Goal: Task Accomplishment & Management: Manage account settings

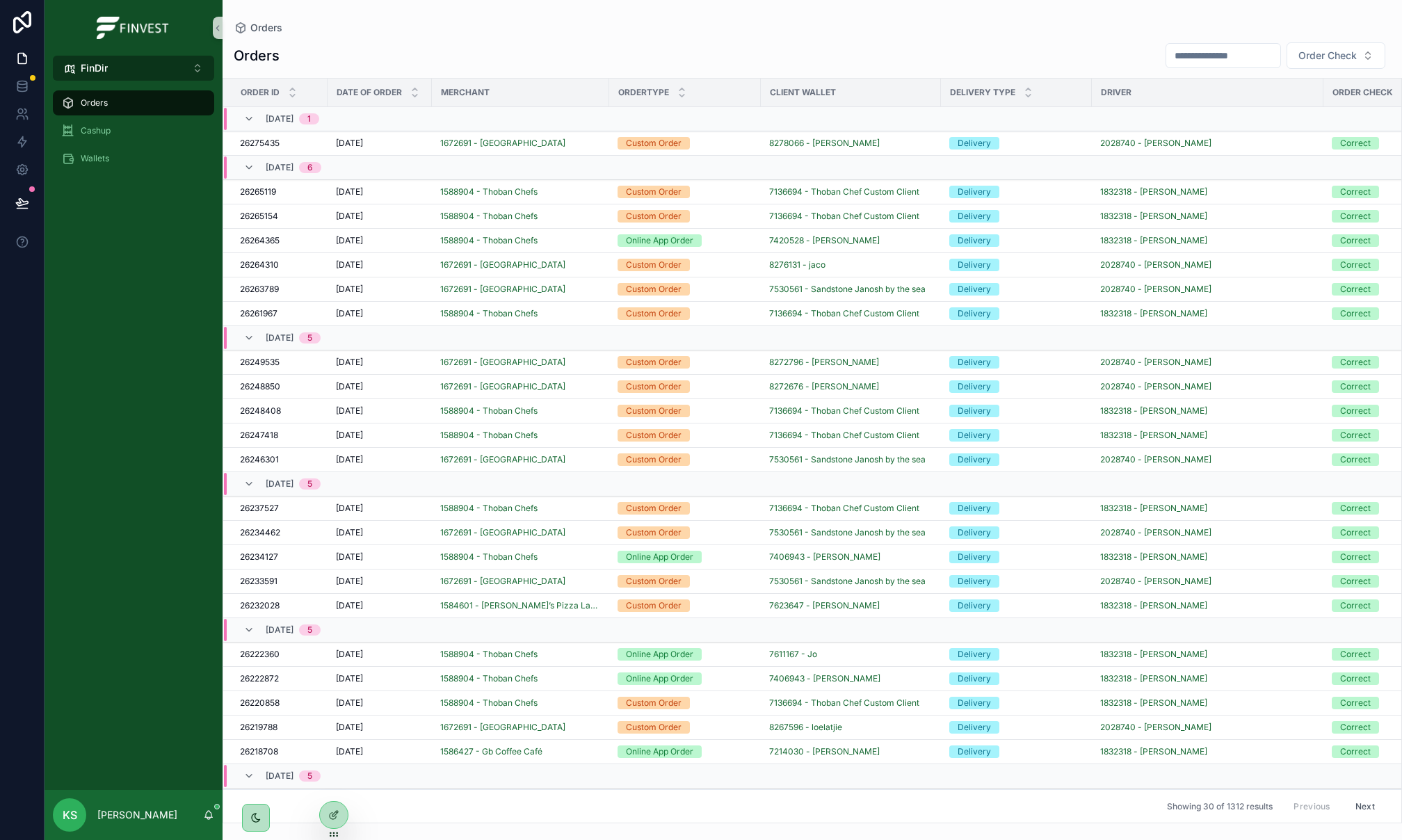
click at [138, 77] on button "FinDir ⌥ 3" at bounding box center [133, 67] width 161 height 25
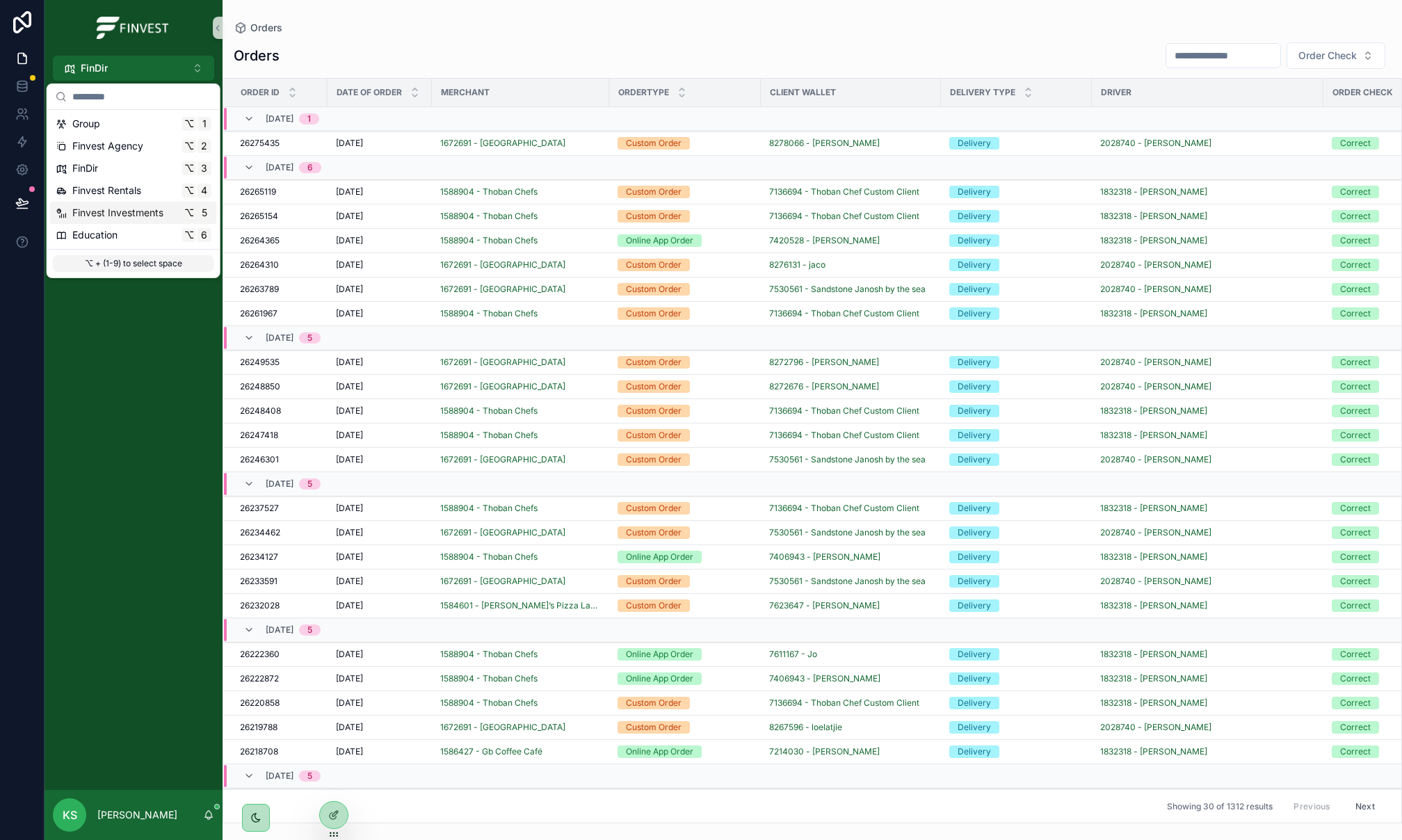
click at [151, 217] on span "Finvest Investments" at bounding box center [117, 213] width 91 height 14
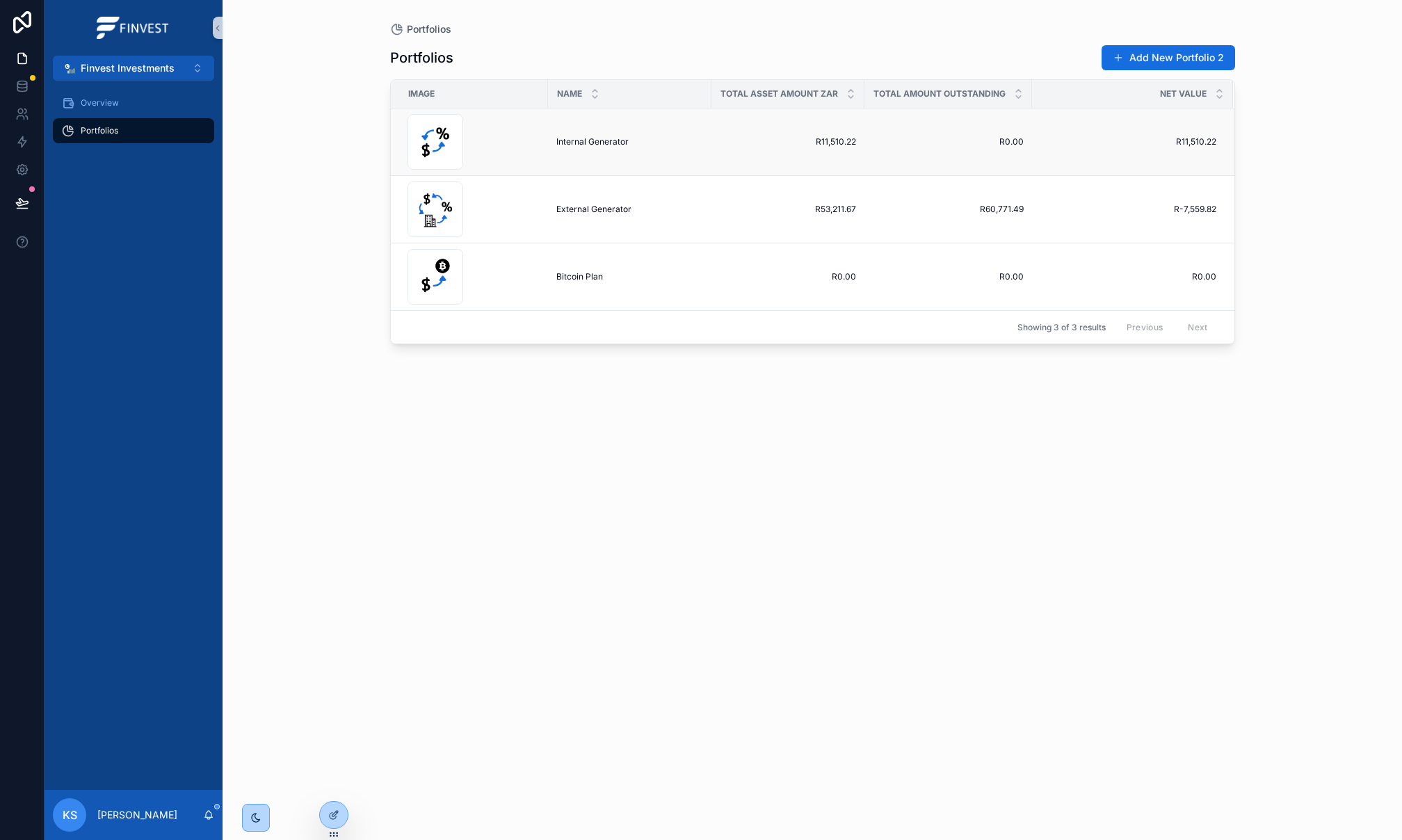
click at [585, 141] on span "Internal Generator" at bounding box center [592, 142] width 72 height 11
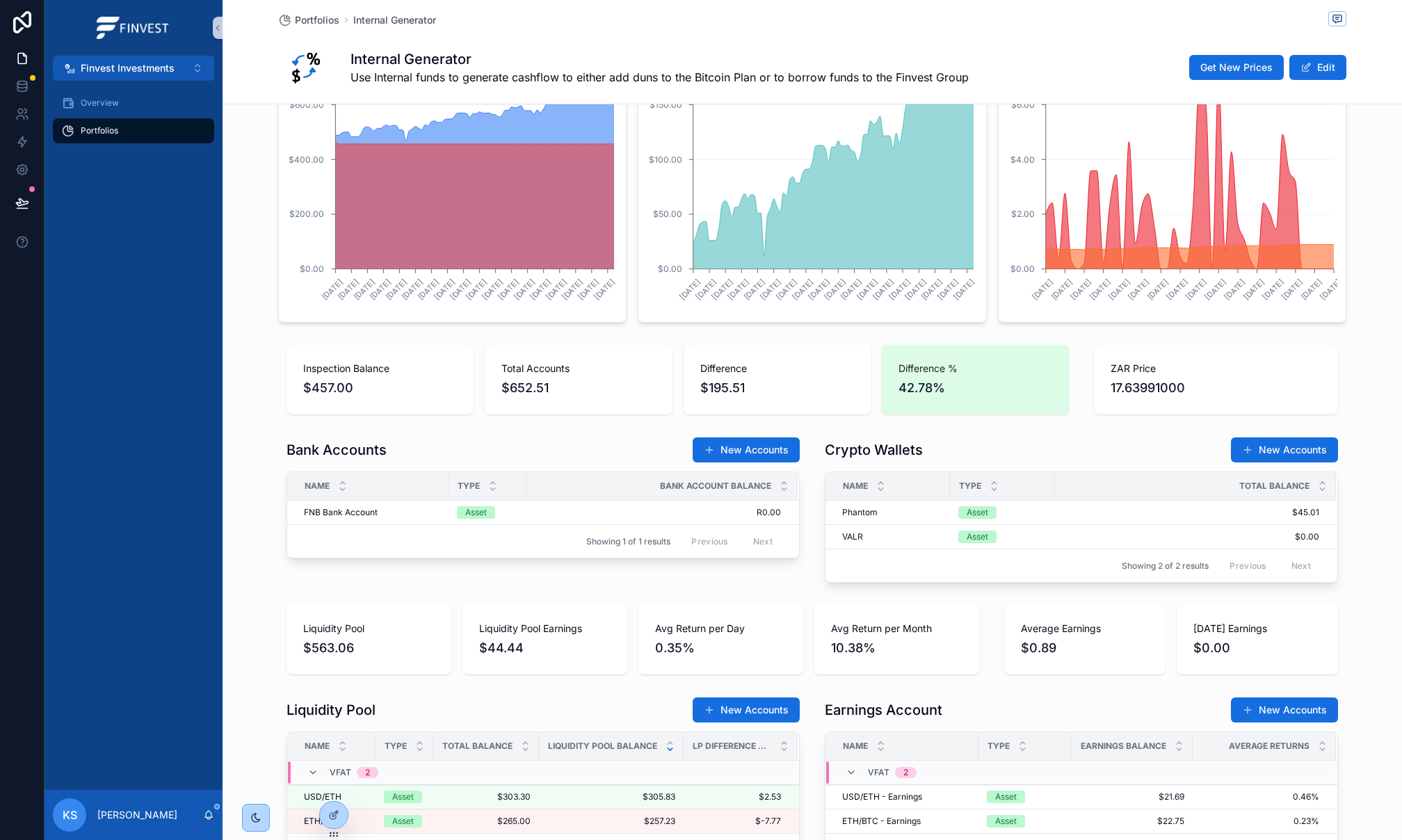
scroll to position [607, 0]
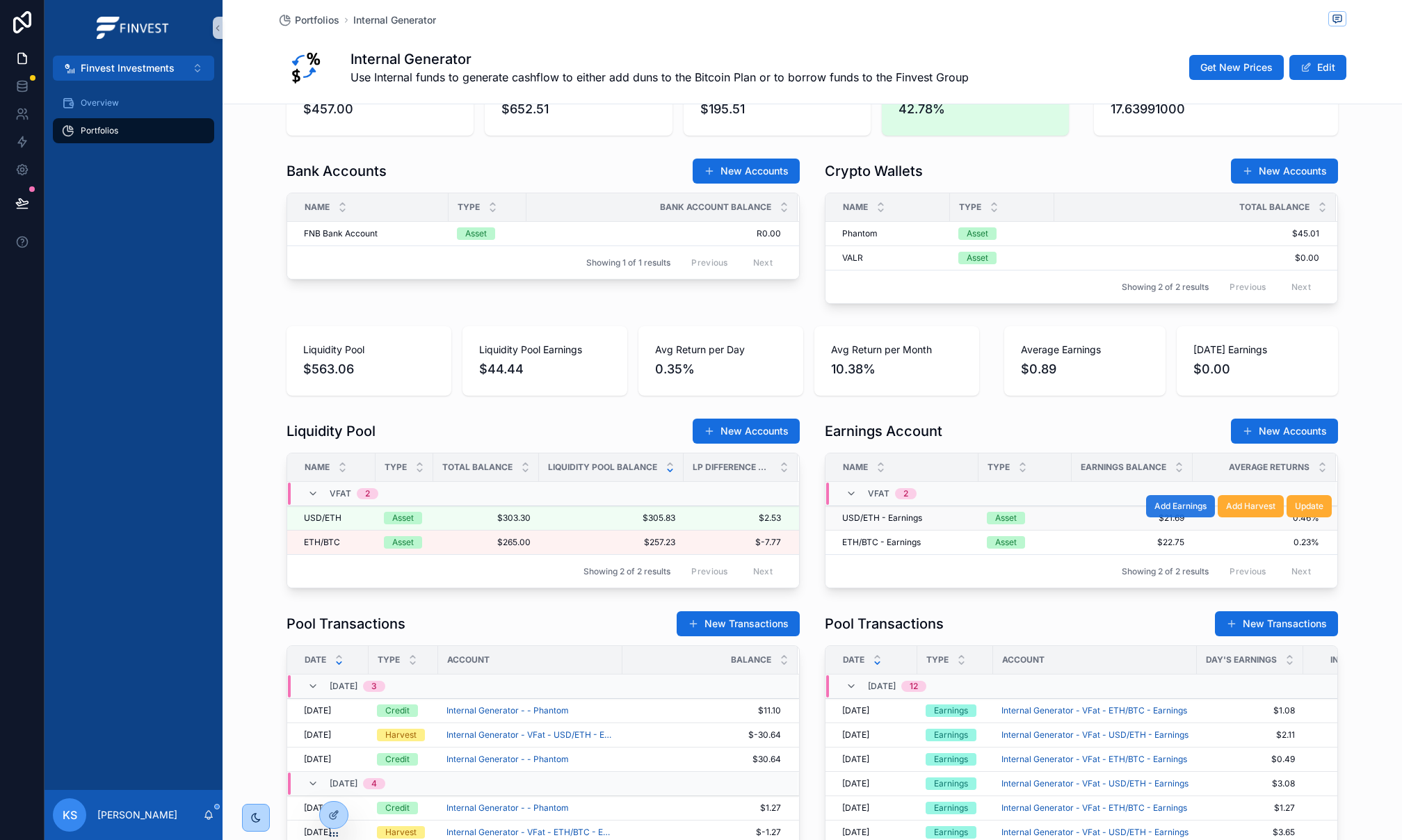
click at [1175, 508] on span "Add Earnings" at bounding box center [1180, 507] width 52 height 11
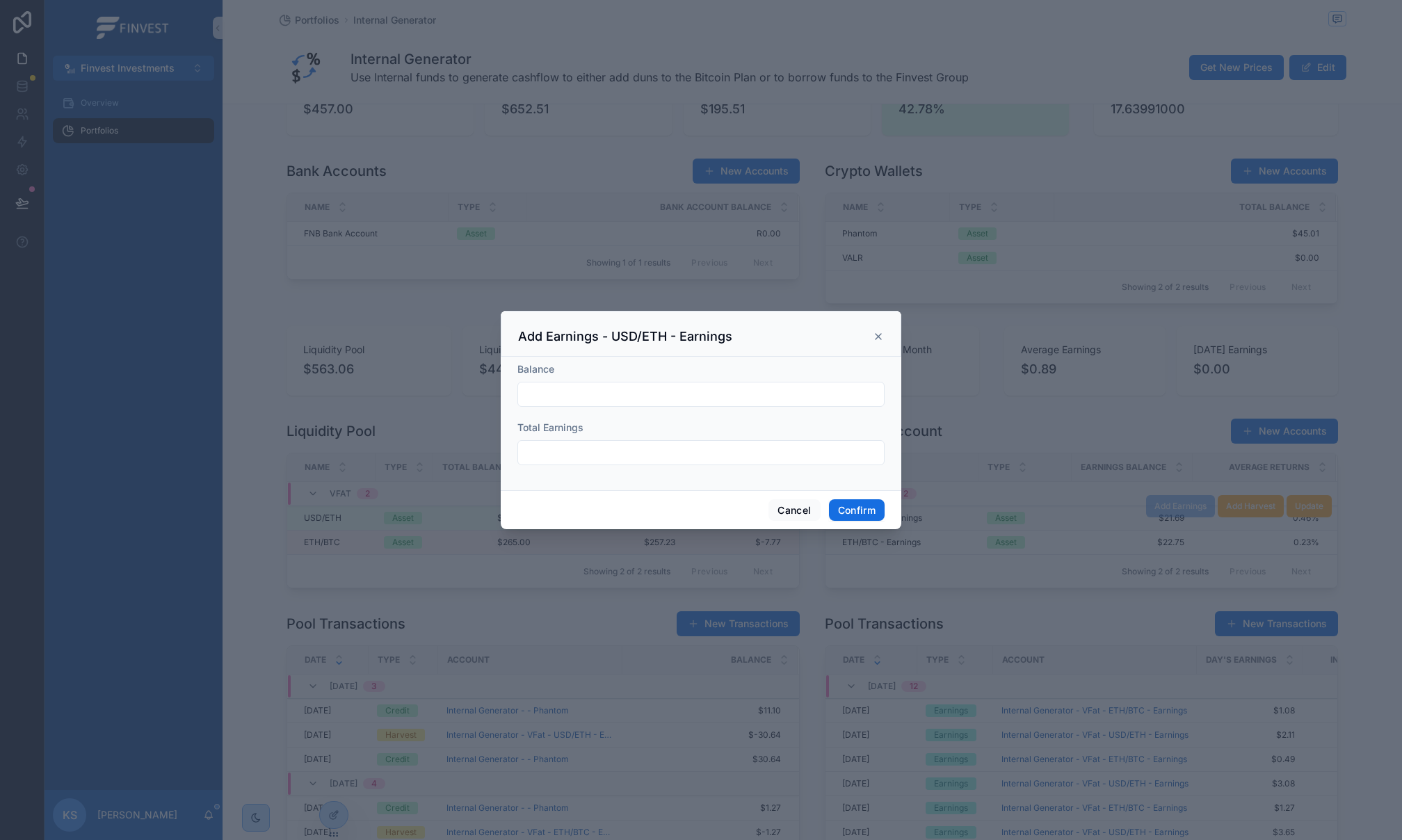
click at [690, 399] on input "text" at bounding box center [701, 394] width 366 height 20
paste input "*******"
type input "*******"
click at [597, 453] on input "text" at bounding box center [701, 452] width 366 height 20
paste input "******"
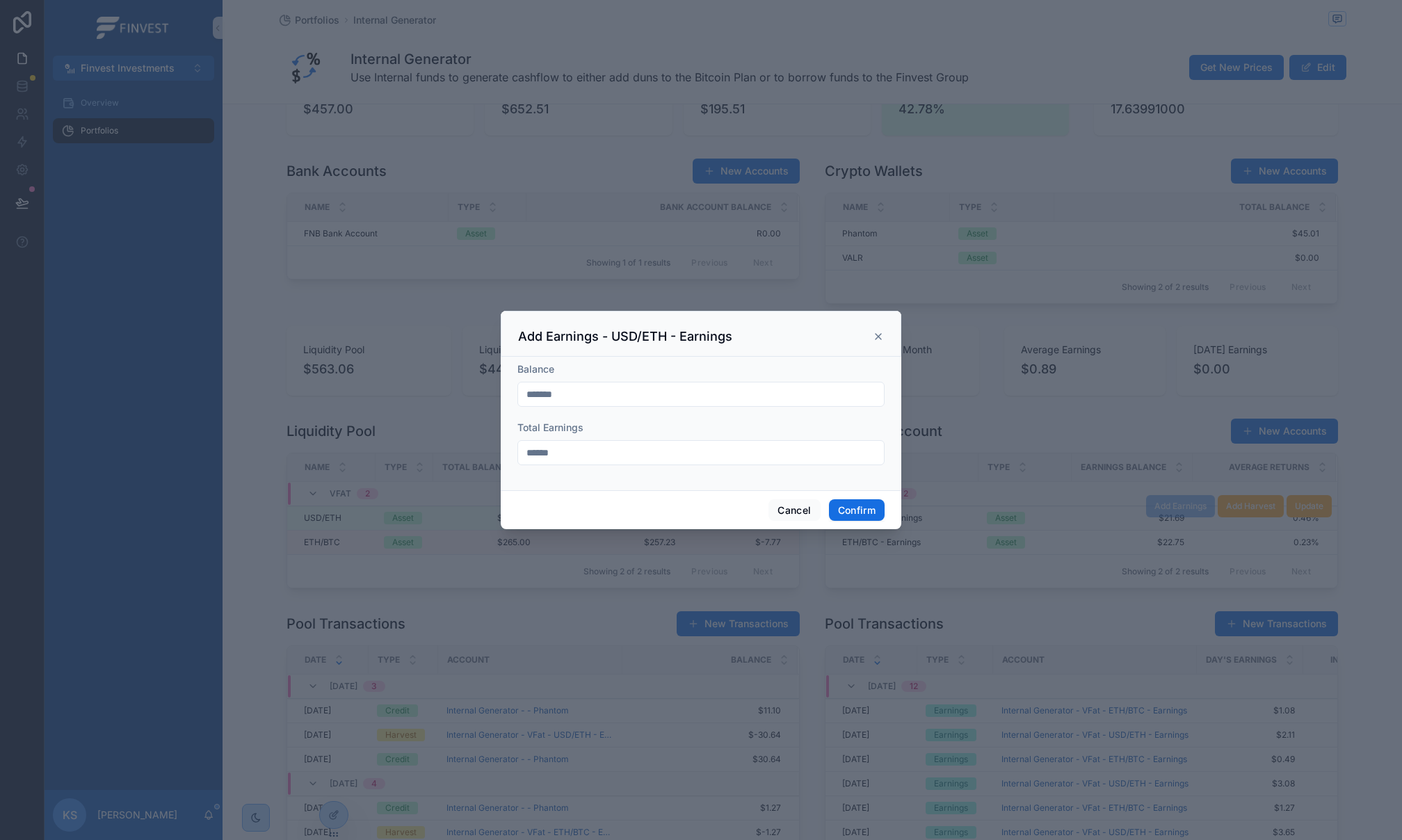
type input "******"
click at [851, 513] on button "Confirm" at bounding box center [856, 510] width 55 height 22
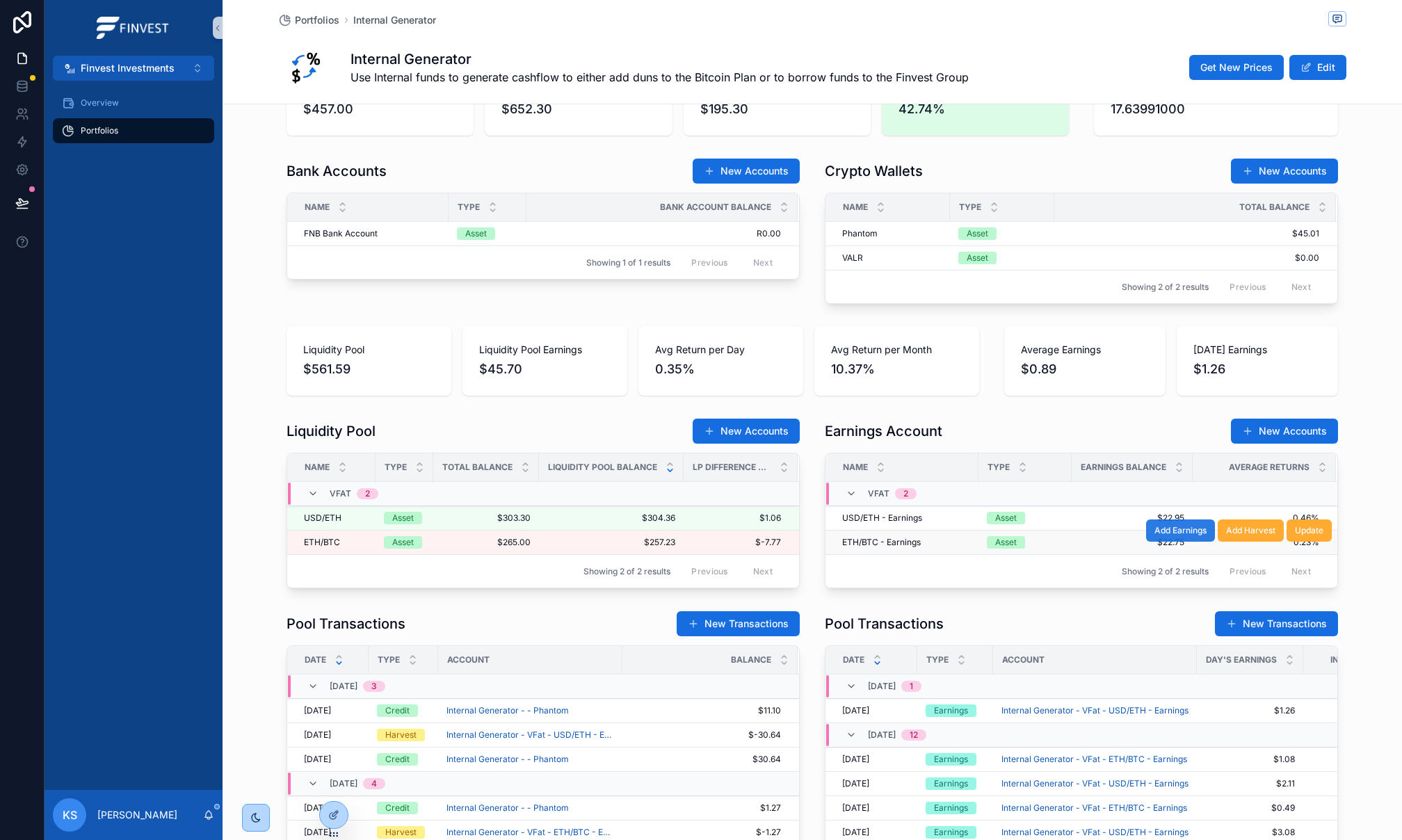
click at [1197, 534] on span "Add Earnings" at bounding box center [1180, 531] width 52 height 11
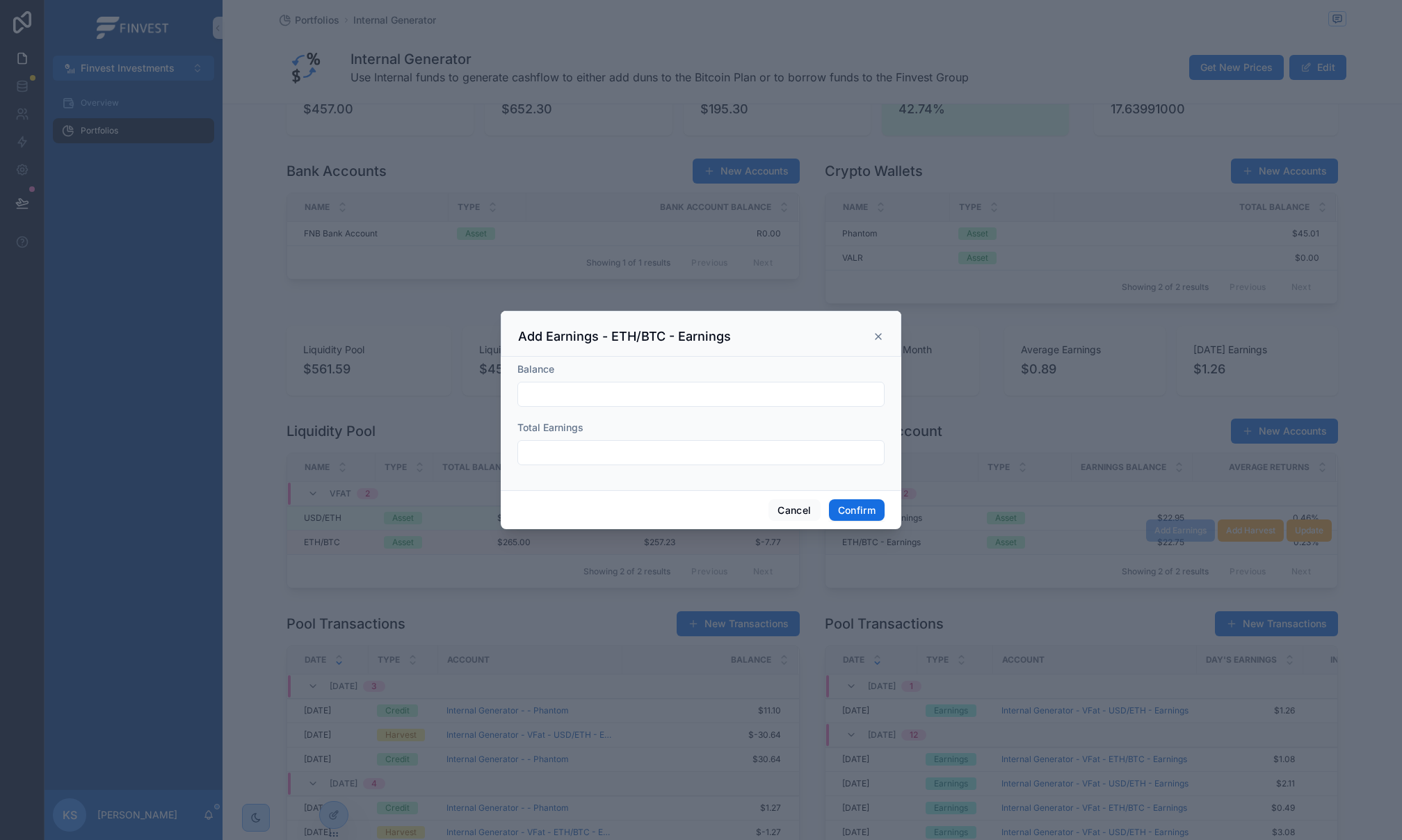
click at [636, 396] on input "text" at bounding box center [701, 394] width 366 height 20
paste input "*******"
type input "*******"
click at [586, 459] on input "text" at bounding box center [701, 452] width 366 height 20
type input "******"
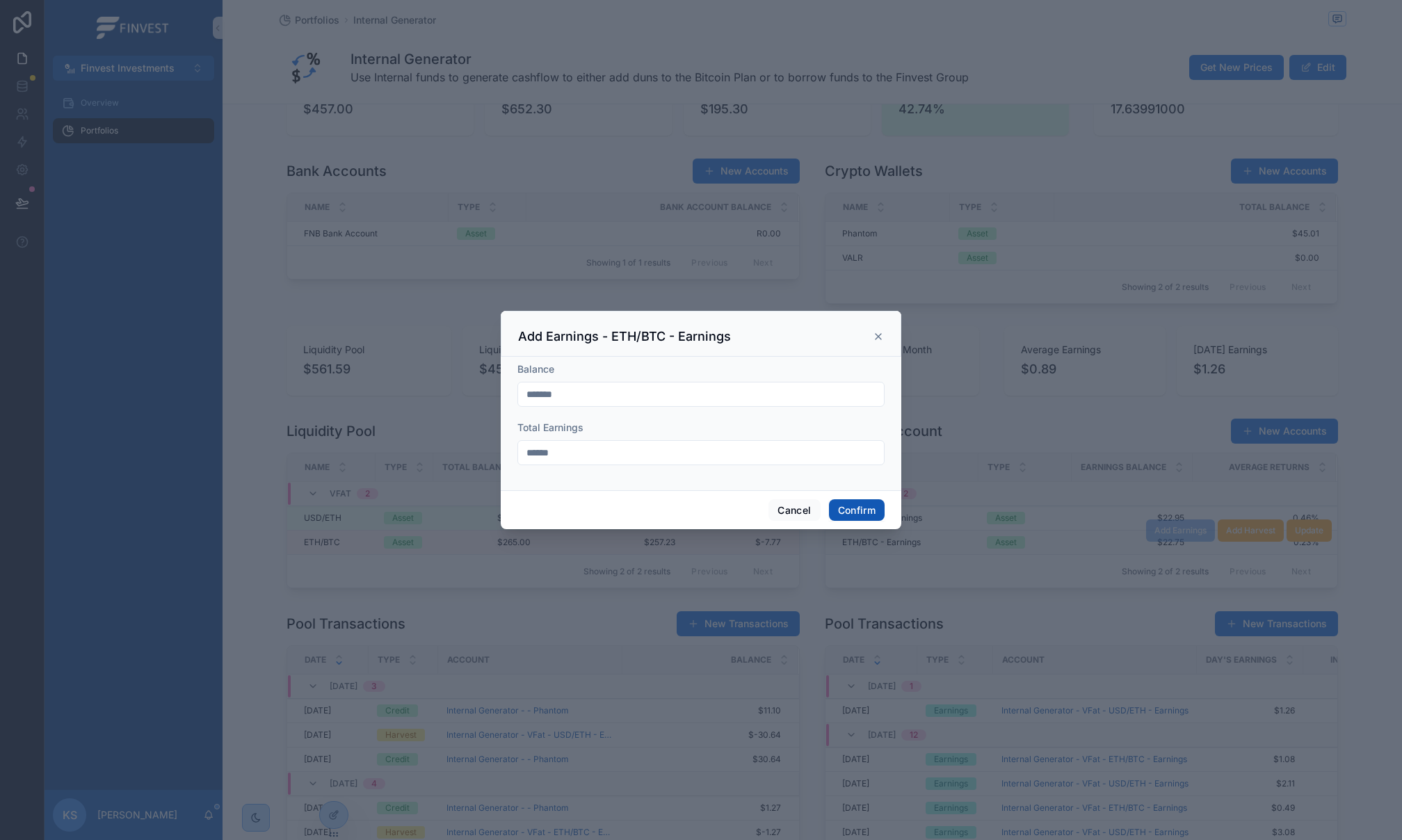
click at [872, 510] on button "Confirm" at bounding box center [856, 510] width 55 height 22
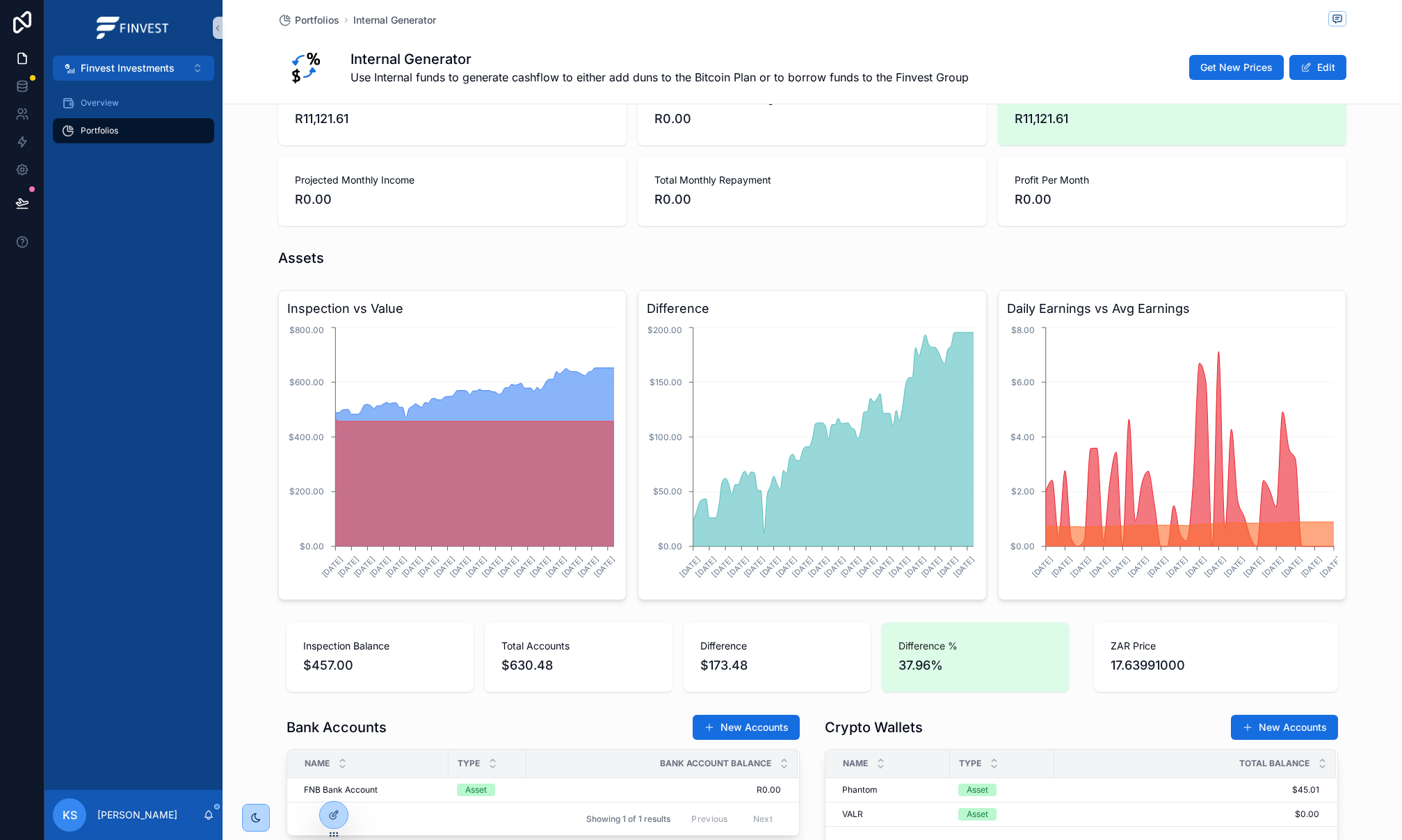
scroll to position [0, 0]
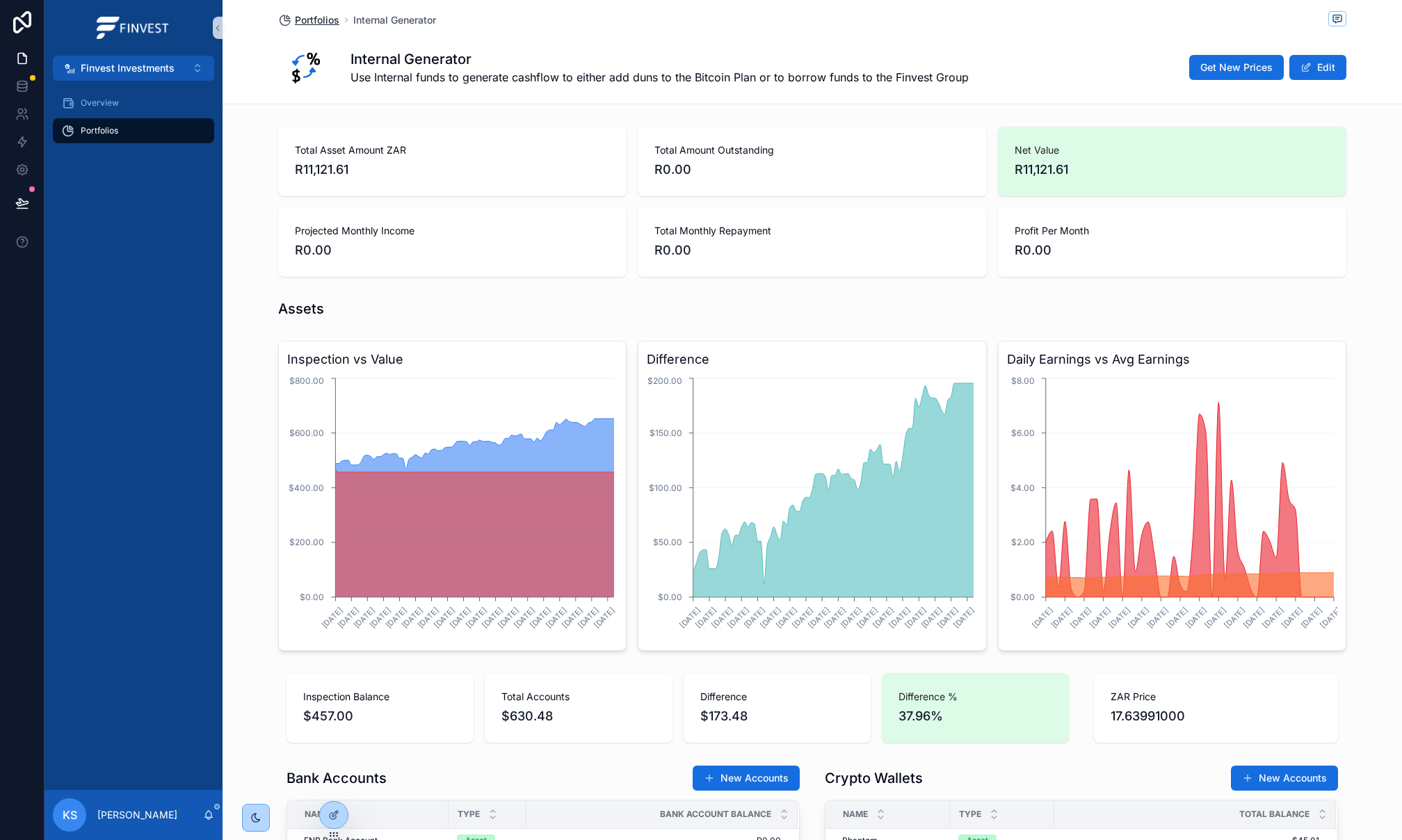
click at [302, 20] on span "Portfolios" at bounding box center [317, 20] width 45 height 14
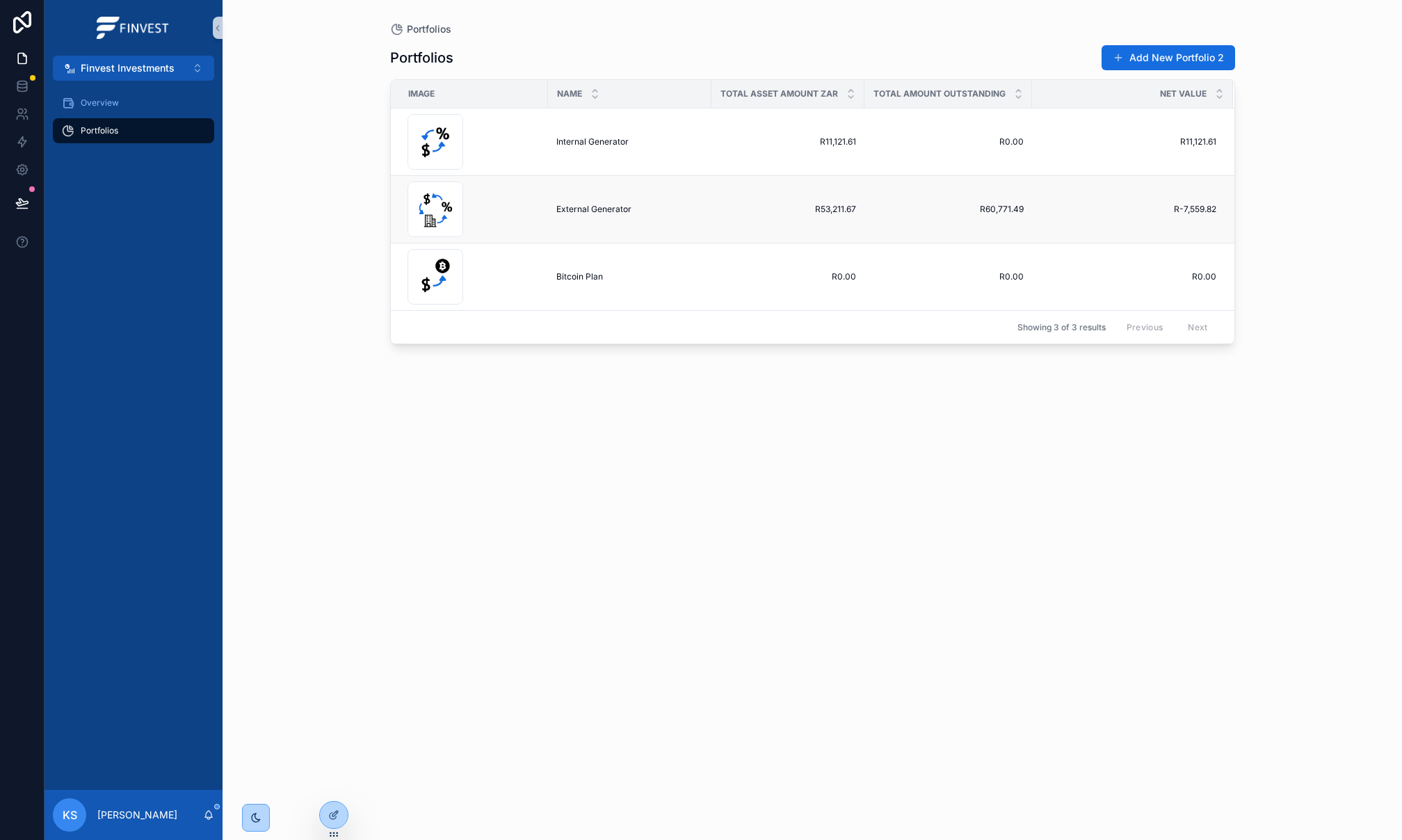
click at [584, 200] on td "External Generator External Generator" at bounding box center [629, 210] width 163 height 67
click at [591, 210] on span "External Generator" at bounding box center [594, 210] width 75 height 11
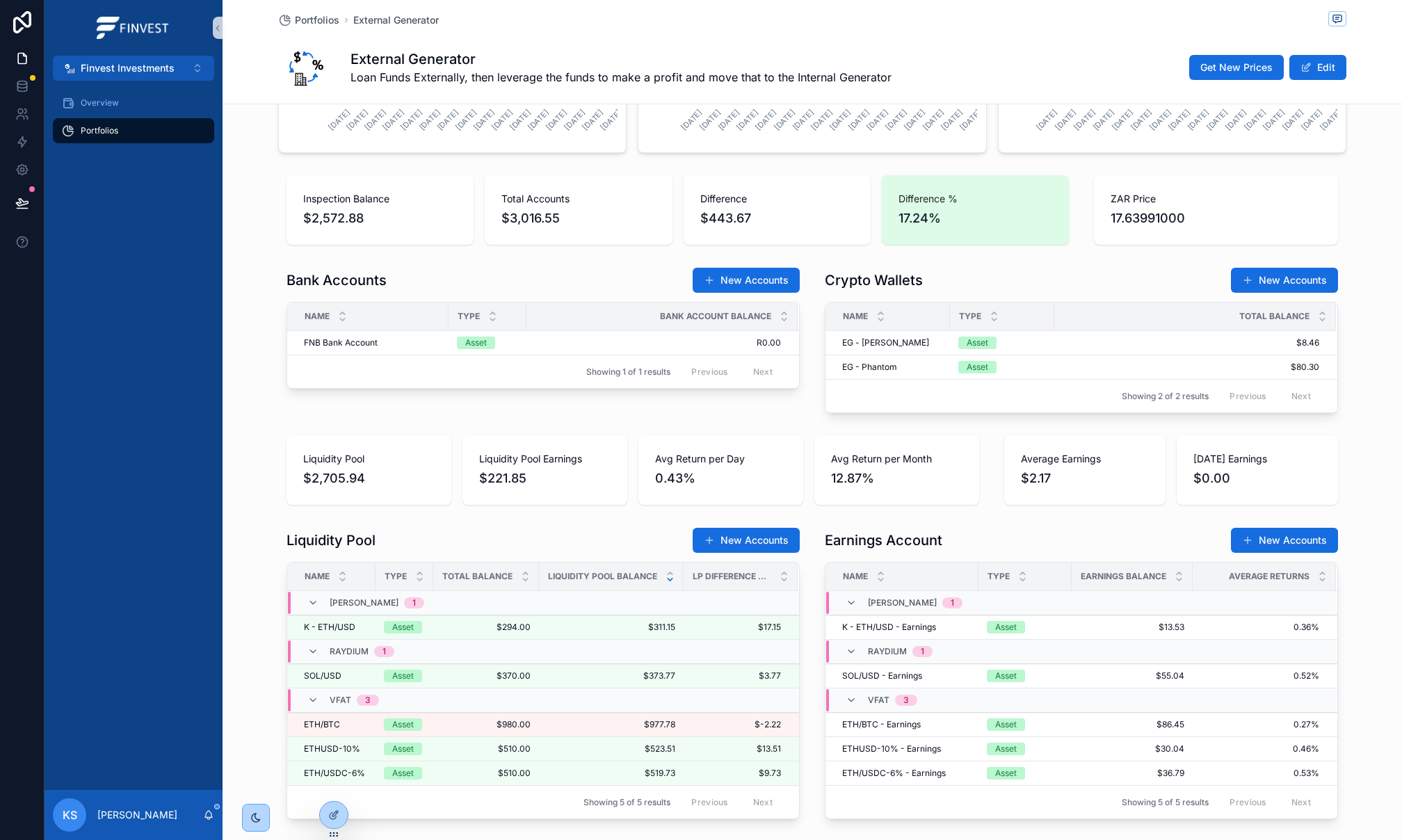
scroll to position [511, 0]
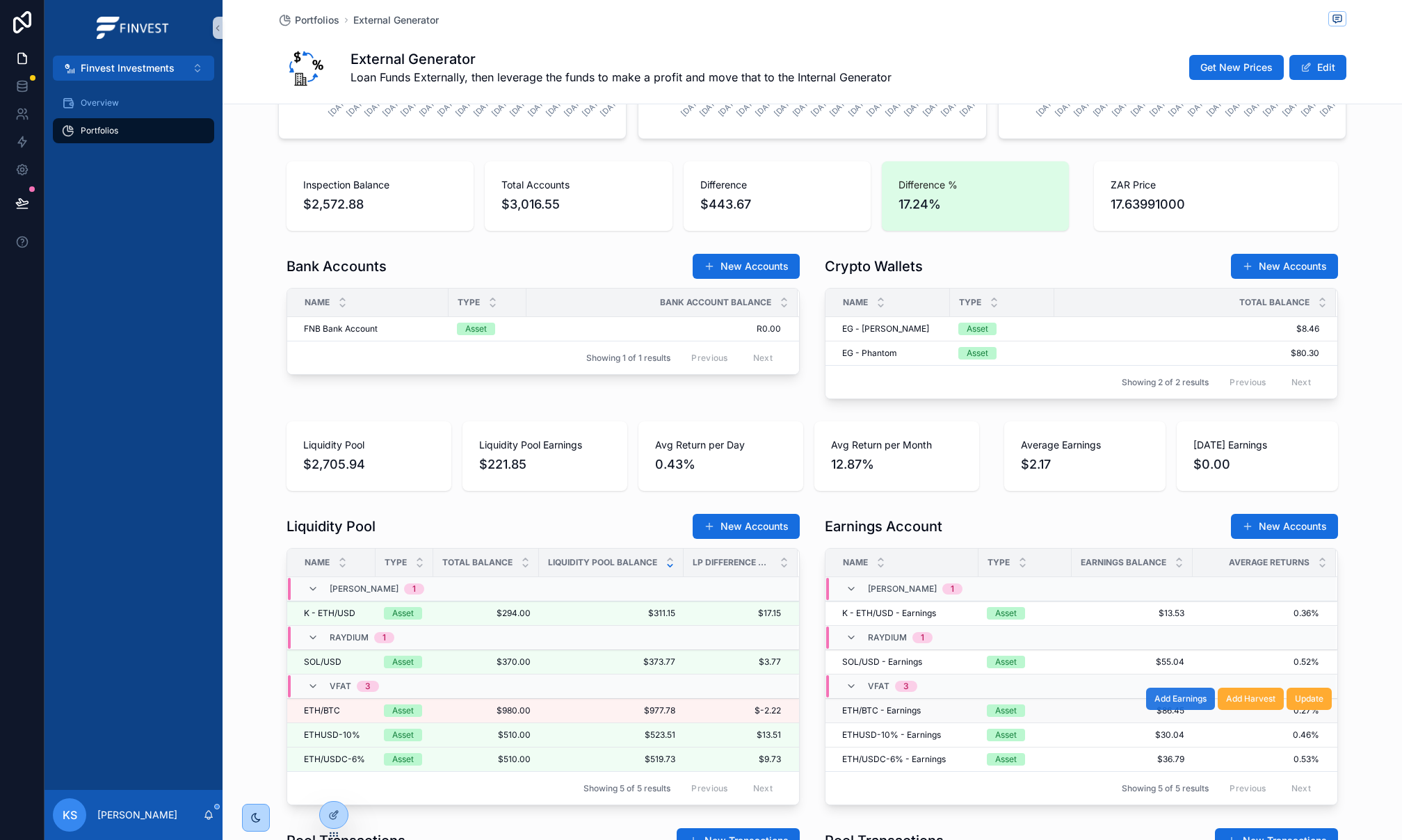
click at [1181, 709] on button "Add Earnings" at bounding box center [1179, 699] width 68 height 22
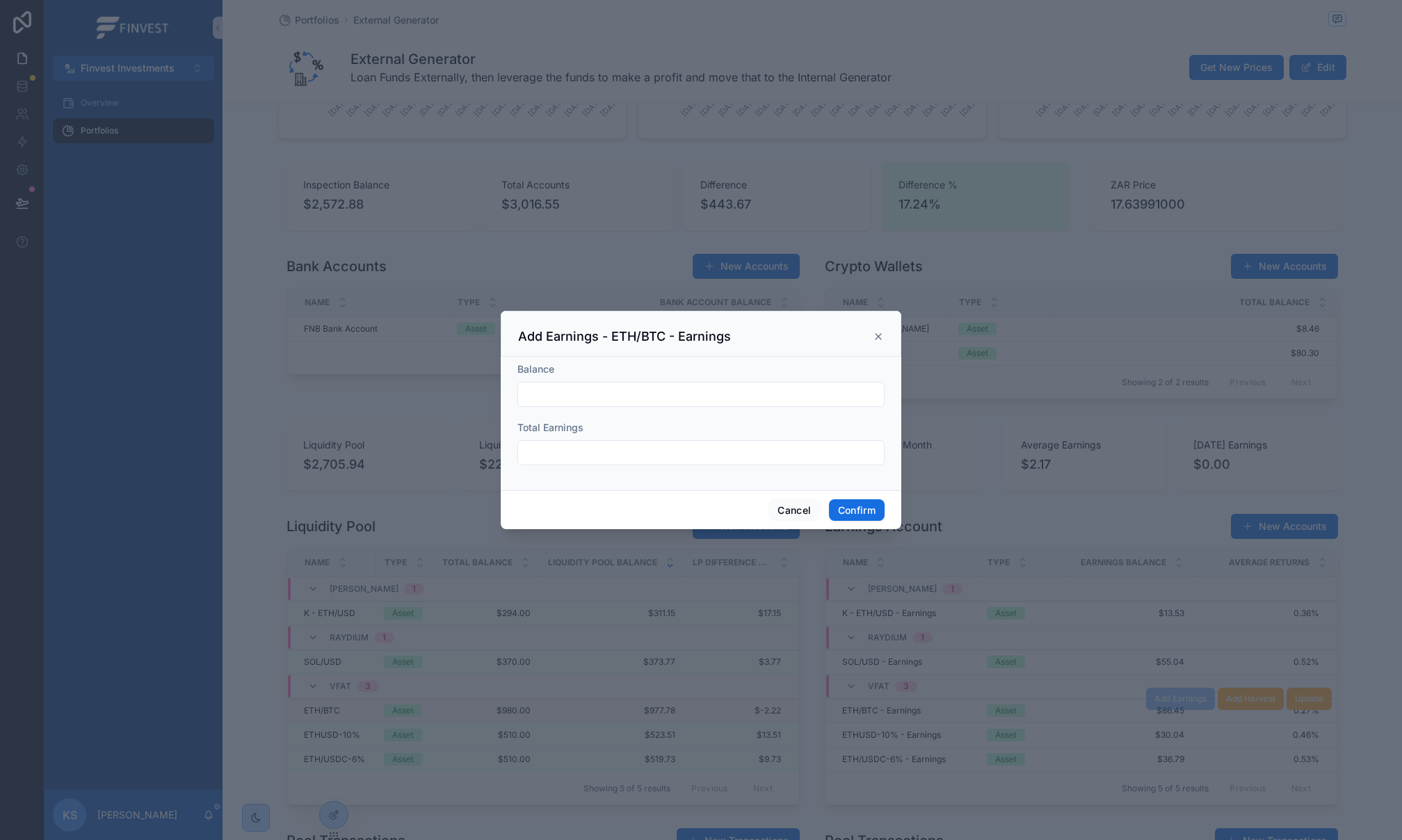
click at [623, 389] on input "text" at bounding box center [701, 394] width 366 height 20
paste input "*******"
type input "*******"
click at [649, 451] on input "text" at bounding box center [701, 452] width 366 height 20
paste input "******"
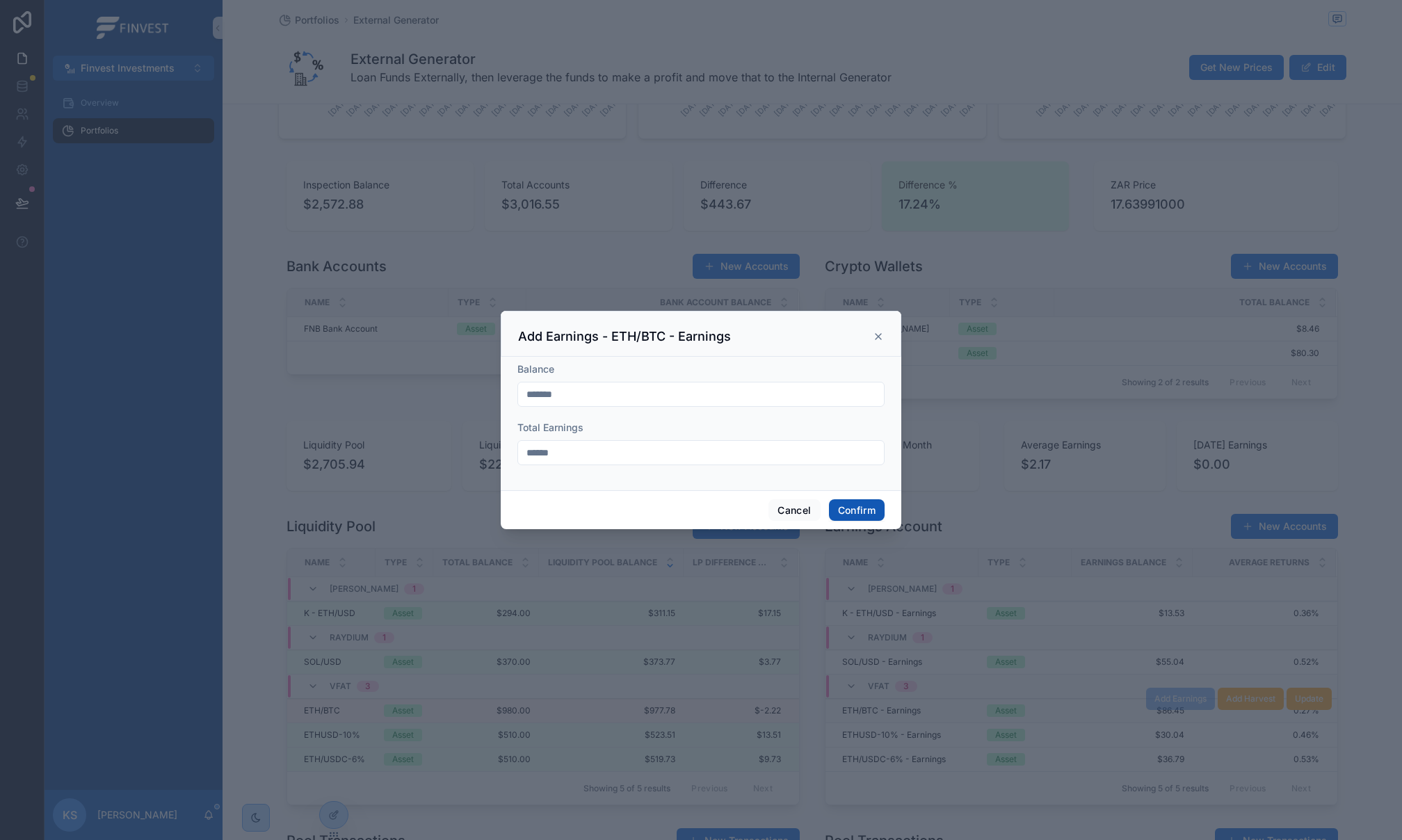
type input "******"
click at [857, 509] on button "Confirm" at bounding box center [856, 510] width 55 height 22
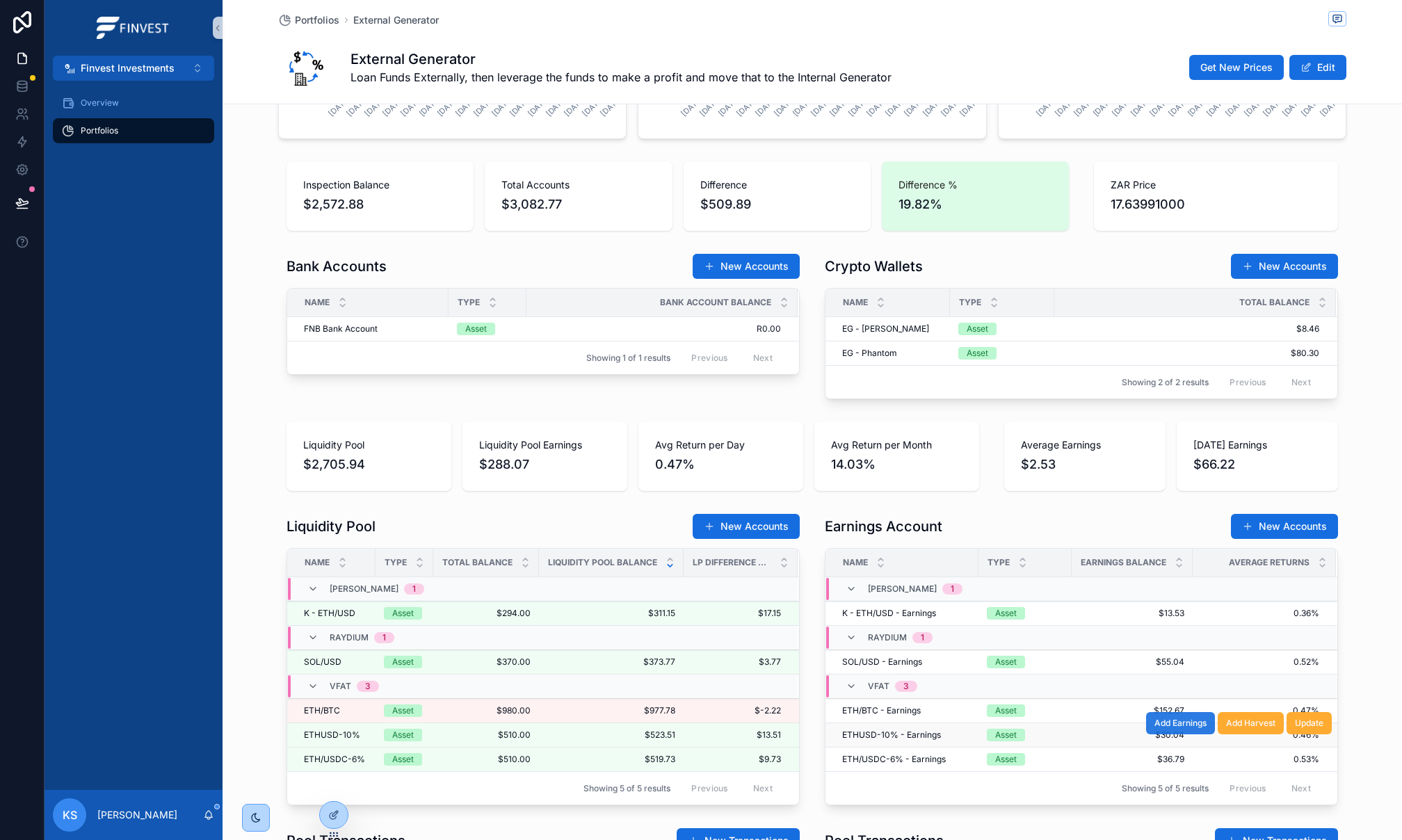
click at [1182, 732] on button "Add Earnings" at bounding box center [1179, 723] width 68 height 22
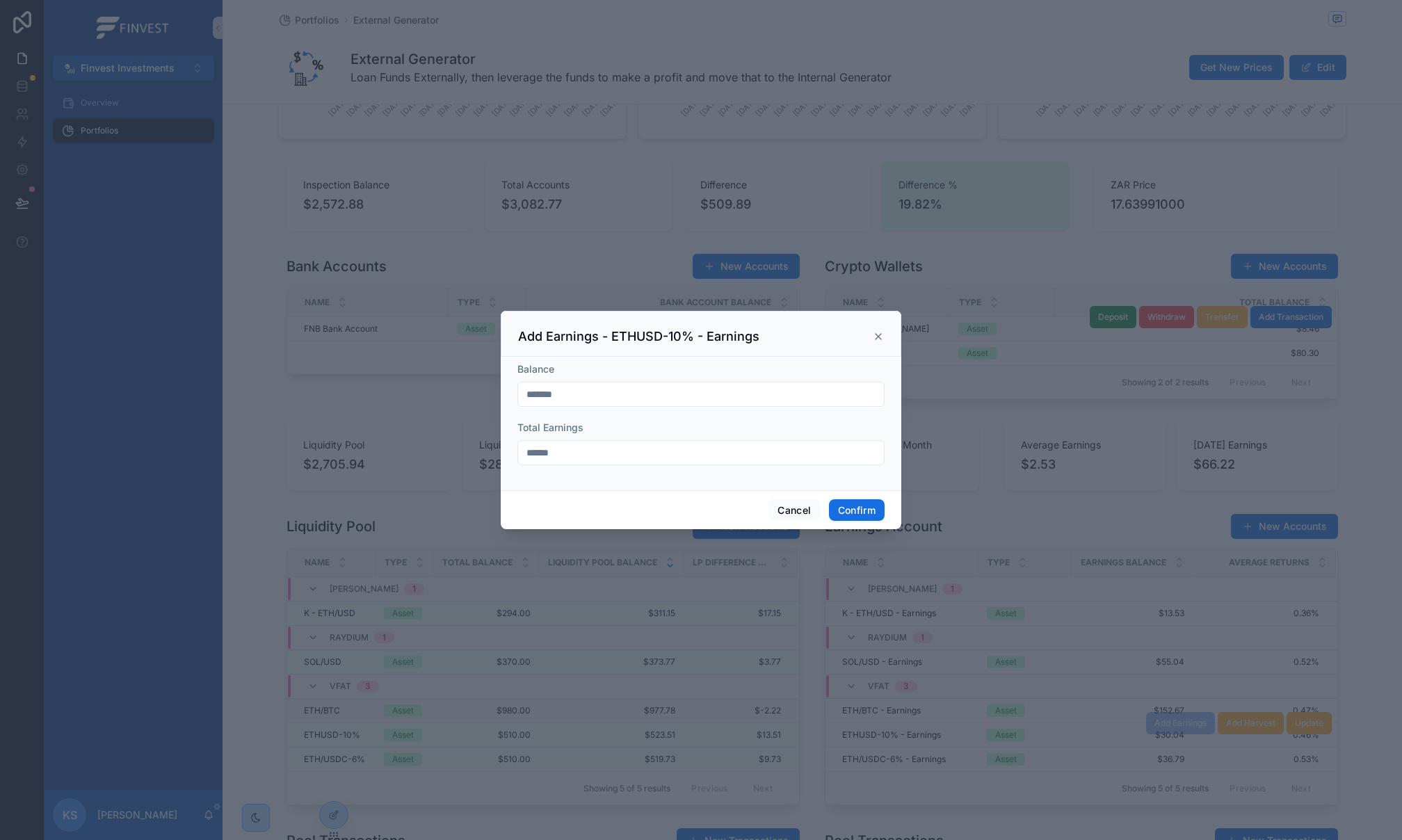
click at [878, 336] on icon at bounding box center [878, 336] width 11 height 11
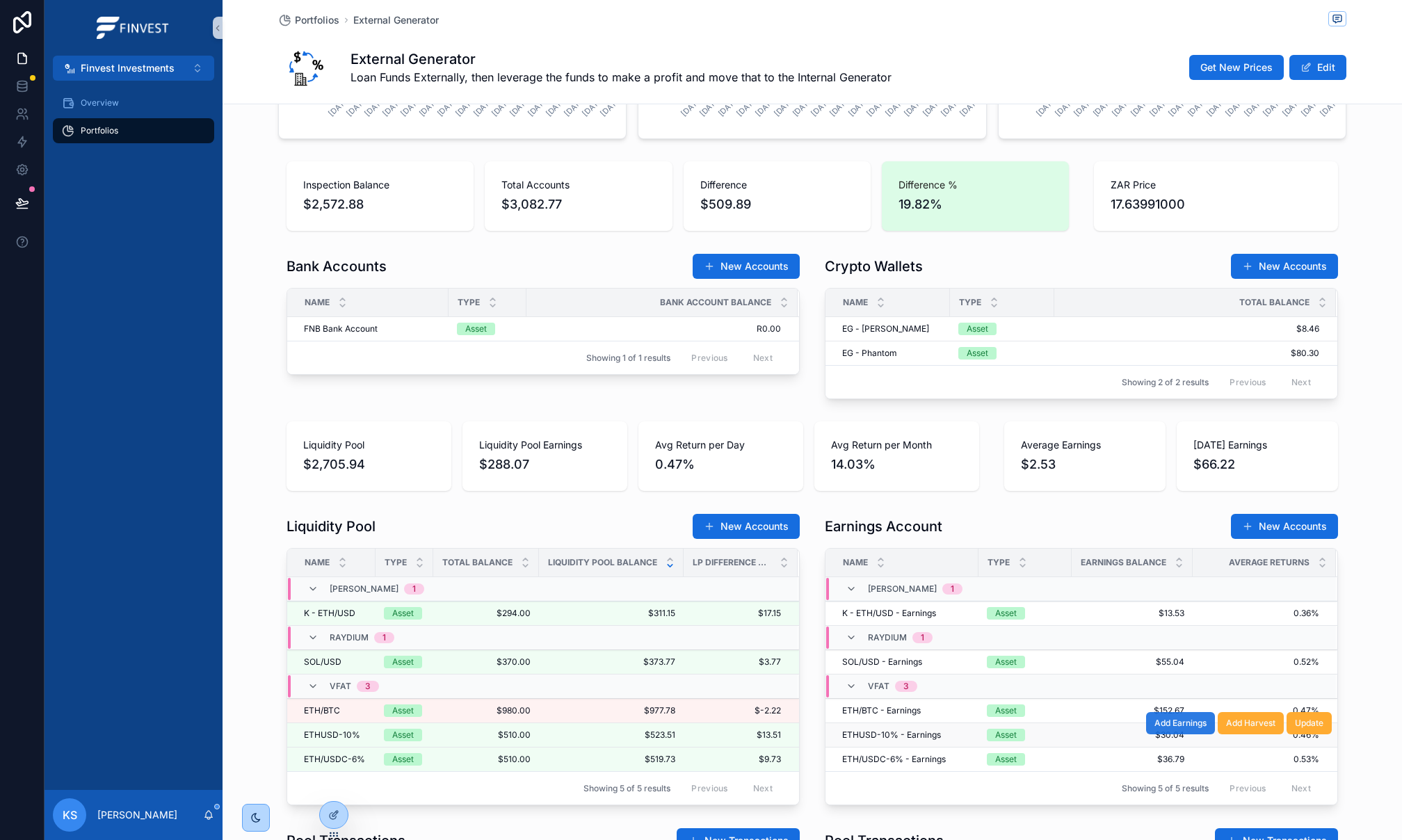
click at [1189, 729] on span "Add Earnings" at bounding box center [1180, 723] width 52 height 11
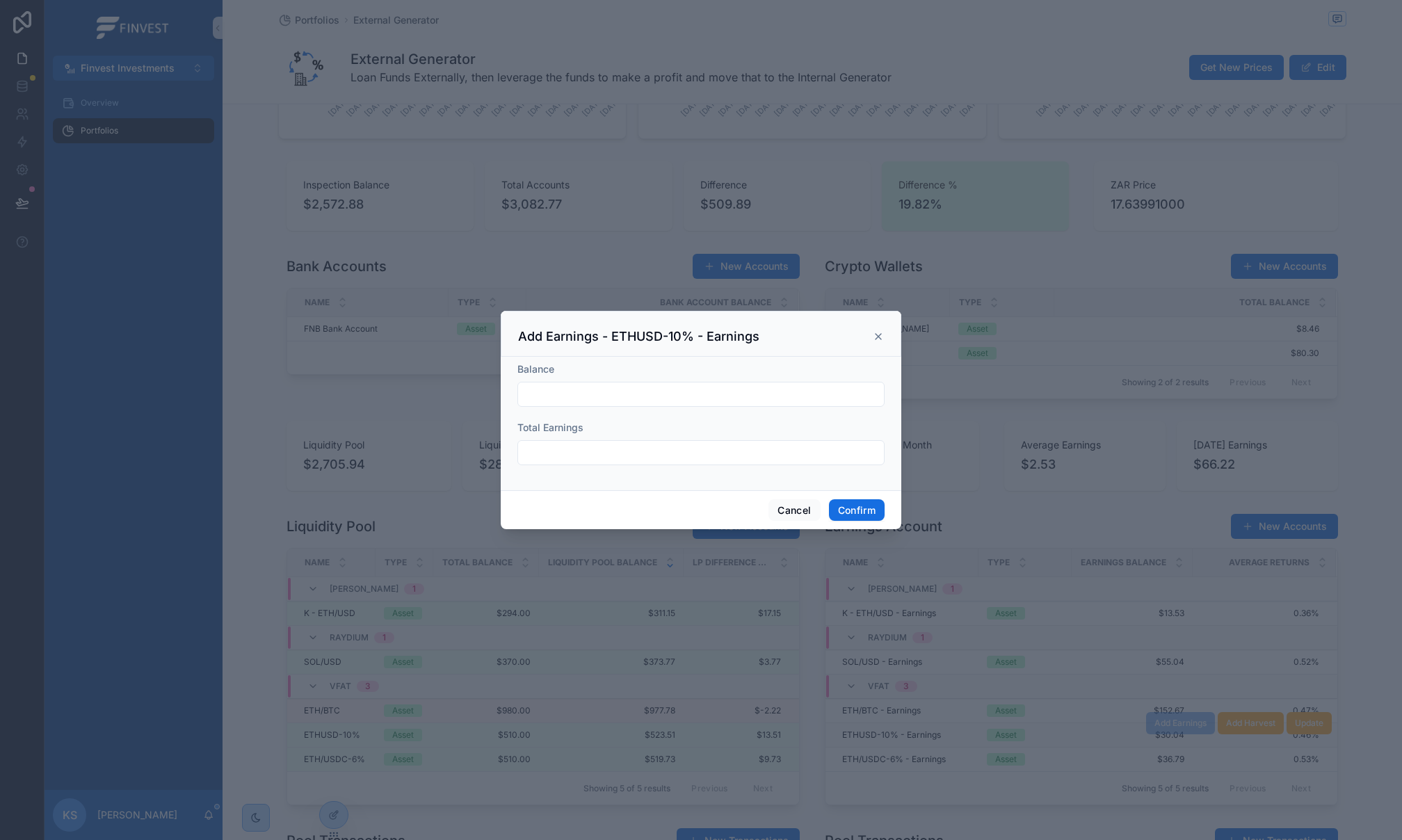
click at [699, 398] on input "text" at bounding box center [701, 394] width 366 height 20
paste input "*******"
type input "*******"
click at [654, 455] on input "text" at bounding box center [701, 452] width 366 height 20
paste input "******"
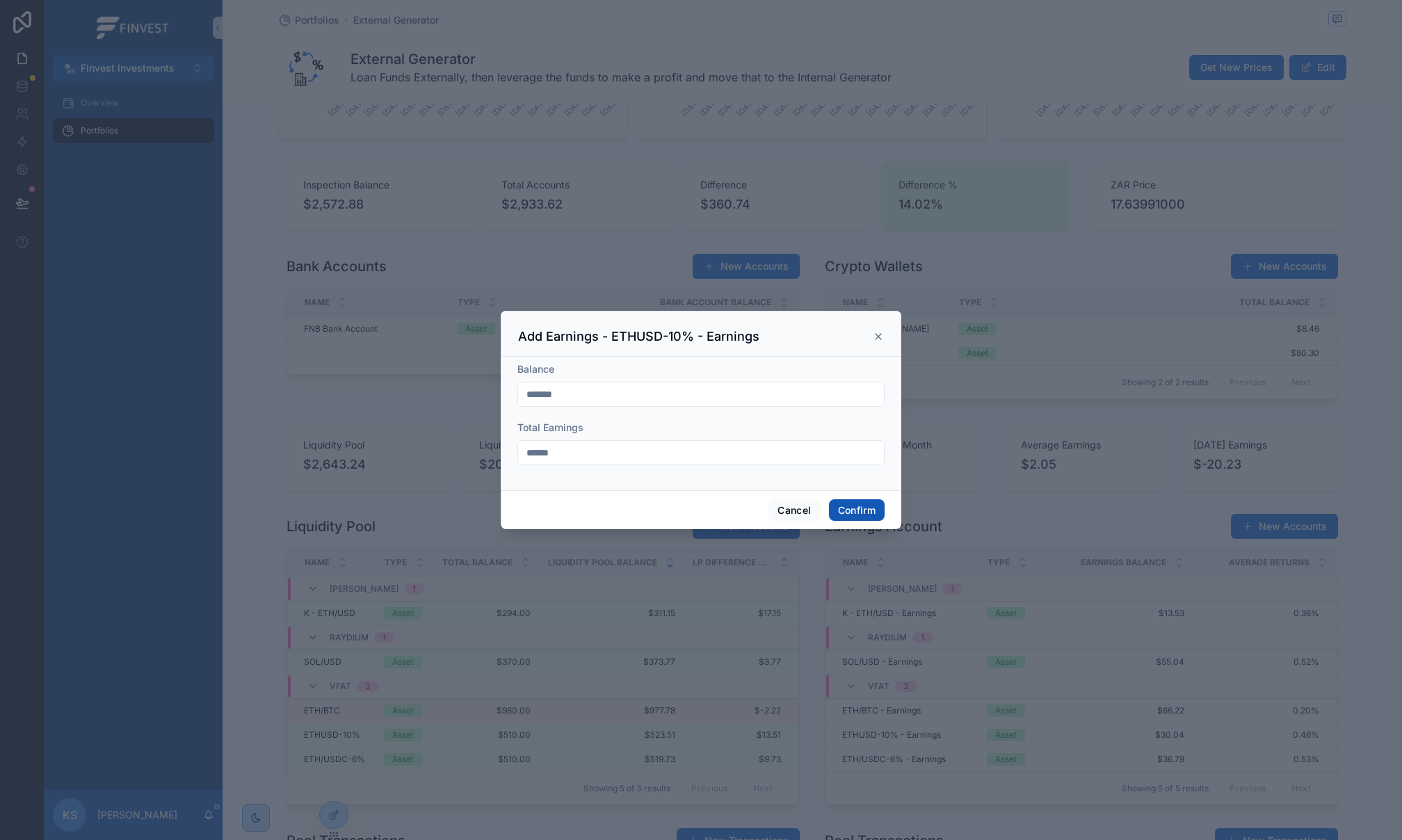
type input "******"
click at [866, 507] on button "Confirm" at bounding box center [856, 510] width 55 height 22
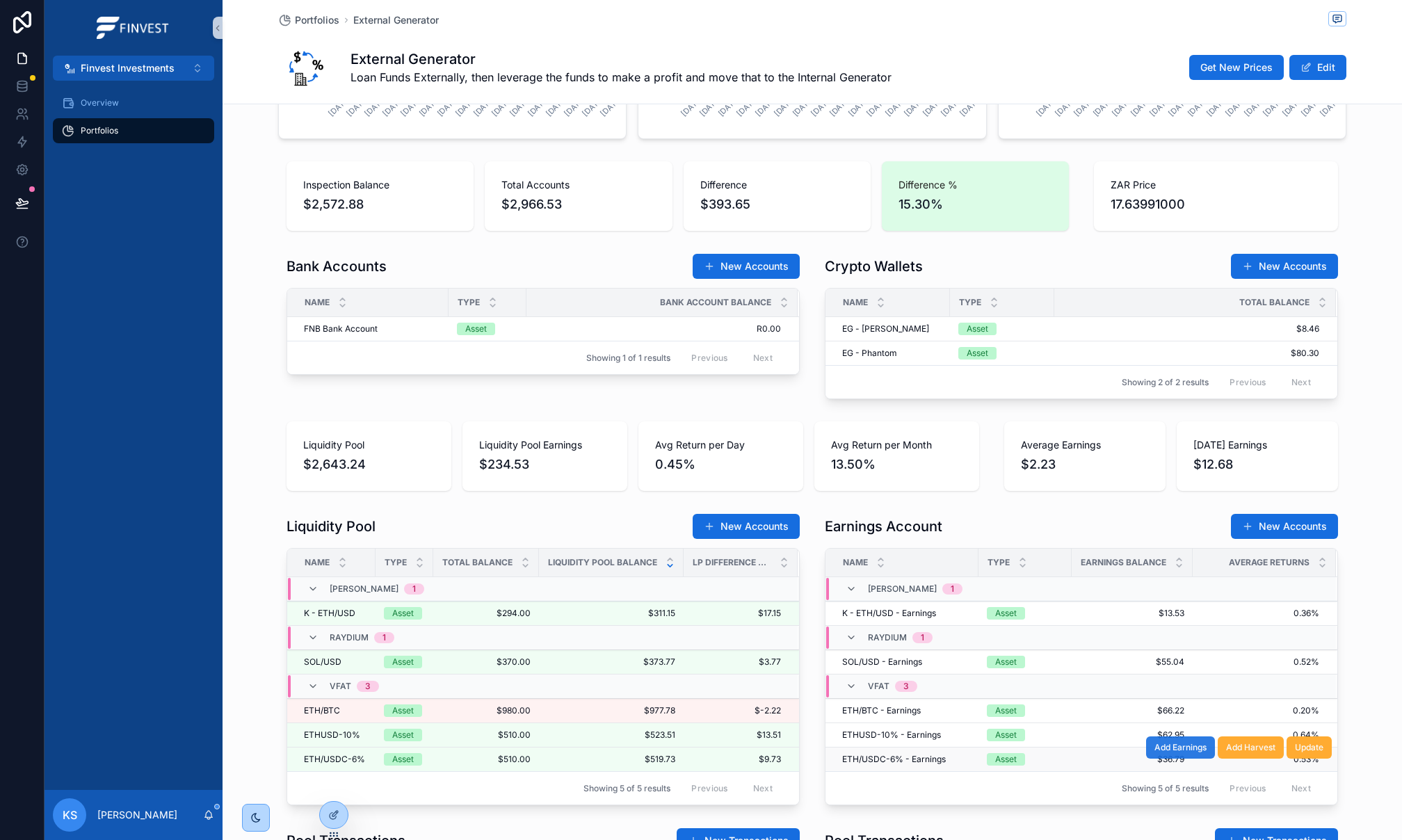
click at [1194, 753] on span "Add Earnings" at bounding box center [1180, 747] width 52 height 11
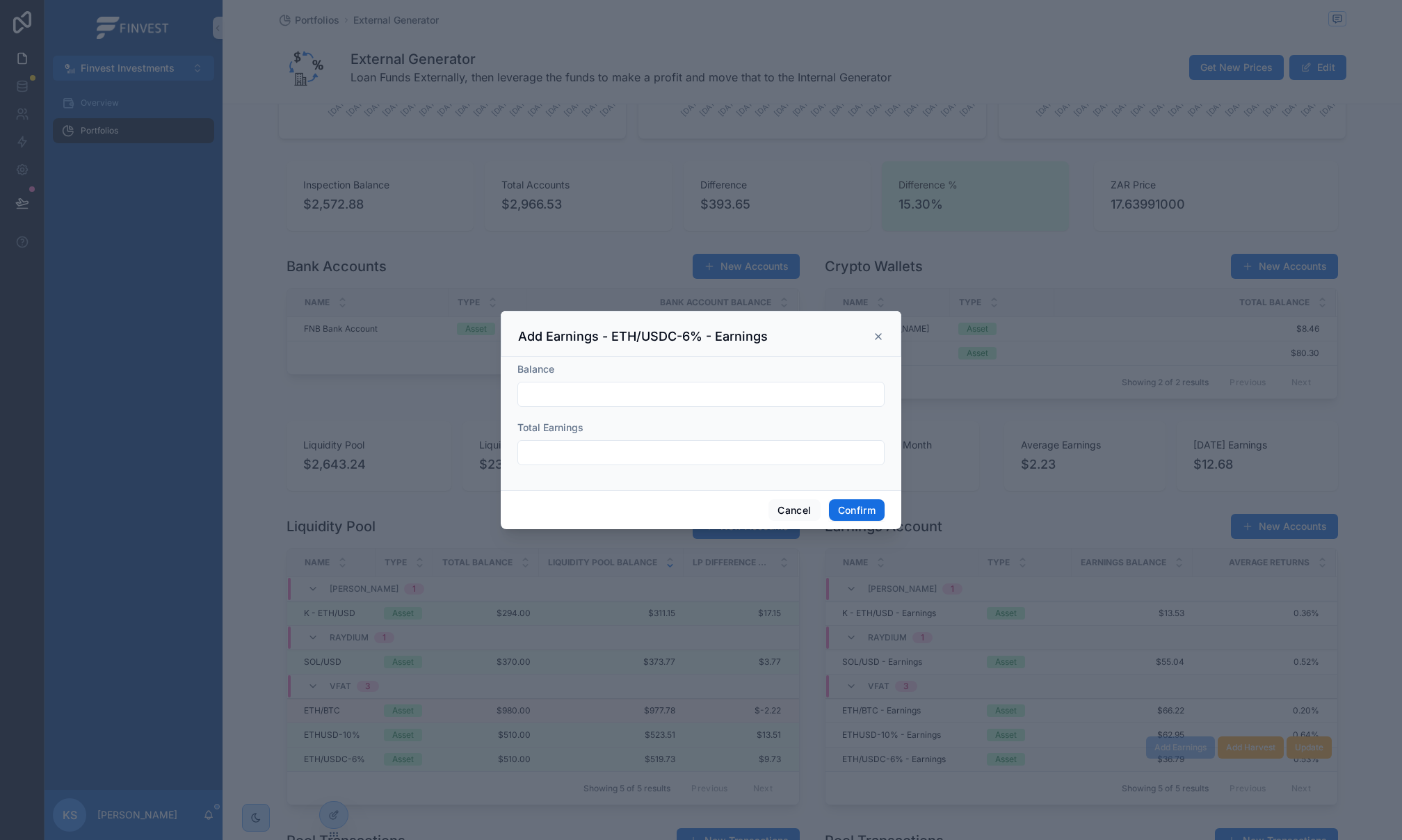
click at [662, 402] on input "text" at bounding box center [701, 394] width 366 height 20
paste input "*******"
type input "*******"
click at [650, 457] on input "text" at bounding box center [701, 452] width 366 height 20
paste input "******"
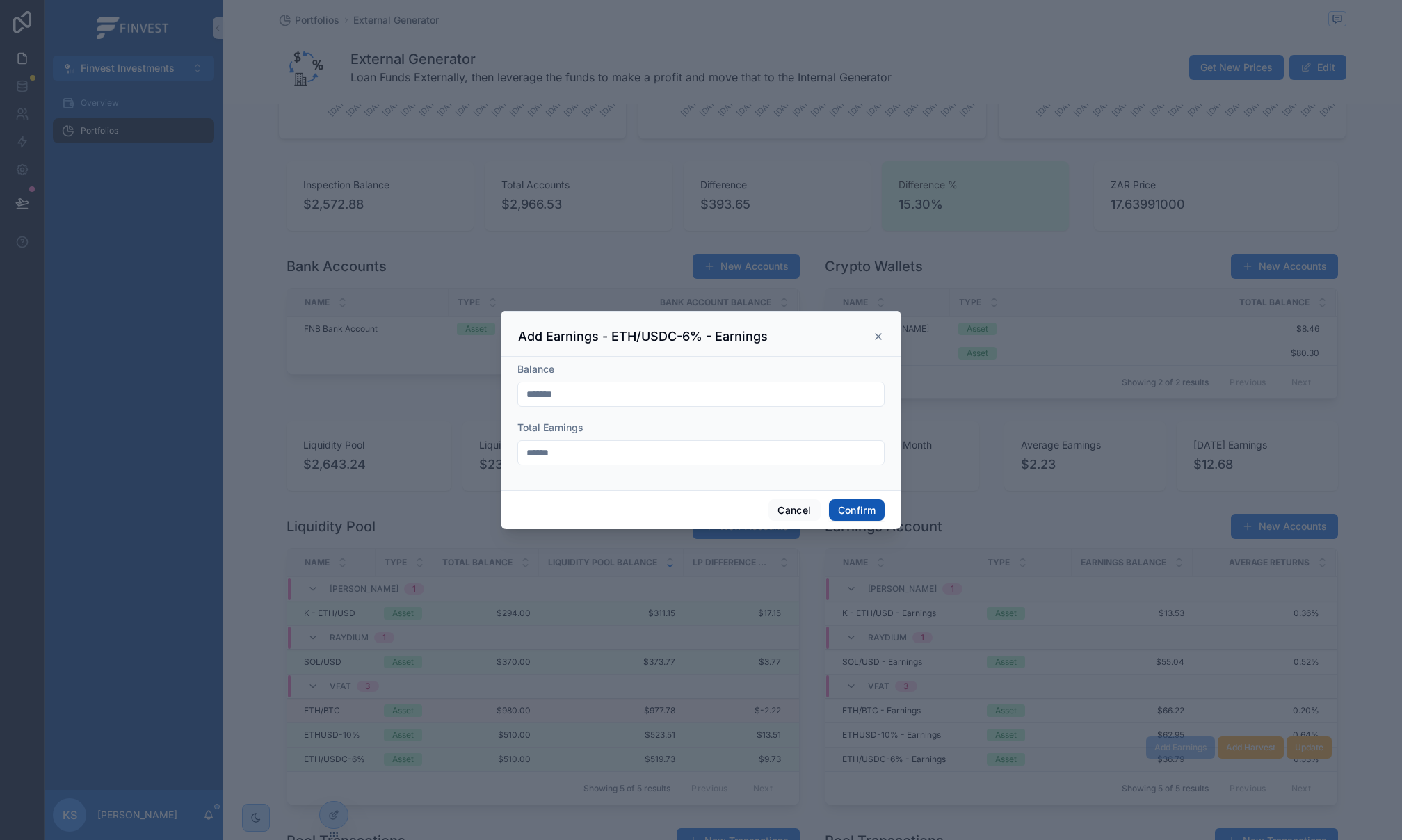
type input "******"
drag, startPoint x: 867, startPoint y: 516, endPoint x: 836, endPoint y: 513, distance: 31.1
click at [867, 516] on button "Confirm" at bounding box center [856, 510] width 55 height 22
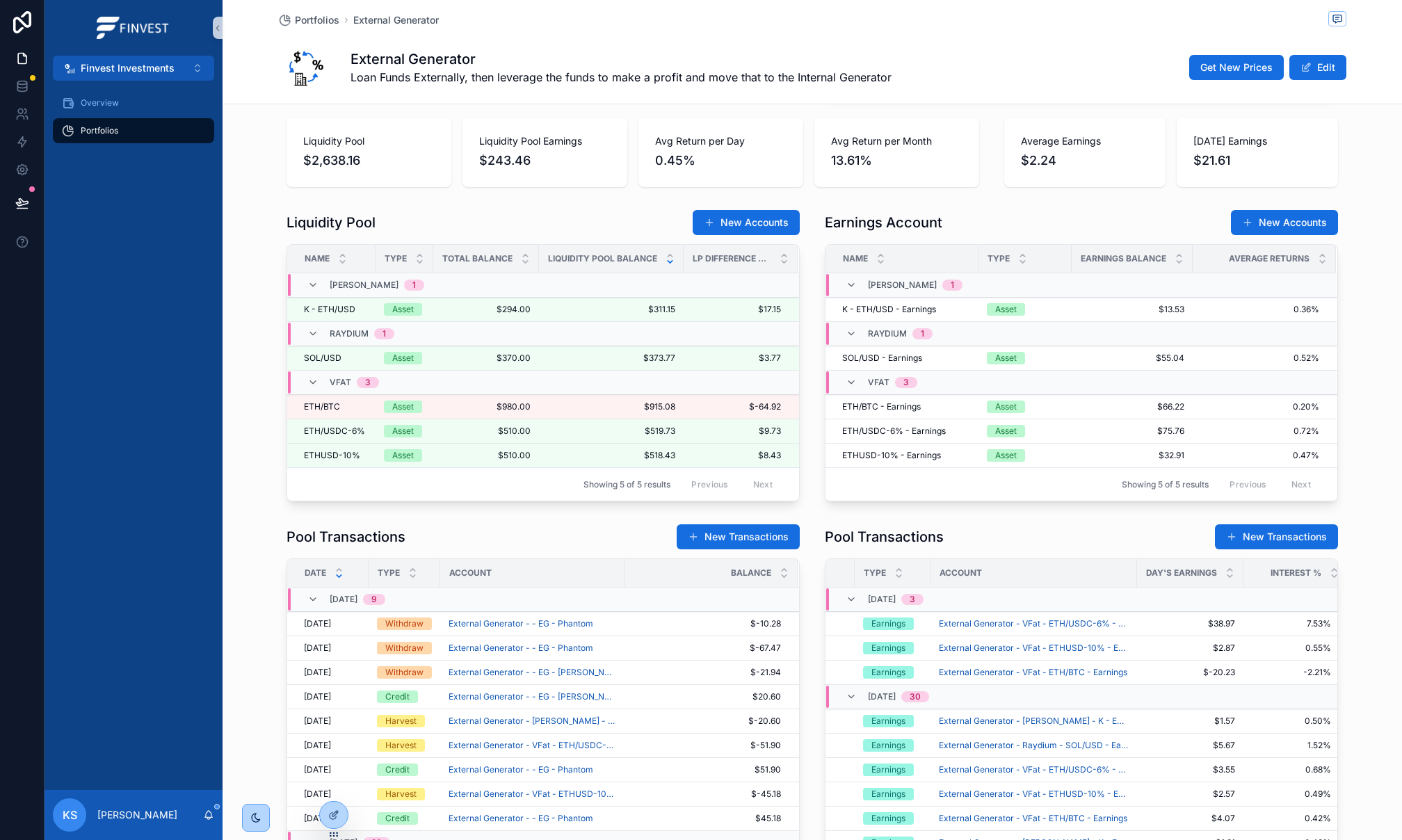
scroll to position [0, 75]
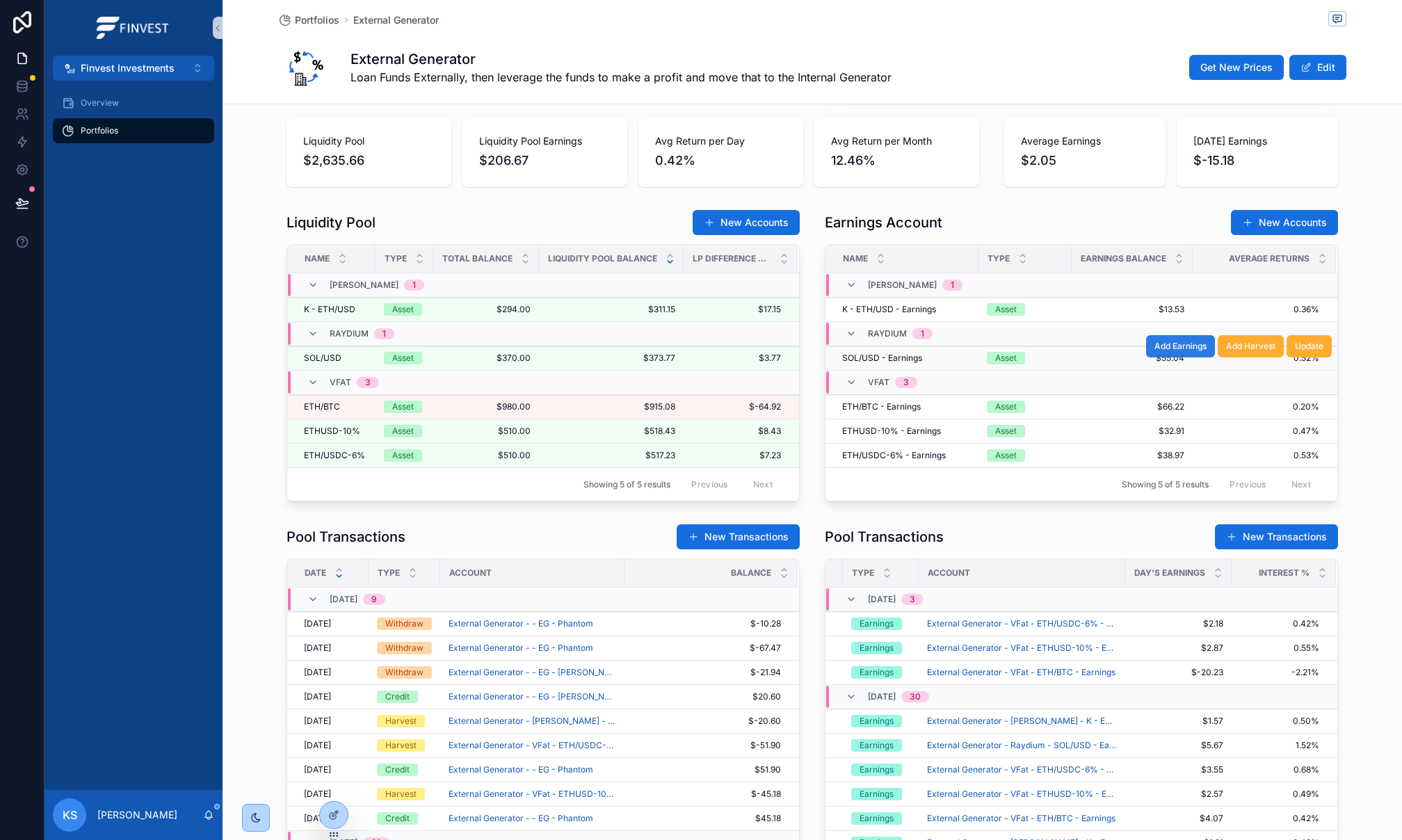
click at [1187, 346] on span "Add Earnings" at bounding box center [1180, 346] width 52 height 11
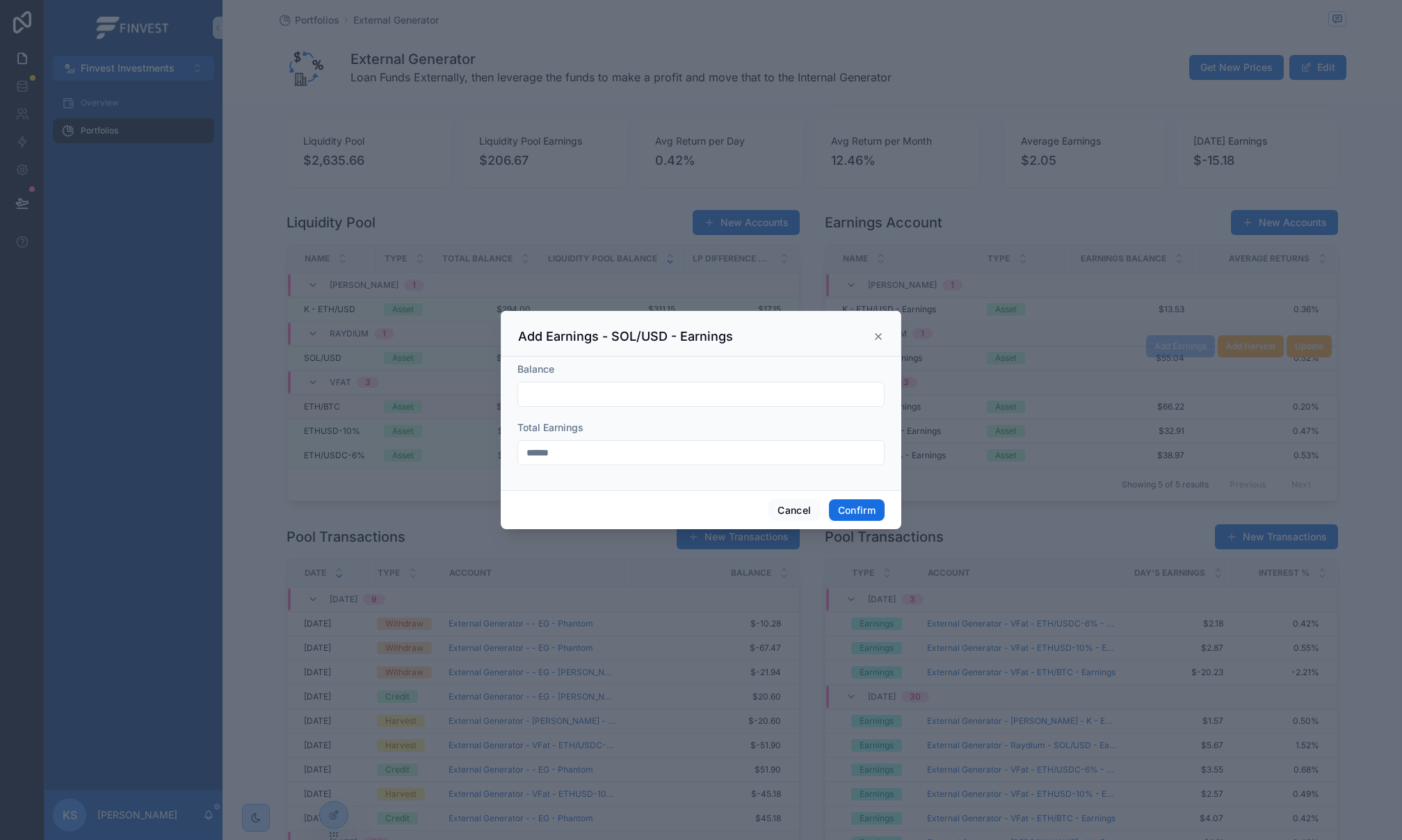
click at [564, 391] on input "text" at bounding box center [701, 394] width 366 height 20
click at [878, 333] on icon at bounding box center [878, 336] width 11 height 11
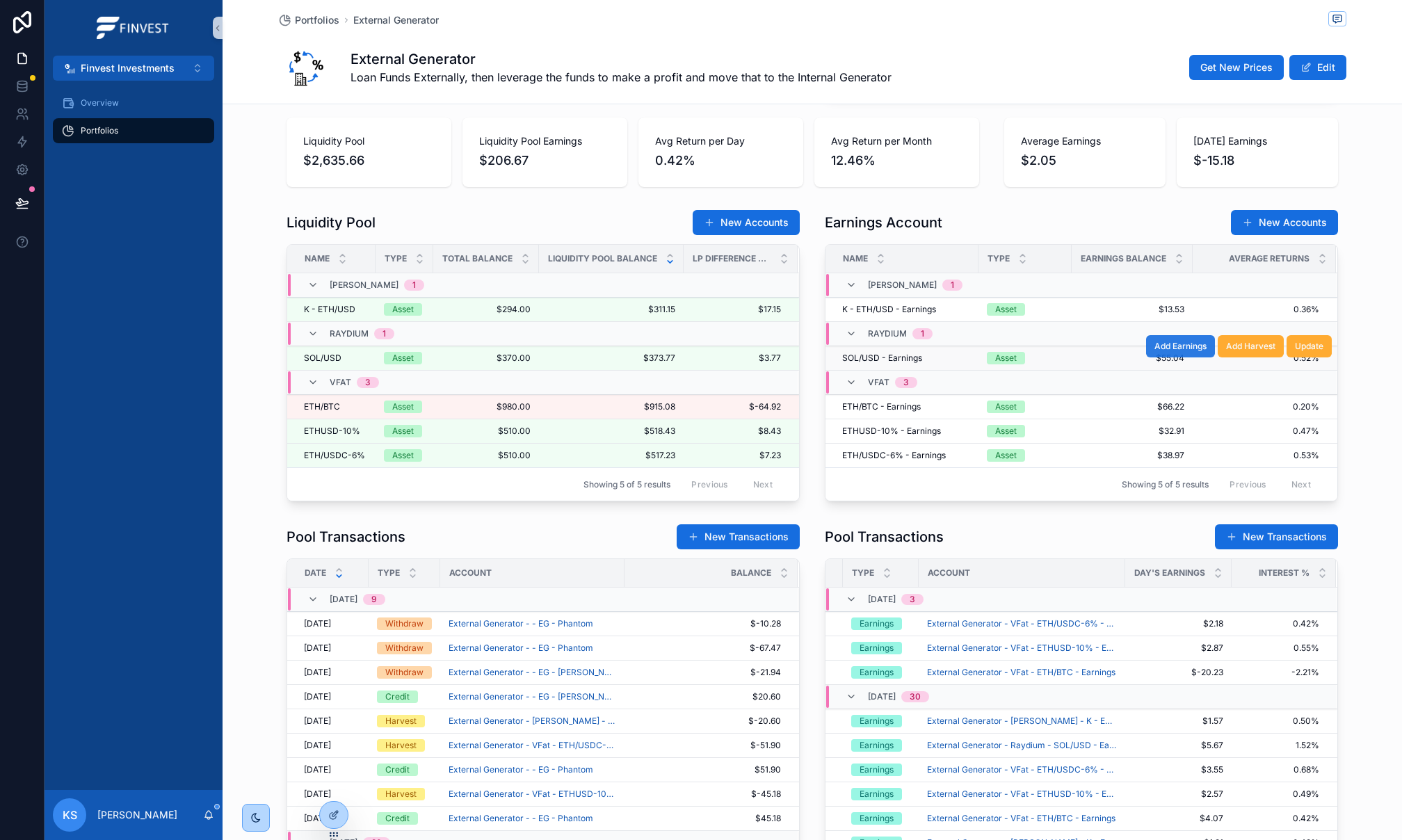
click at [1174, 352] on span "Add Earnings" at bounding box center [1180, 346] width 52 height 11
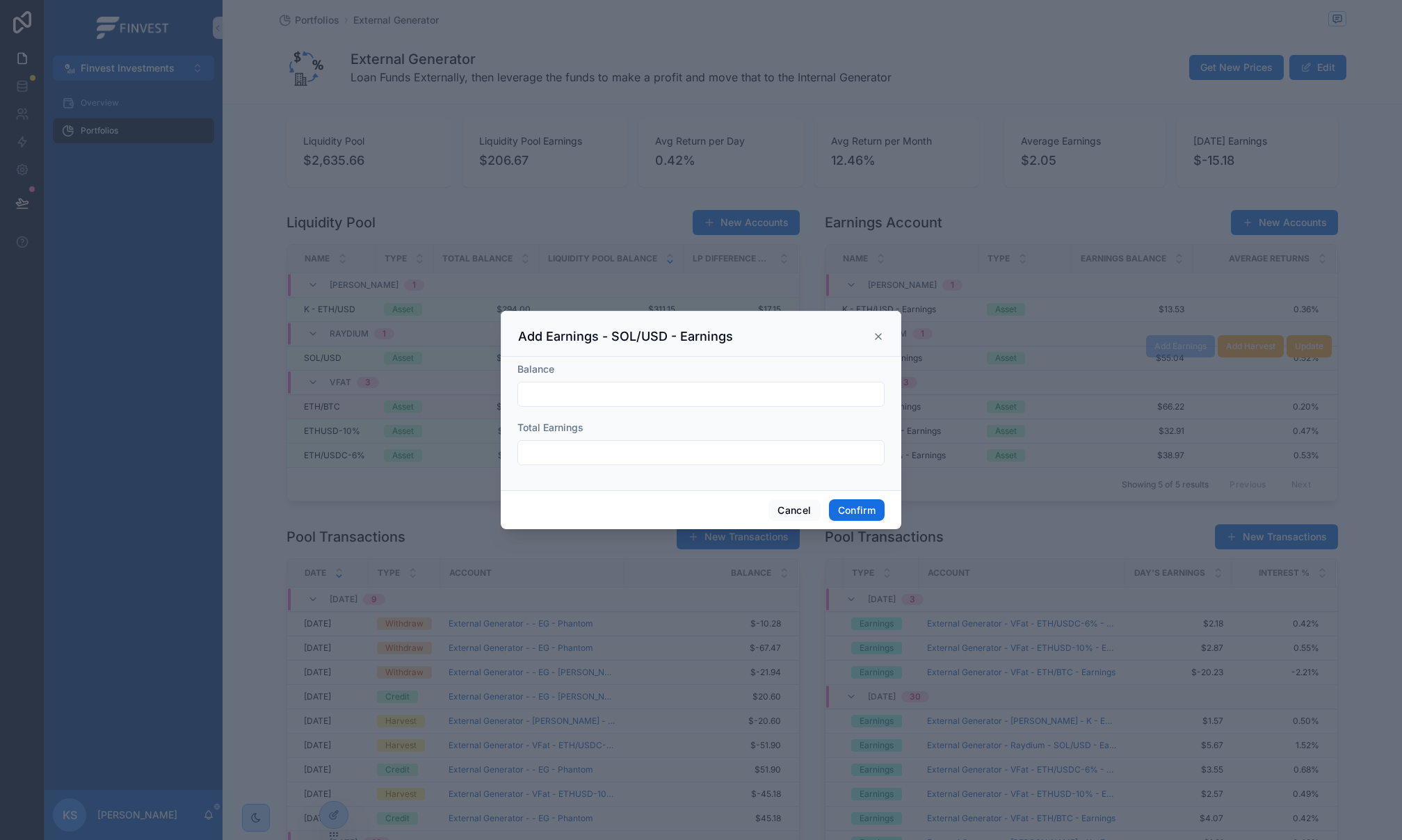
click at [662, 401] on input "text" at bounding box center [701, 394] width 366 height 20
paste input "*******"
type input "*******"
click at [620, 455] on input "text" at bounding box center [701, 452] width 366 height 20
paste input "******"
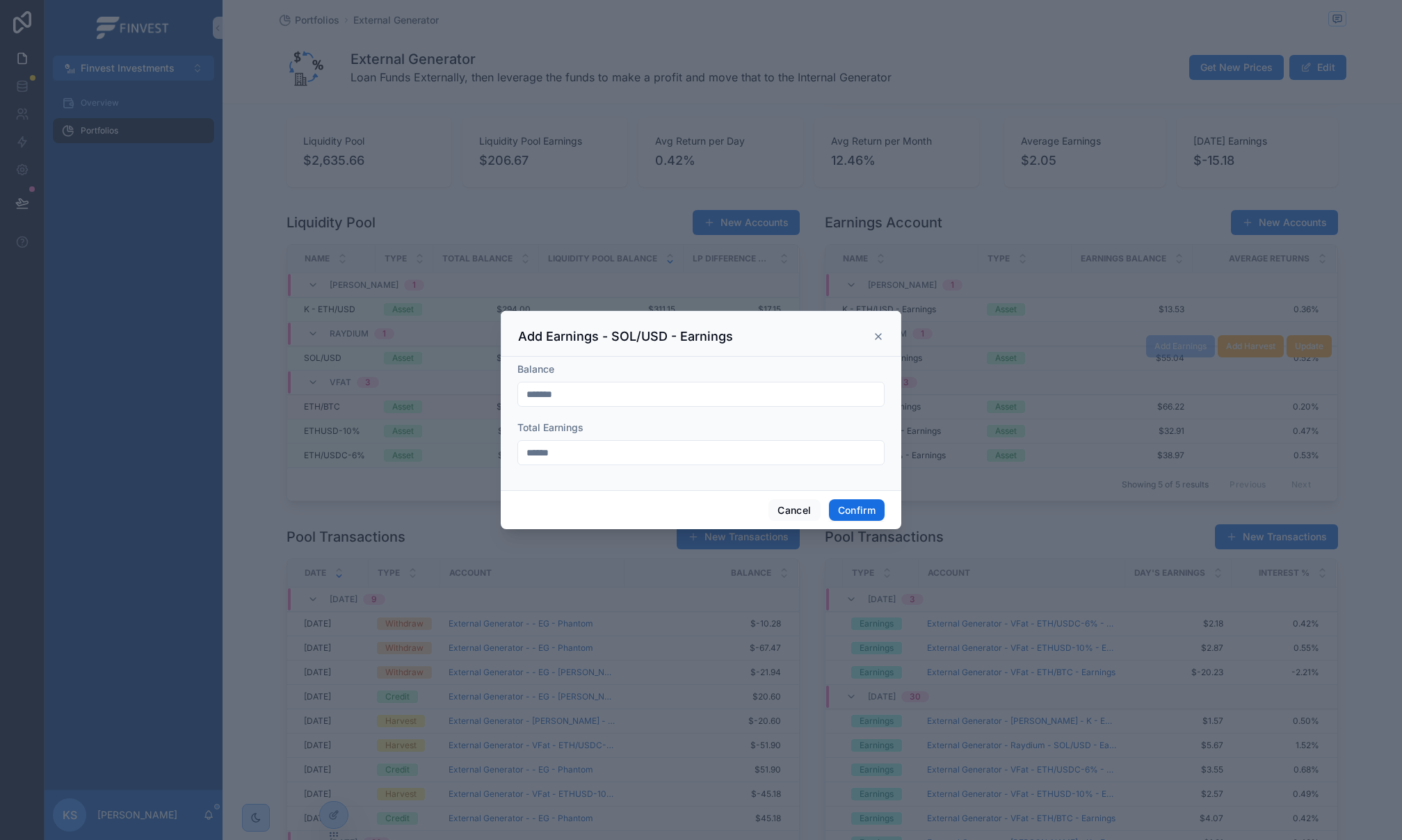
type input "******"
click at [876, 506] on button "Confirm" at bounding box center [856, 510] width 55 height 22
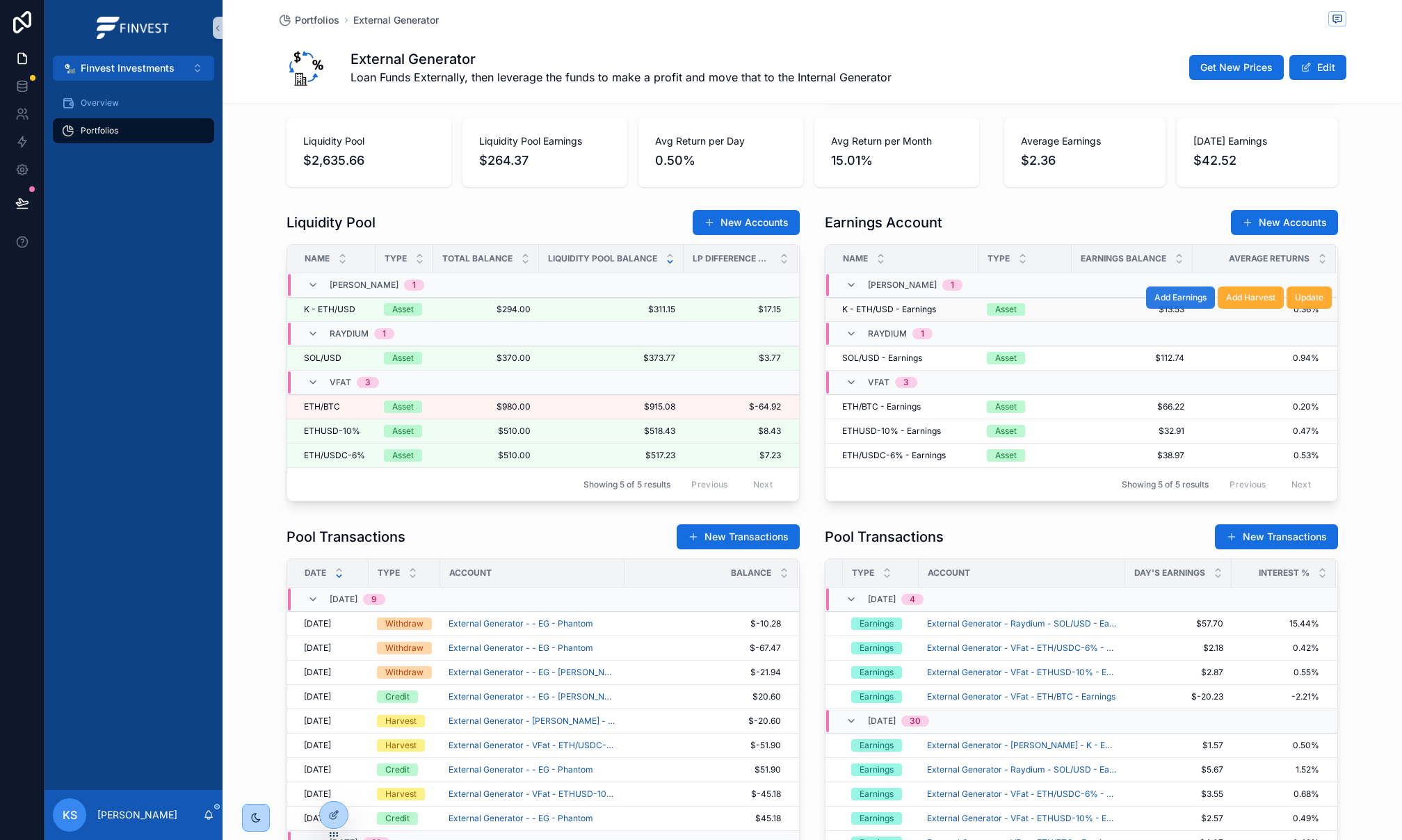
click at [1187, 298] on span "Add Earnings" at bounding box center [1180, 298] width 52 height 11
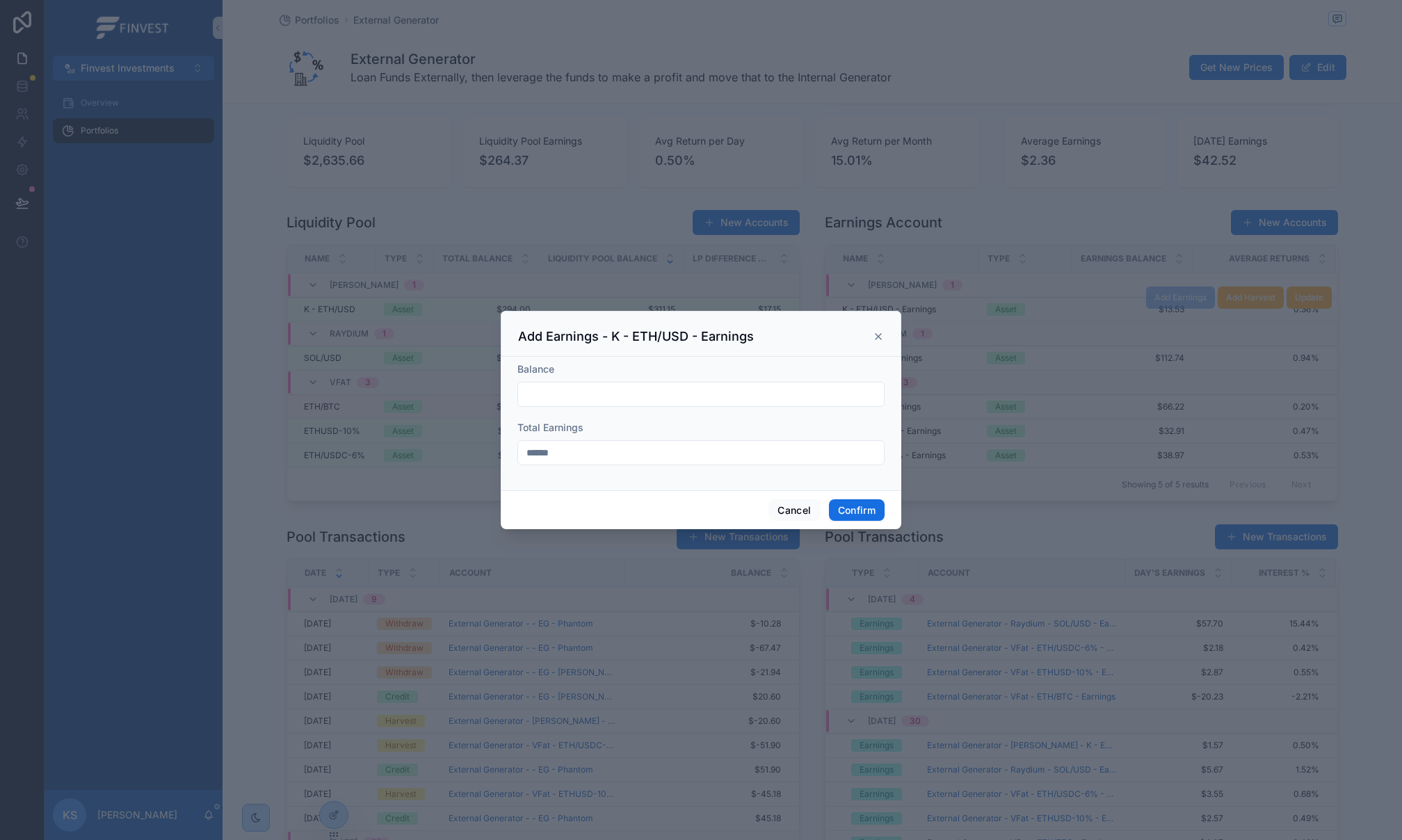
click at [552, 406] on div at bounding box center [701, 394] width 367 height 25
click at [552, 398] on input "text" at bounding box center [701, 394] width 366 height 20
type input "*******"
click at [581, 447] on input "******" at bounding box center [701, 452] width 366 height 20
drag, startPoint x: 583, startPoint y: 452, endPoint x: 508, endPoint y: 448, distance: 75.1
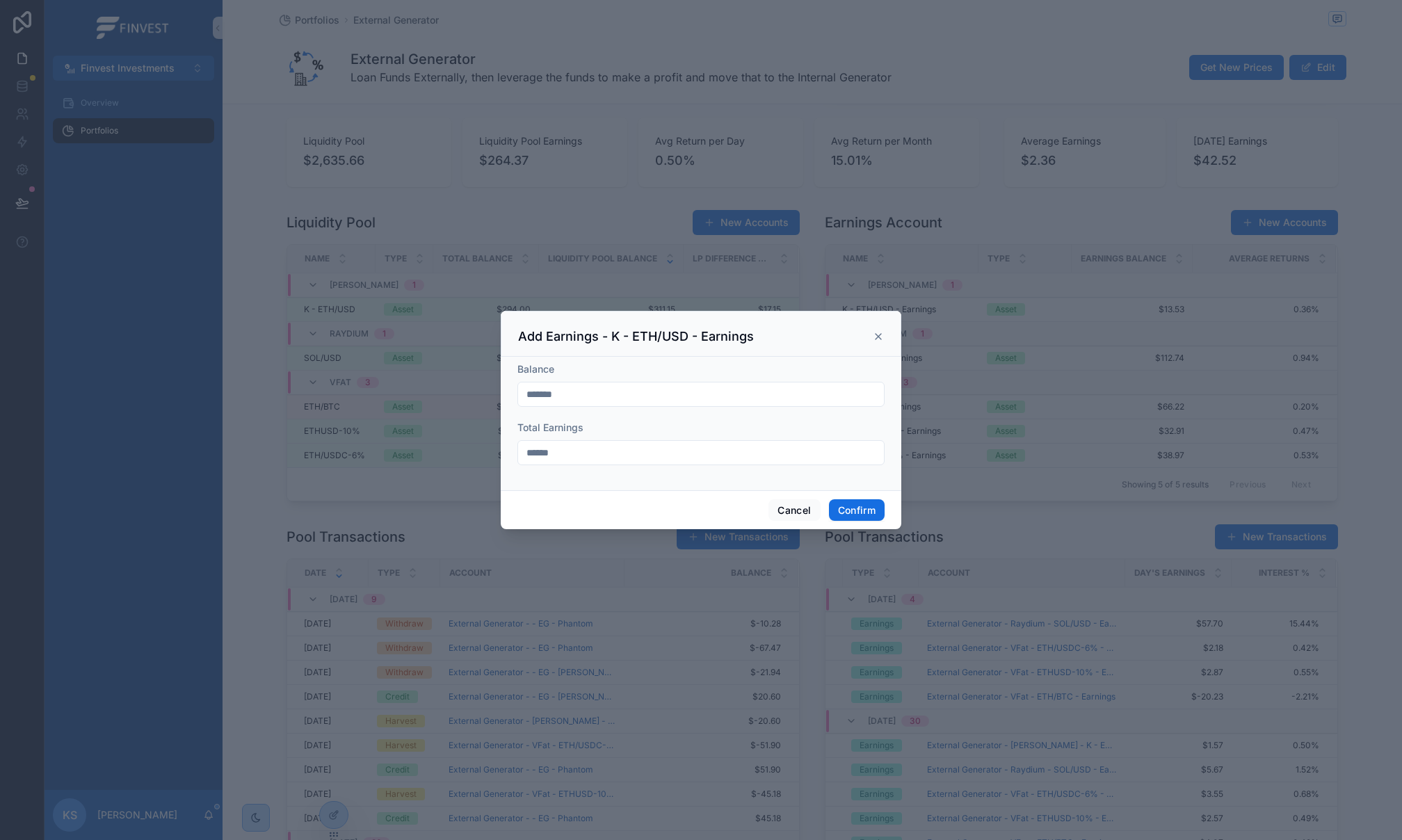
click at [508, 448] on div "Balance ******* Total Earnings ******" at bounding box center [701, 423] width 401 height 134
type input "******"
click at [863, 516] on button "Confirm" at bounding box center [856, 510] width 55 height 22
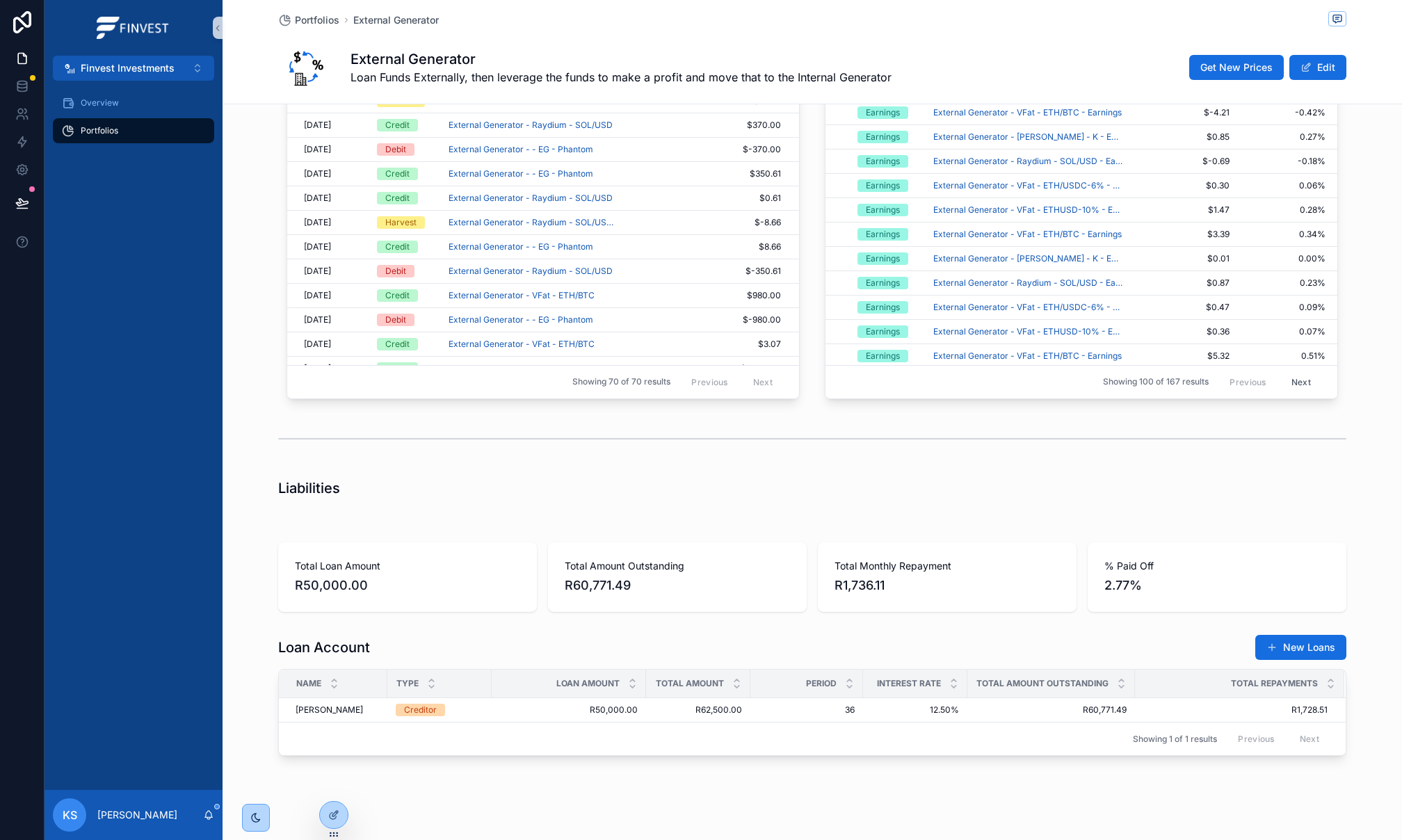
scroll to position [1619, 0]
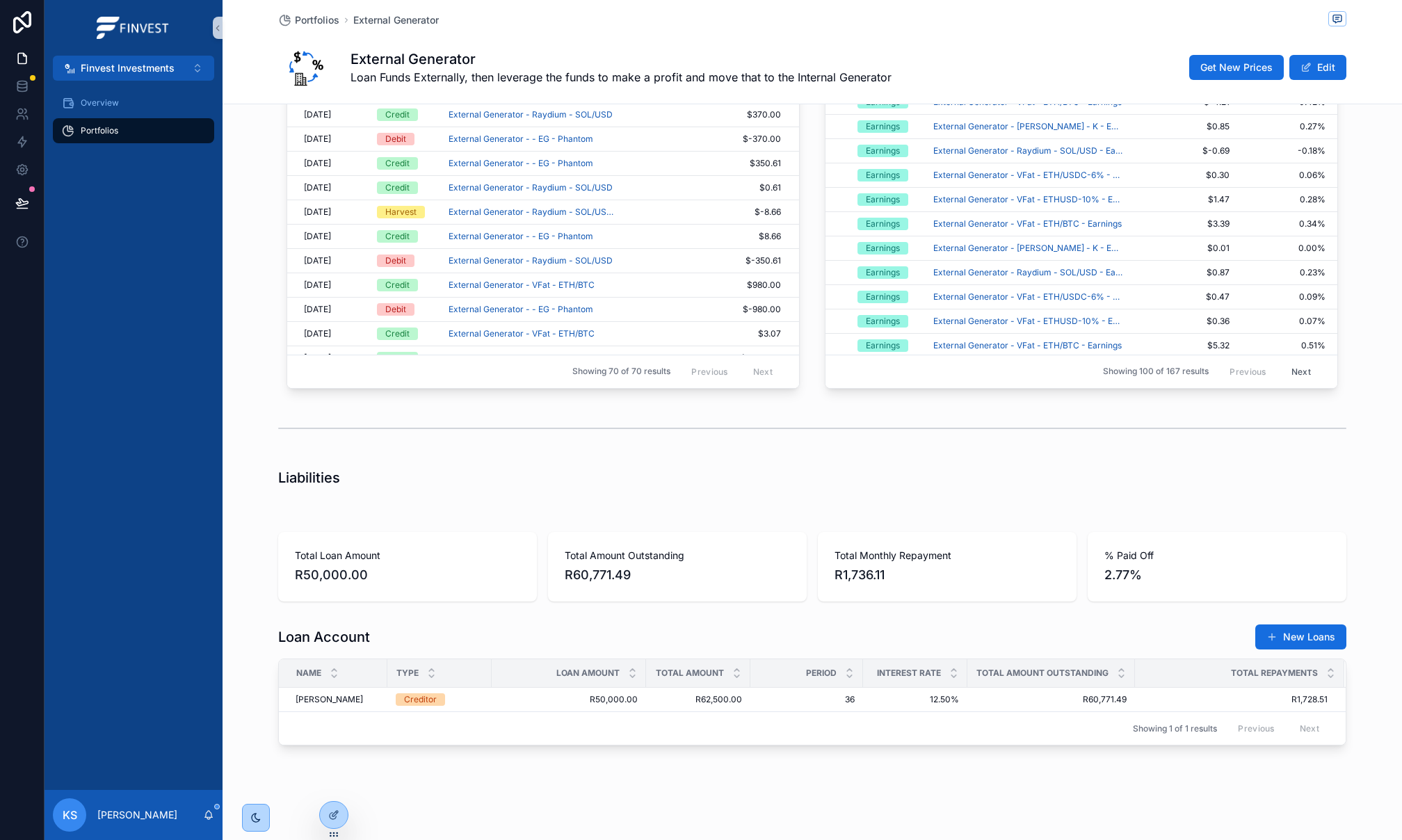
click at [785, 698] on span "36" at bounding box center [806, 700] width 96 height 11
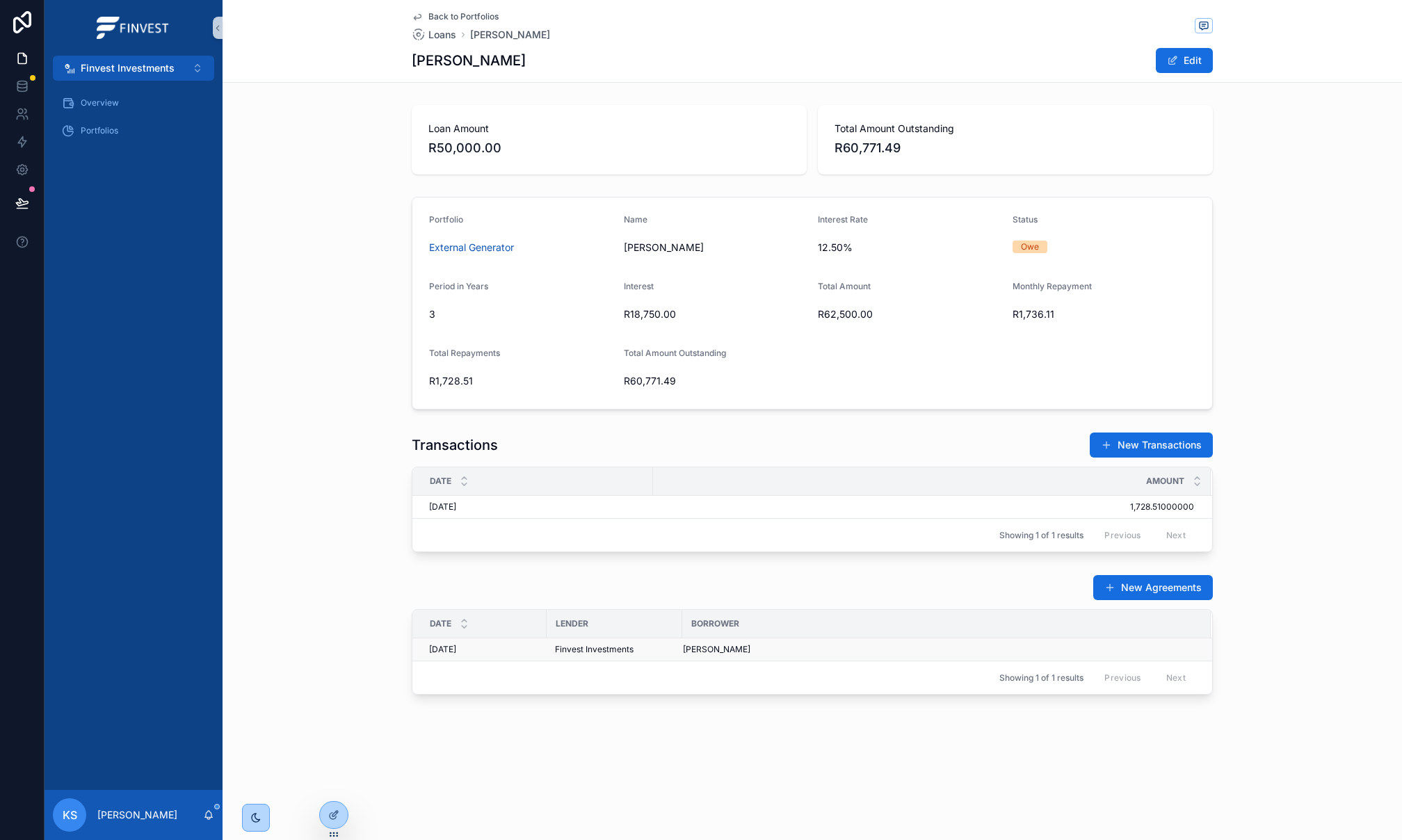
click at [835, 649] on div "Pieter Appelgryn-Siebert" at bounding box center [938, 649] width 511 height 11
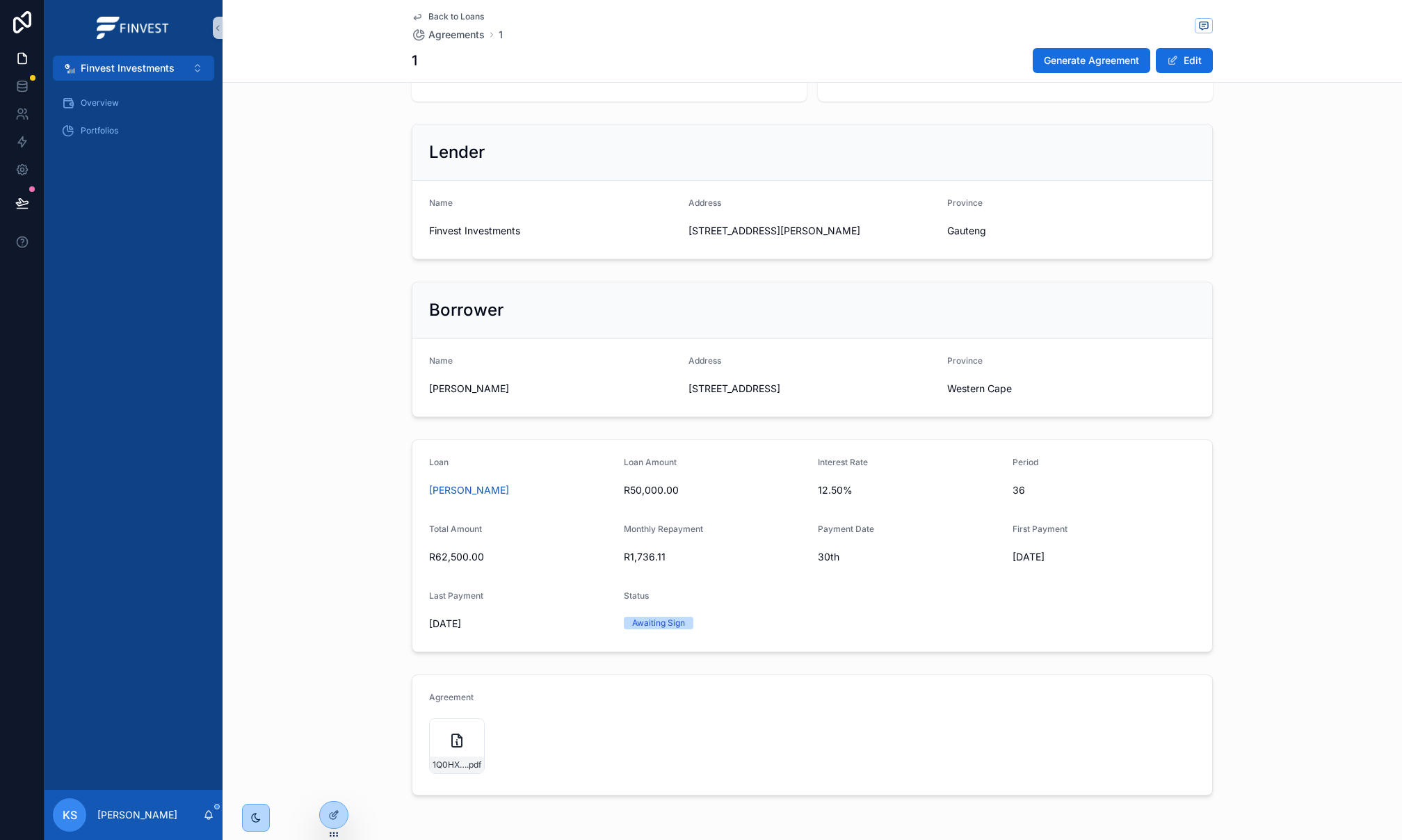
scroll to position [125, 0]
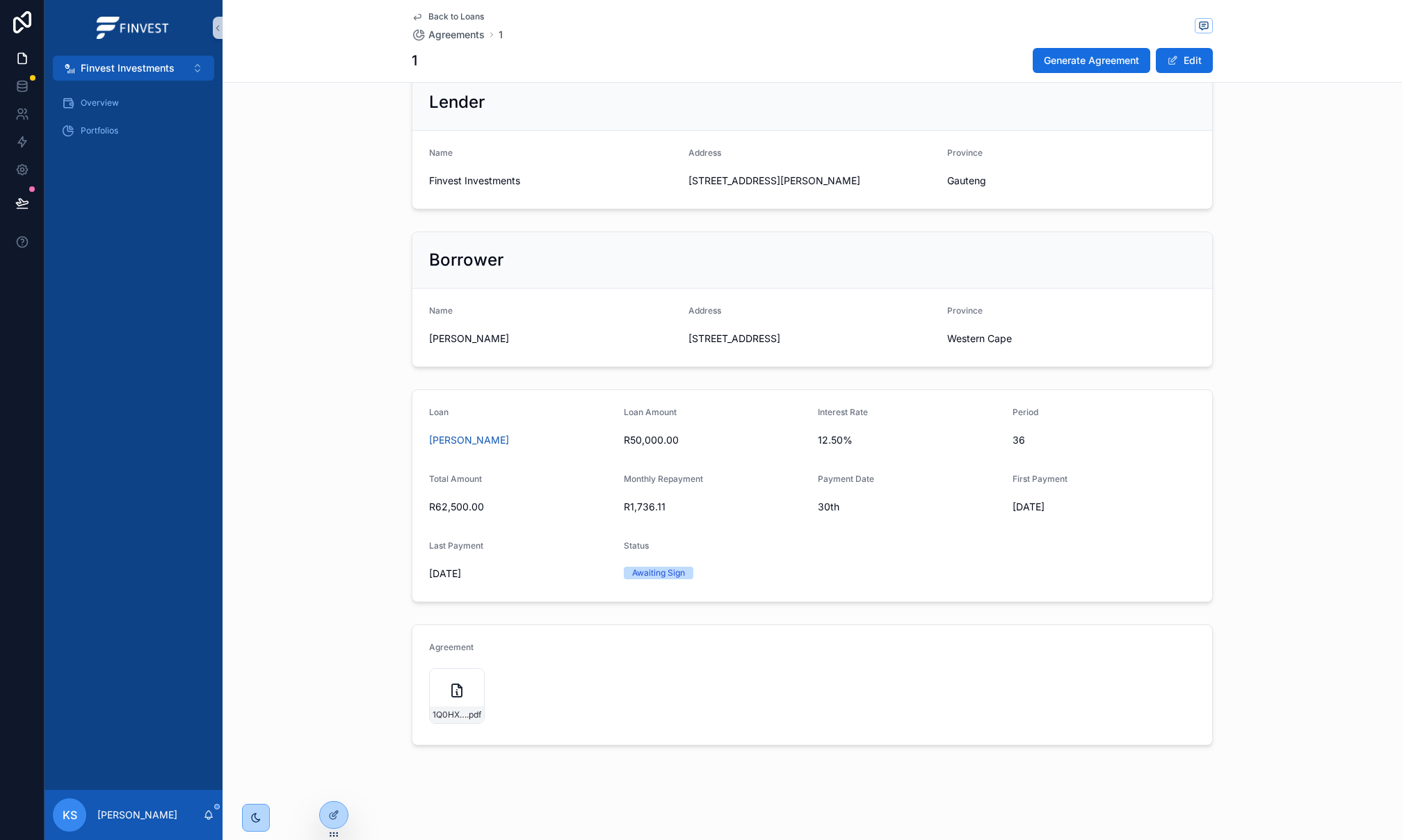
click at [434, 17] on span "Back to Loans" at bounding box center [455, 17] width 55 height 11
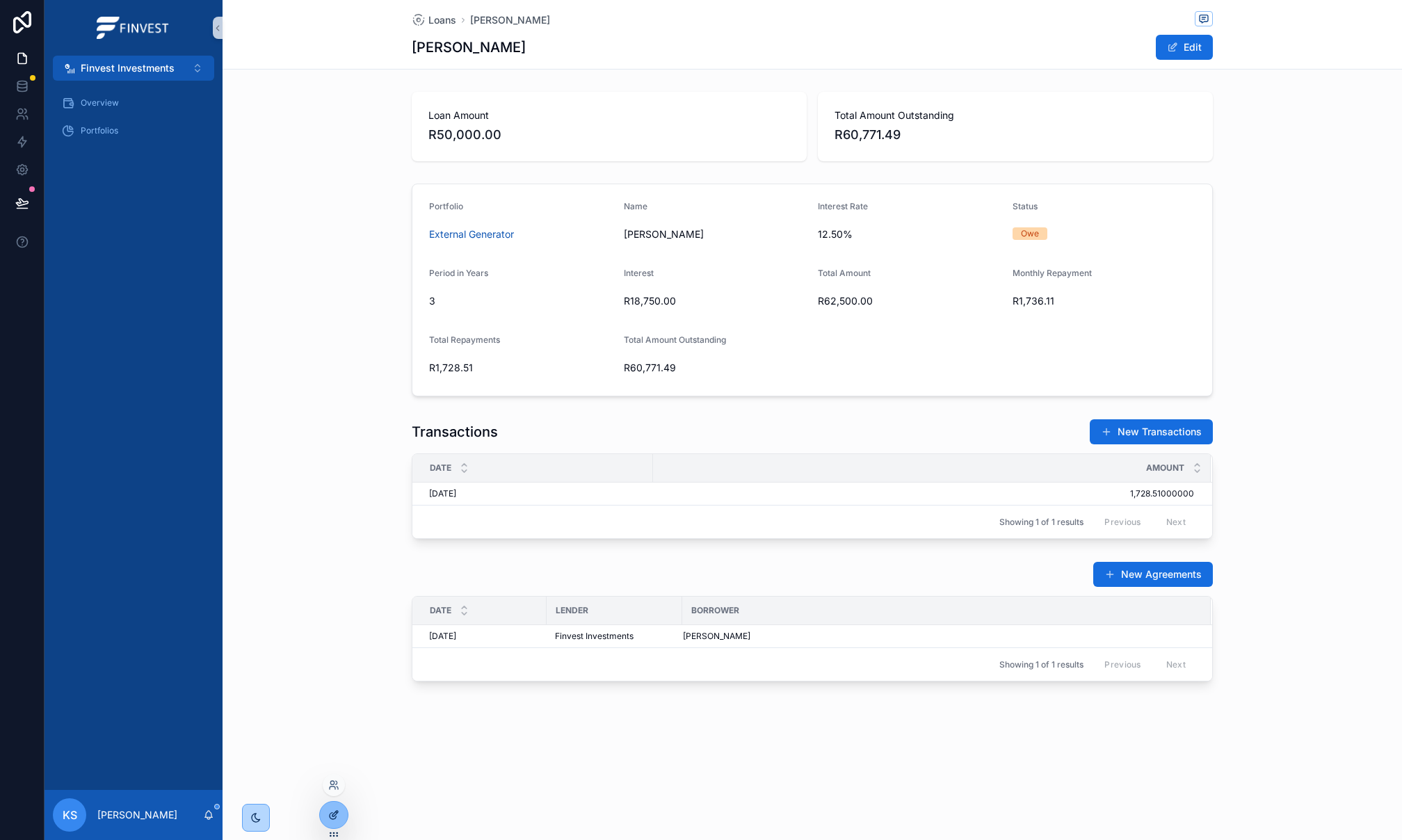
click at [331, 813] on icon at bounding box center [332, 816] width 7 height 7
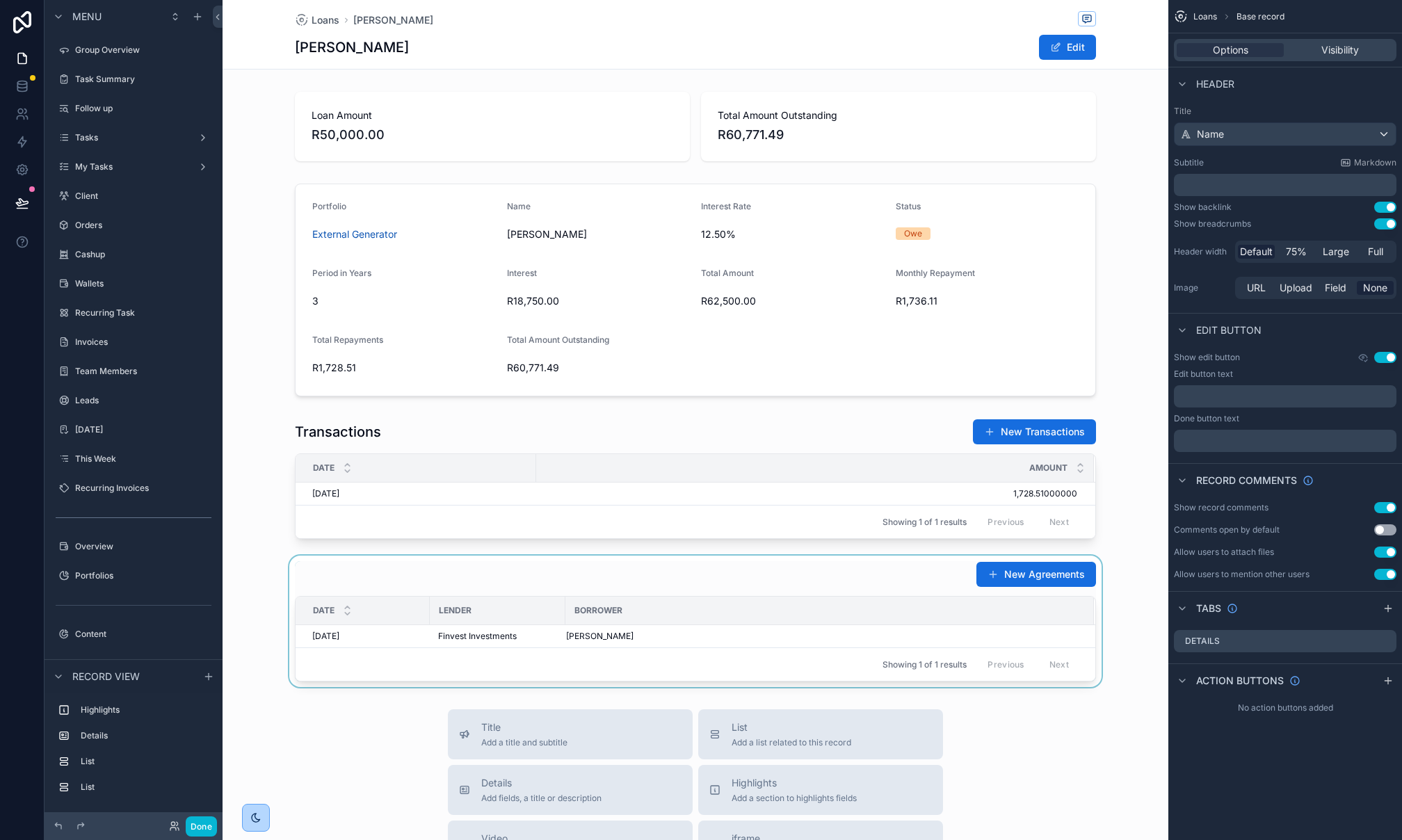
click at [831, 579] on div "scrollable content" at bounding box center [696, 621] width 946 height 131
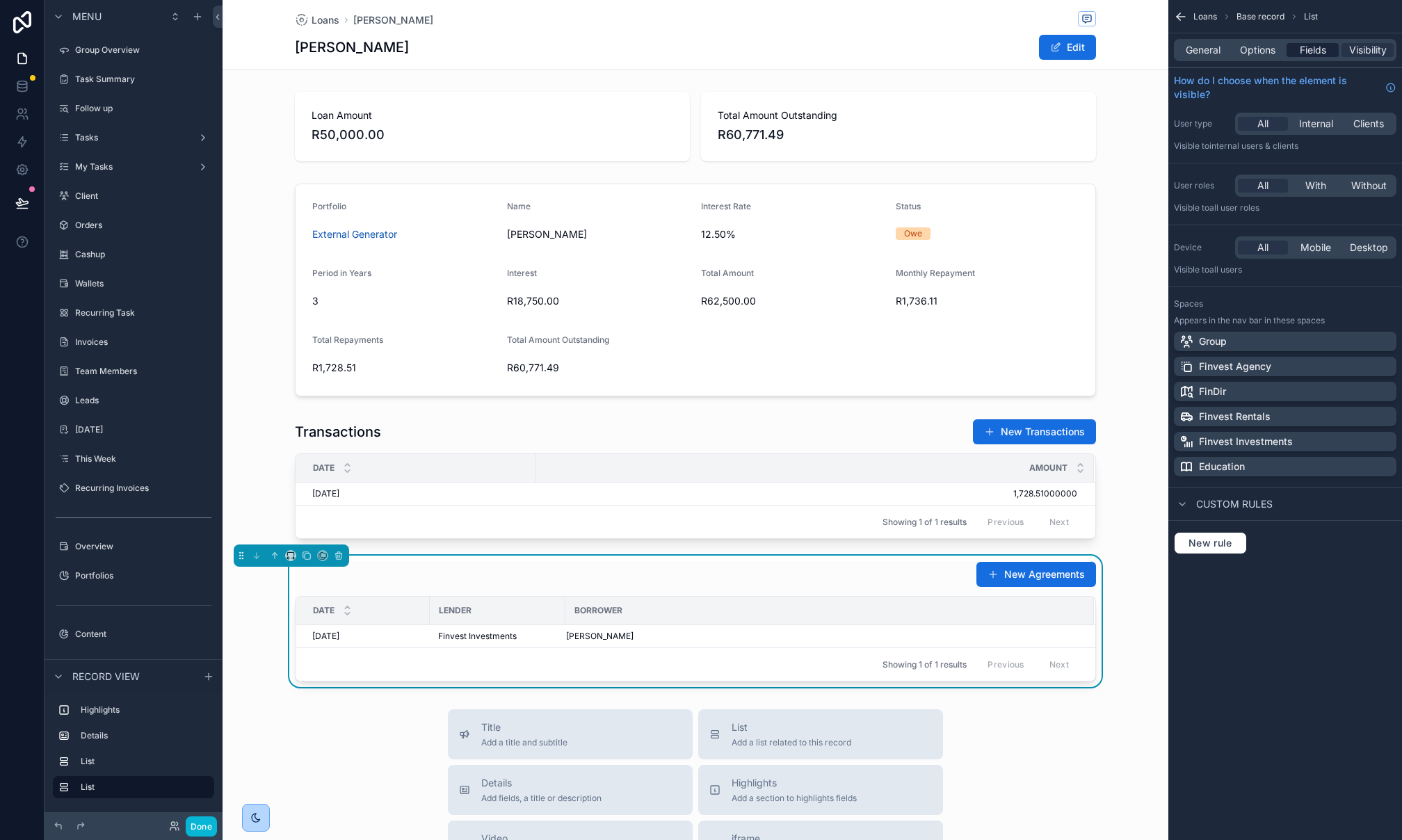
click at [1307, 40] on div "General Options Fields Visibility" at bounding box center [1285, 51] width 223 height 22
click at [1313, 55] on span "Fields" at bounding box center [1313, 50] width 26 height 14
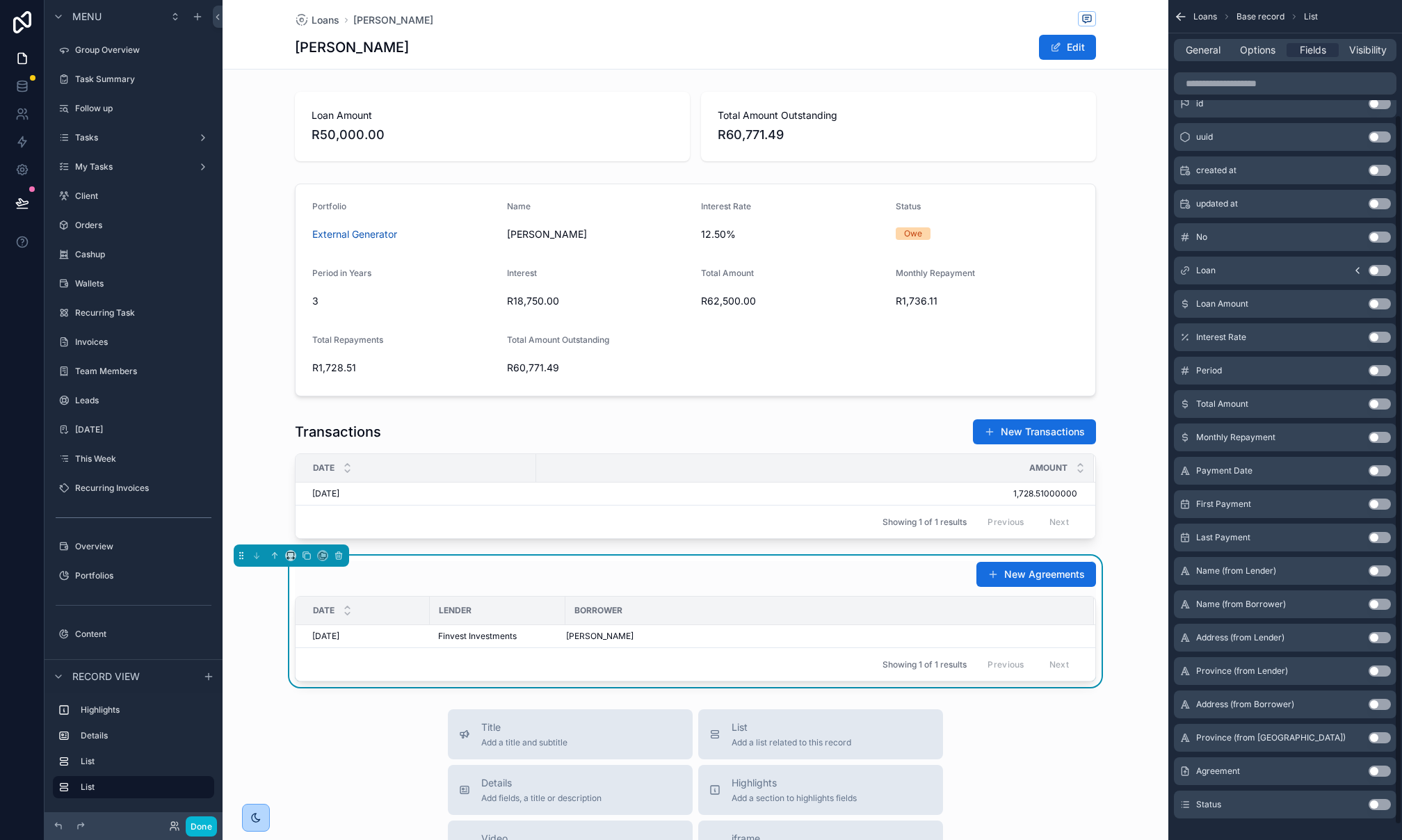
scroll to position [153, 0]
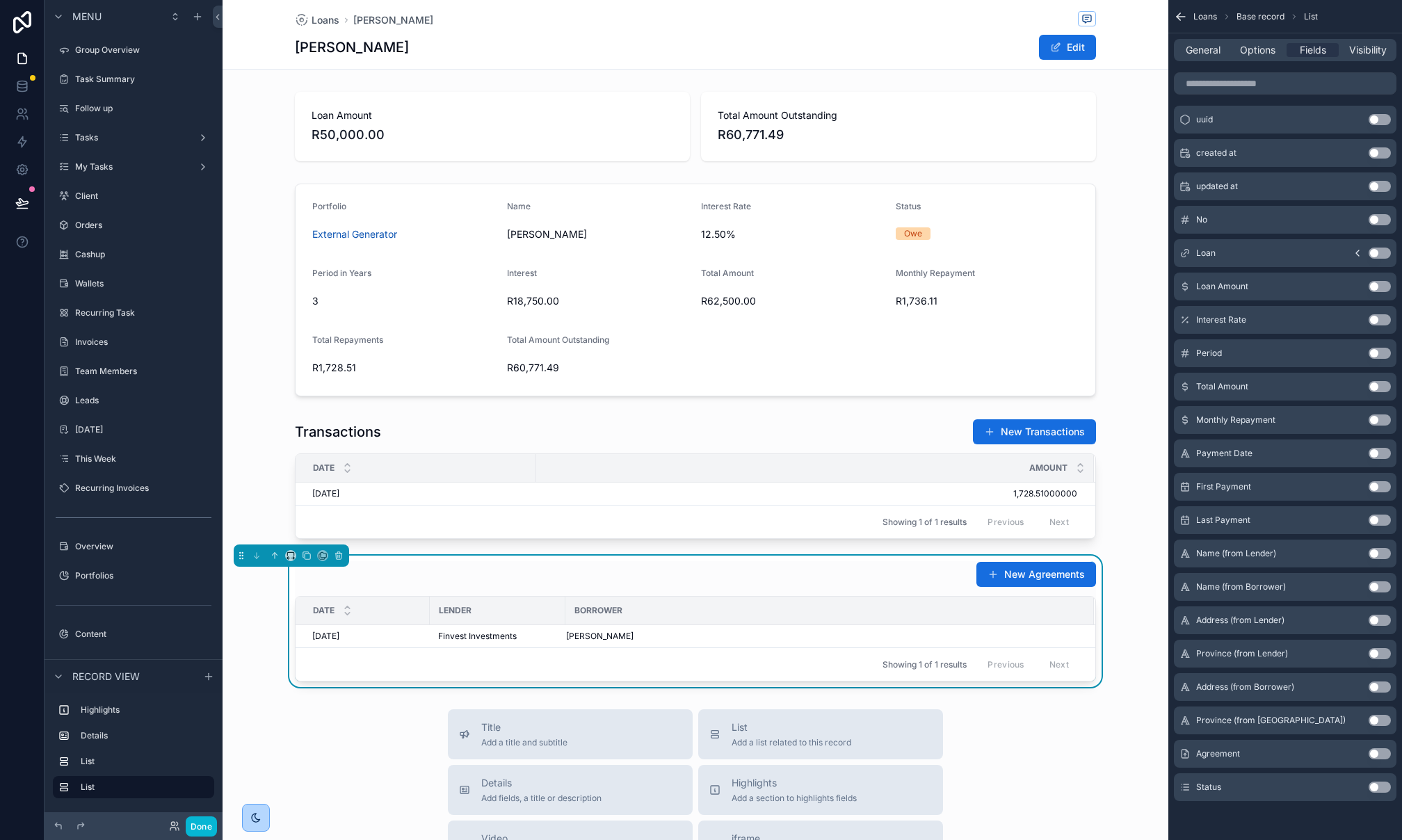
drag, startPoint x: 1379, startPoint y: 788, endPoint x: 1376, endPoint y: 776, distance: 12.4
click at [1379, 788] on button "Use setting" at bounding box center [1380, 787] width 22 height 11
click at [1378, 755] on button "Use setting" at bounding box center [1380, 754] width 22 height 11
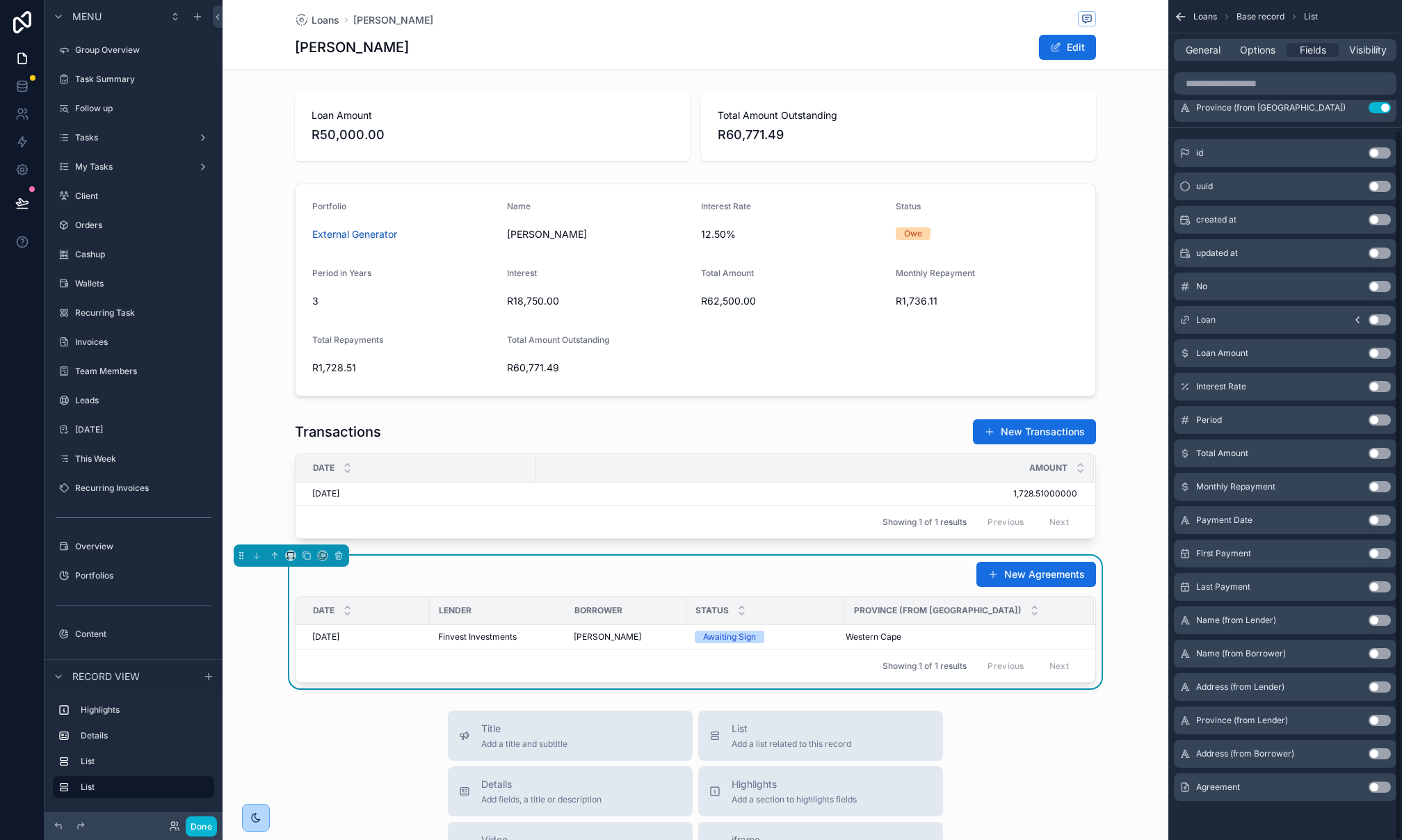
click at [1376, 789] on button "Use setting" at bounding box center [1380, 787] width 22 height 11
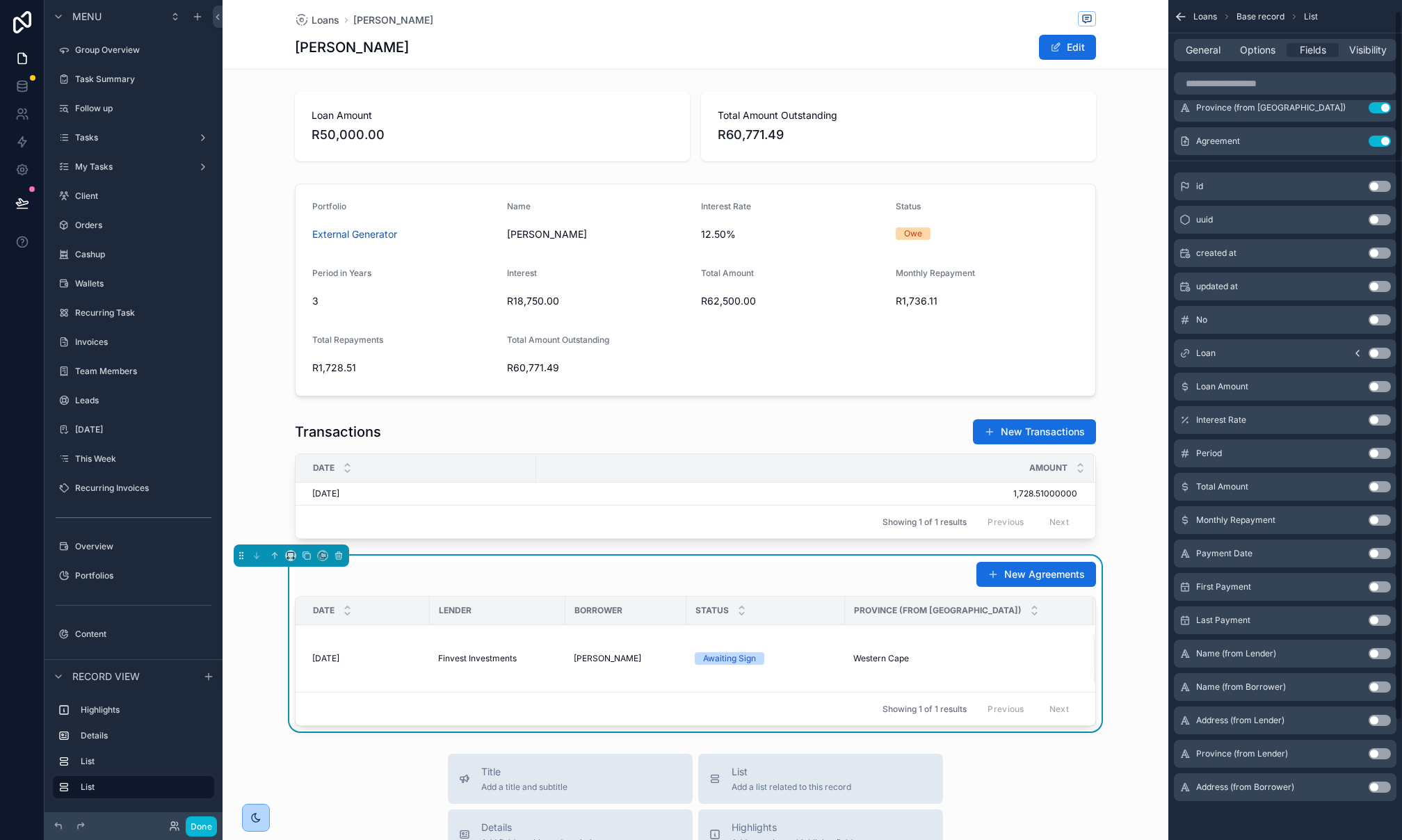
scroll to position [0, 0]
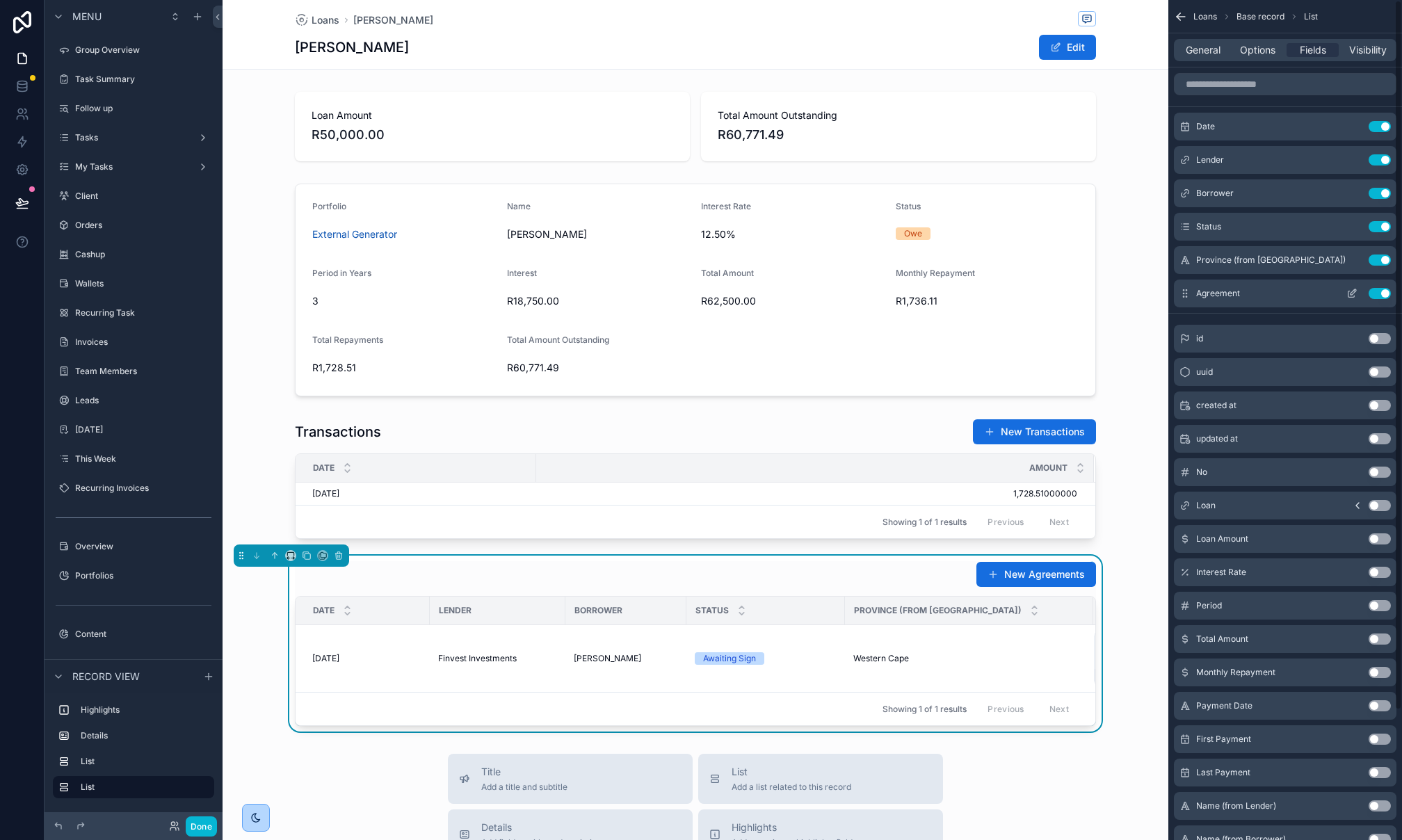
click at [1380, 260] on button "Use setting" at bounding box center [1380, 260] width 22 height 11
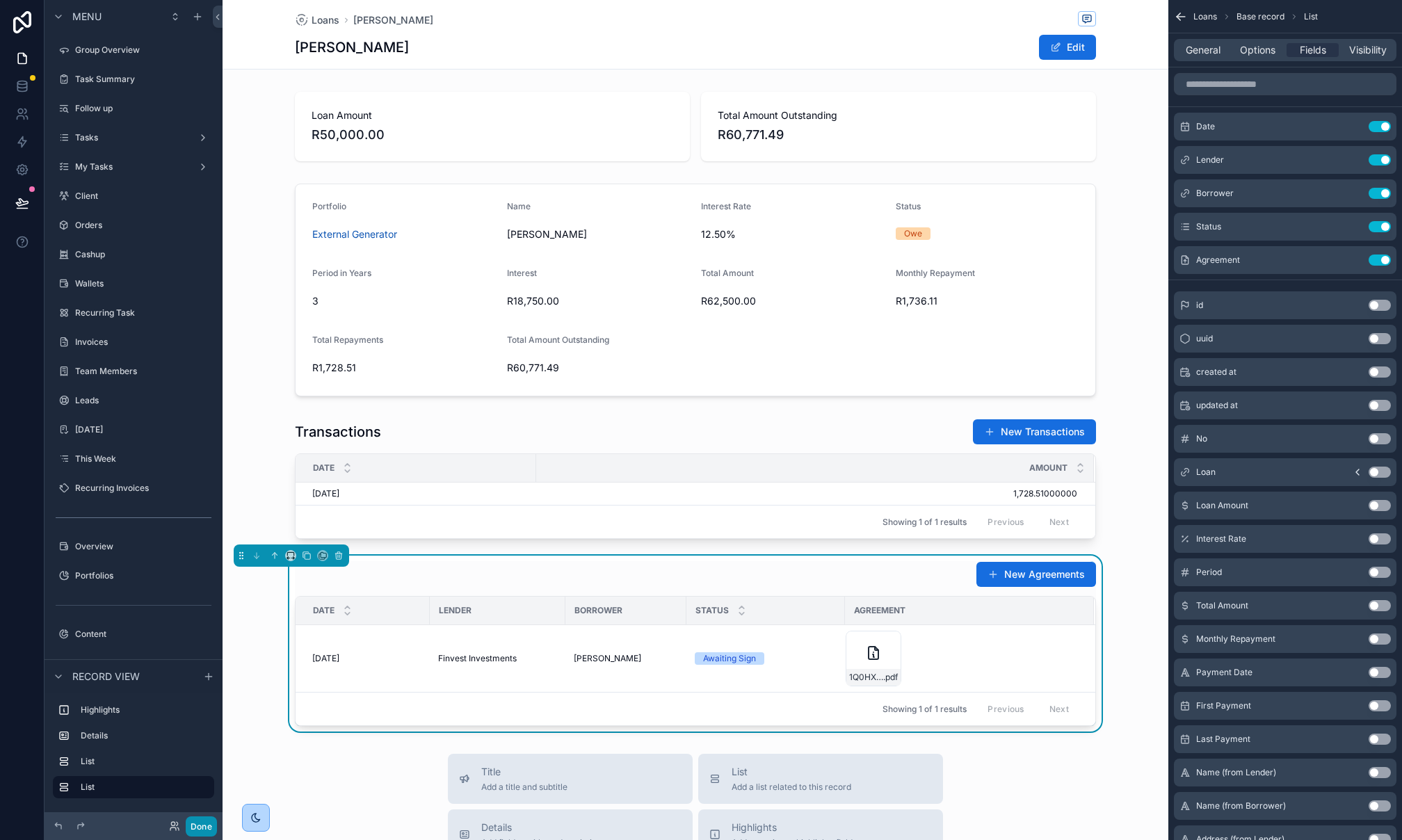
click at [203, 831] on button "Done" at bounding box center [200, 827] width 31 height 21
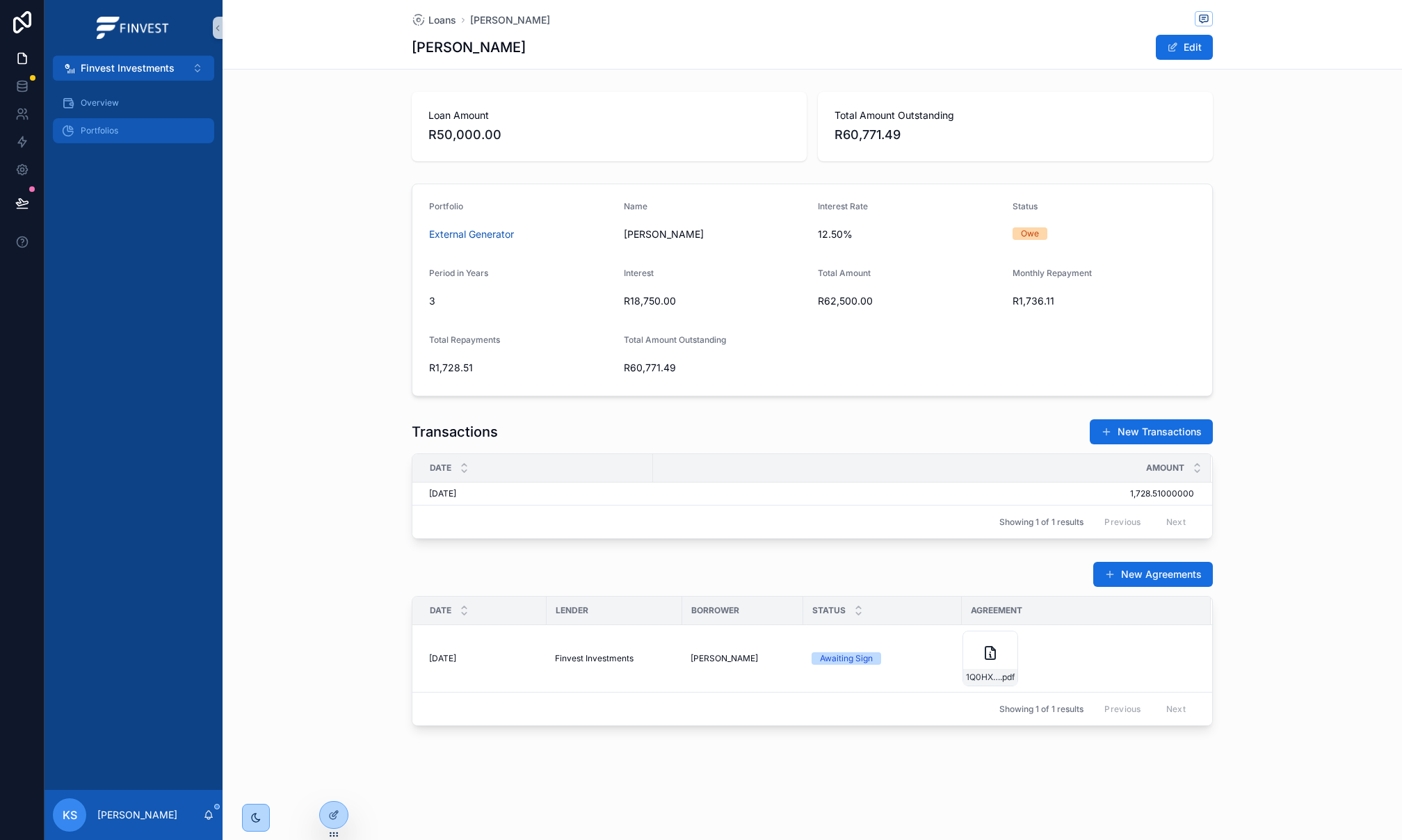
click at [147, 131] on div "Portfolios" at bounding box center [133, 131] width 144 height 22
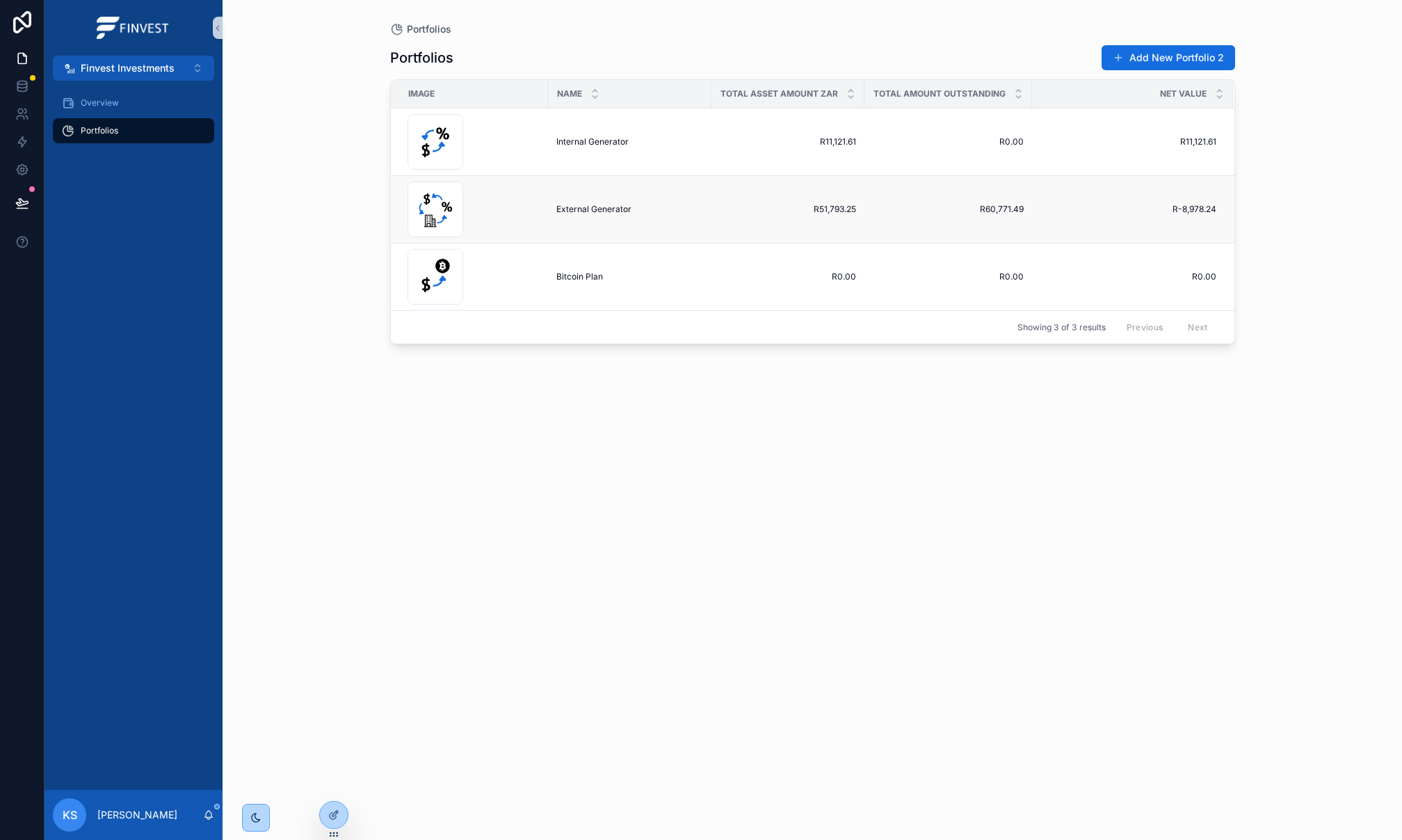
click at [583, 206] on span "External Generator" at bounding box center [594, 210] width 75 height 11
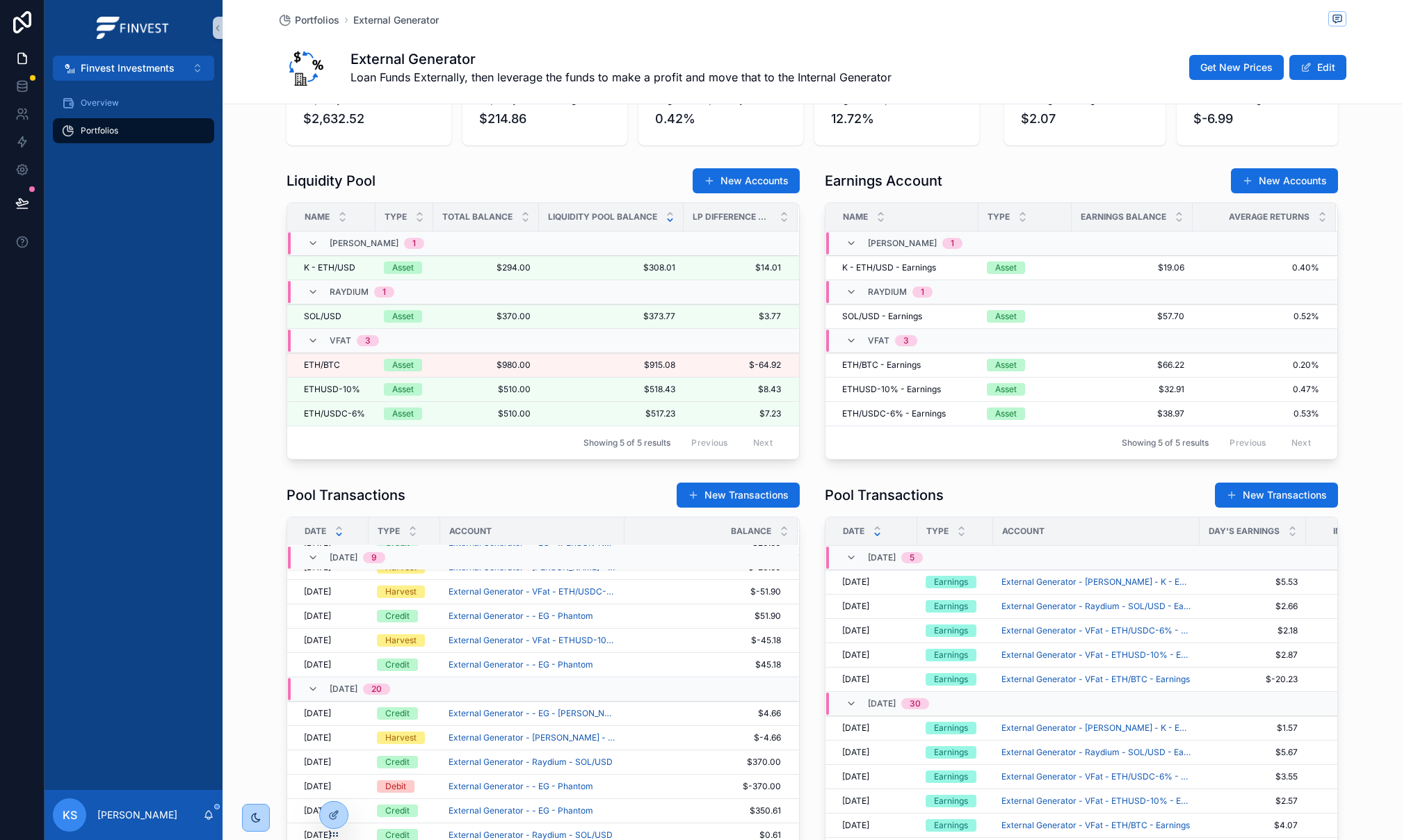
scroll to position [862, 0]
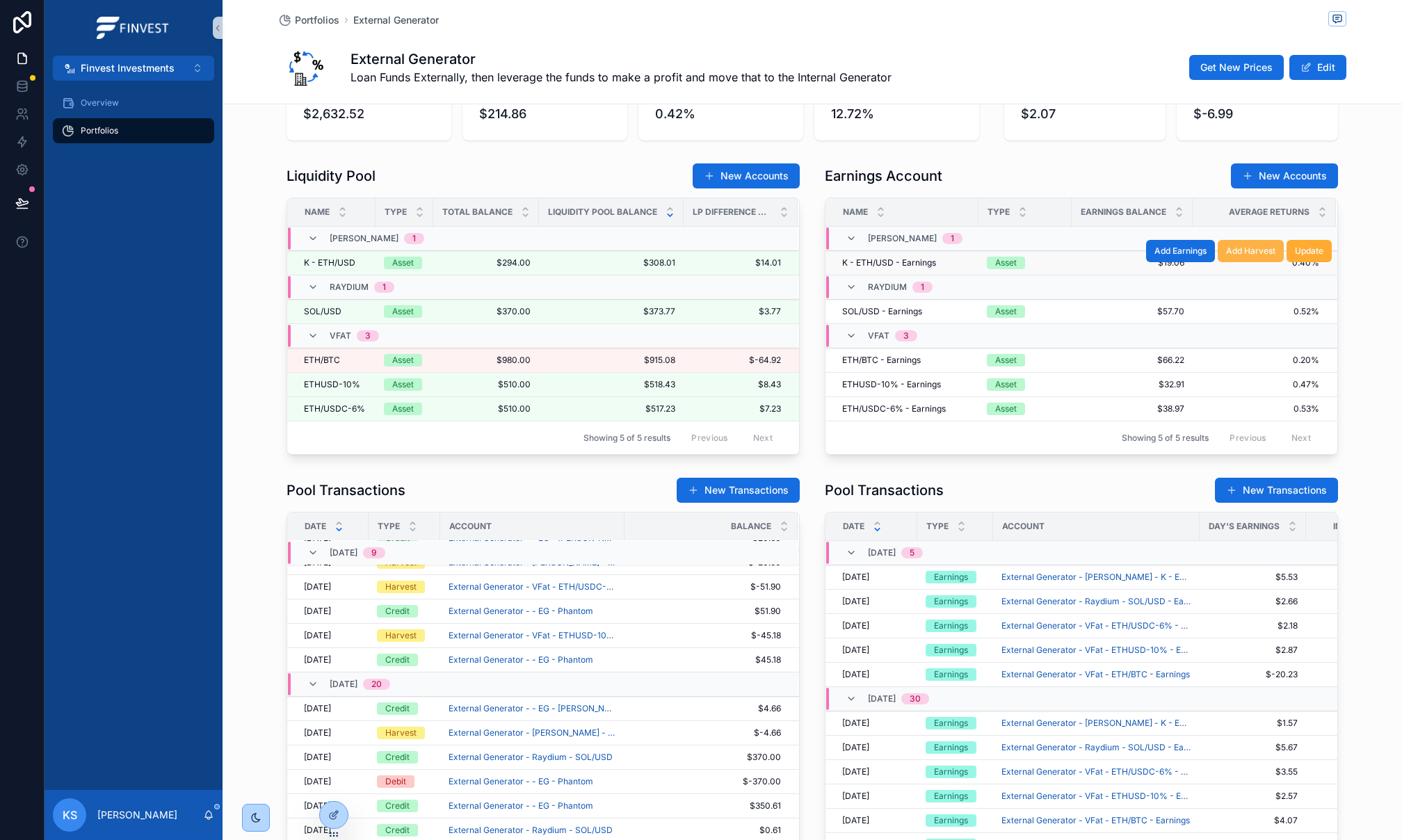
click at [1260, 257] on span "Add Harvest" at bounding box center [1250, 251] width 50 height 11
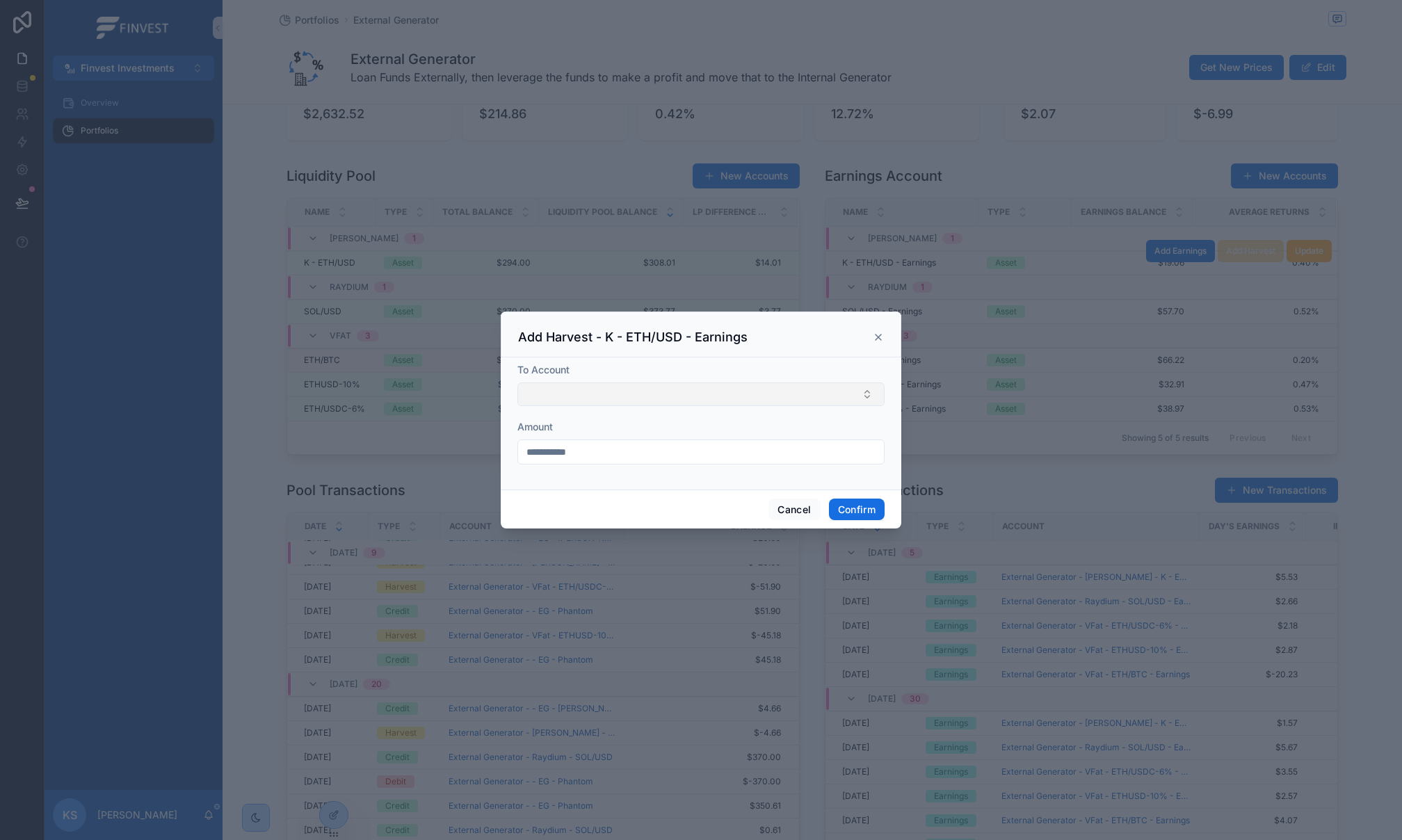
click at [605, 398] on button "Select Button" at bounding box center [701, 393] width 367 height 23
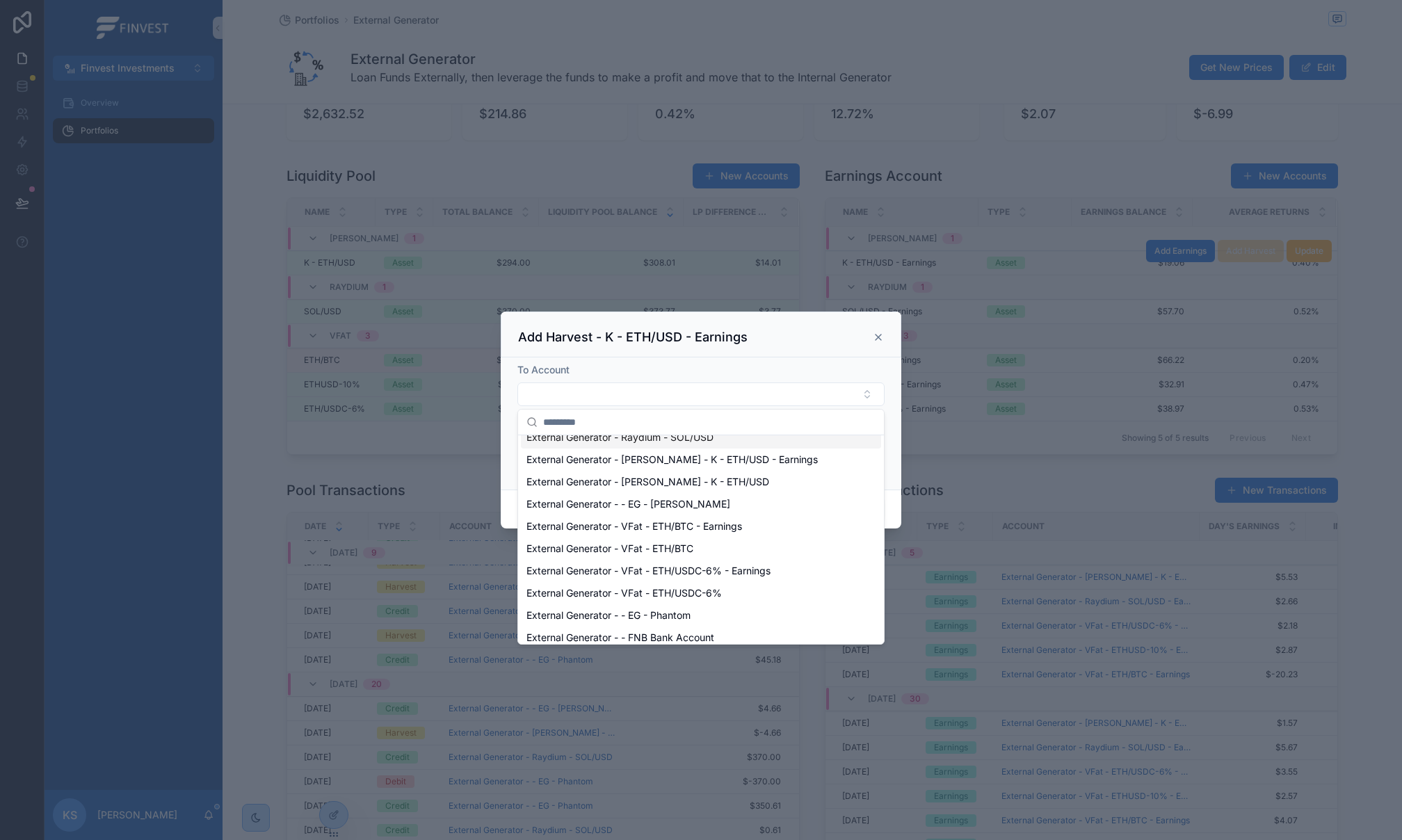
scroll to position [86, 0]
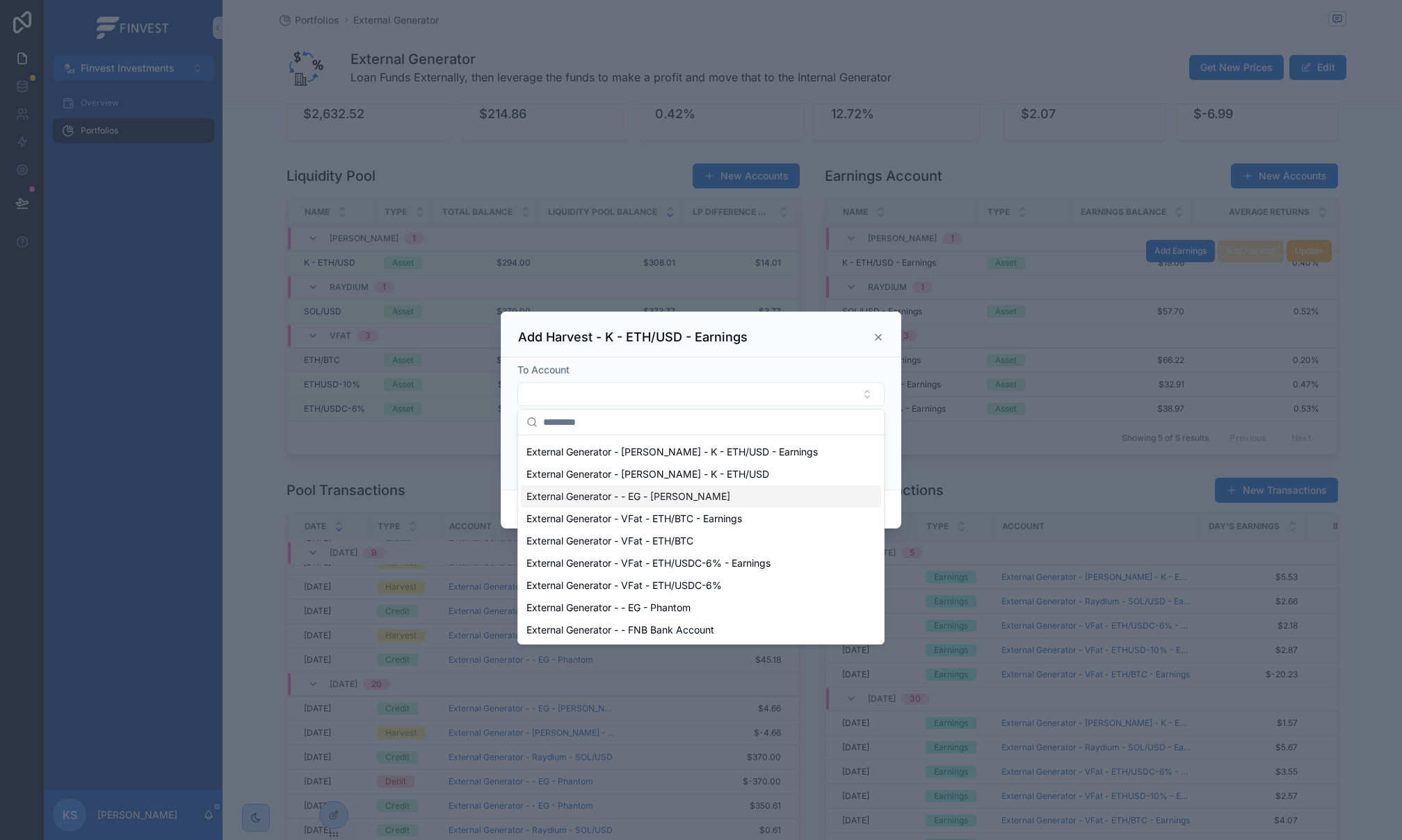
click at [612, 499] on span "External Generator - - EG - [PERSON_NAME]" at bounding box center [628, 496] width 204 height 14
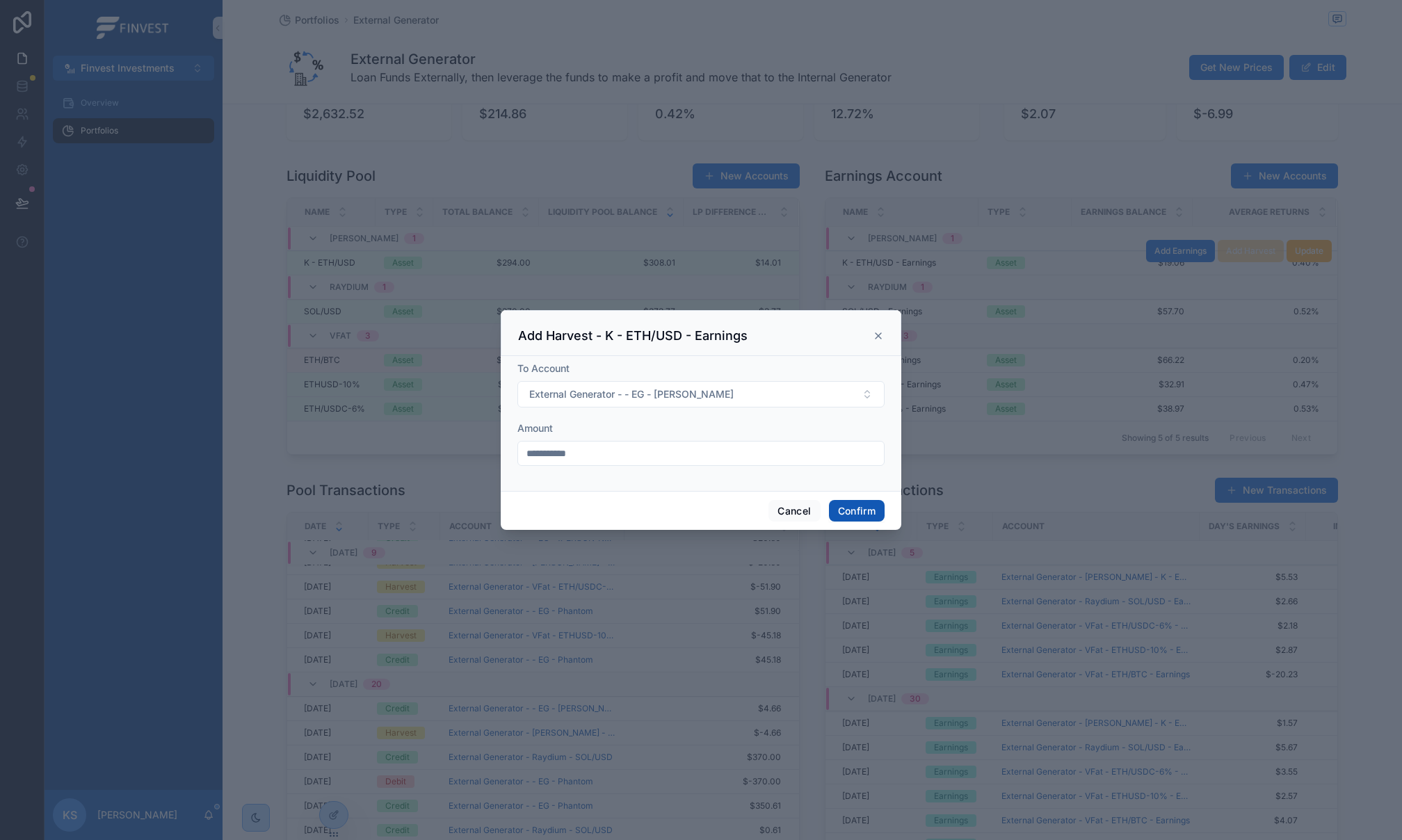
click at [854, 514] on button "Confirm" at bounding box center [856, 511] width 55 height 22
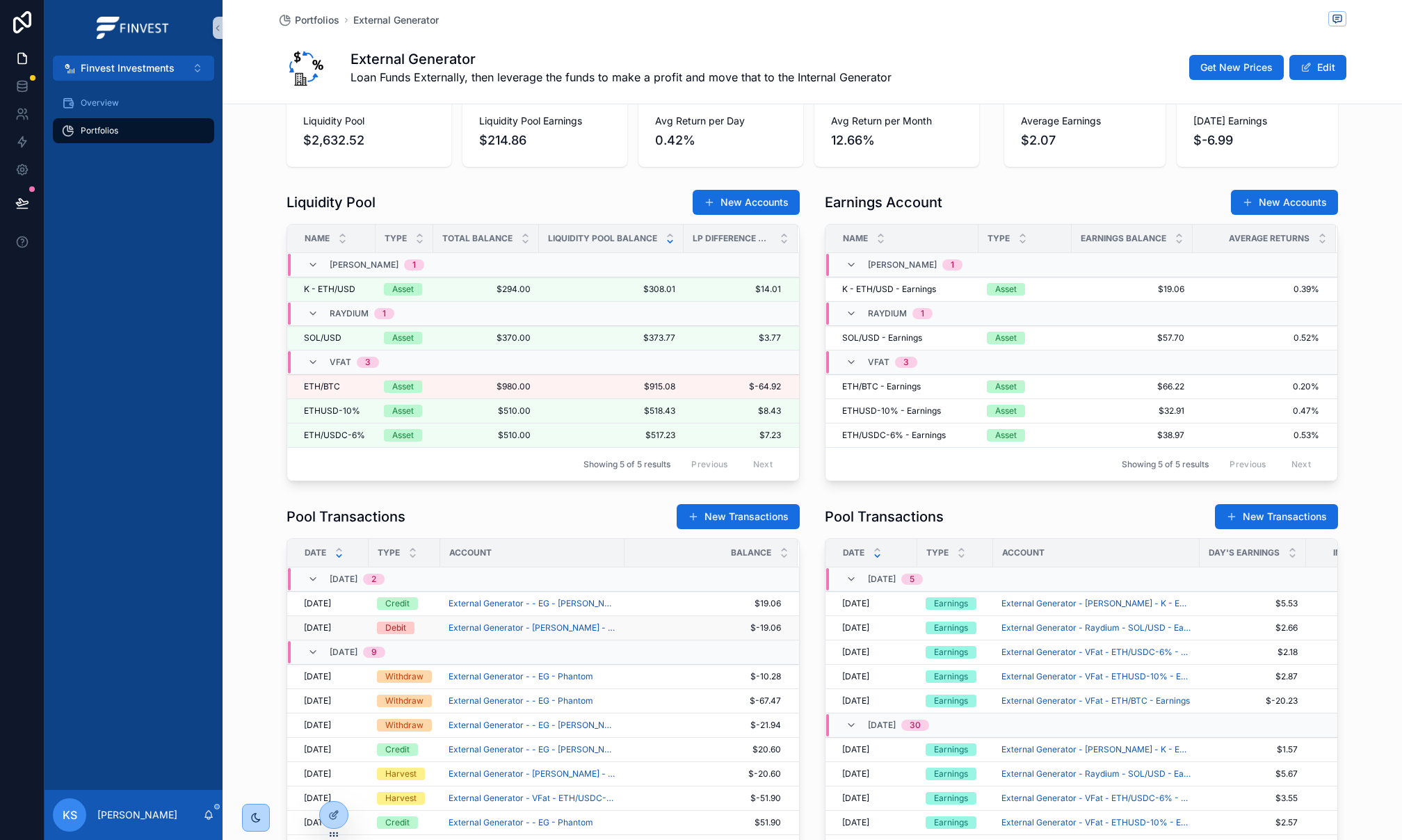
click at [720, 631] on span "$-19.06" at bounding box center [702, 627] width 155 height 11
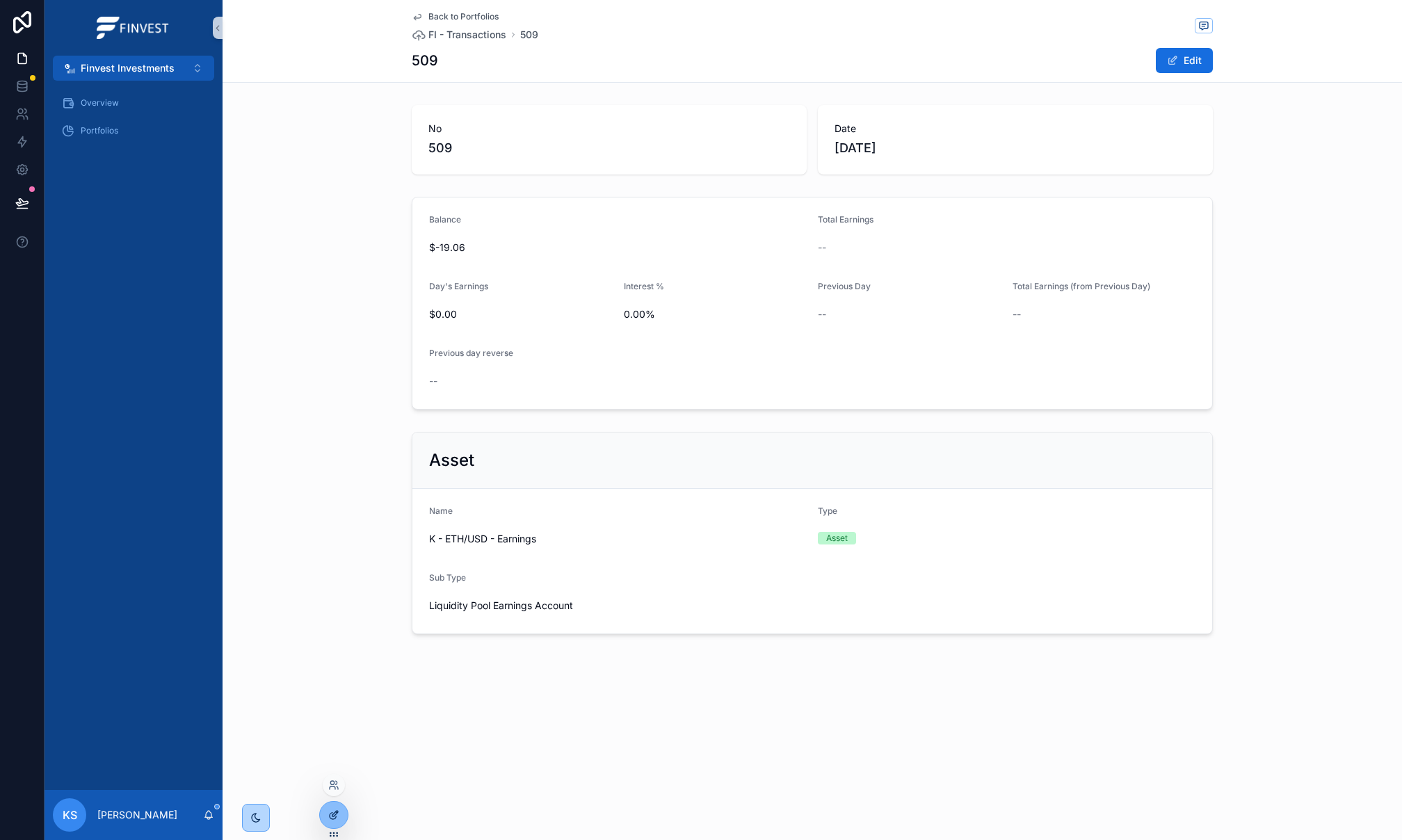
click at [336, 805] on div at bounding box center [334, 815] width 28 height 26
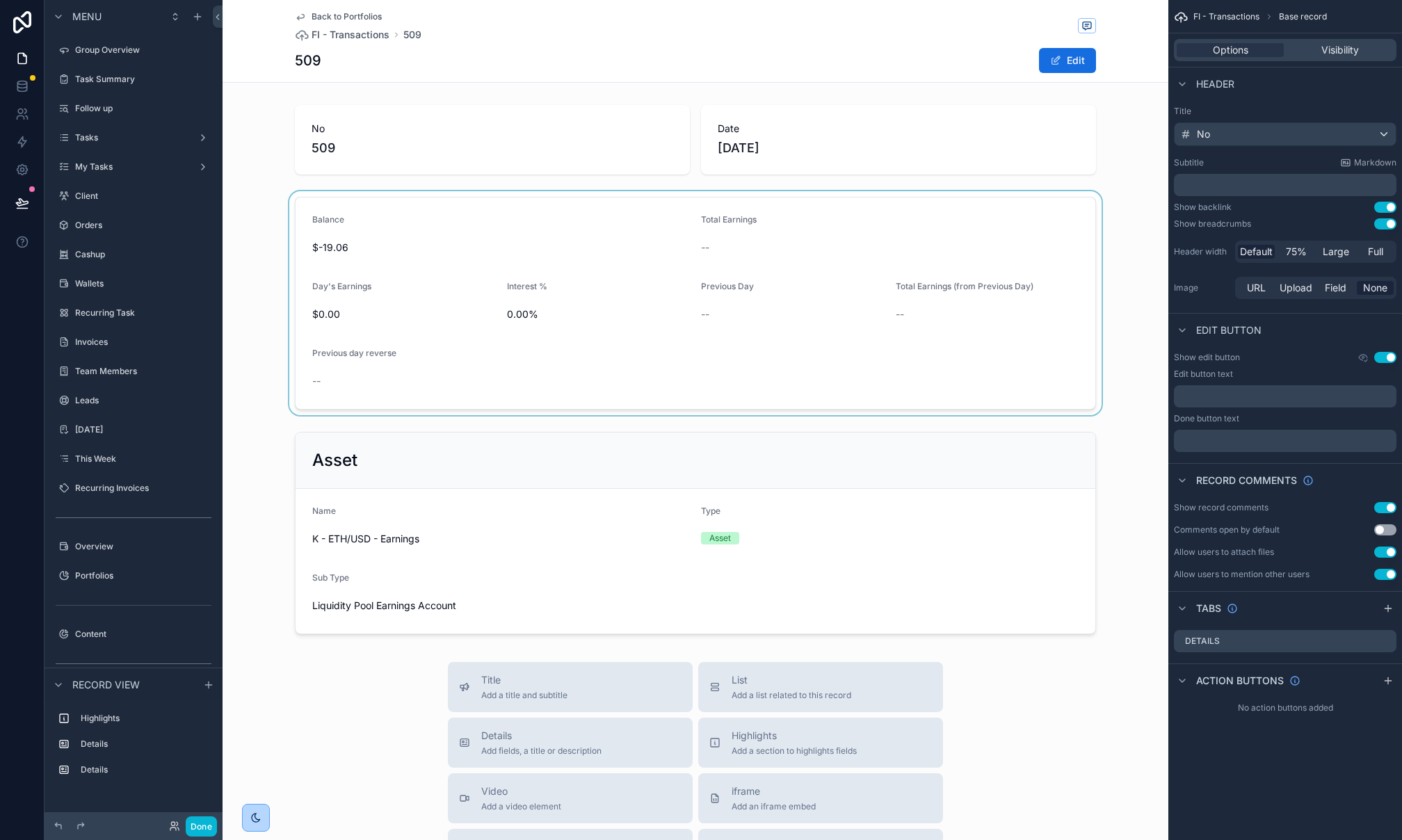
click at [893, 316] on div "scrollable content" at bounding box center [696, 302] width 946 height 224
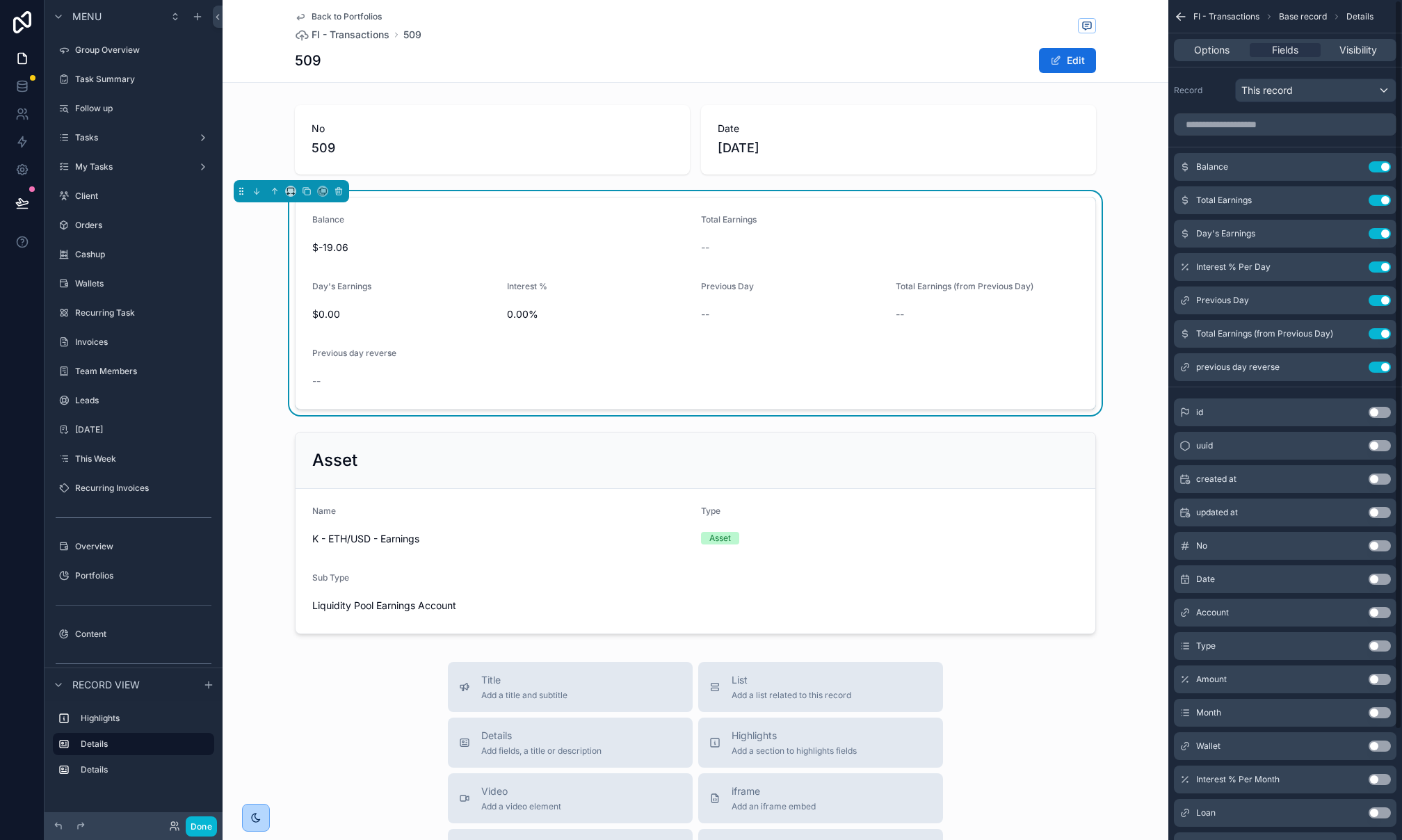
click at [366, 9] on div "Back to Portfolios FI - Transactions 509 509 Edit" at bounding box center [695, 41] width 801 height 82
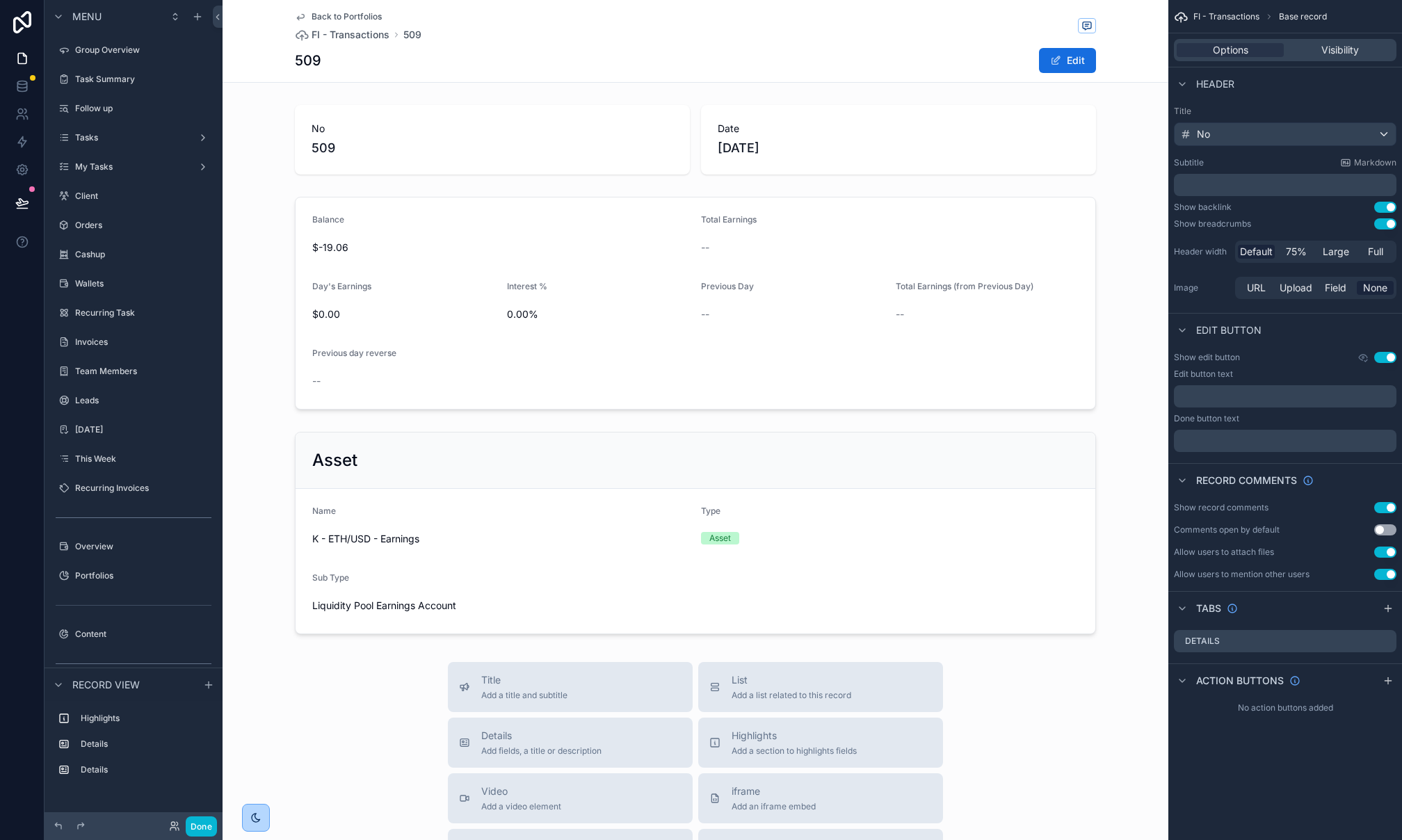
click at [368, 14] on span "Back to Portfolios" at bounding box center [347, 17] width 70 height 11
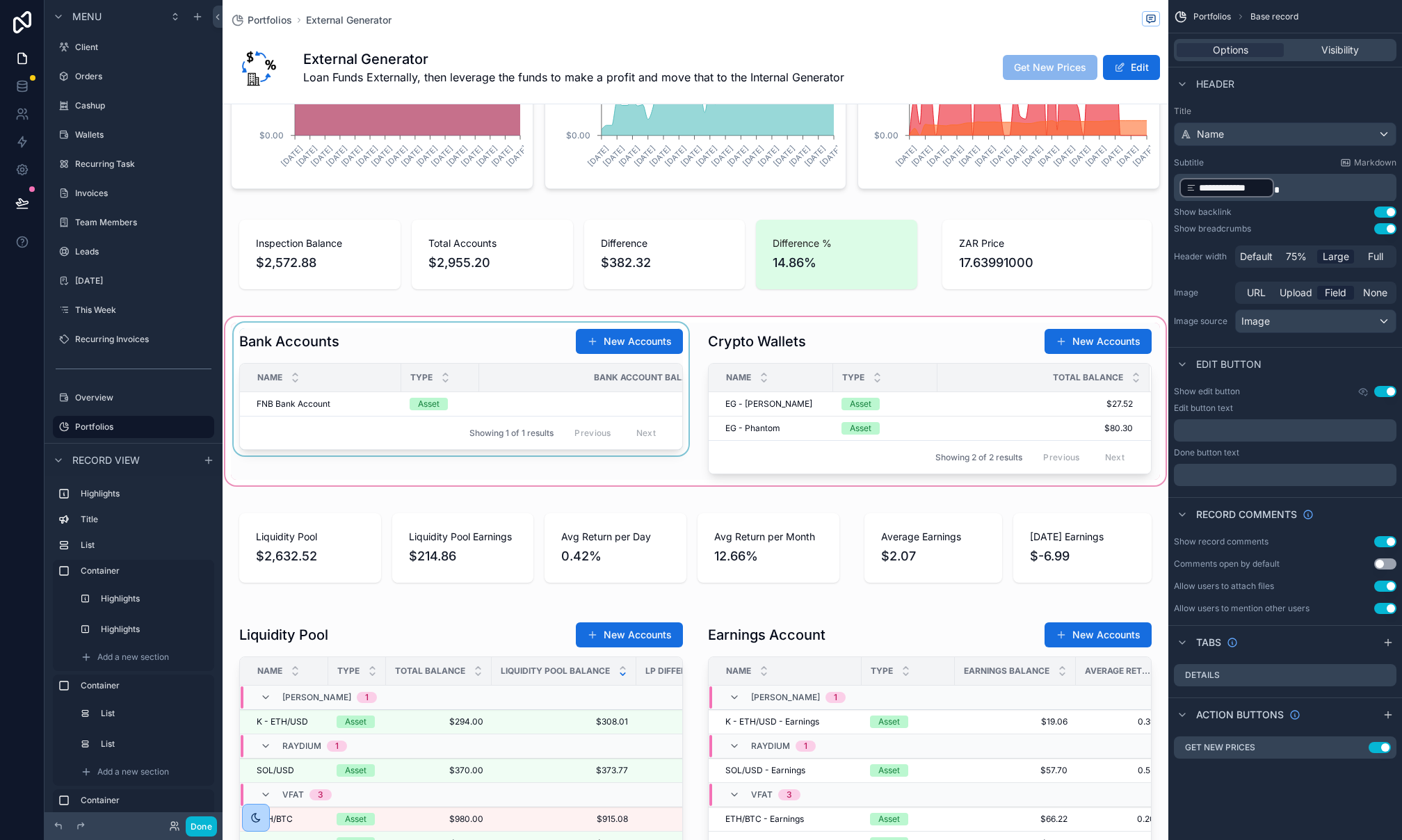
scroll to position [525, 0]
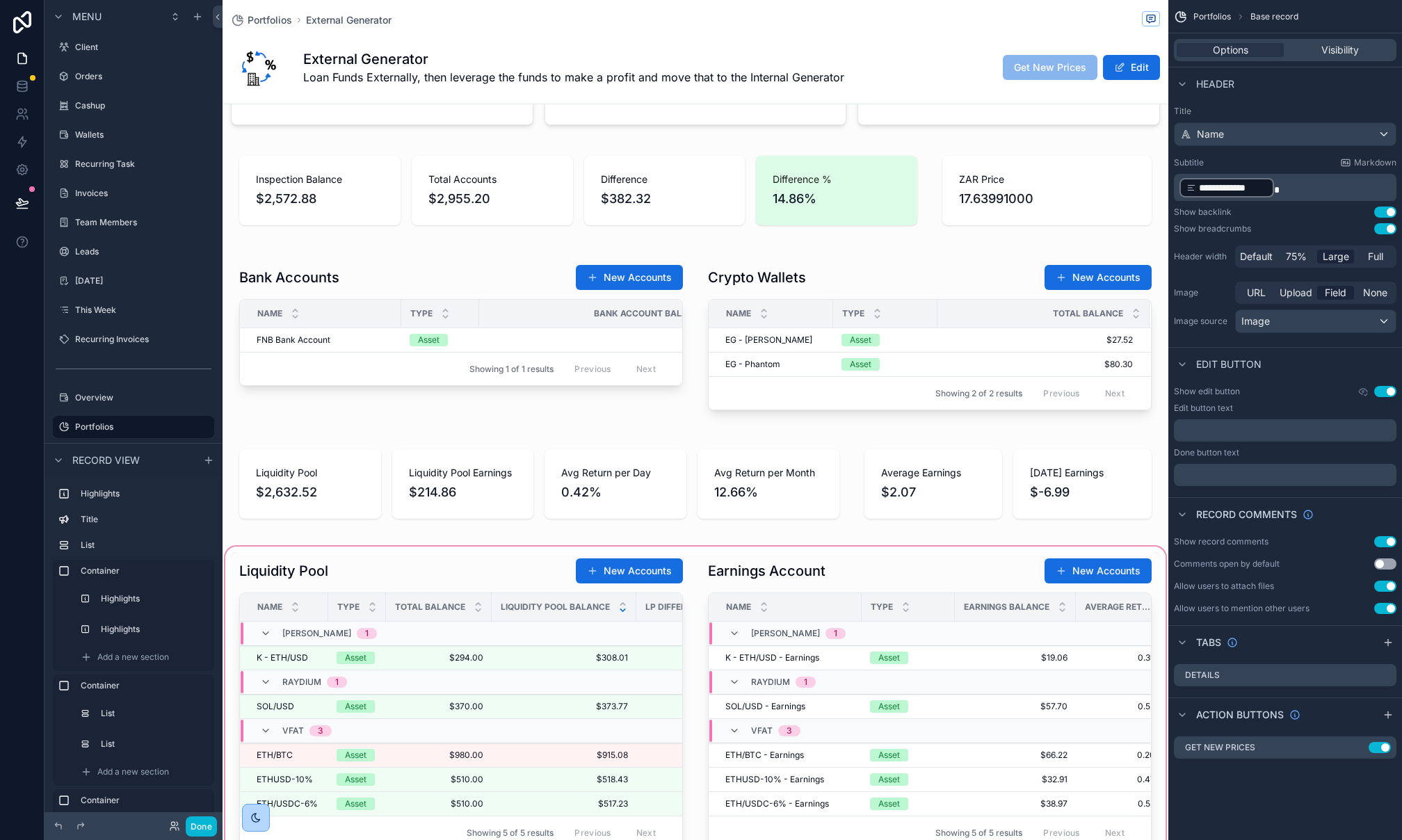
click at [440, 573] on div "scrollable content" at bounding box center [696, 704] width 946 height 320
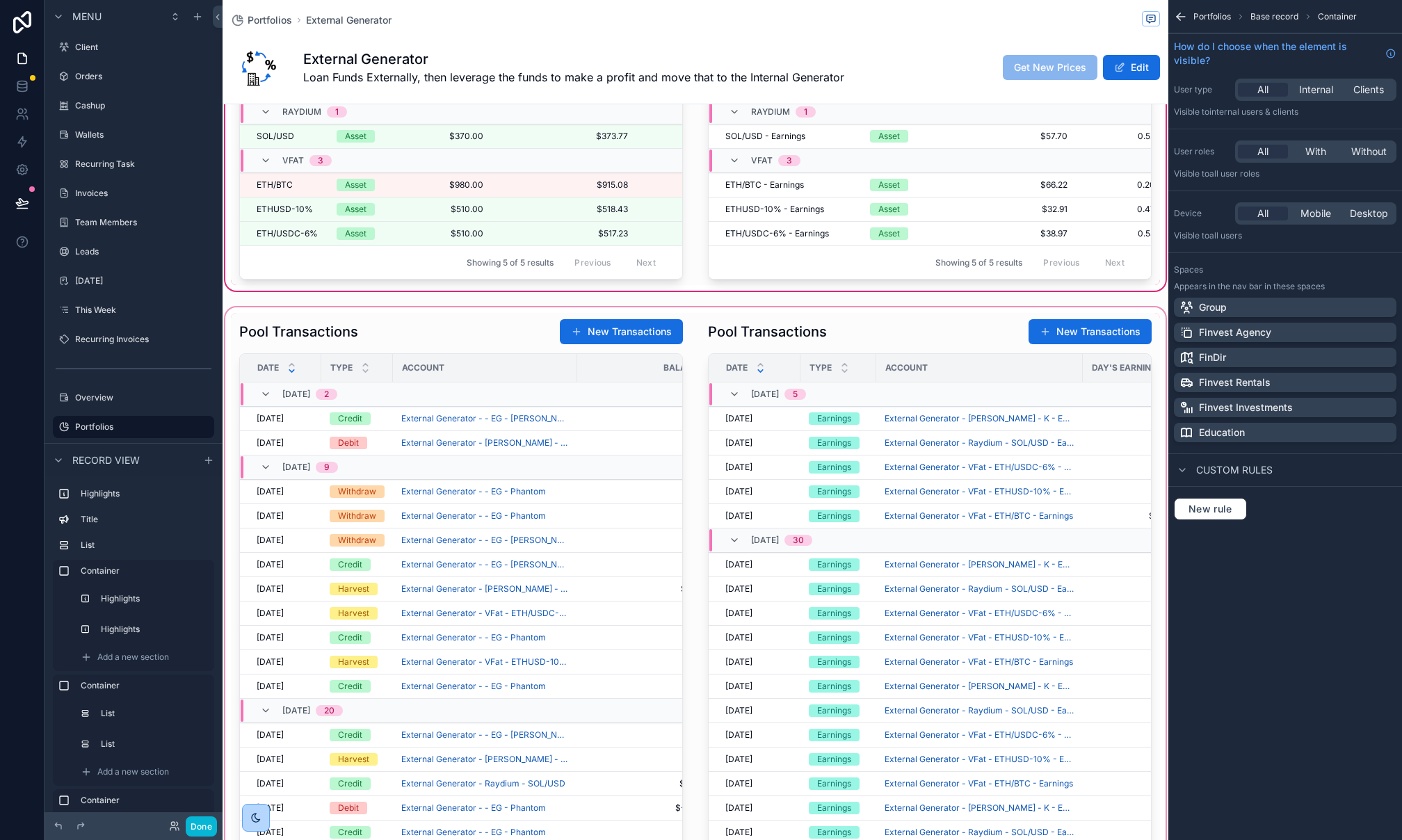
scroll to position [1105, 0]
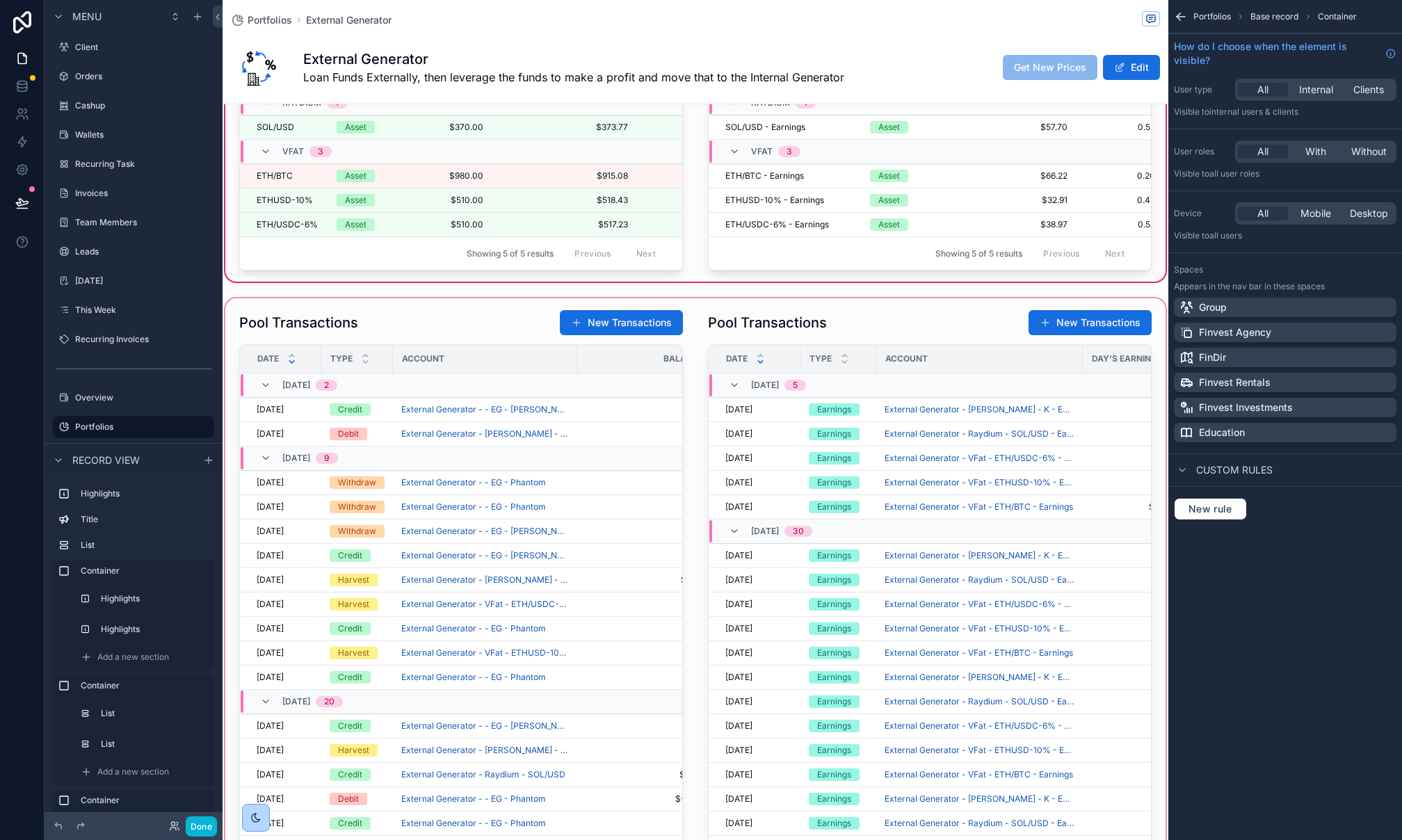
click at [419, 319] on div "scrollable content" at bounding box center [696, 642] width 946 height 694
click at [423, 340] on div "scrollable content" at bounding box center [696, 642] width 946 height 694
click at [480, 356] on div "Account" at bounding box center [484, 359] width 183 height 22
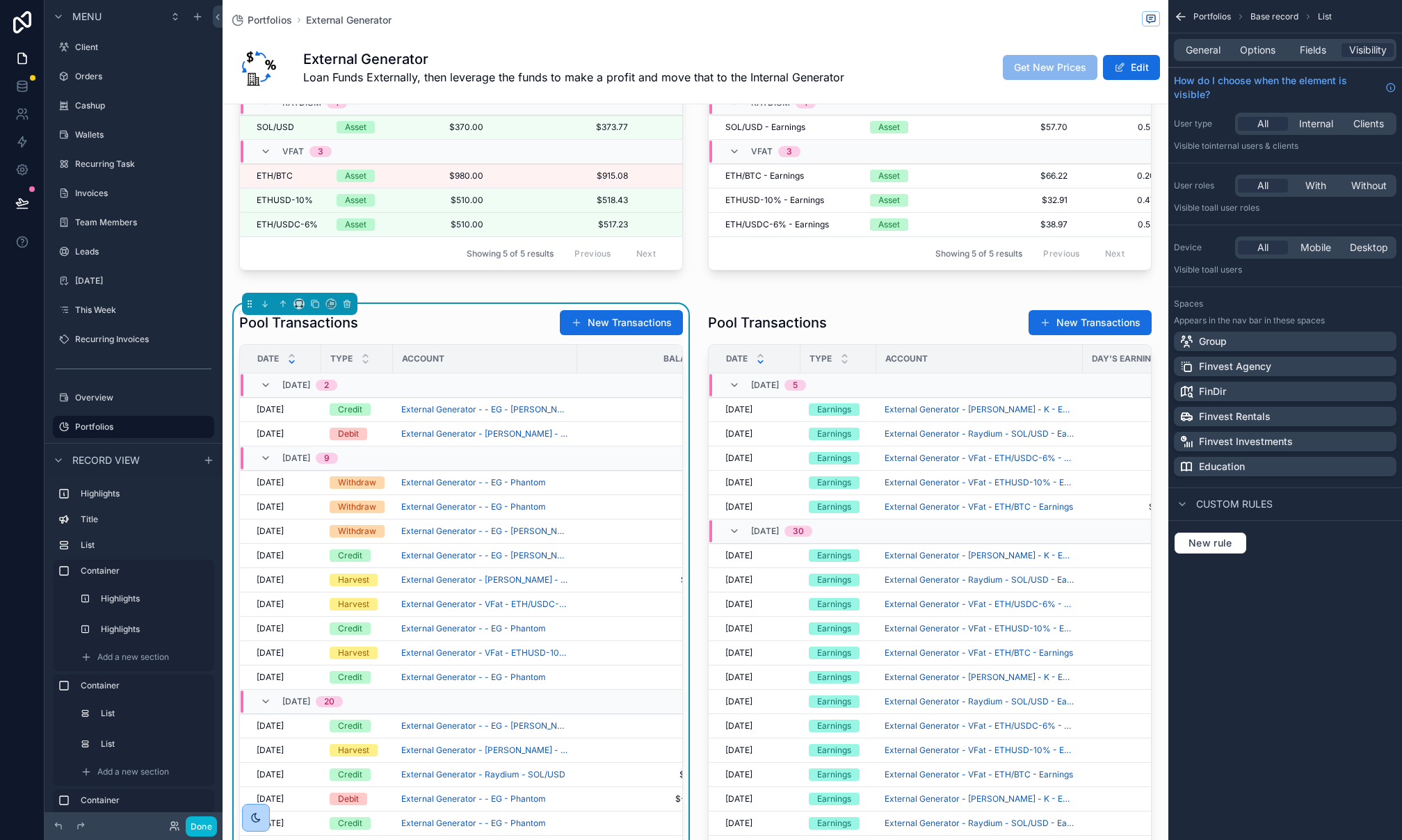
click at [1262, 60] on div "General Options Fields Visibility" at bounding box center [1285, 51] width 223 height 22
click at [1262, 54] on span "Options" at bounding box center [1258, 50] width 36 height 14
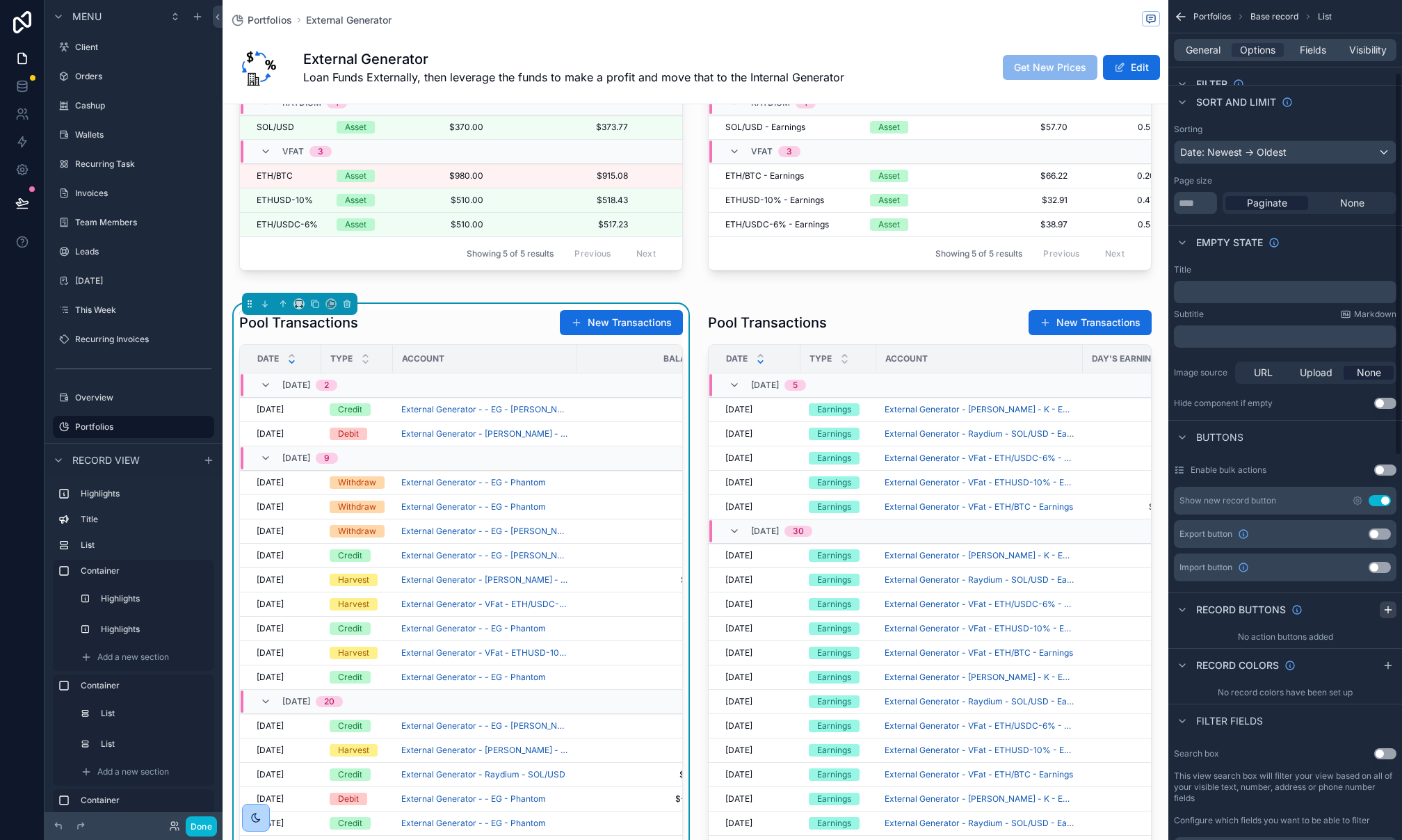
scroll to position [162, 0]
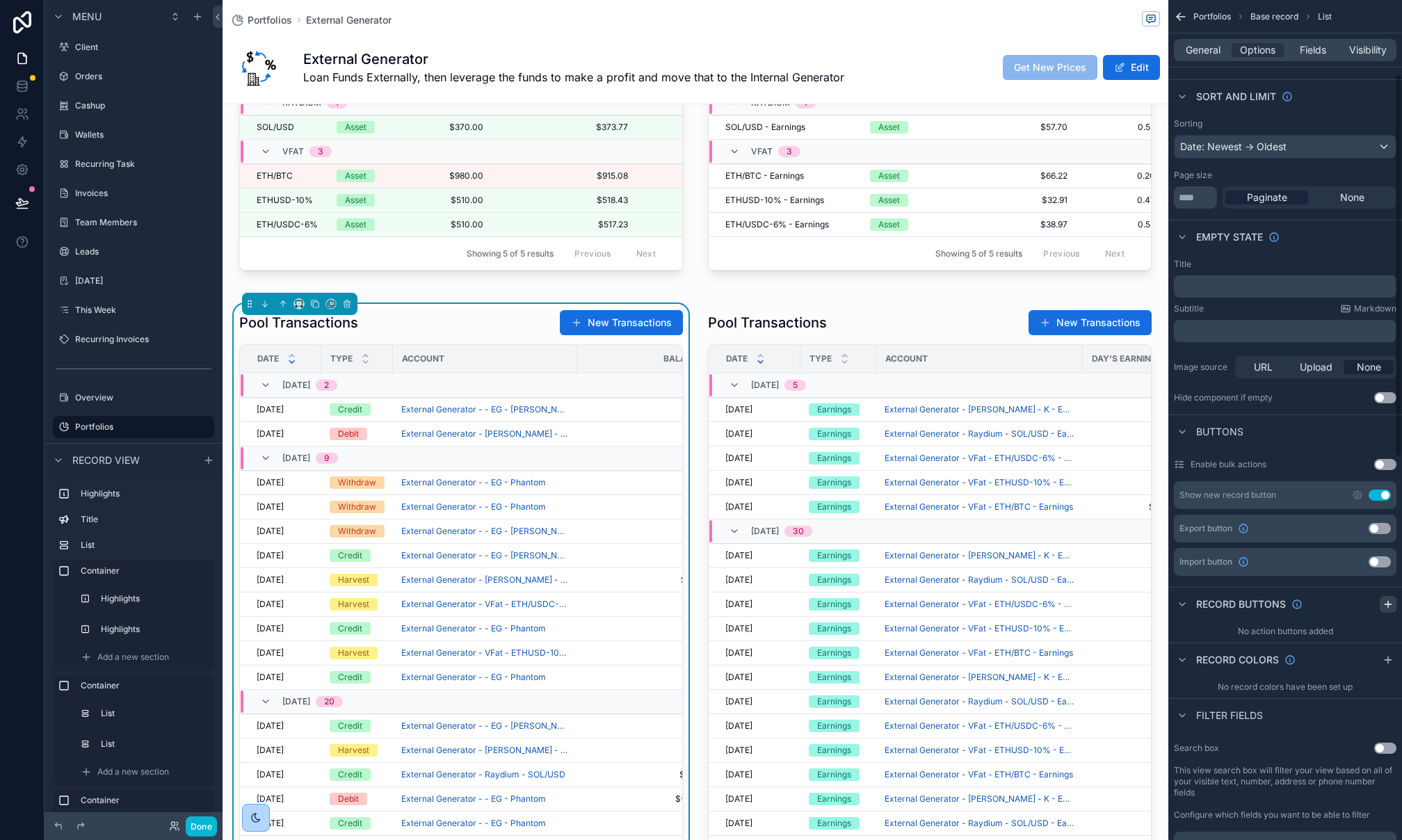
click at [1389, 609] on icon "scrollable content" at bounding box center [1388, 604] width 11 height 11
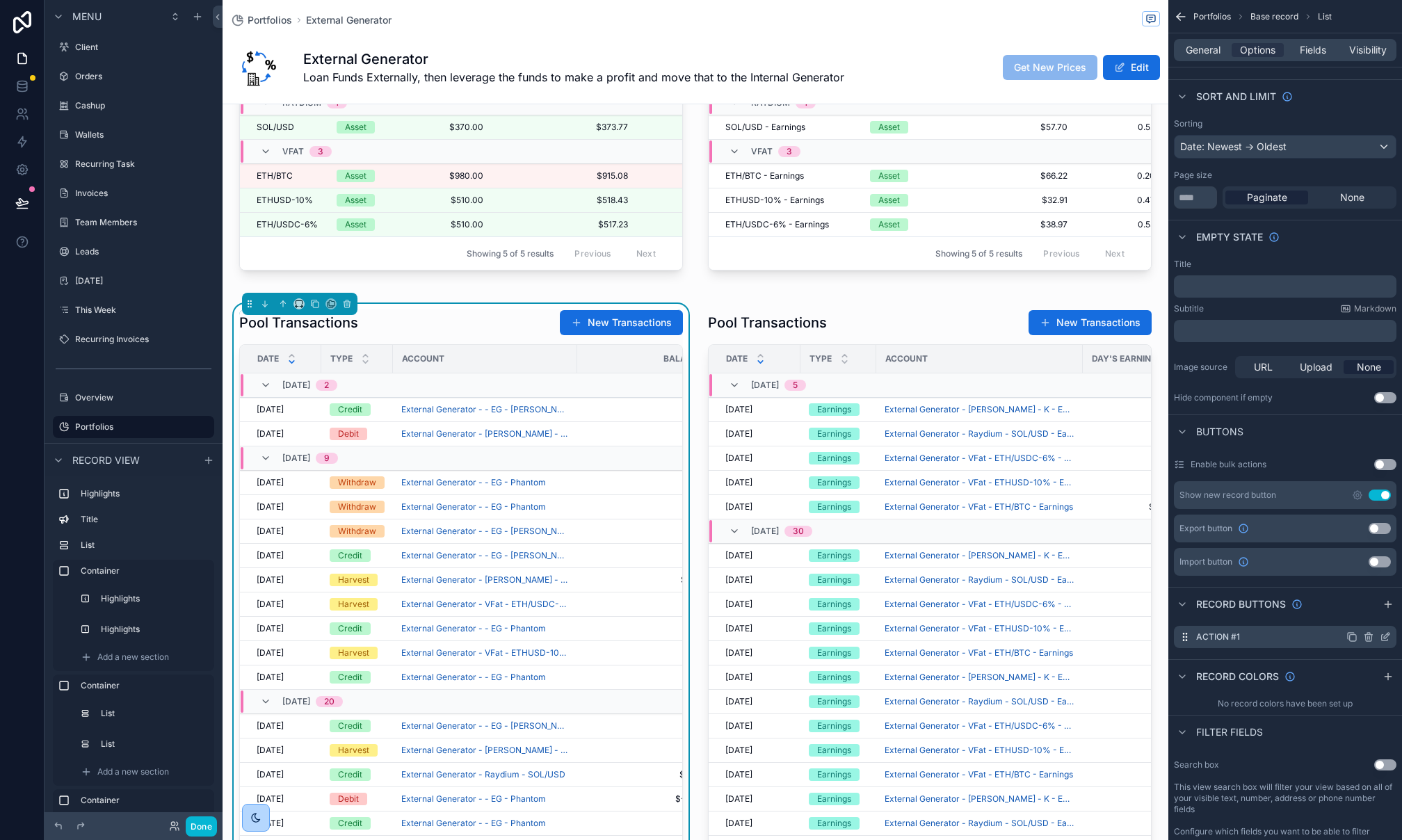
click at [1388, 637] on icon "scrollable content" at bounding box center [1385, 637] width 11 height 11
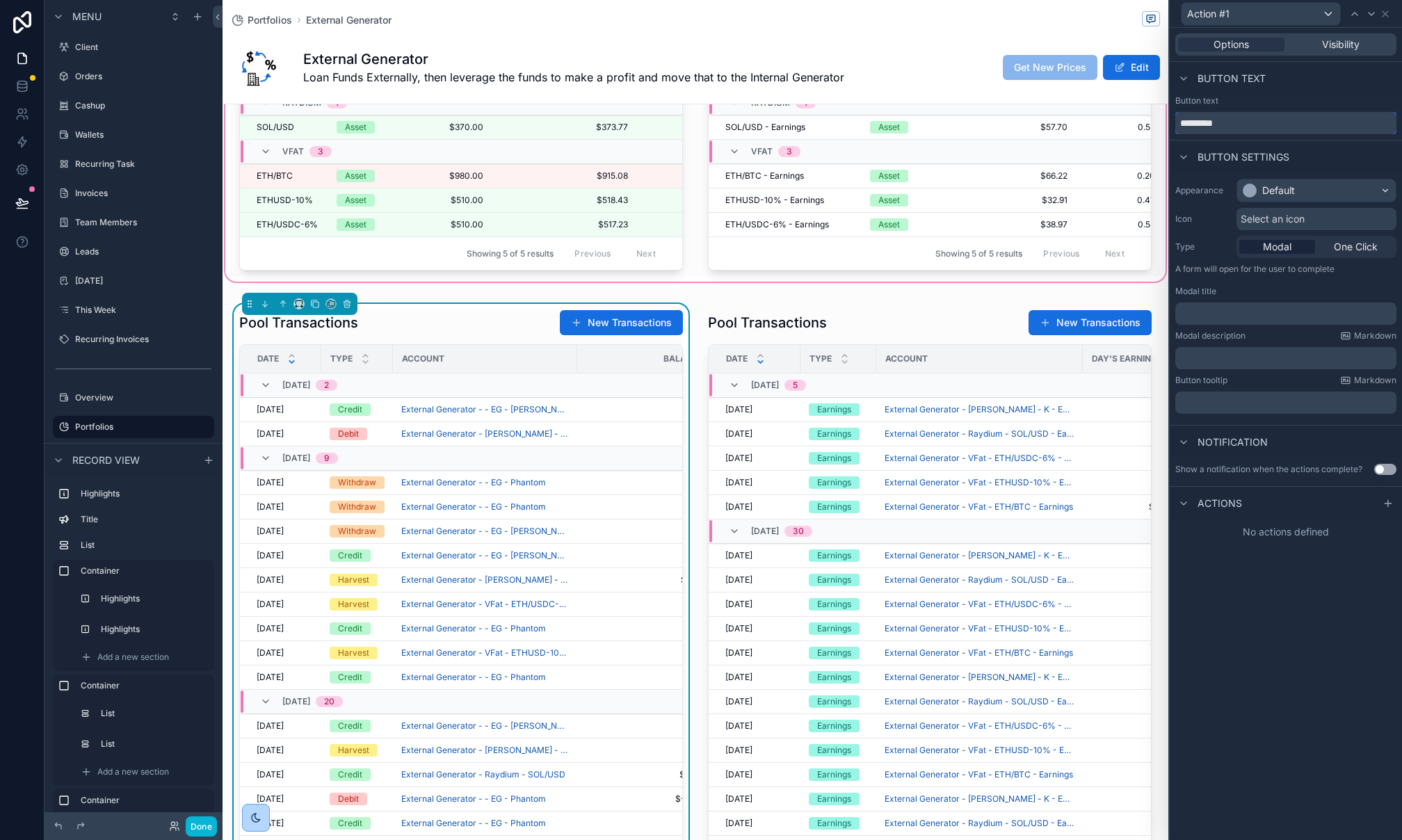
drag, startPoint x: 1160, startPoint y: 120, endPoint x: 1146, endPoint y: 118, distance: 14.1
click at [1146, 118] on div "Action #1 Options Visibility Button text Button text ********* Button settings …" at bounding box center [701, 420] width 1402 height 840
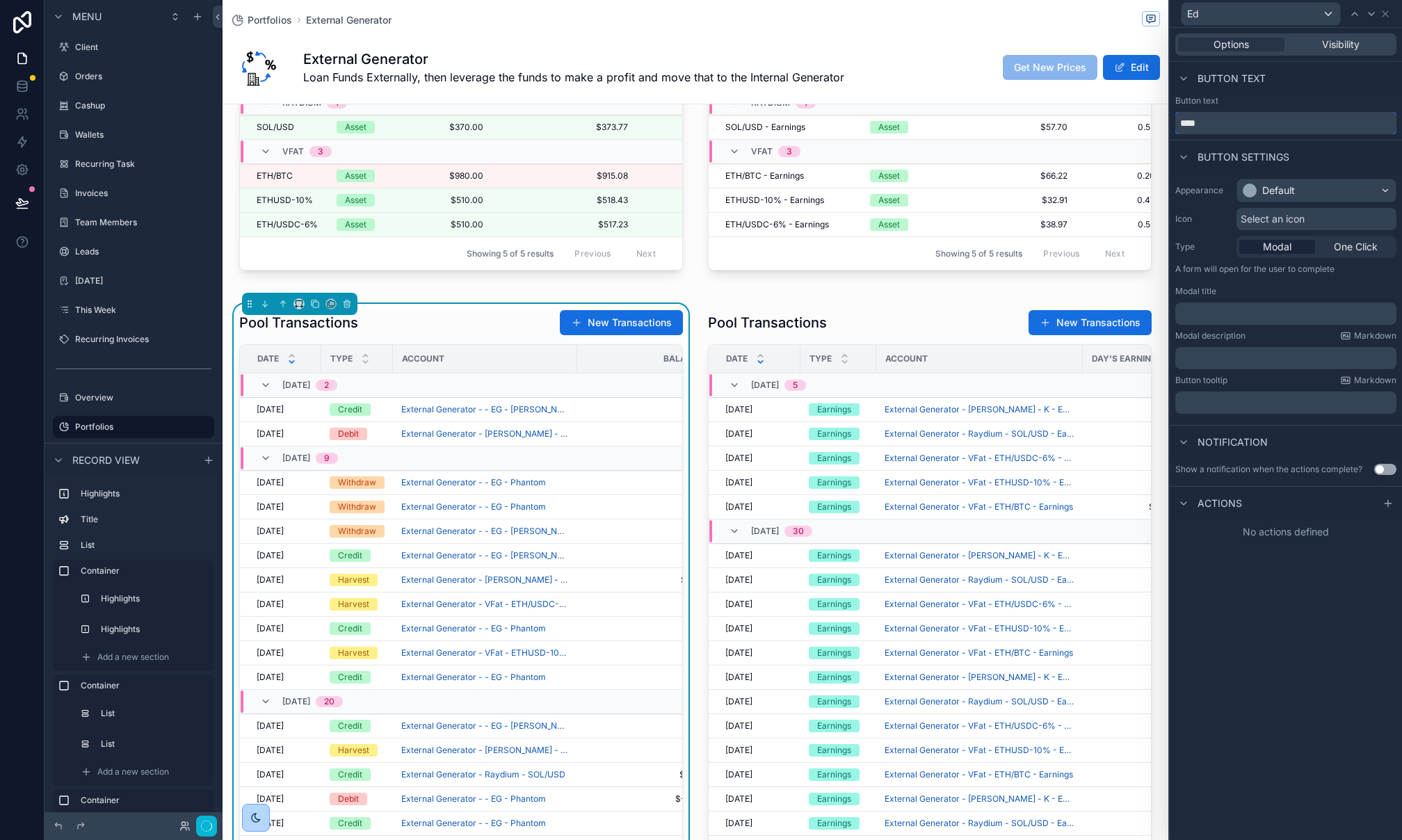
type input "****"
click at [1307, 193] on div "Default" at bounding box center [1316, 191] width 158 height 22
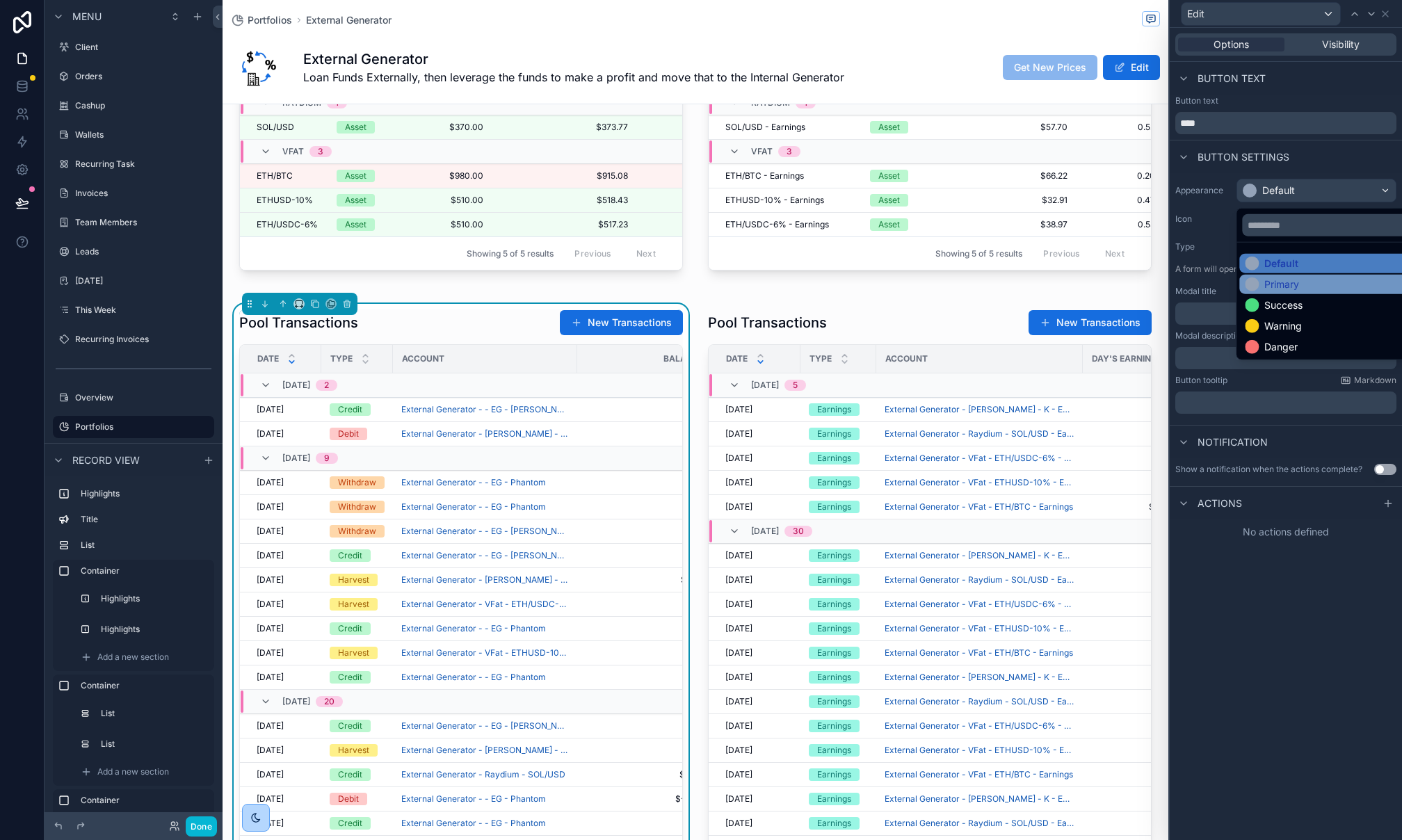
click at [1306, 280] on div "Primary" at bounding box center [1332, 284] width 174 height 14
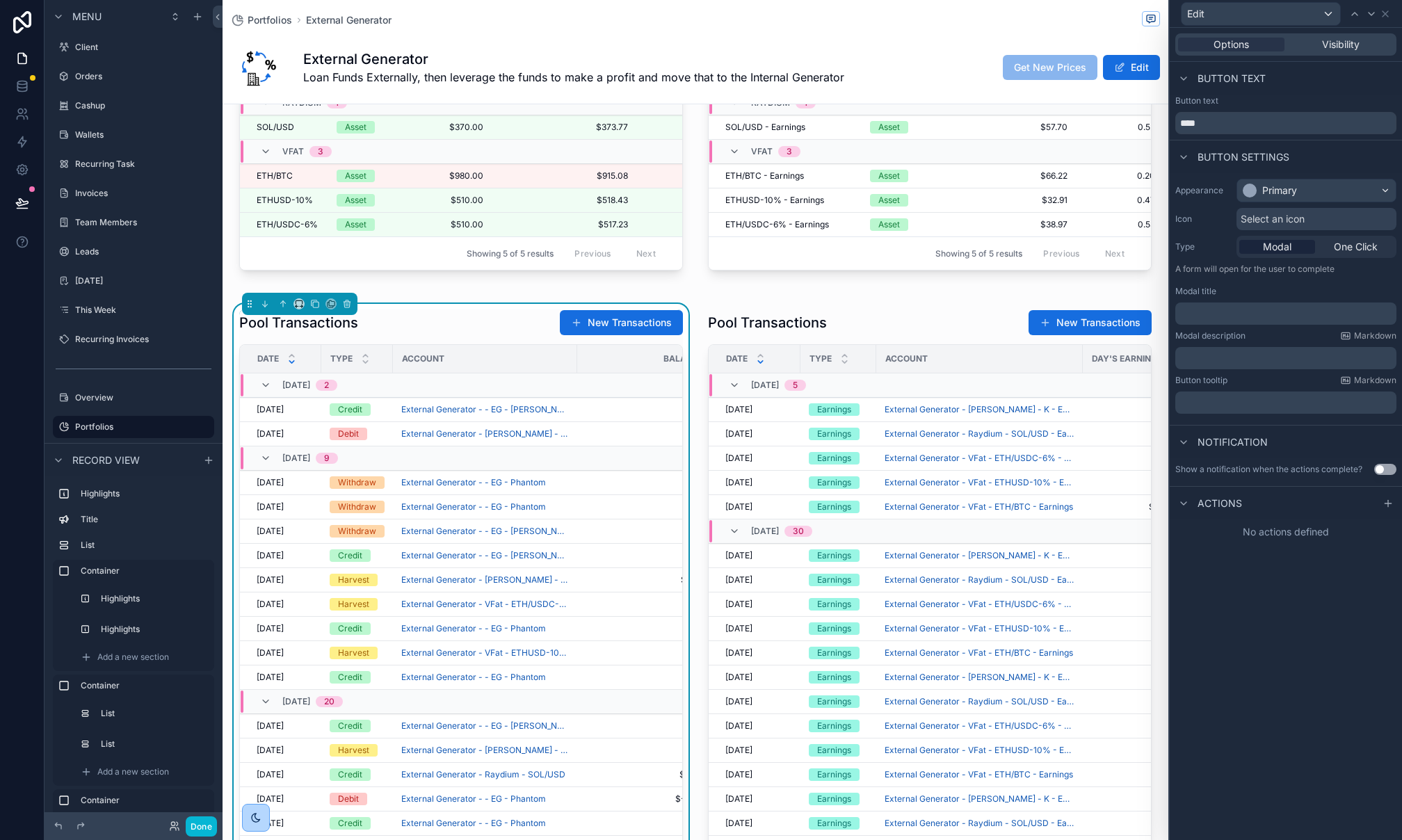
click at [1275, 317] on p "﻿" at bounding box center [1287, 313] width 213 height 14
click at [1386, 474] on button "Use setting" at bounding box center [1385, 469] width 22 height 11
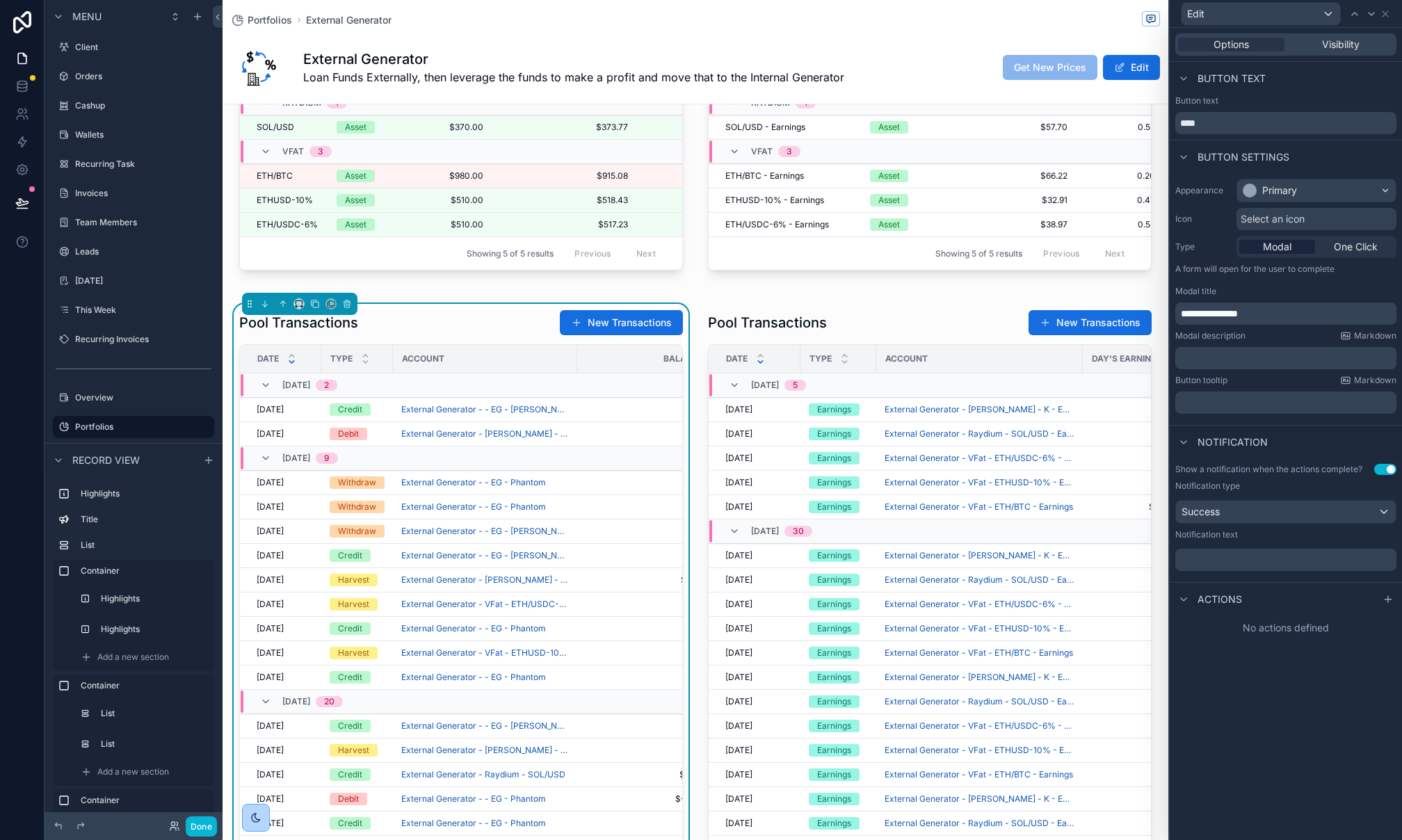
click at [1223, 564] on p "﻿" at bounding box center [1287, 559] width 213 height 14
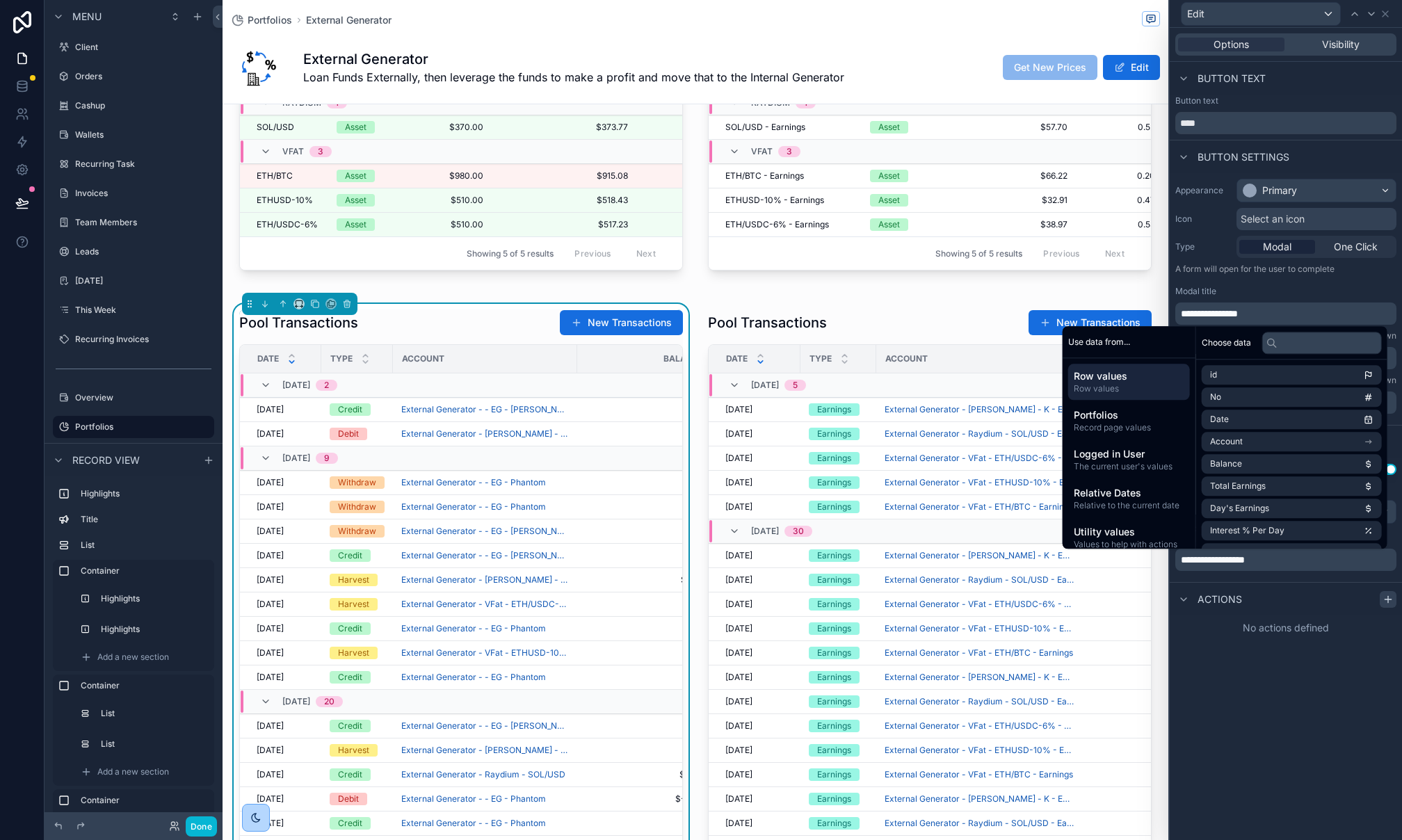
click at [1385, 593] on div at bounding box center [1388, 599] width 17 height 17
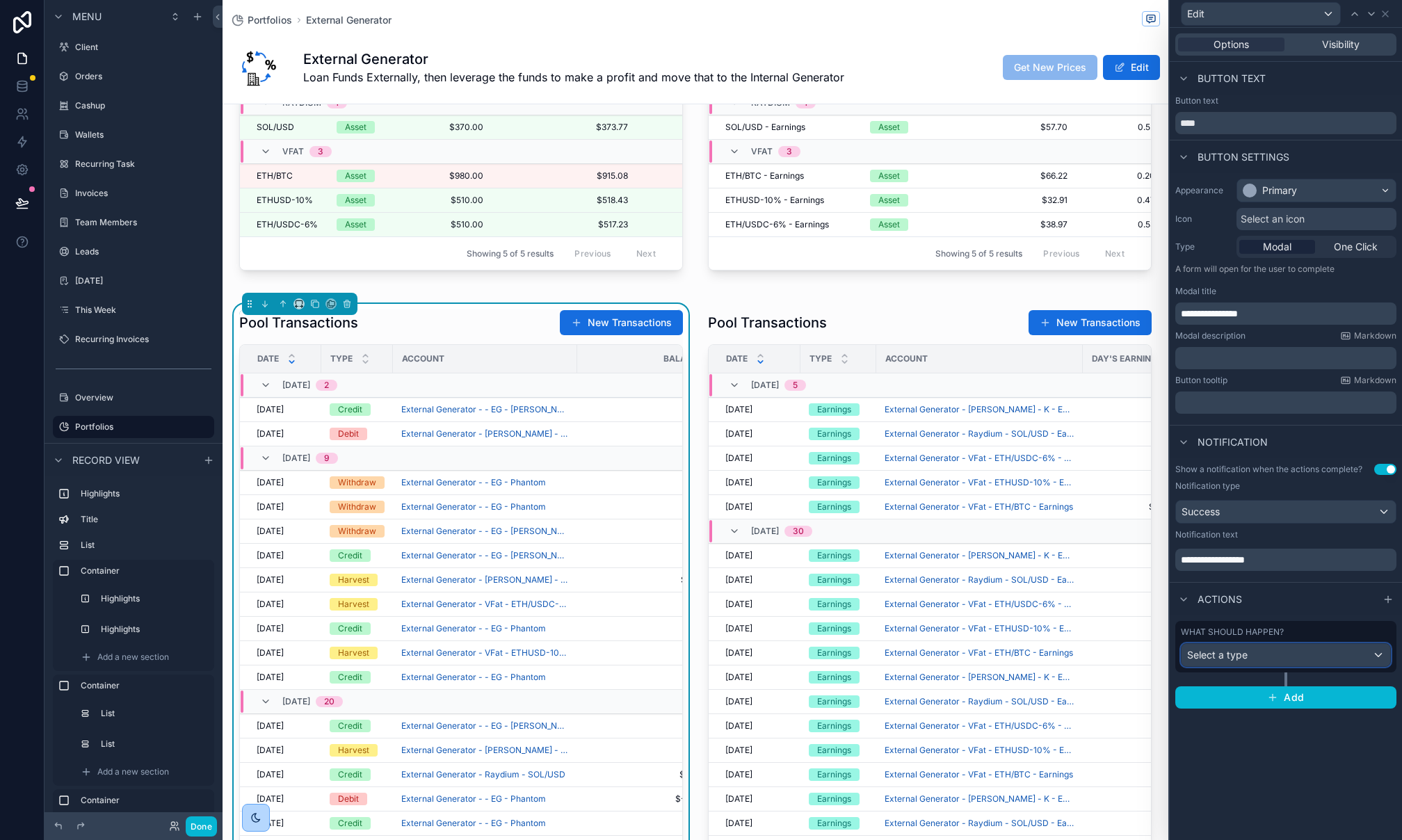
click at [1353, 656] on div "Select a type" at bounding box center [1285, 655] width 209 height 22
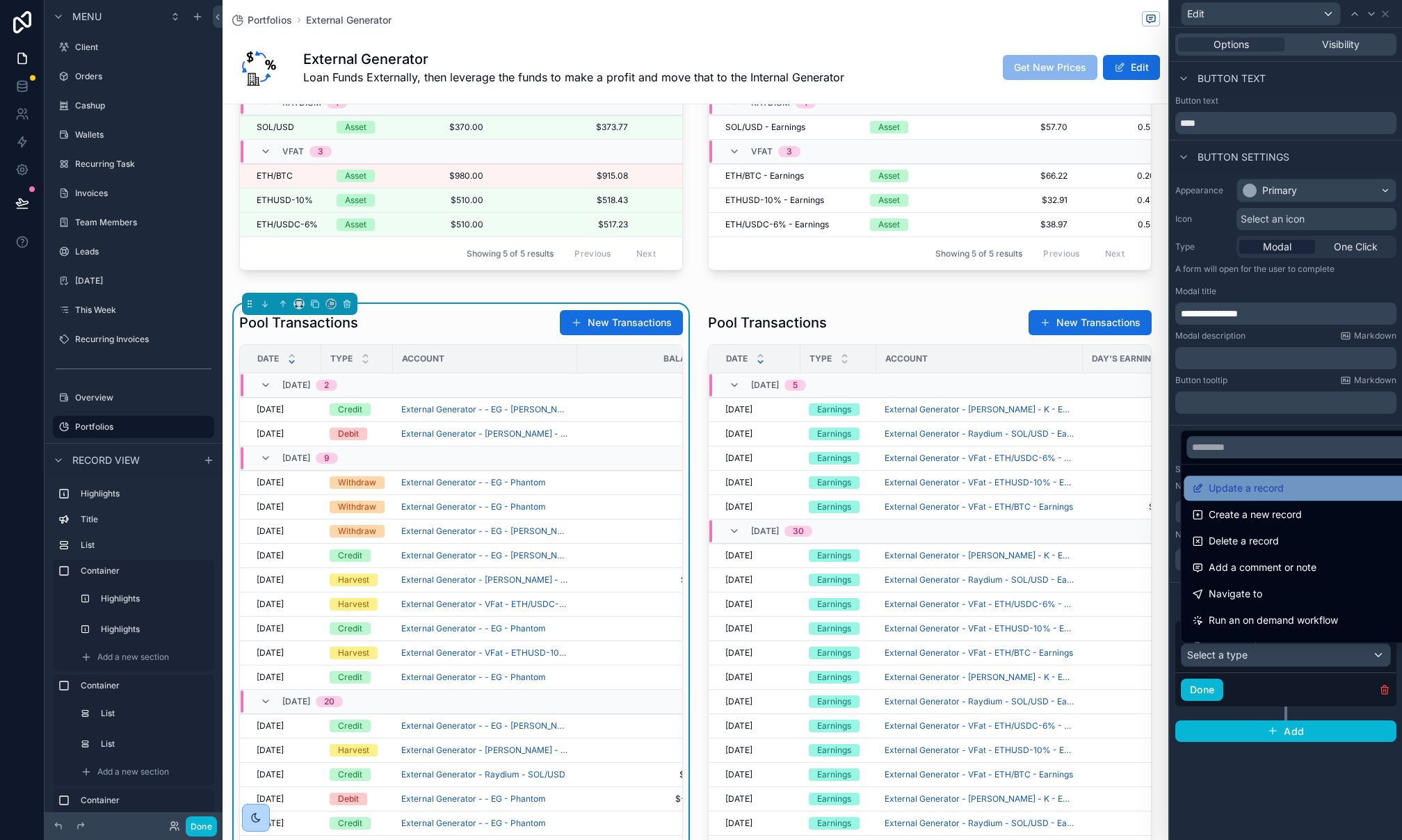
click at [1276, 493] on span "Update a record" at bounding box center [1246, 488] width 75 height 17
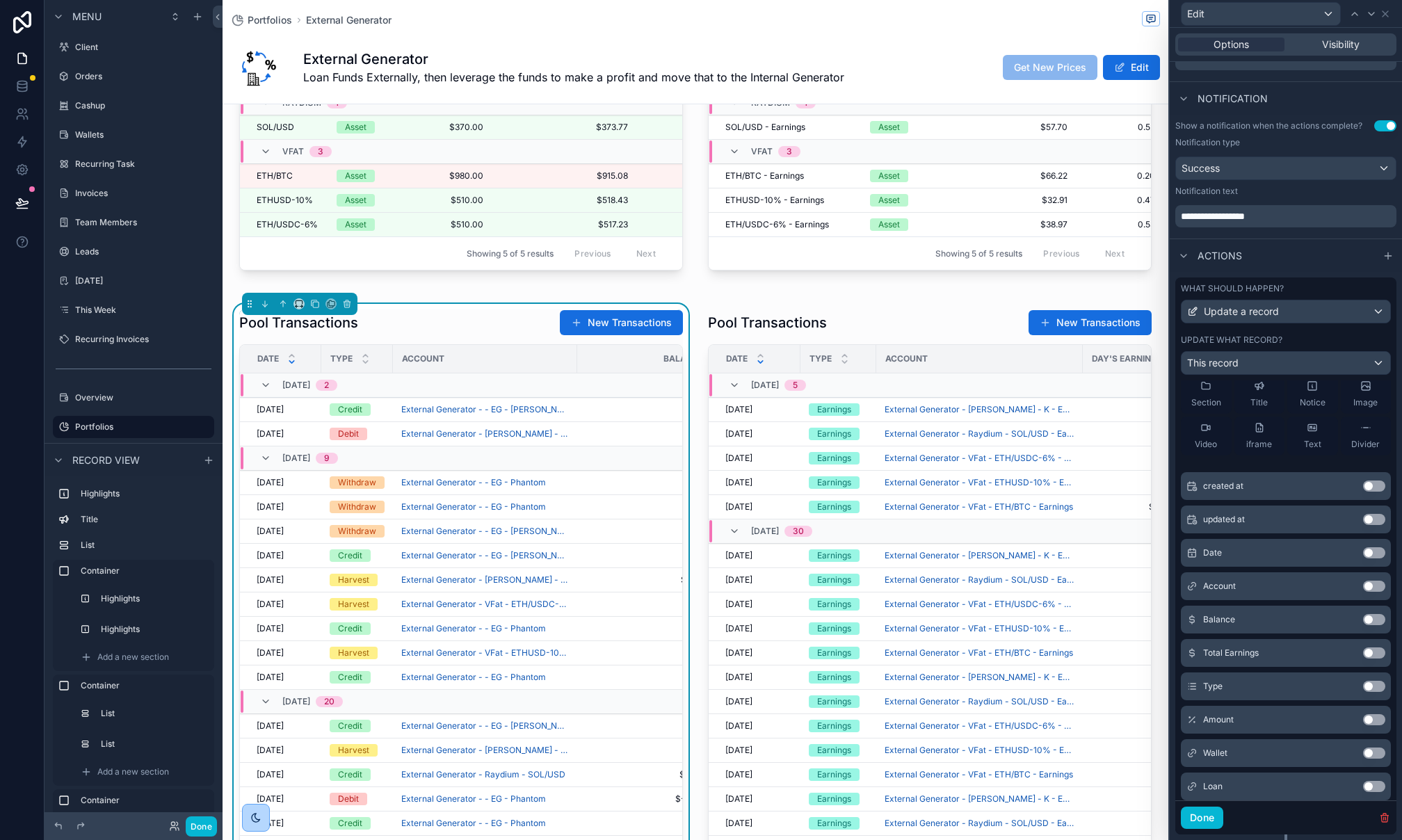
scroll to position [51, 0]
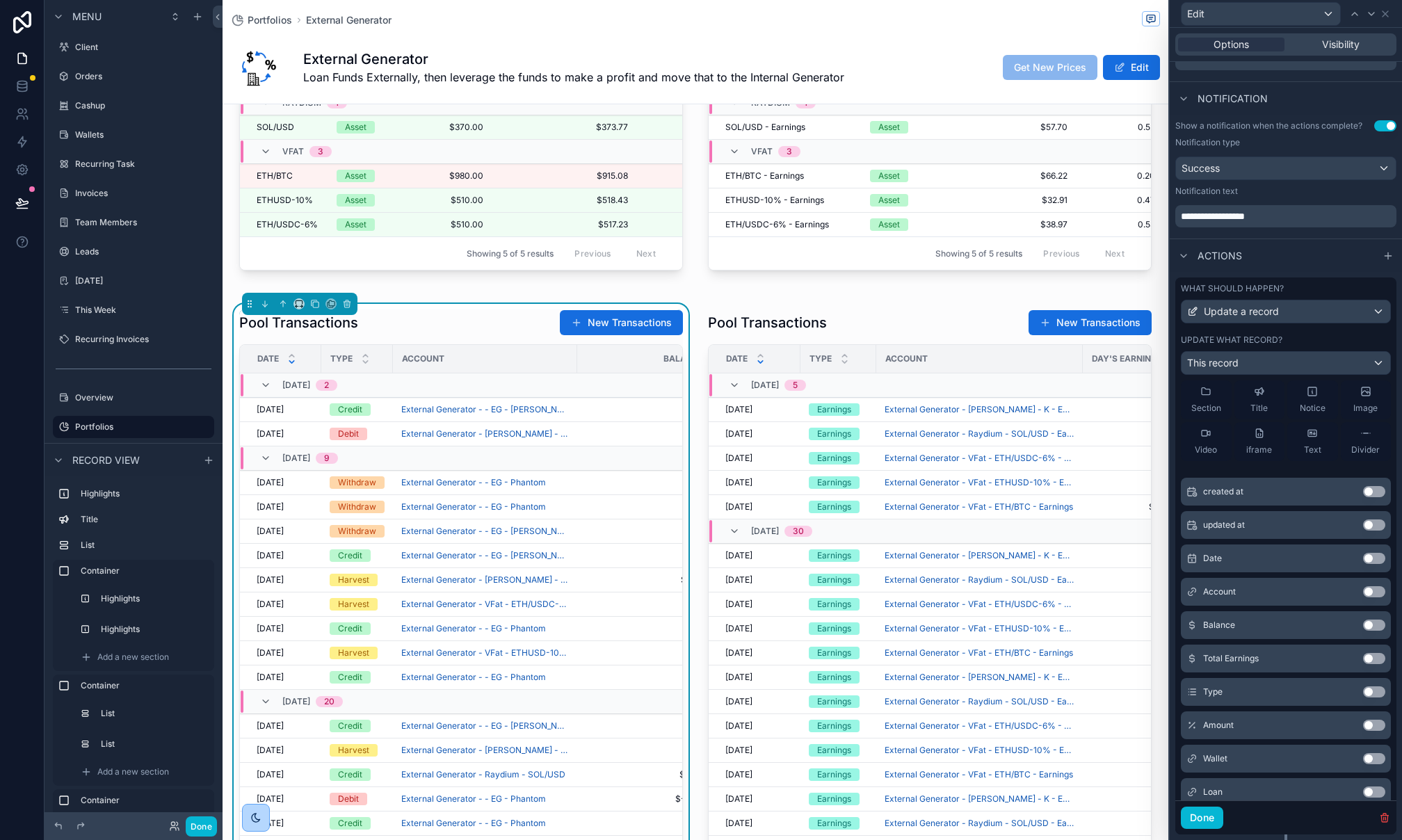
click at [1367, 561] on button "Use setting" at bounding box center [1374, 558] width 22 height 11
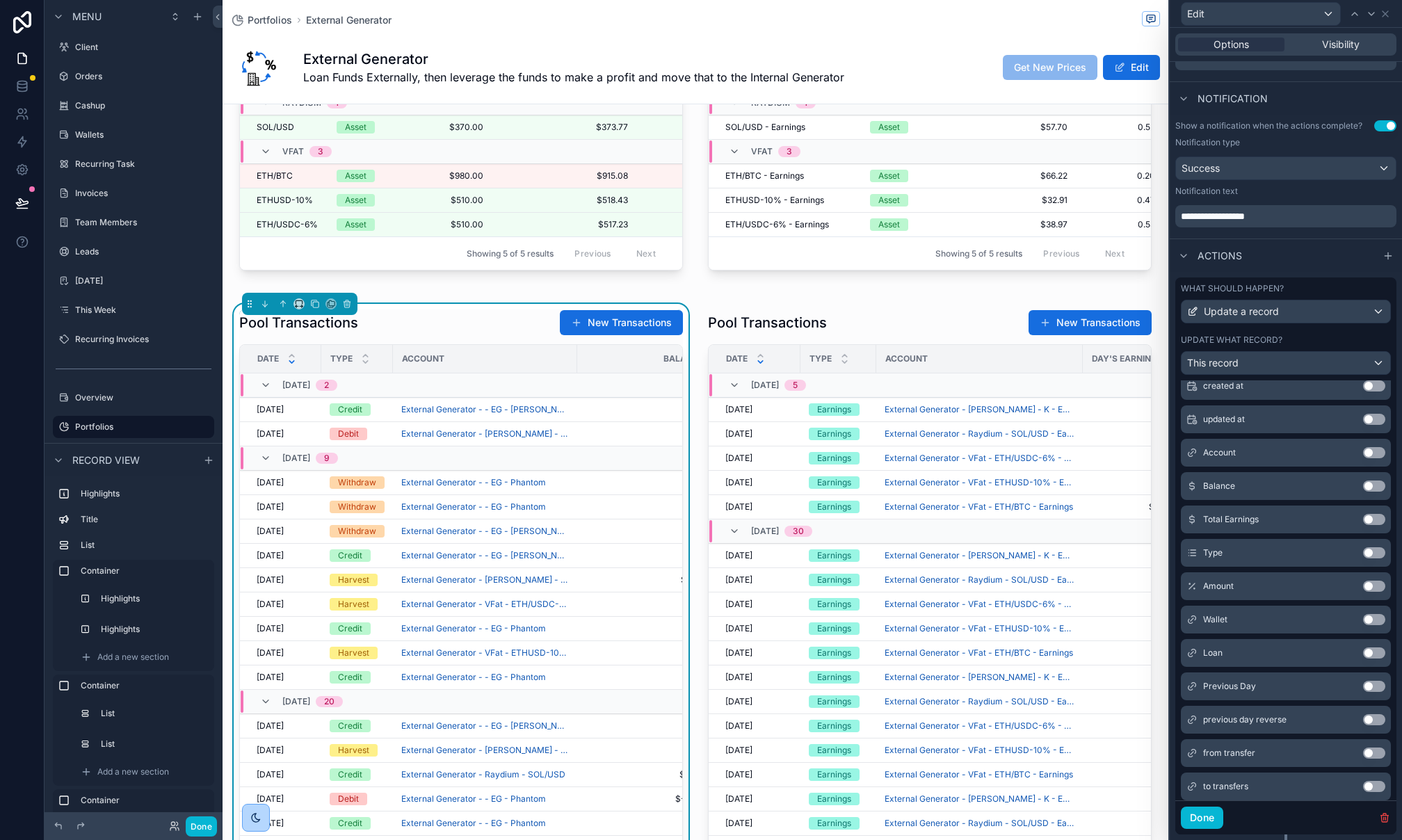
scroll to position [218, 0]
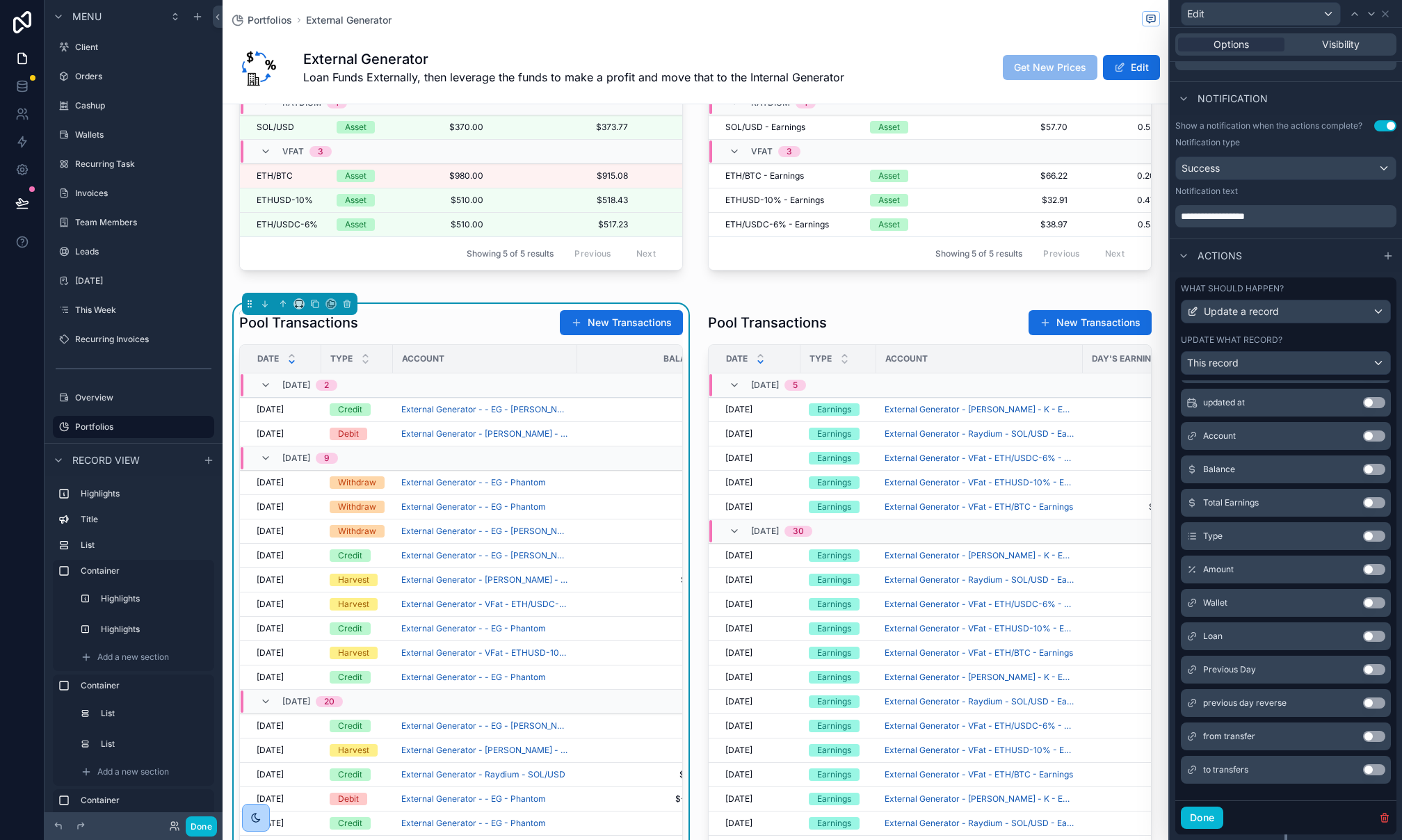
click at [1370, 541] on button "Use setting" at bounding box center [1374, 536] width 22 height 11
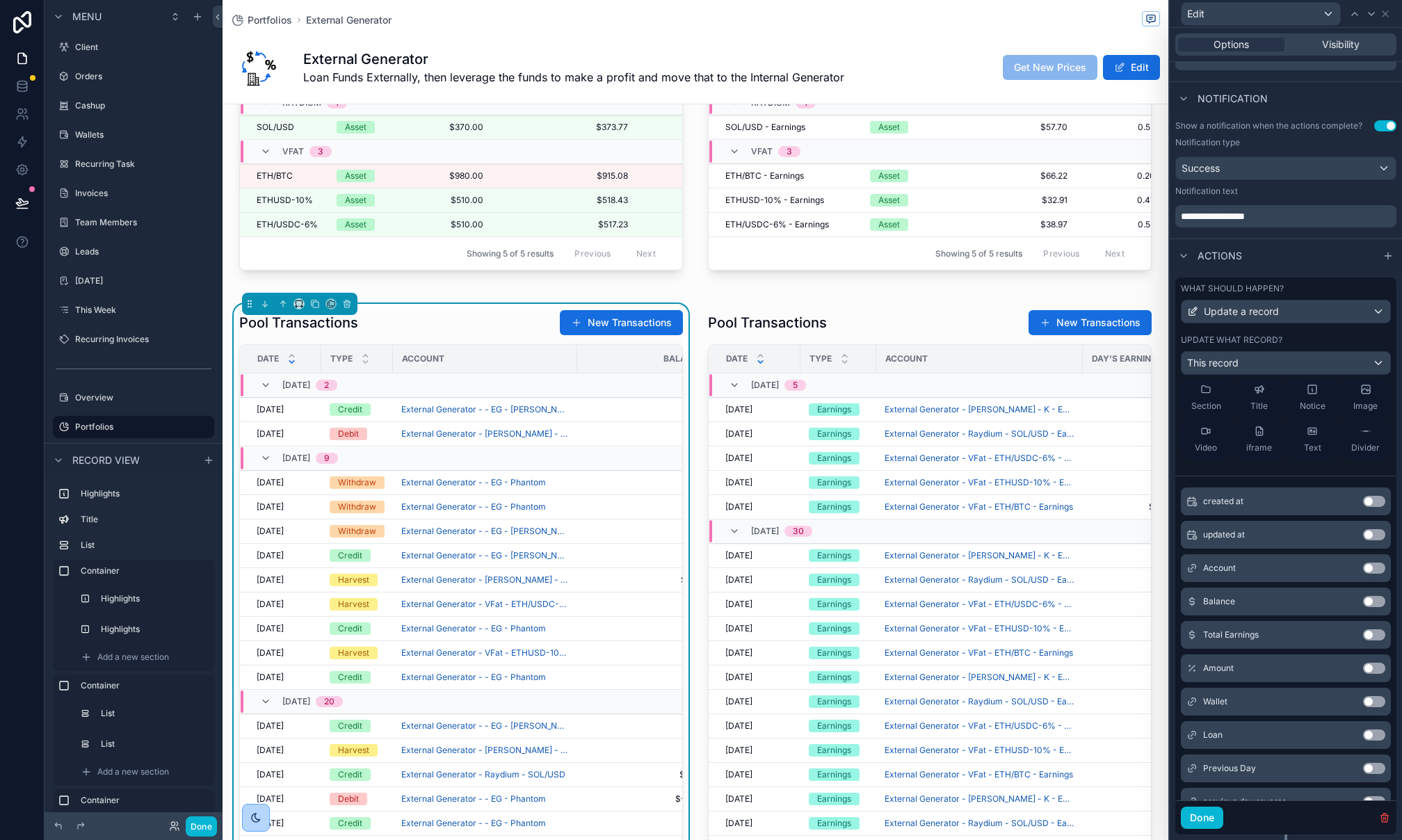
scroll to position [117, 0]
click at [1370, 575] on button "Use setting" at bounding box center [1374, 571] width 22 height 11
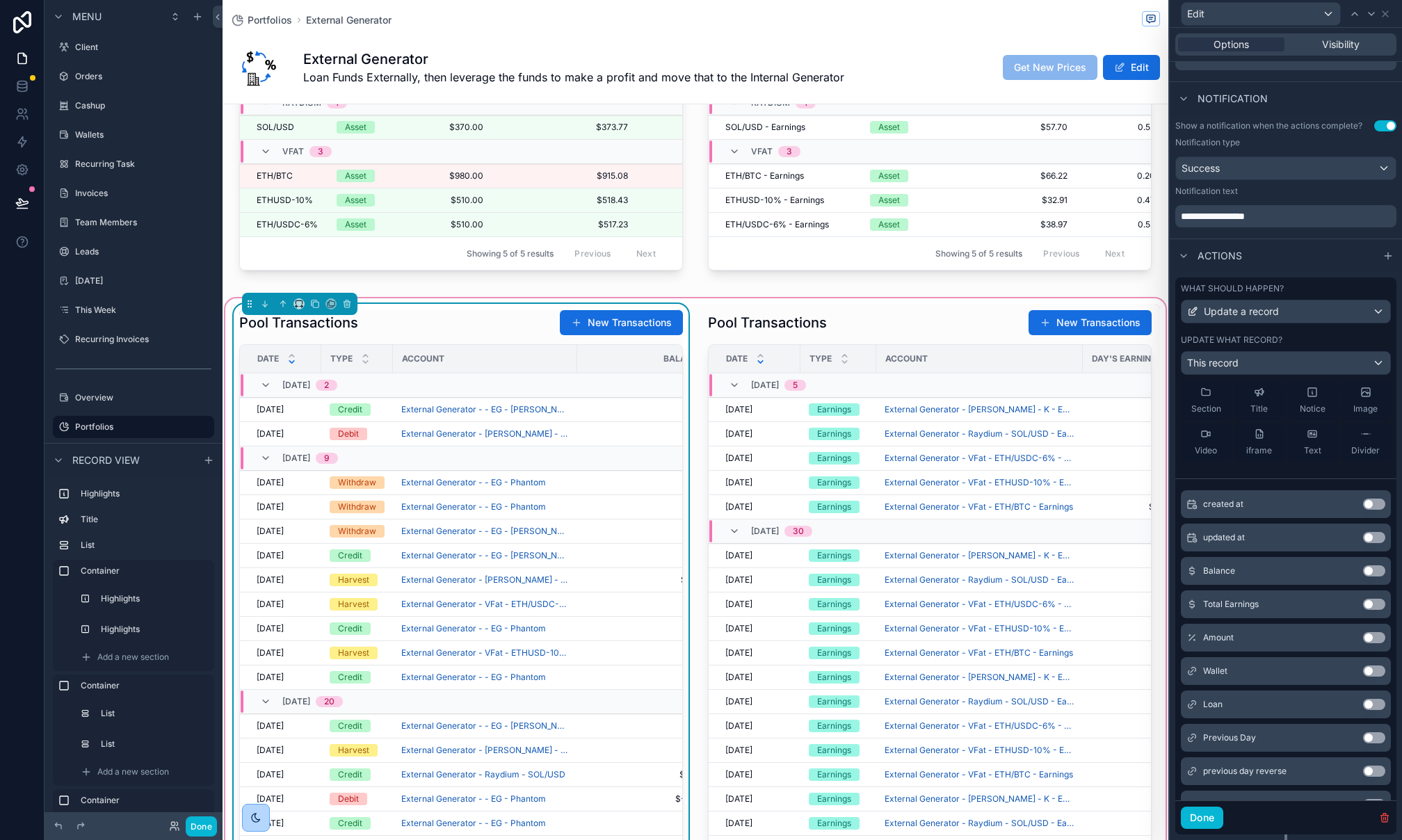
scroll to position [0, 49]
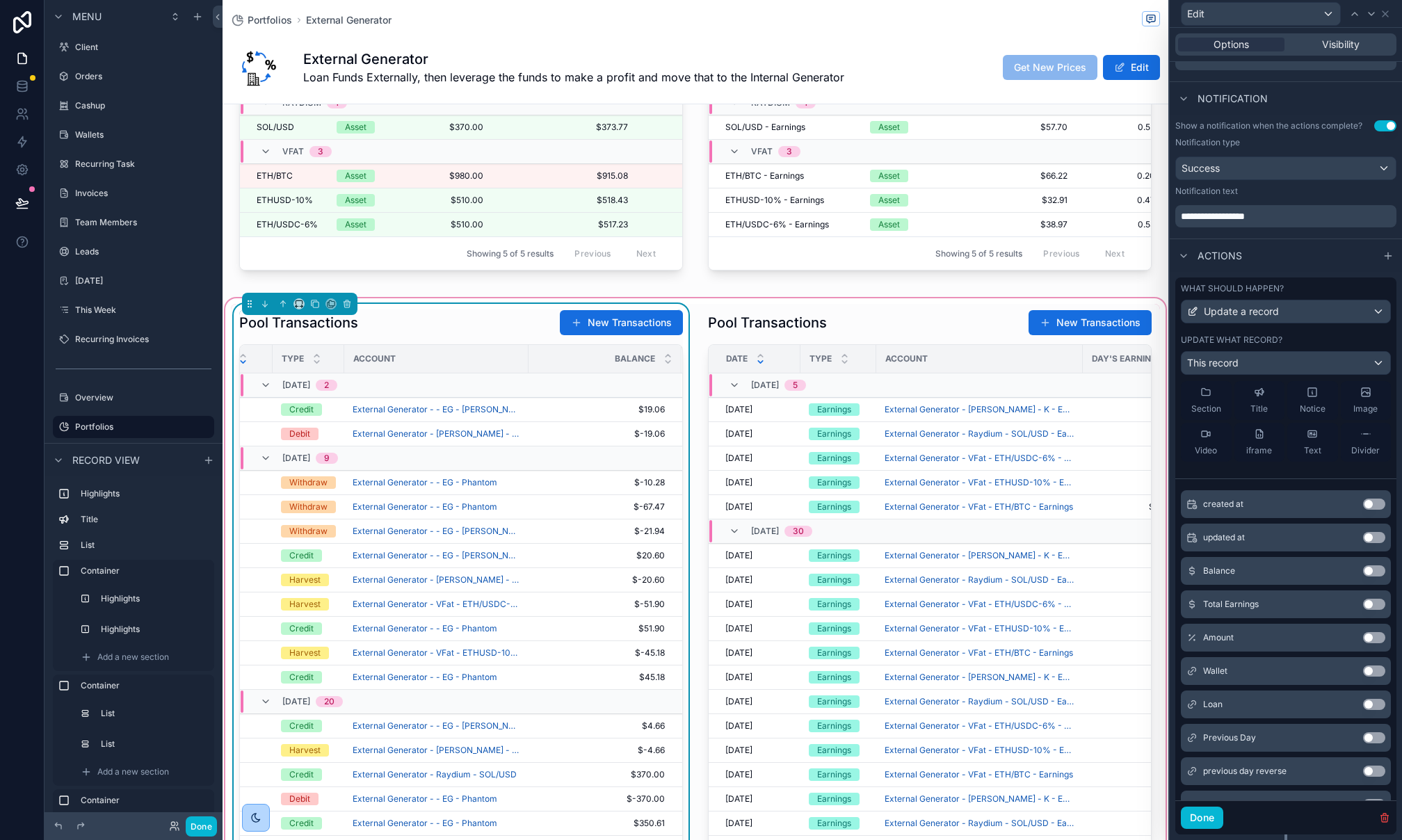
drag, startPoint x: 1373, startPoint y: 573, endPoint x: 1262, endPoint y: 825, distance: 275.4
click at [1373, 573] on button "Use setting" at bounding box center [1374, 571] width 22 height 11
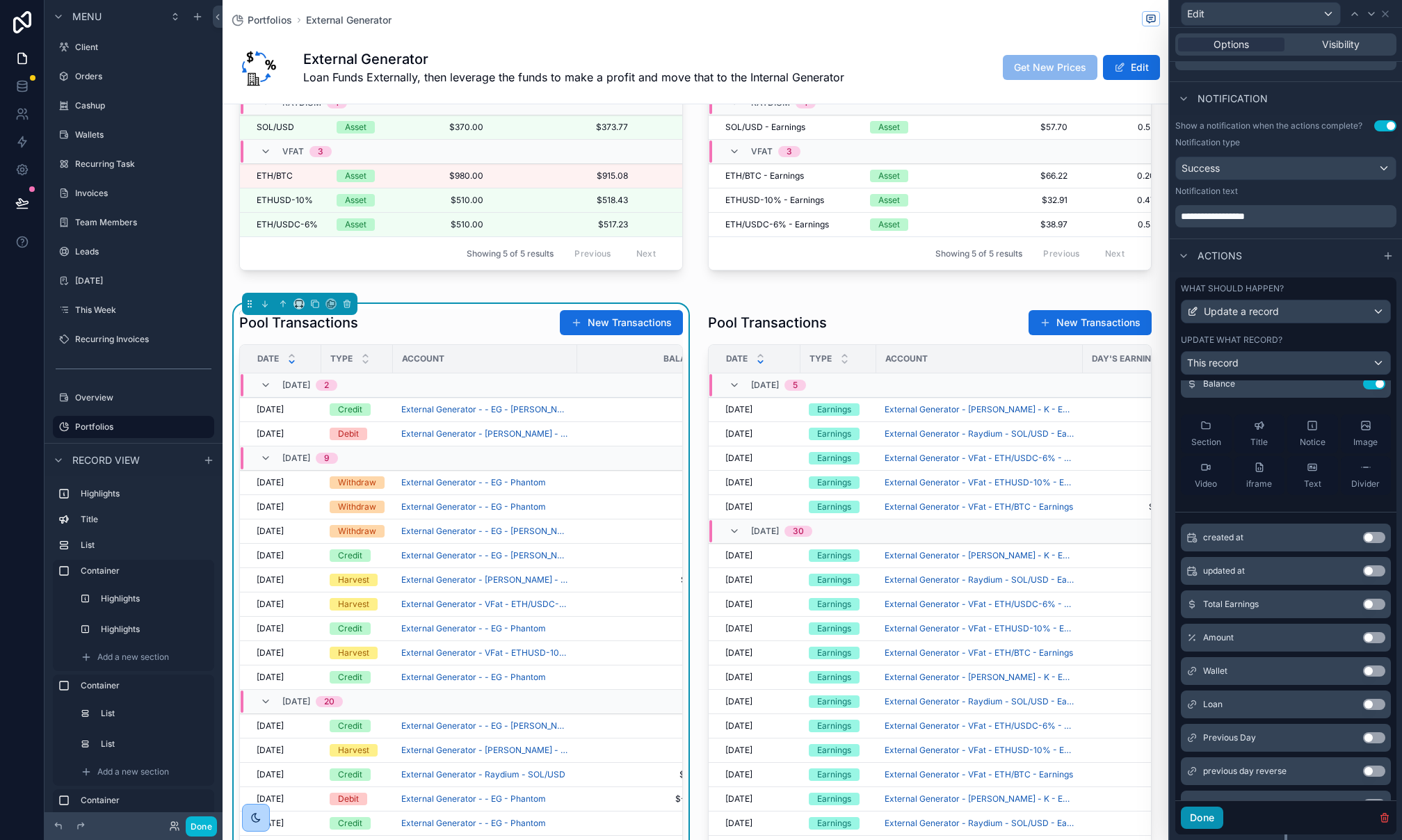
scroll to position [184, 0]
click at [1212, 819] on button "Done" at bounding box center [1202, 818] width 42 height 22
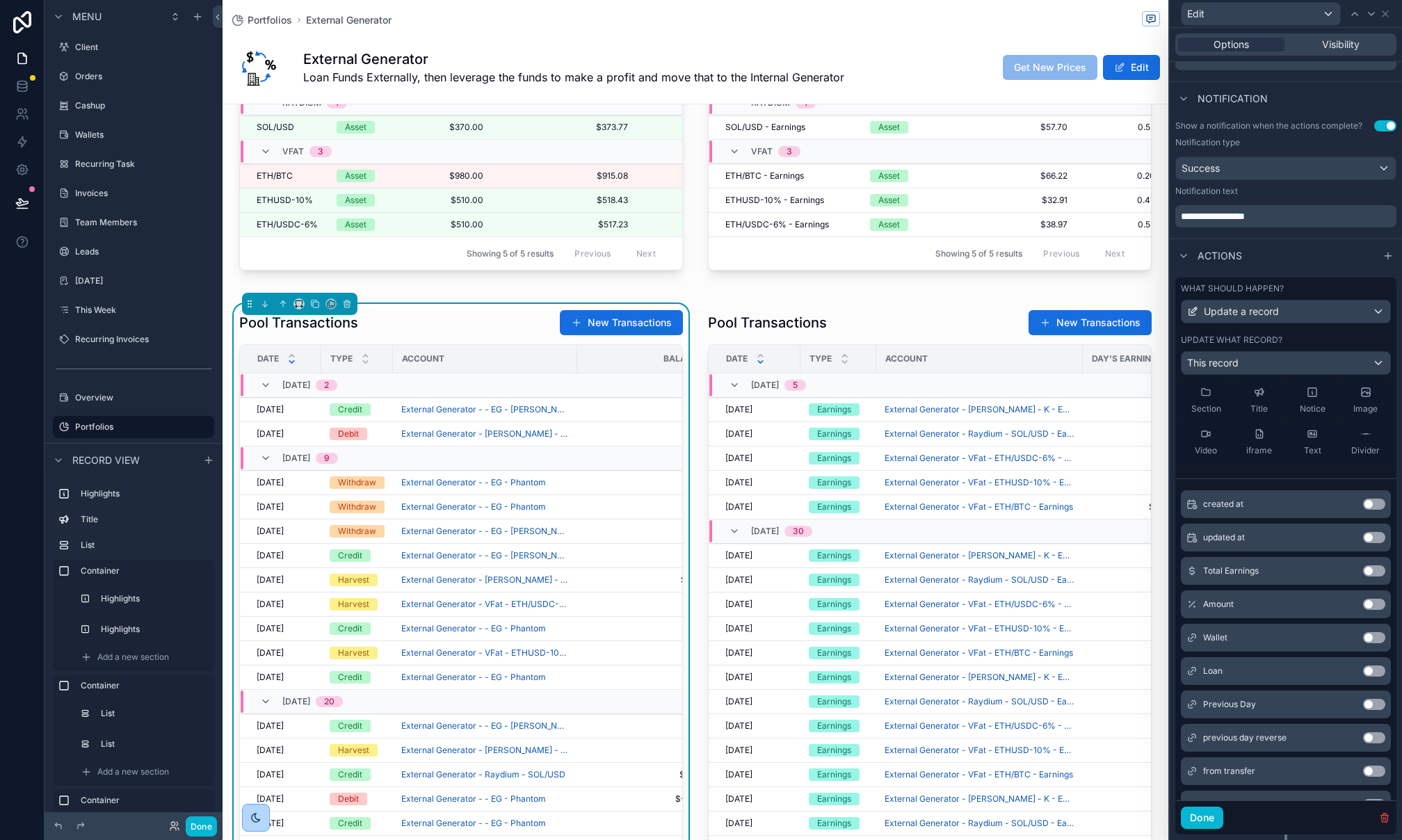
scroll to position [0, 0]
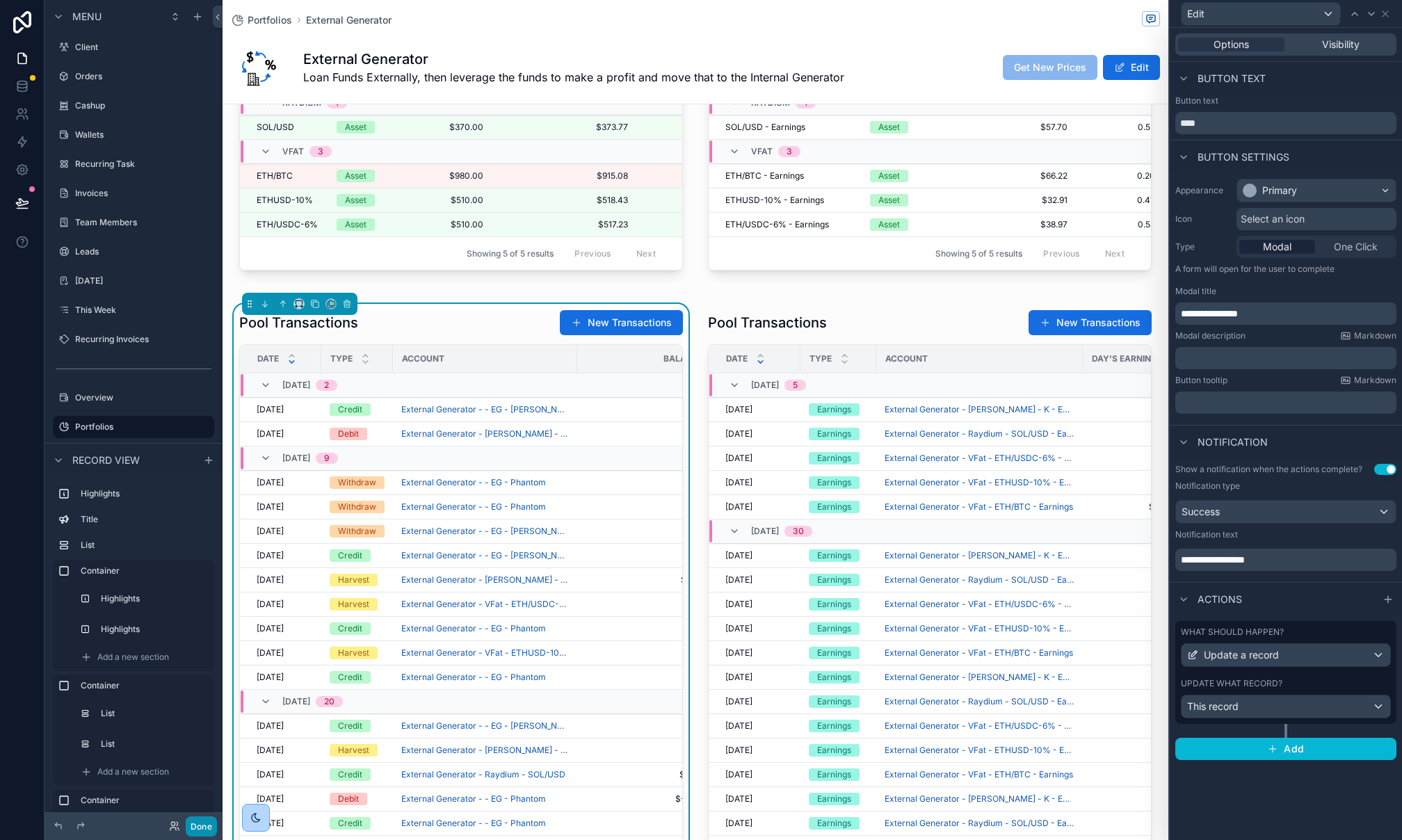
click at [212, 822] on button "Done" at bounding box center [200, 827] width 31 height 21
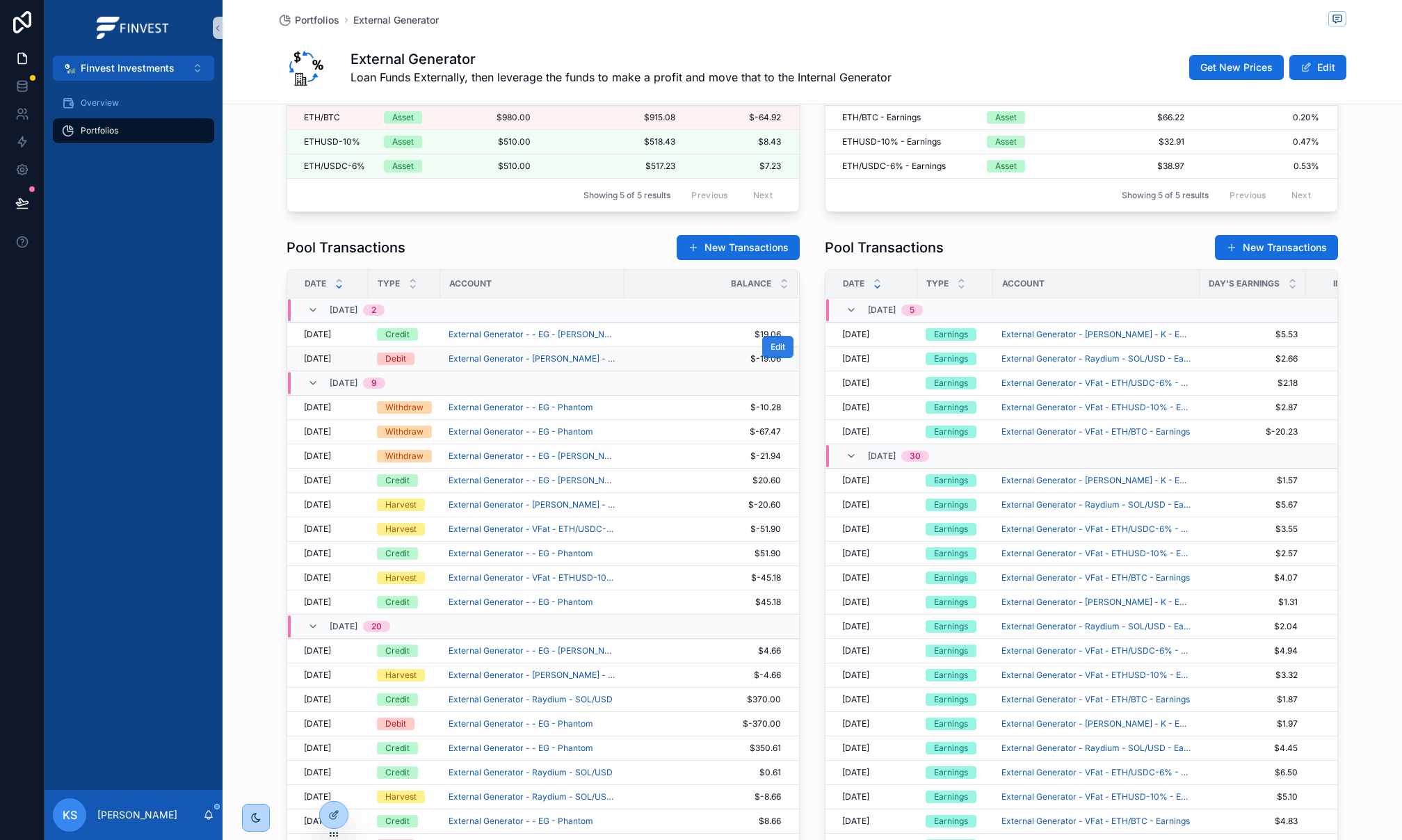
click at [775, 352] on span "Edit" at bounding box center [778, 347] width 15 height 11
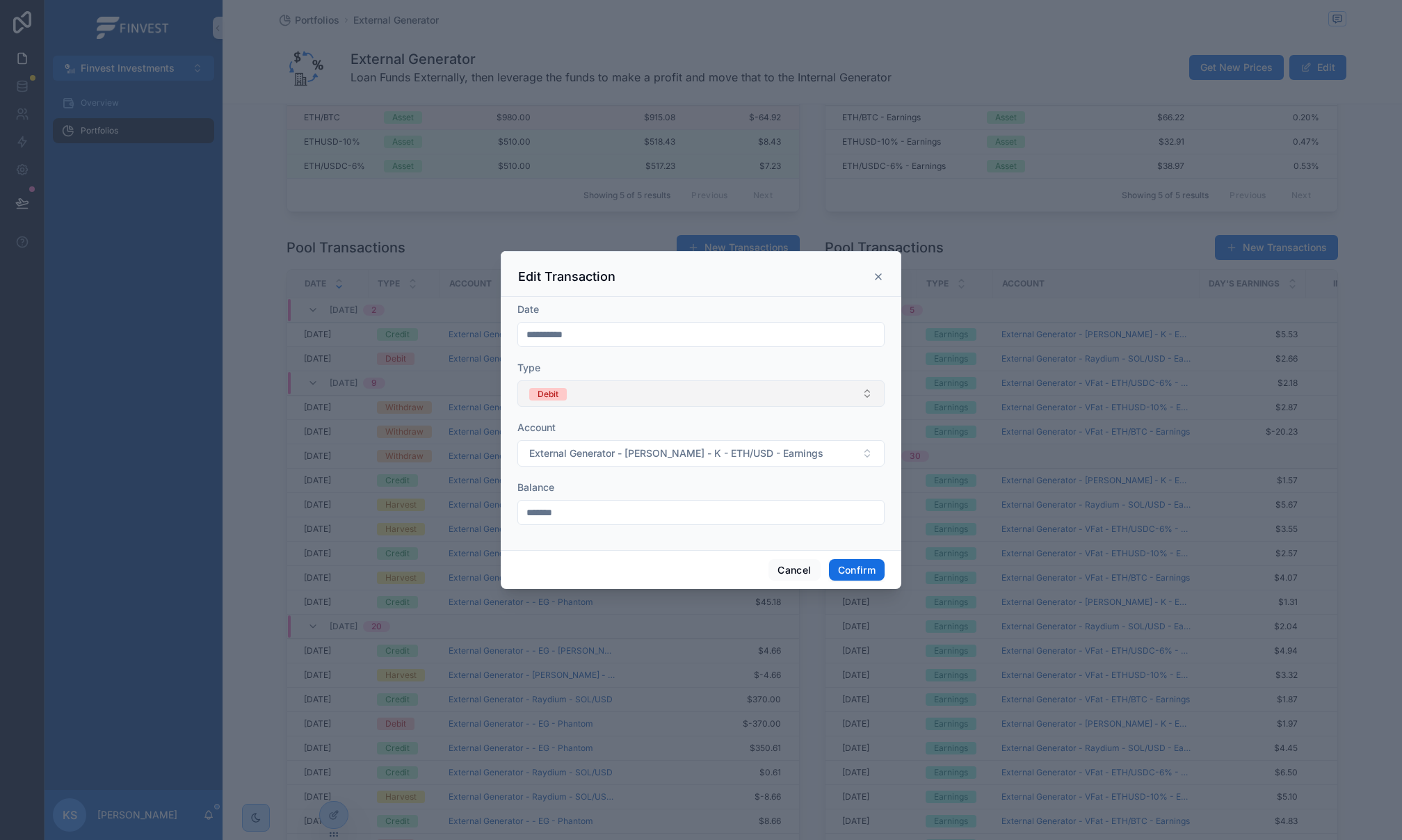
click at [728, 393] on button "Debit" at bounding box center [701, 393] width 367 height 26
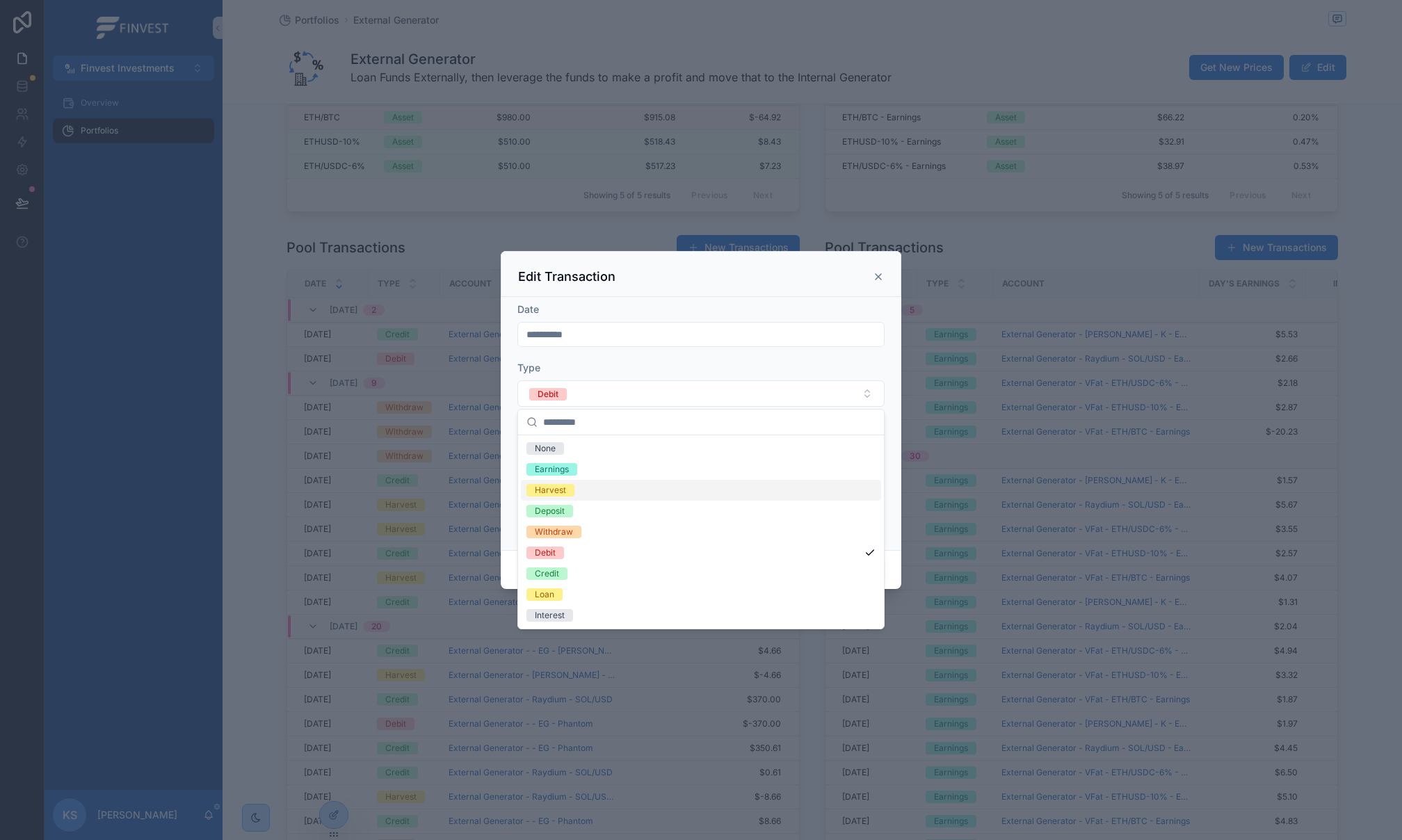
click at [652, 496] on div "Harvest" at bounding box center [701, 490] width 361 height 21
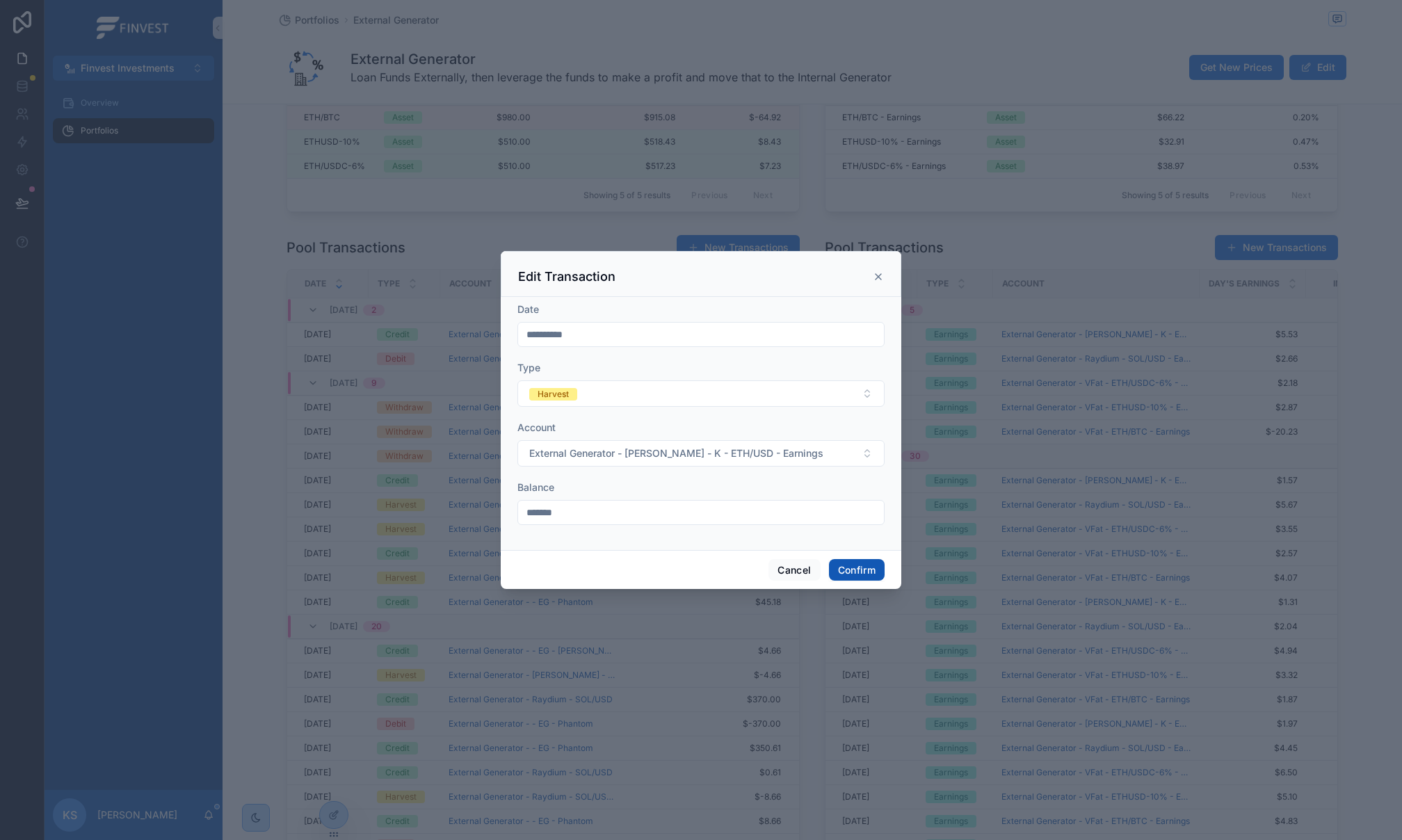
drag, startPoint x: 863, startPoint y: 571, endPoint x: 600, endPoint y: 527, distance: 266.7
click at [863, 571] on button "Confirm" at bounding box center [856, 570] width 55 height 22
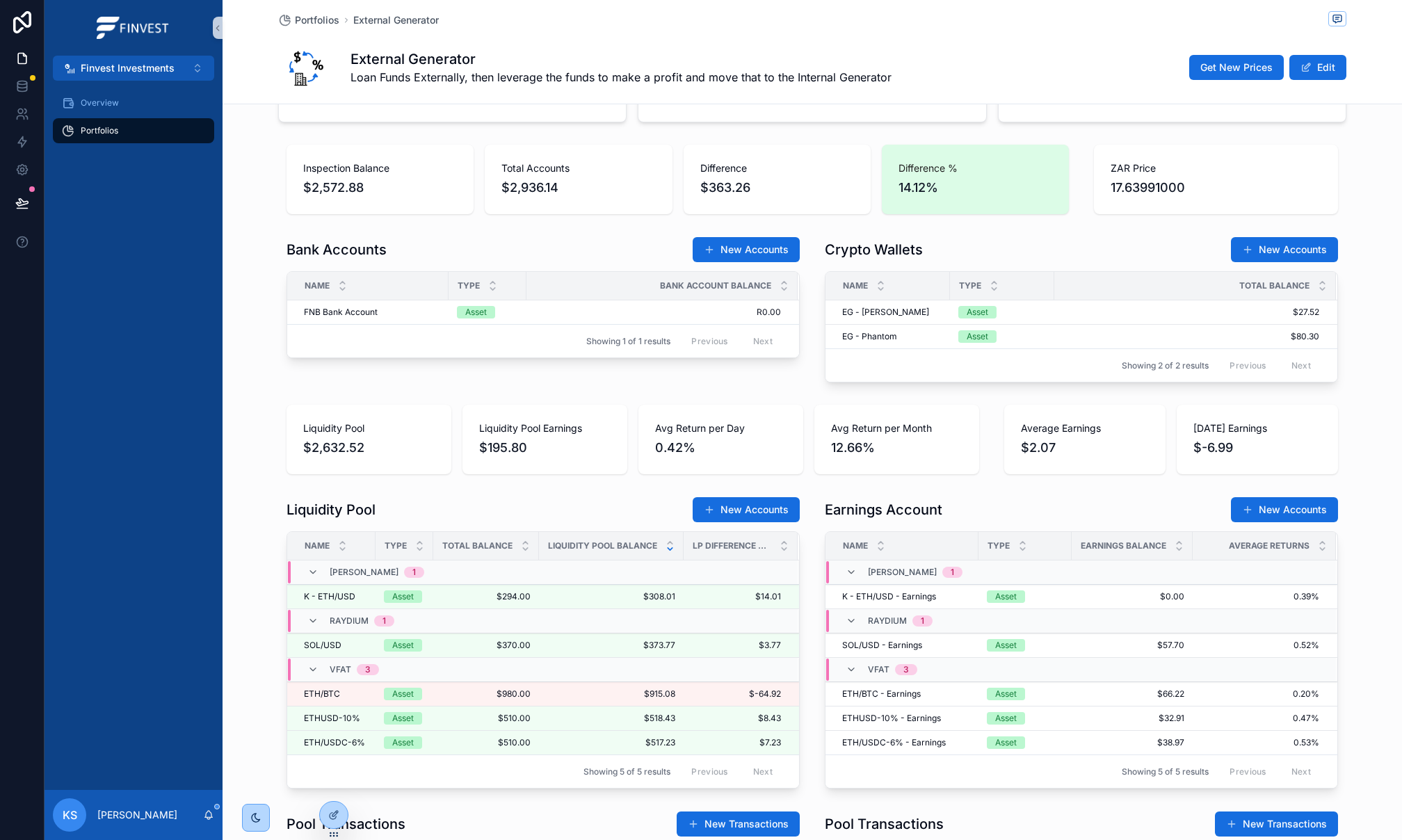
scroll to position [501, 0]
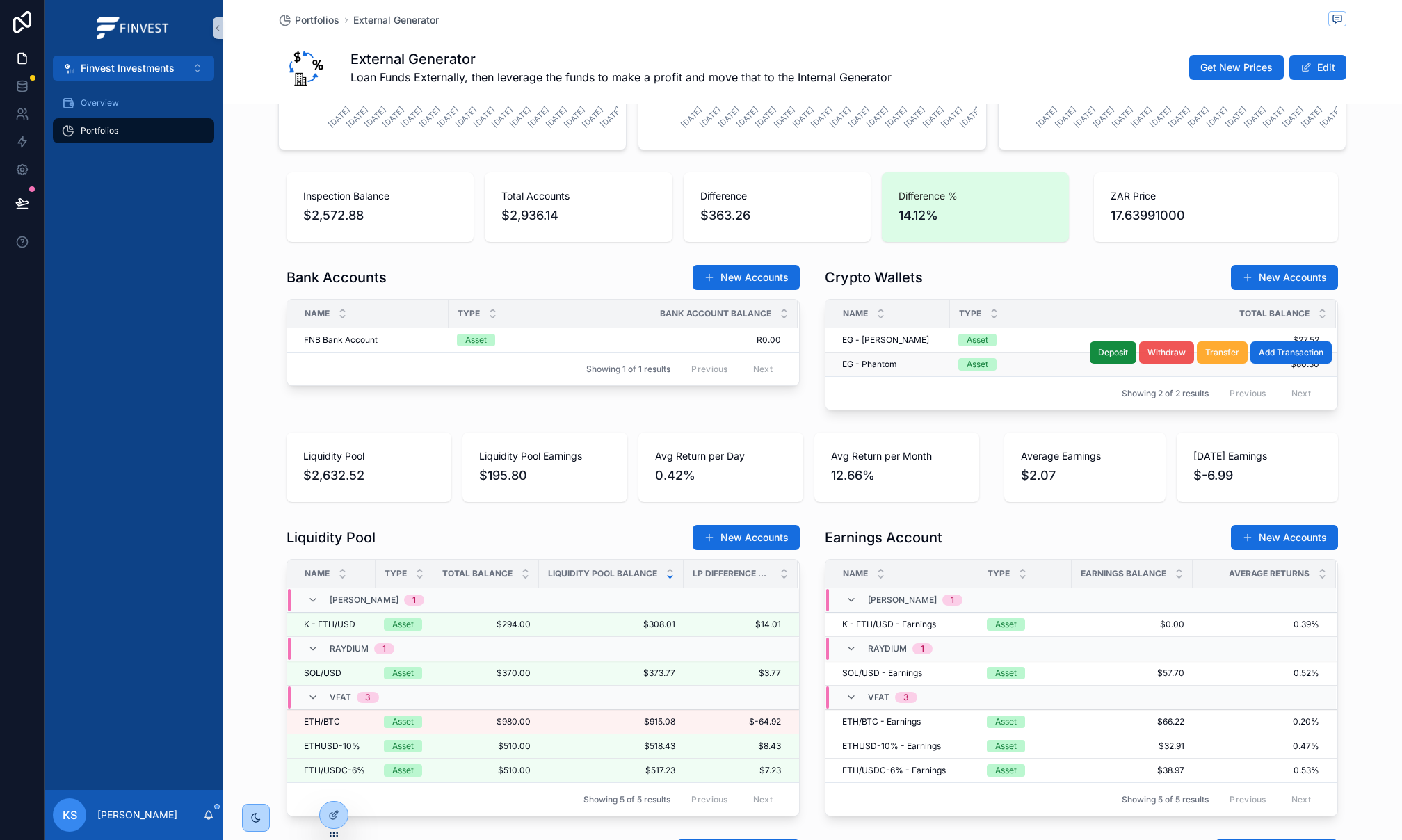
click at [1163, 352] on span "Withdraw" at bounding box center [1166, 352] width 38 height 11
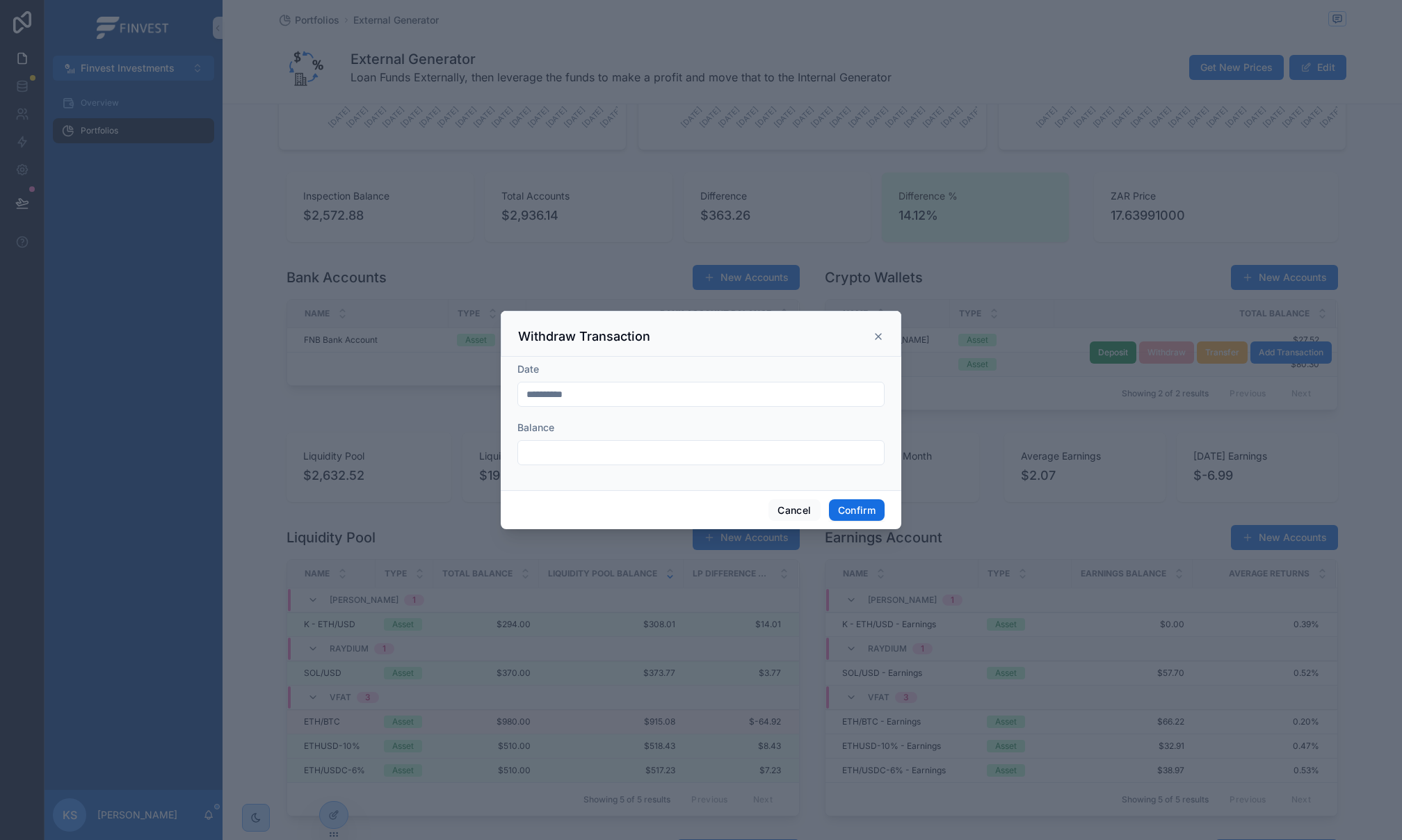
click at [600, 461] on input "text" at bounding box center [701, 452] width 366 height 20
type input "******"
click at [857, 509] on button "Confirm" at bounding box center [856, 510] width 55 height 22
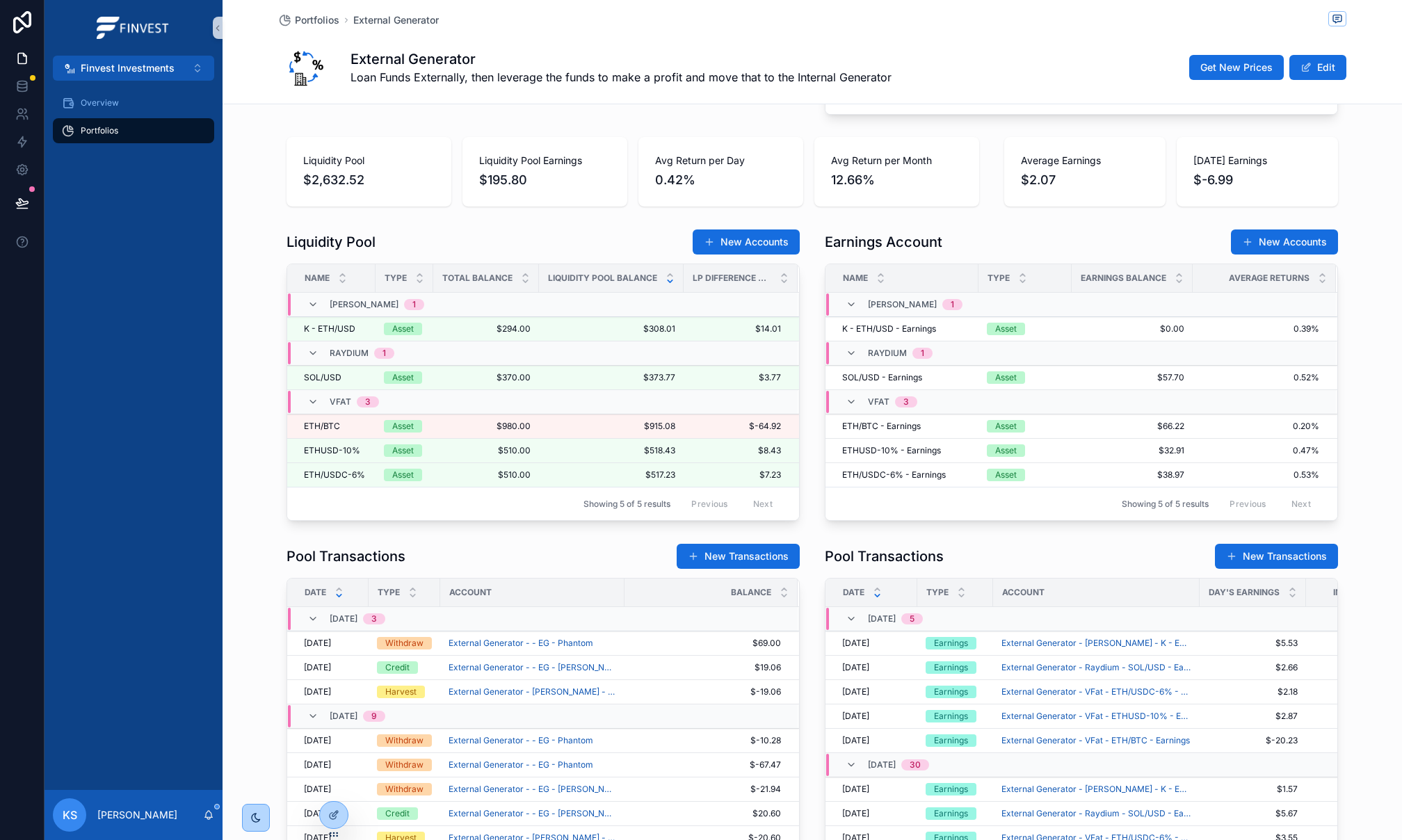
scroll to position [832, 0]
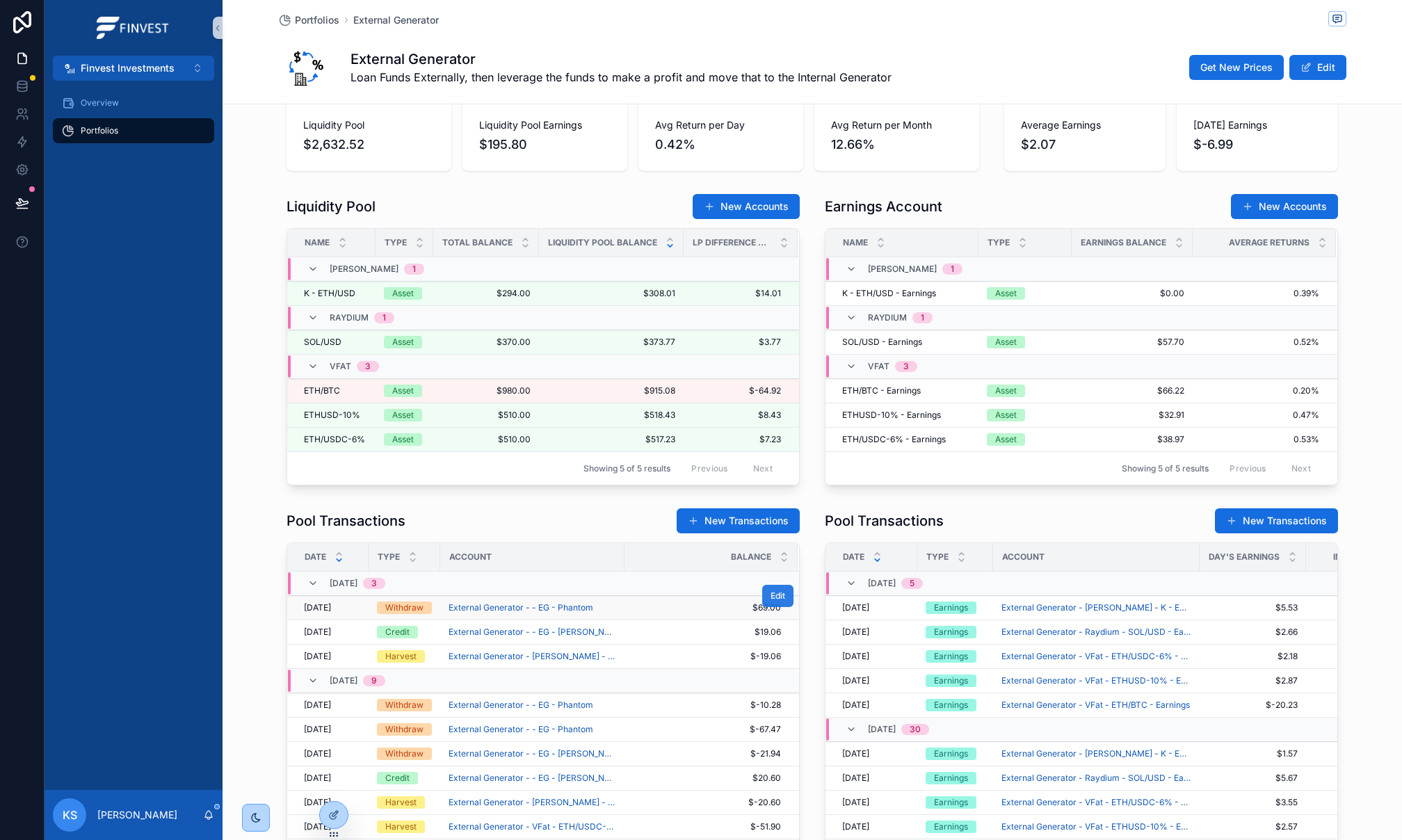
click at [782, 601] on span "Edit" at bounding box center [778, 596] width 15 height 11
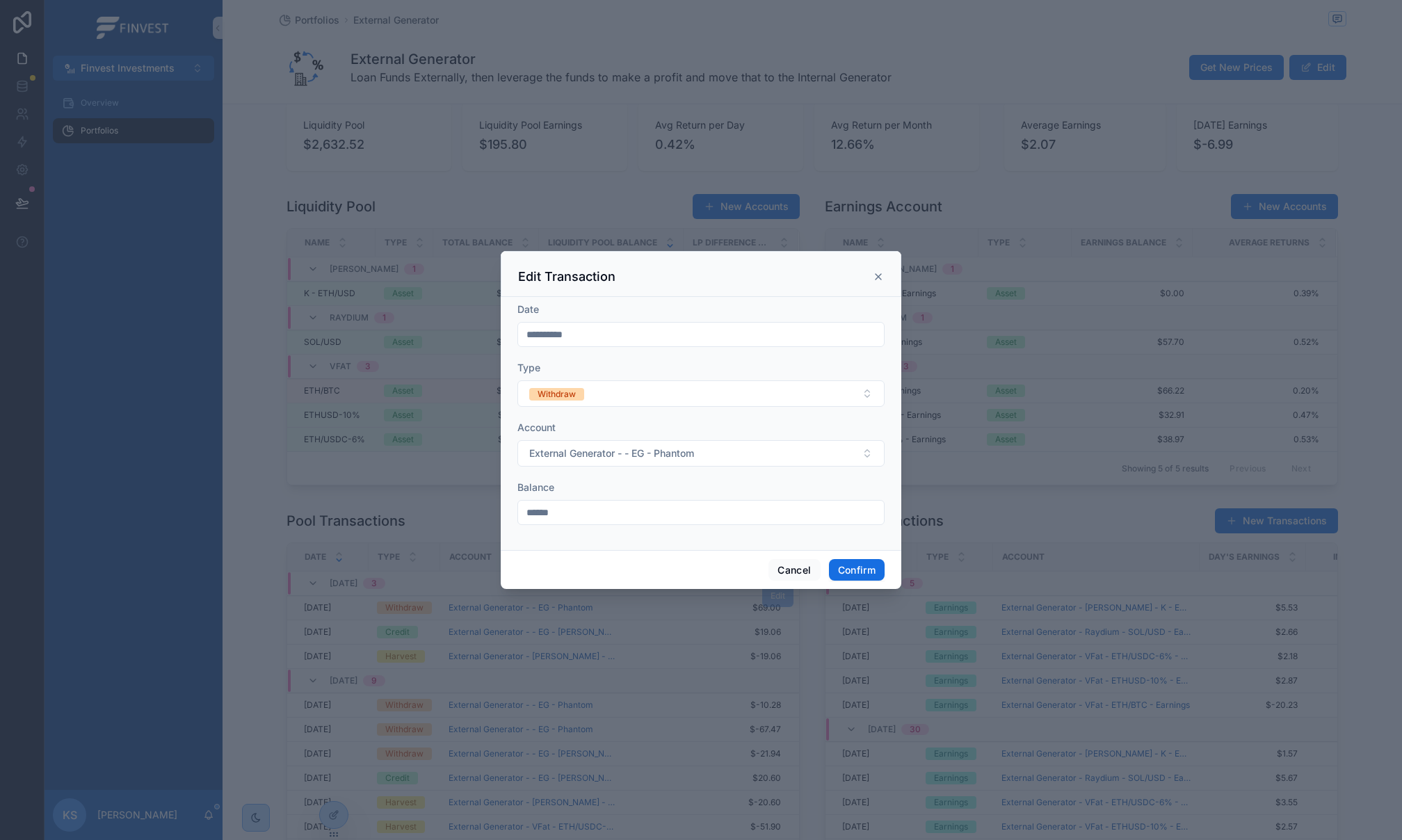
click at [642, 506] on input "******" at bounding box center [701, 512] width 366 height 20
type input "*******"
click at [860, 579] on button "Confirm" at bounding box center [856, 570] width 55 height 22
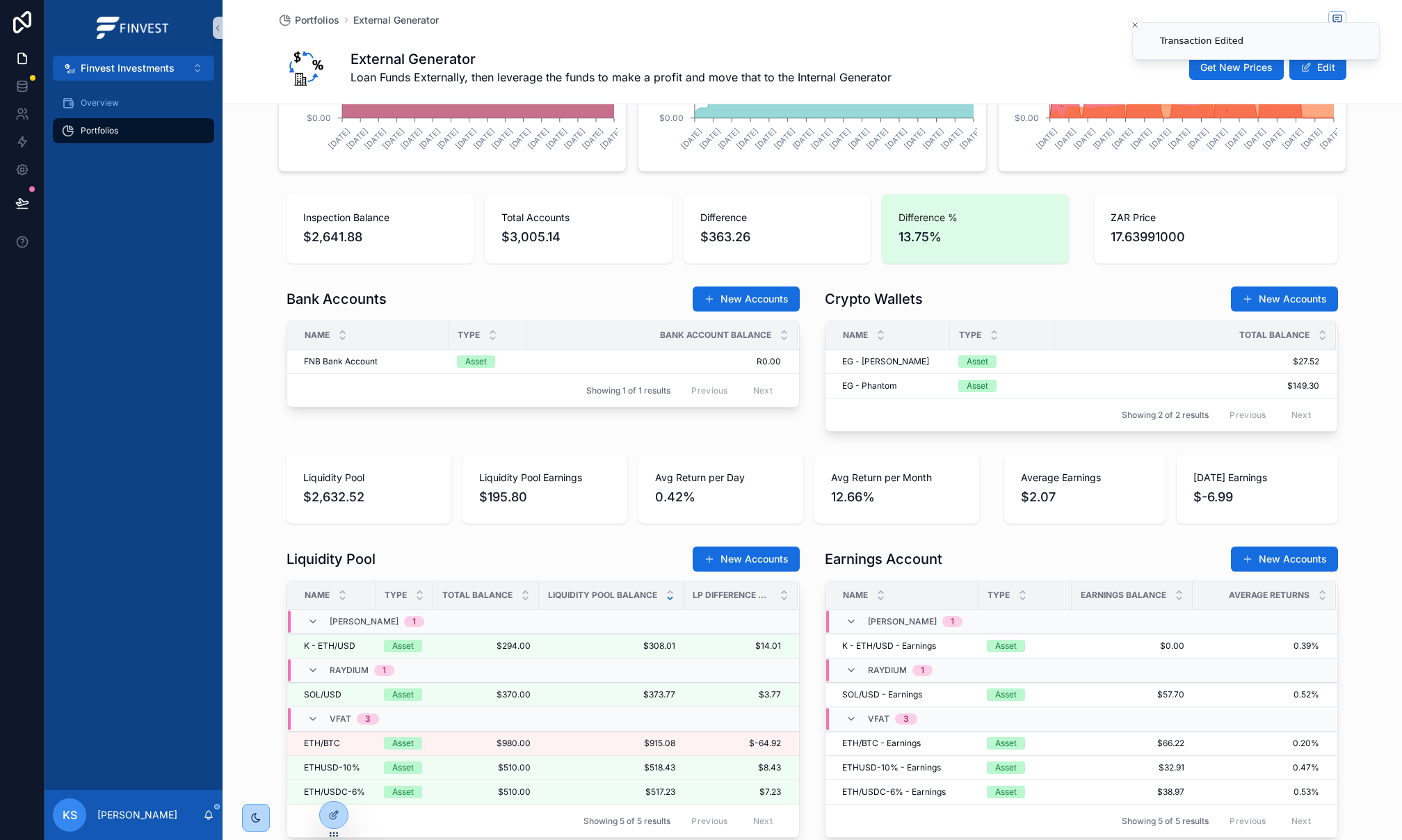
scroll to position [477, 0]
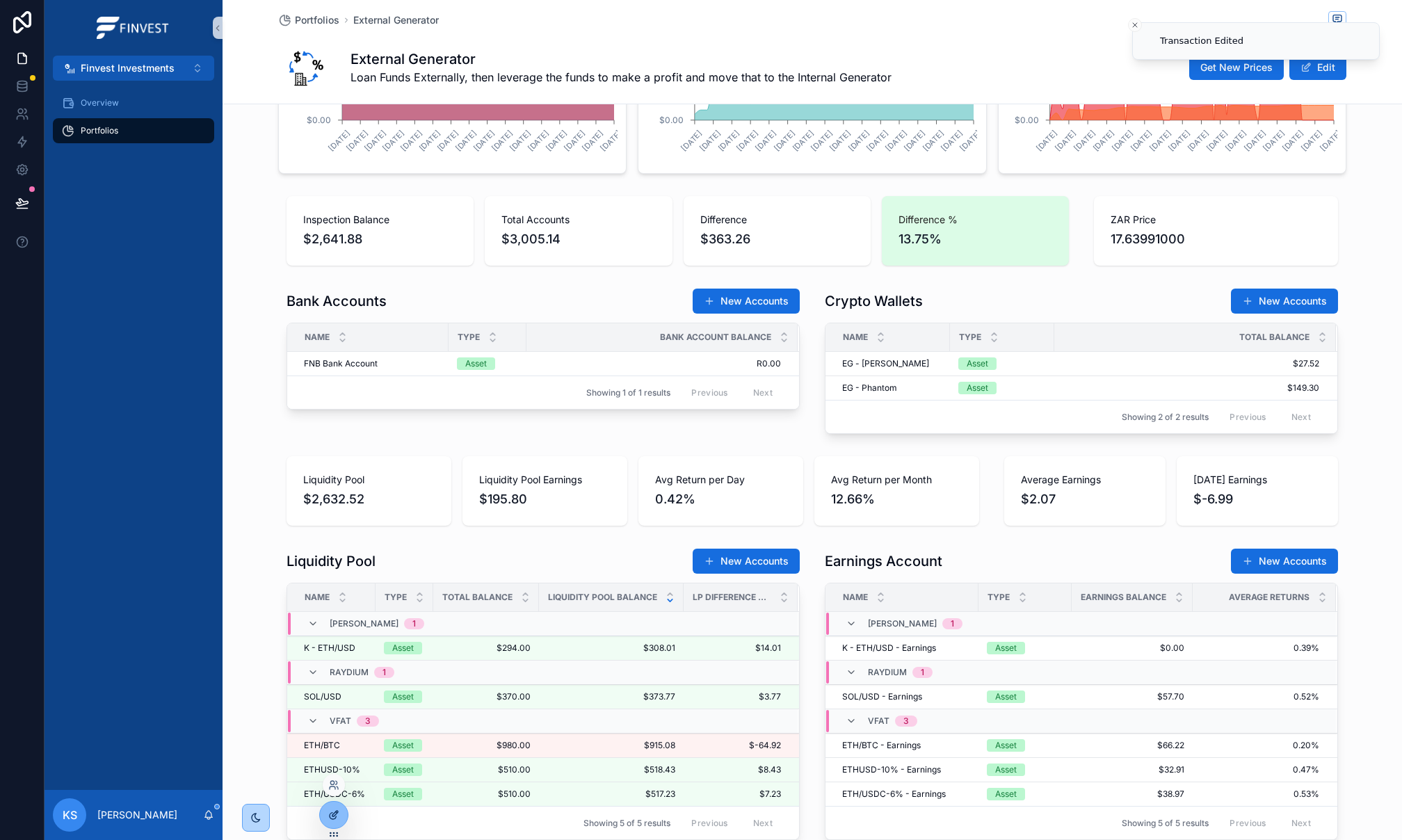
click at [322, 813] on div at bounding box center [334, 815] width 28 height 26
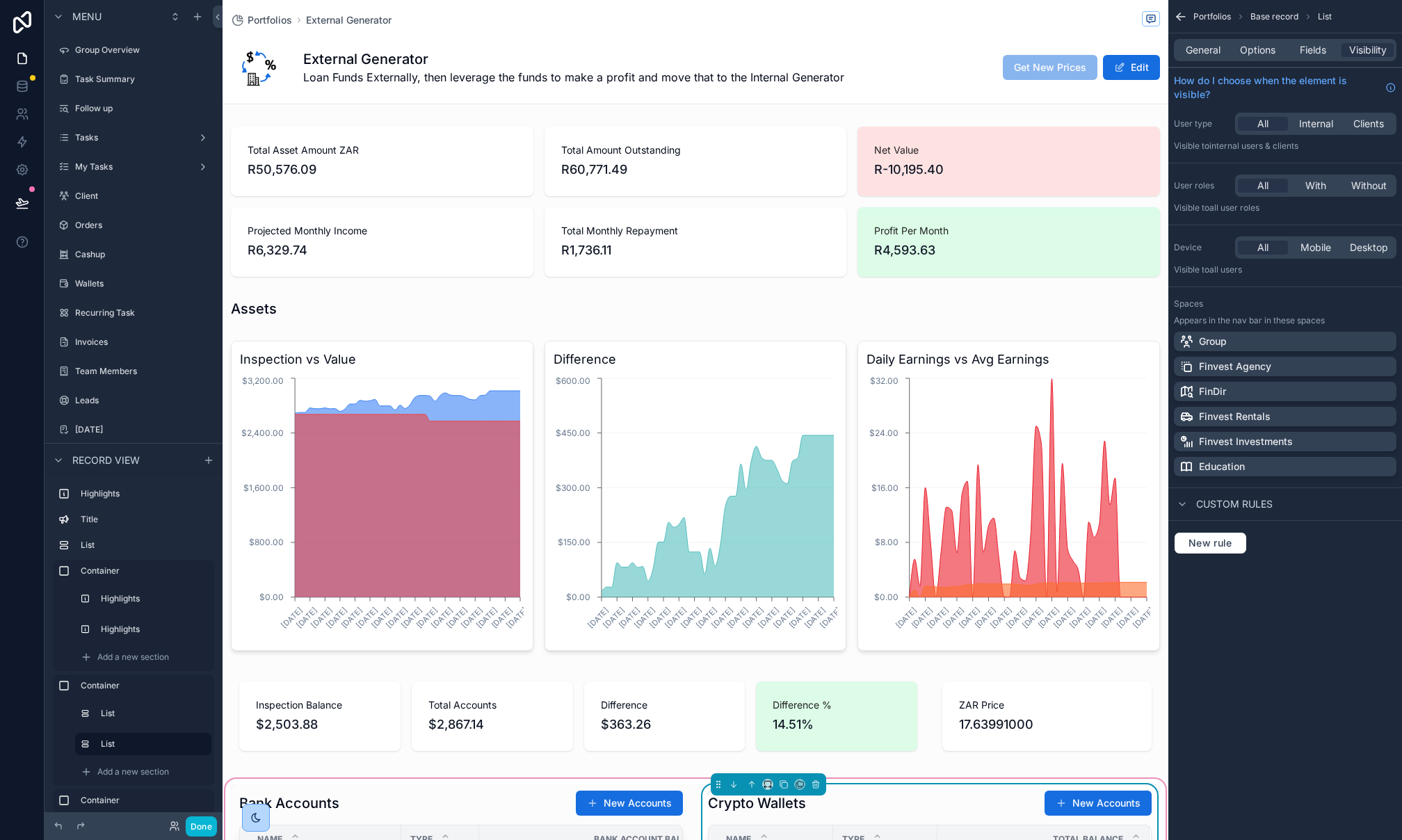
scroll to position [477, 0]
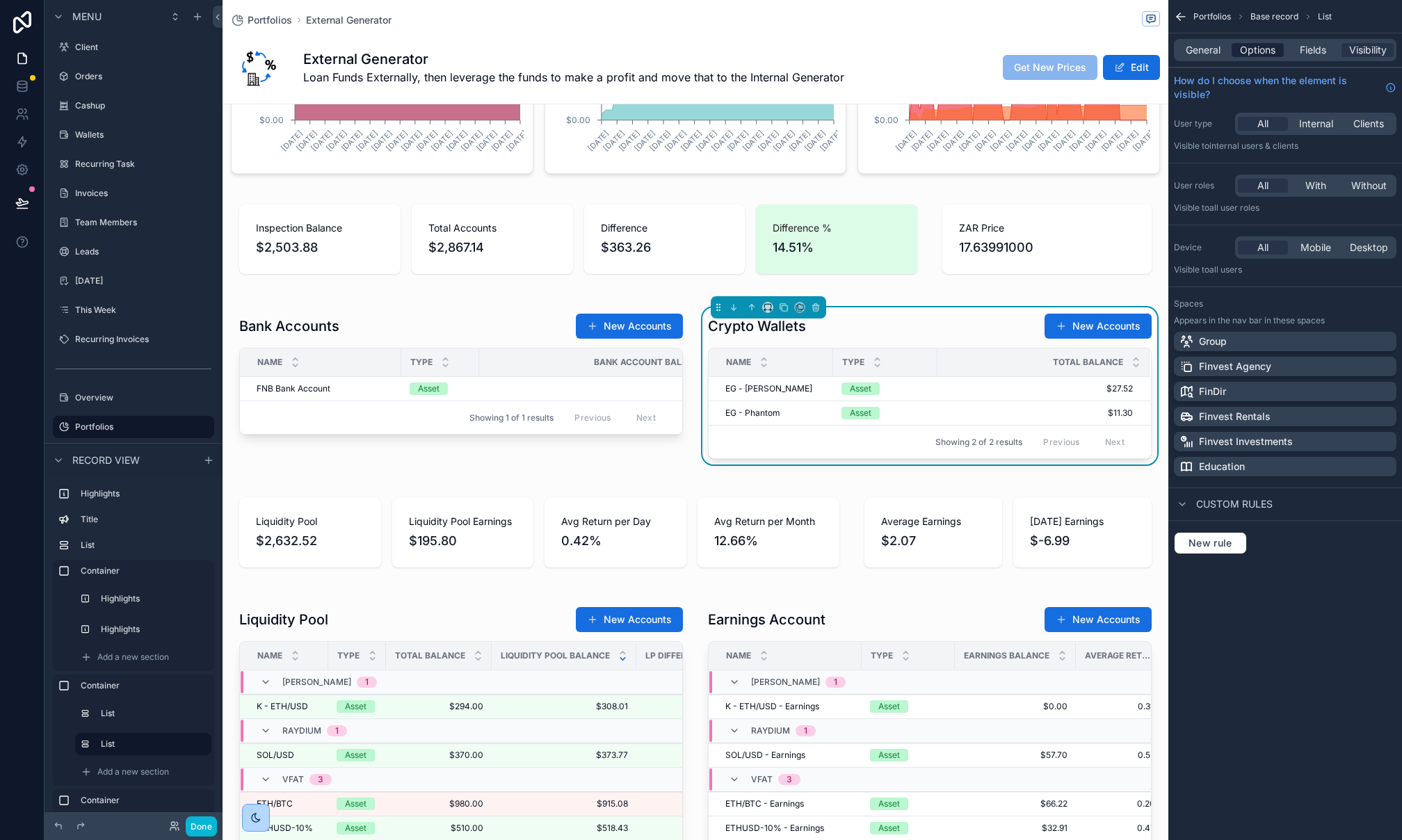
drag, startPoint x: 1257, startPoint y: 43, endPoint x: 1257, endPoint y: 50, distance: 7.0
click at [1257, 44] on span "Options" at bounding box center [1258, 50] width 36 height 14
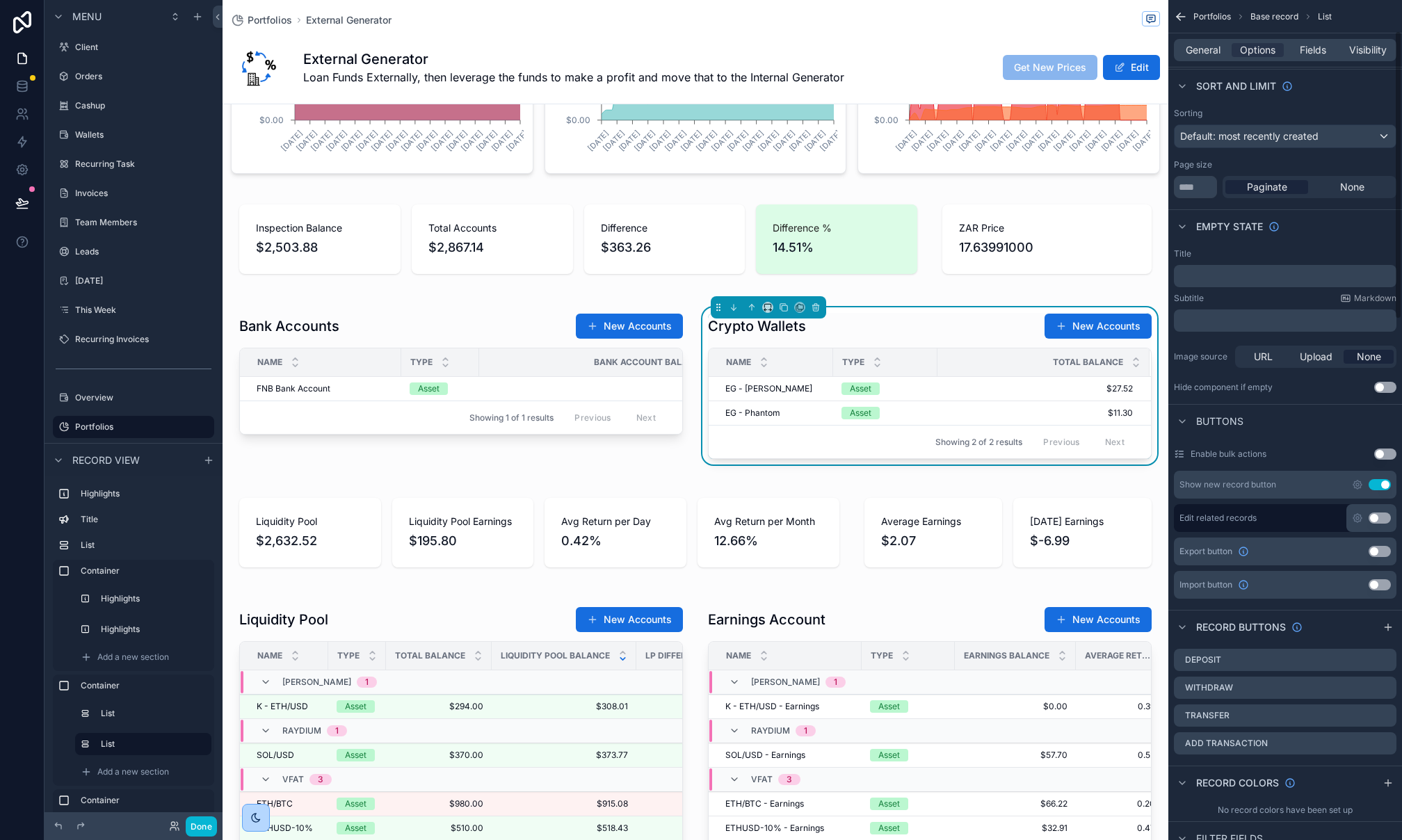
scroll to position [110, 0]
click at [1380, 684] on icon "scrollable content" at bounding box center [1385, 684] width 11 height 11
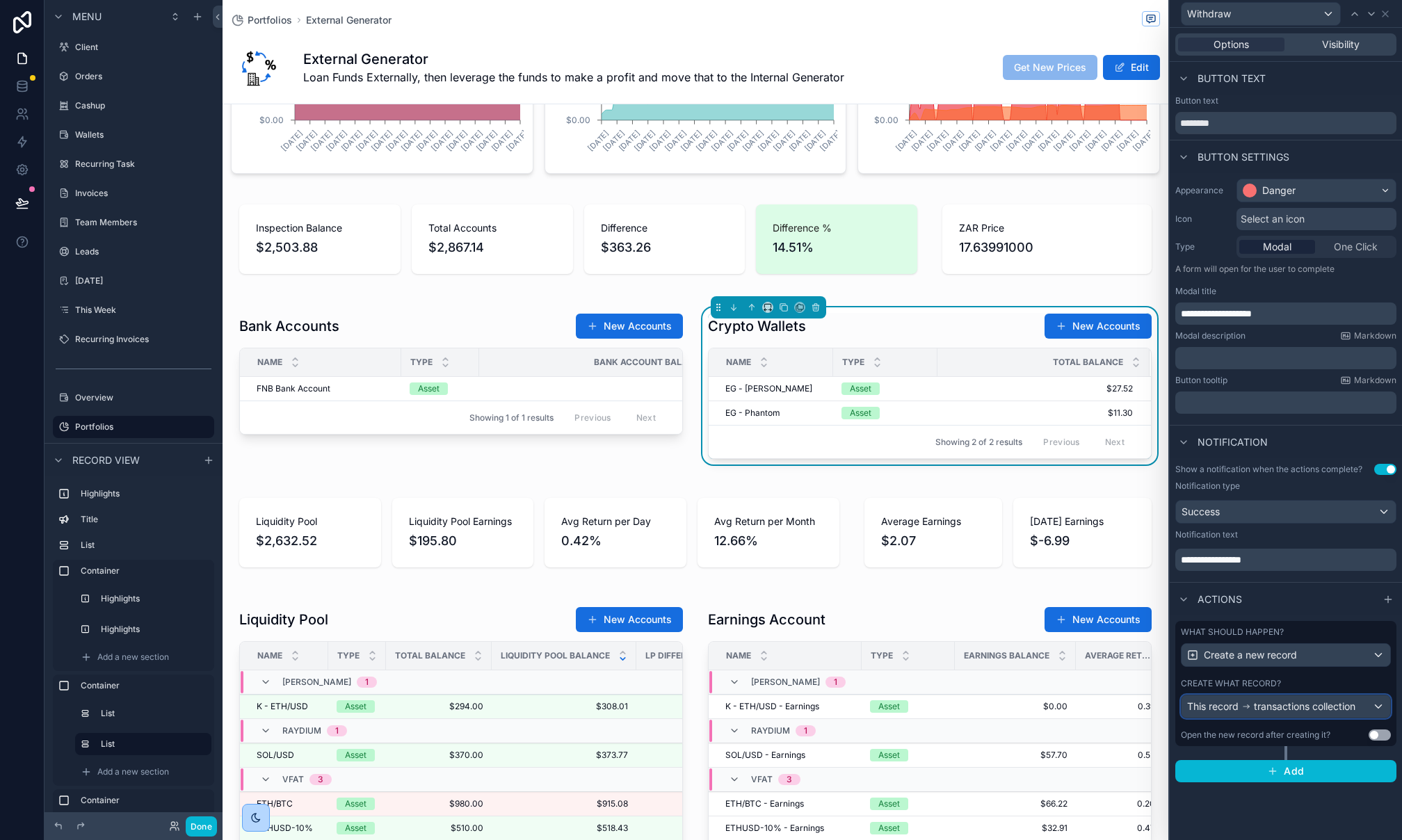
click at [1365, 700] on div "This record transactions collection" at bounding box center [1285, 706] width 209 height 22
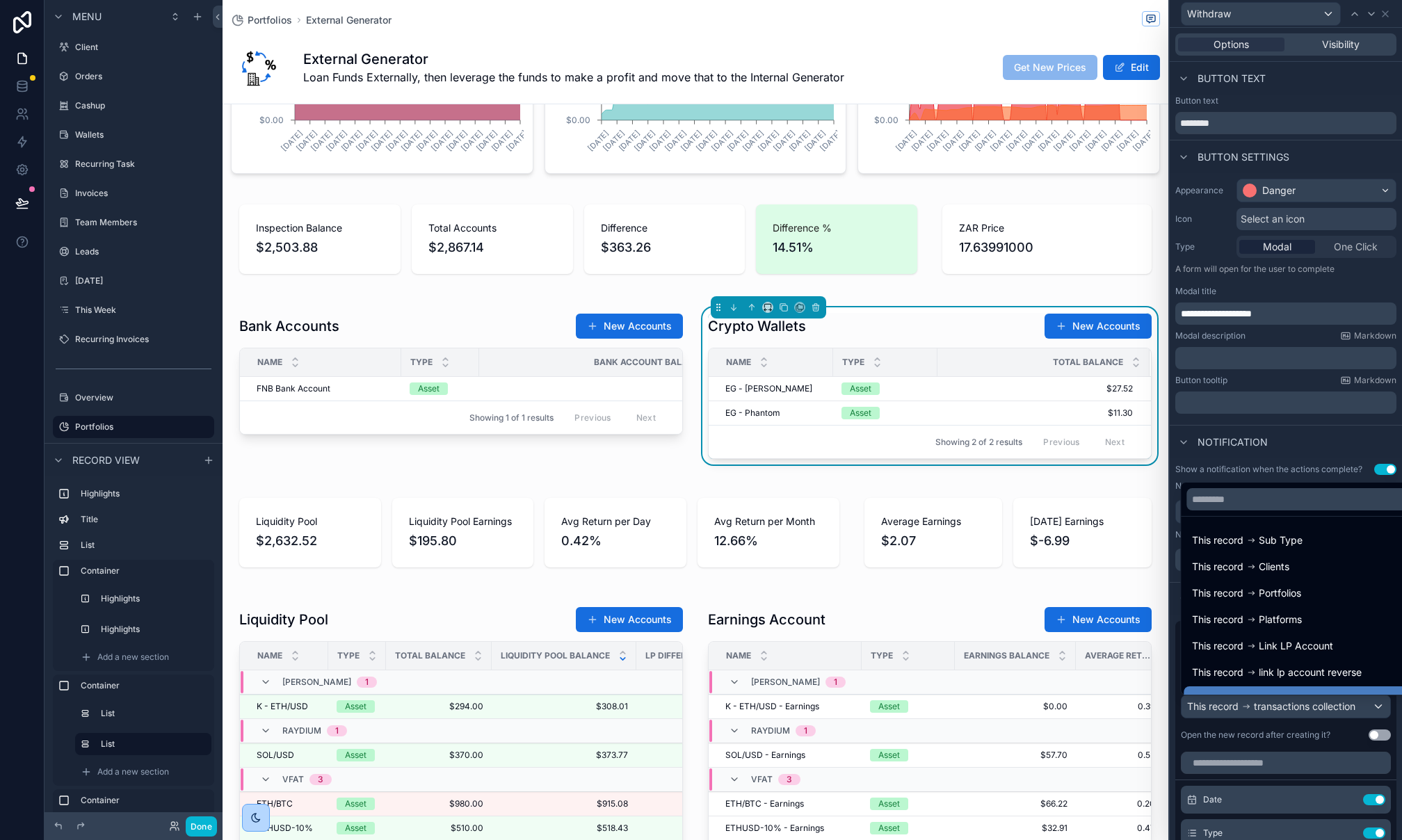
click at [1330, 730] on div at bounding box center [1286, 420] width 232 height 840
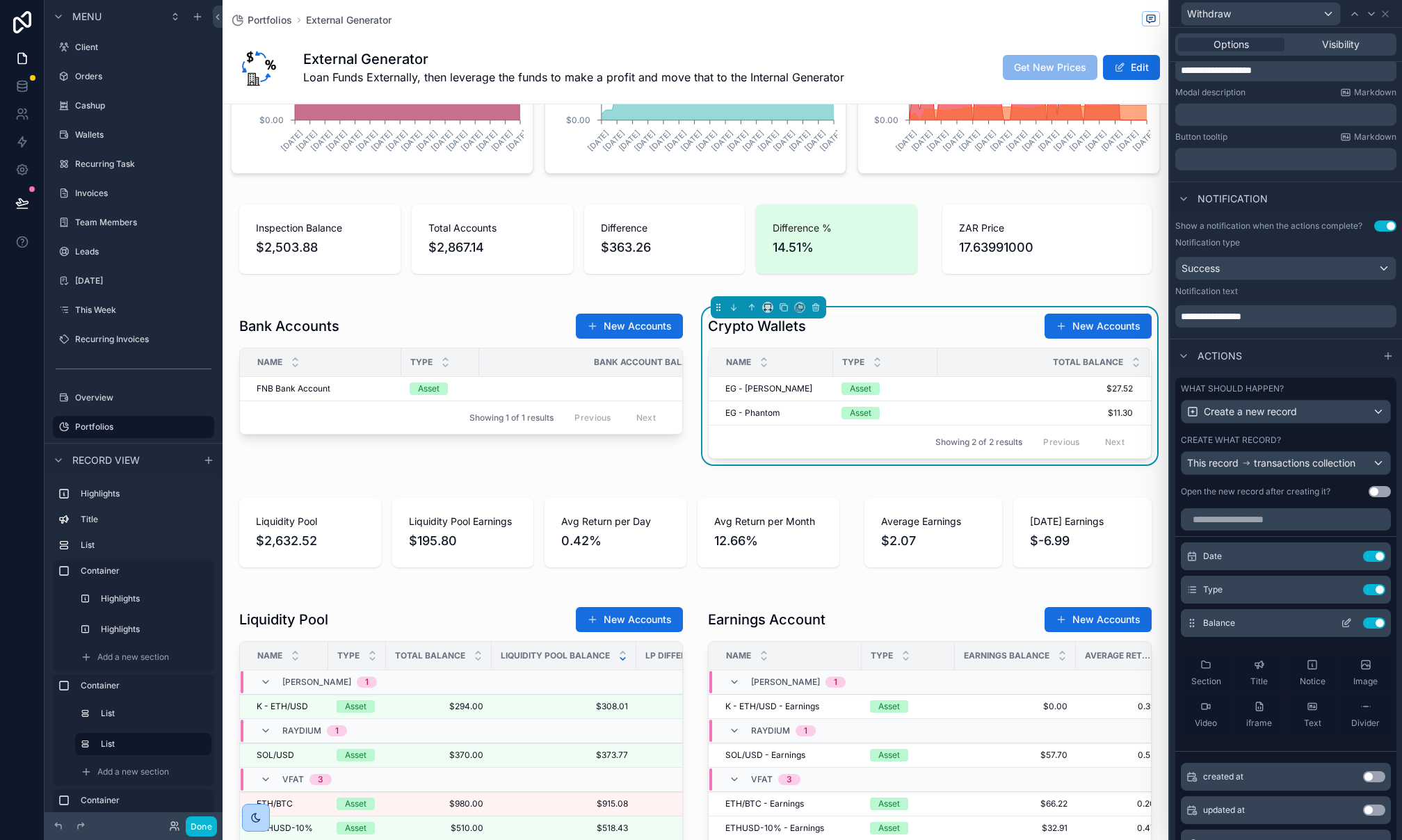
scroll to position [244, 0]
click at [1351, 625] on button at bounding box center [1346, 622] width 22 height 11
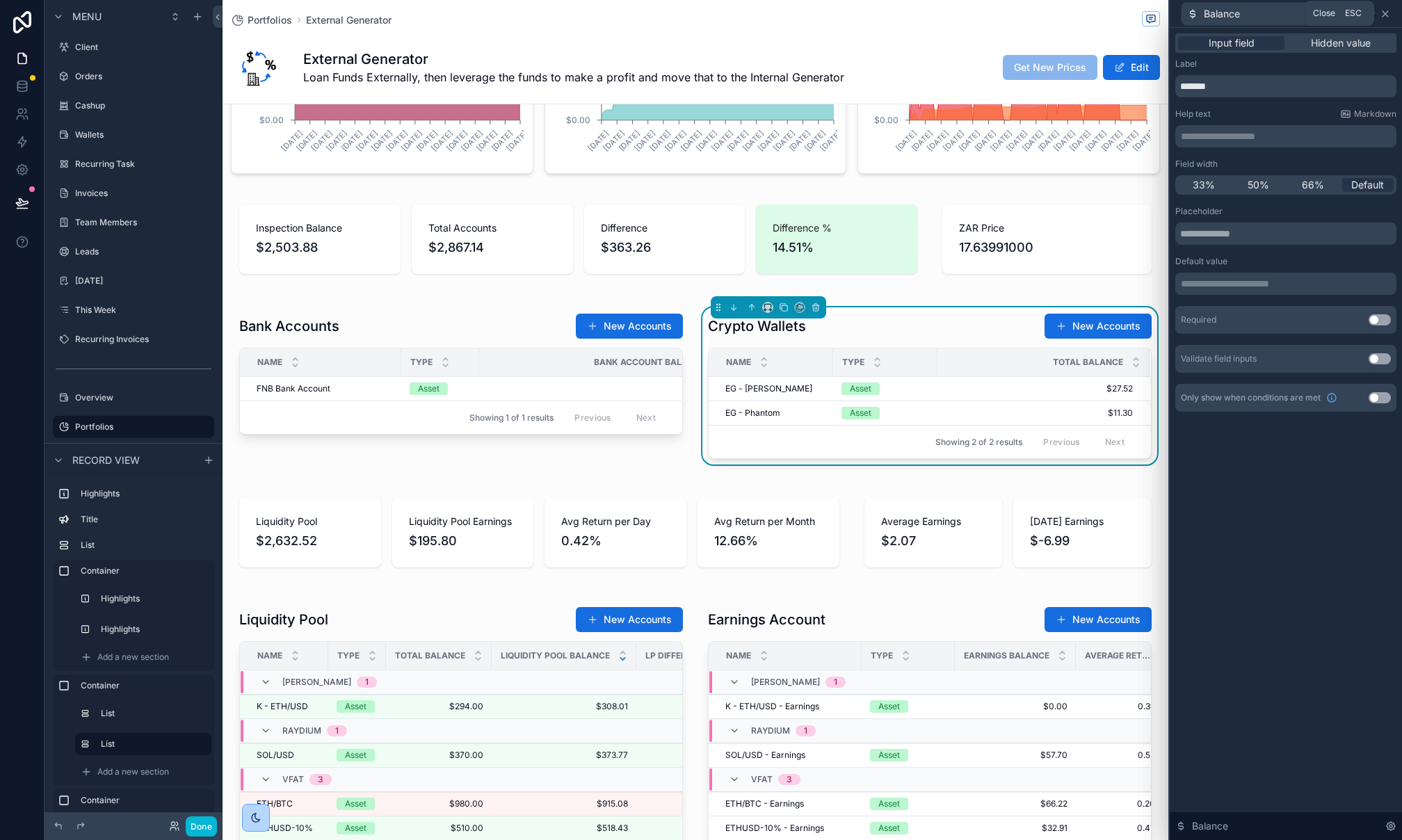
click at [1380, 13] on icon at bounding box center [1385, 14] width 11 height 11
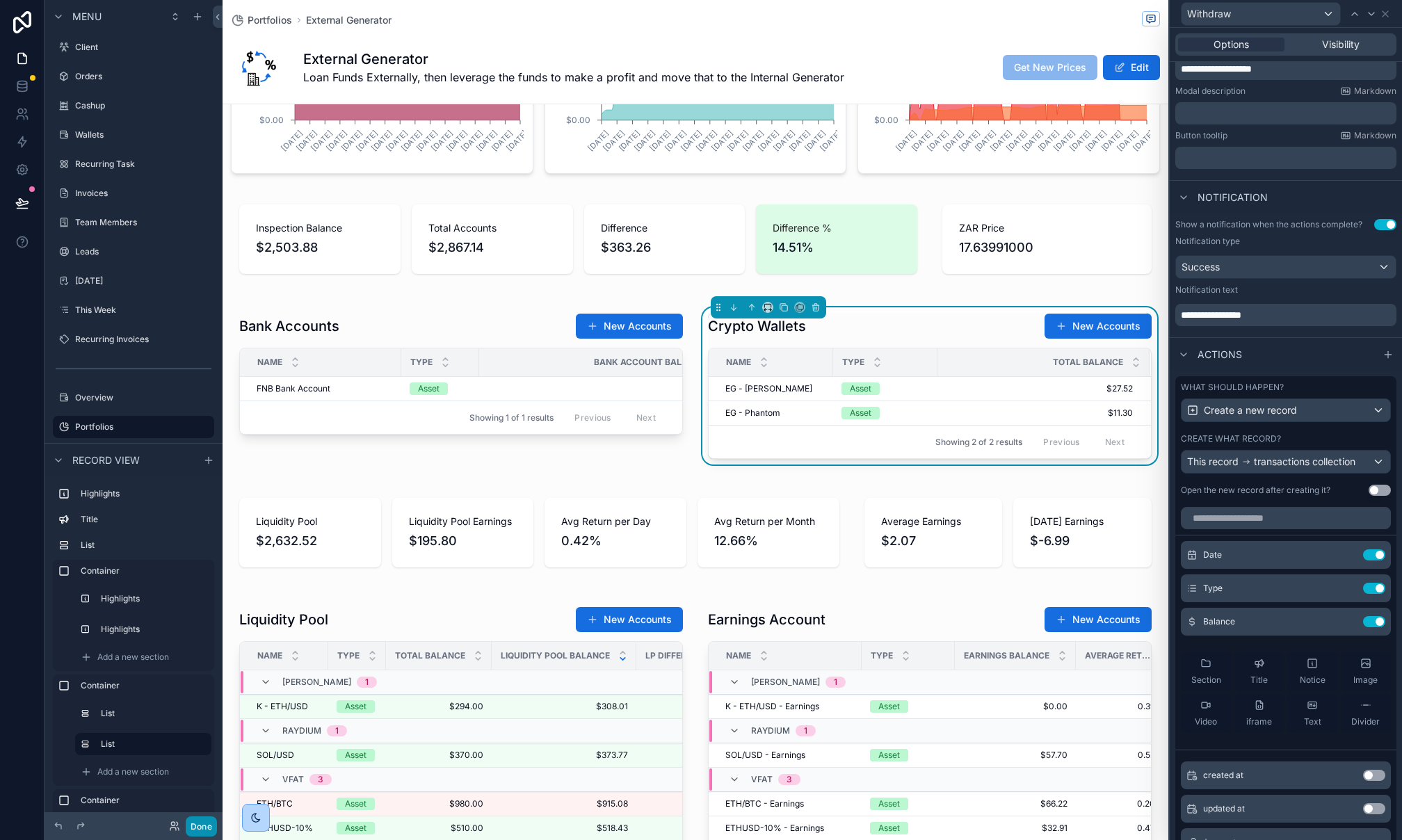
click at [209, 824] on button "Done" at bounding box center [200, 827] width 31 height 21
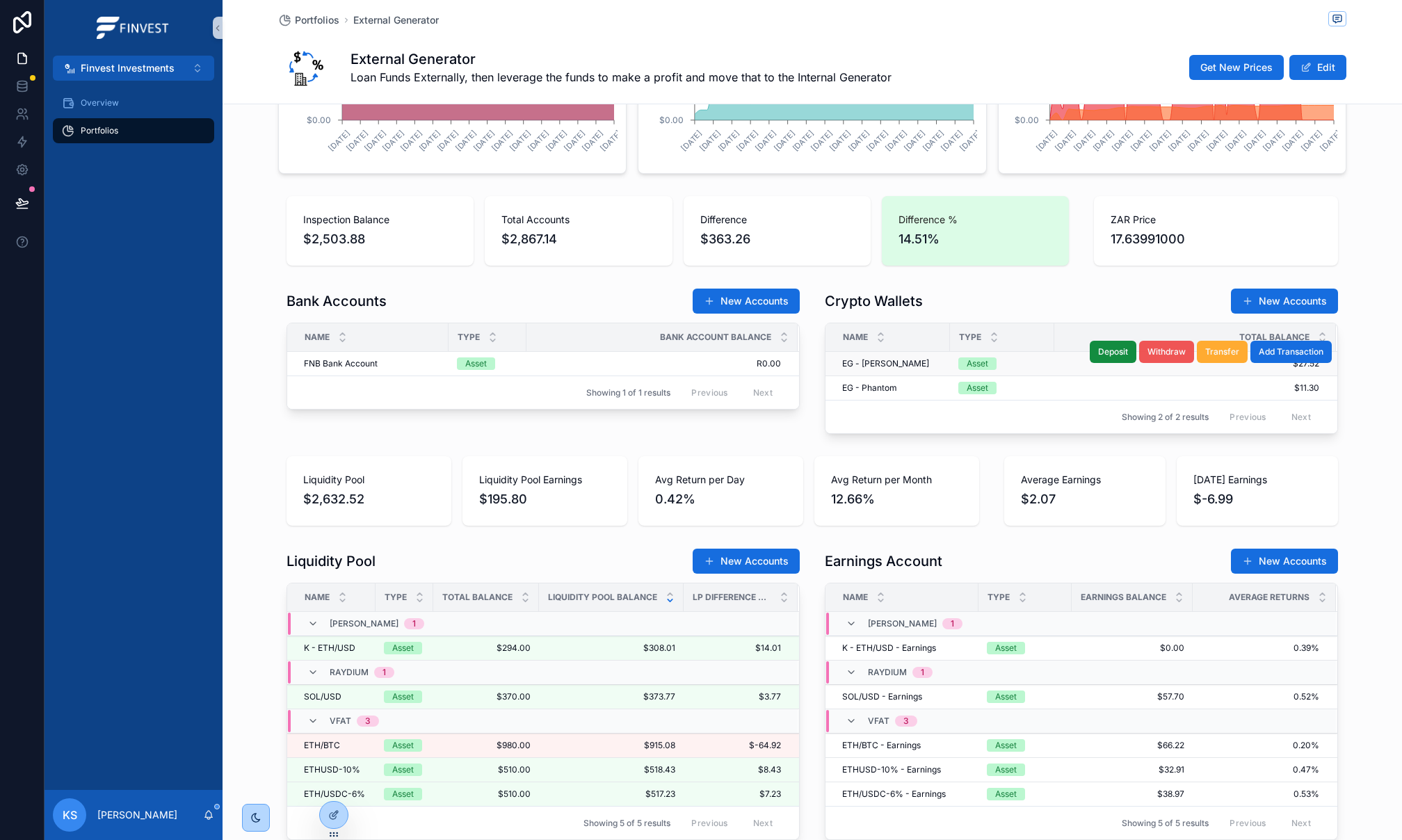
click at [1156, 352] on span "Withdraw" at bounding box center [1166, 352] width 38 height 11
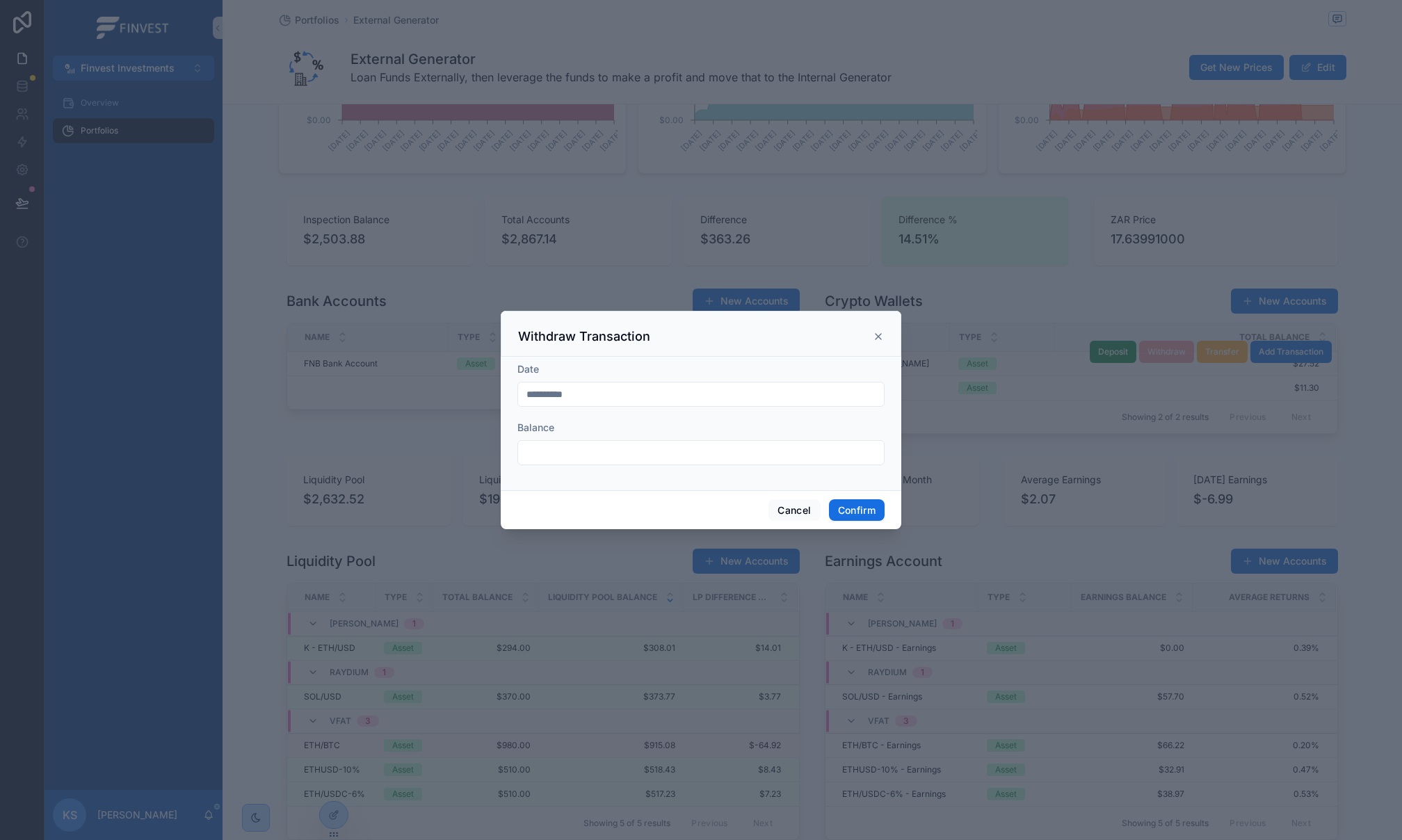
click at [639, 465] on form "**********" at bounding box center [701, 420] width 367 height 117
click at [643, 460] on input "text" at bounding box center [701, 452] width 366 height 20
type input "******"
click at [875, 508] on button "Confirm" at bounding box center [856, 510] width 55 height 22
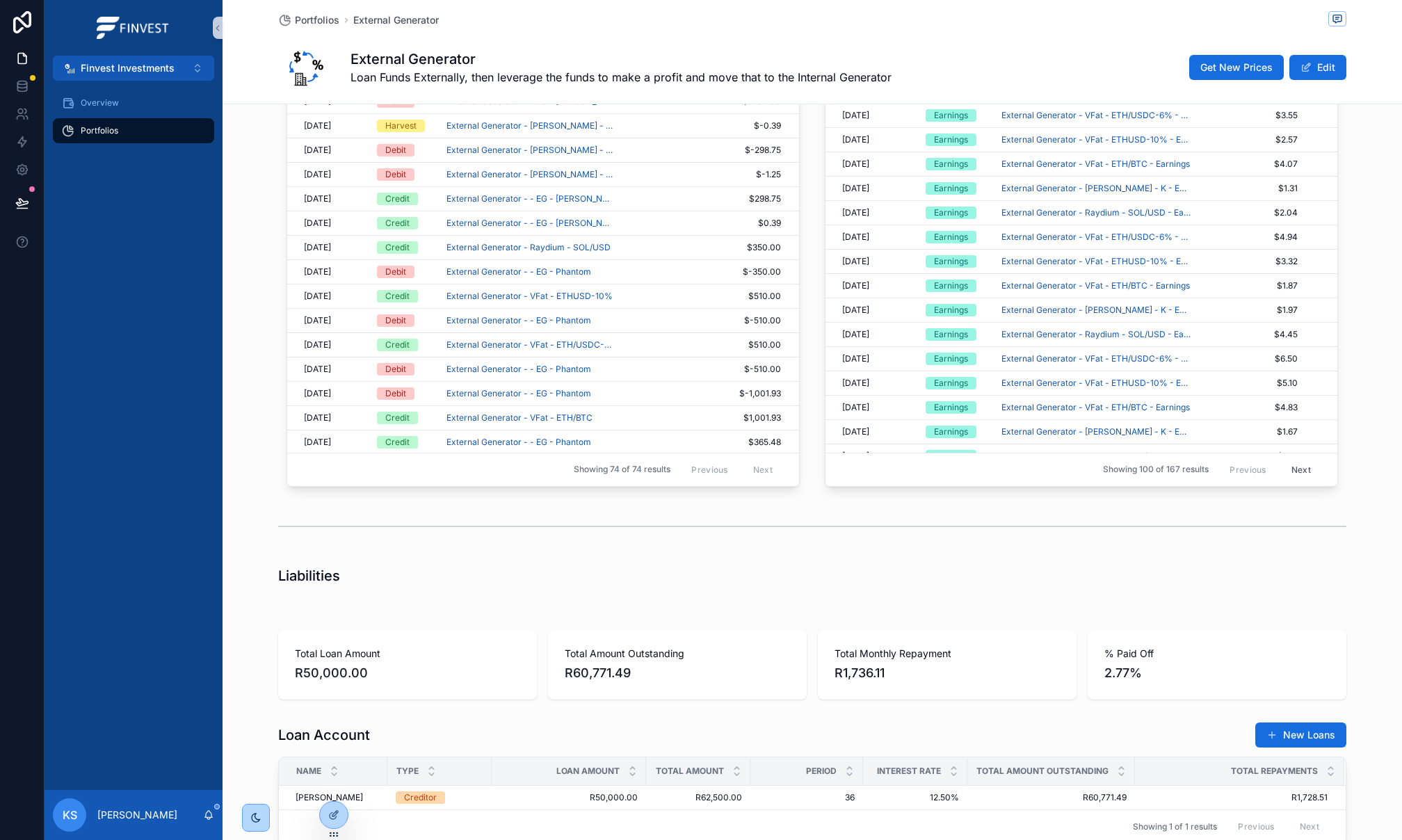
scroll to position [1619, 0]
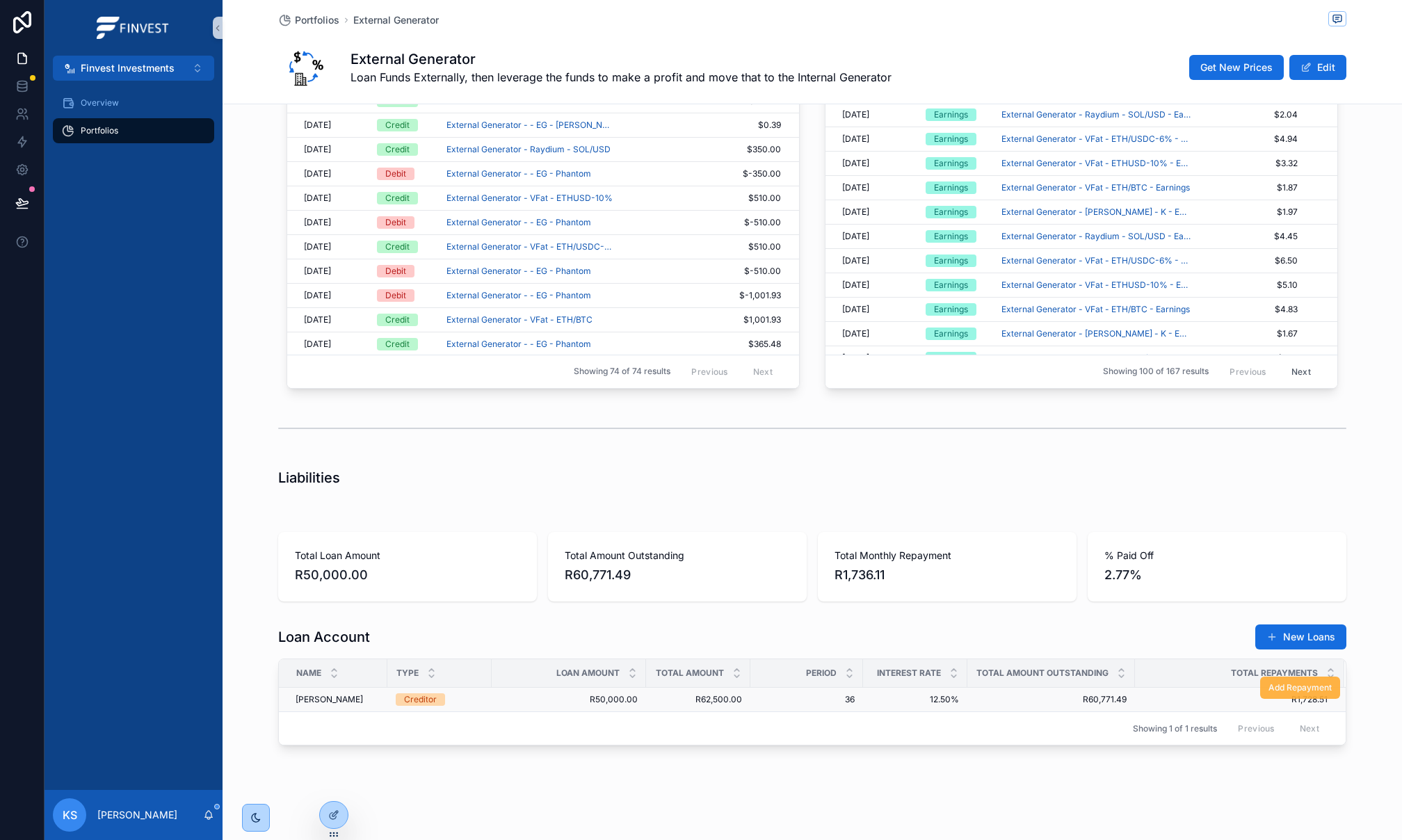
click at [1323, 693] on span "Add Repayment" at bounding box center [1300, 687] width 64 height 11
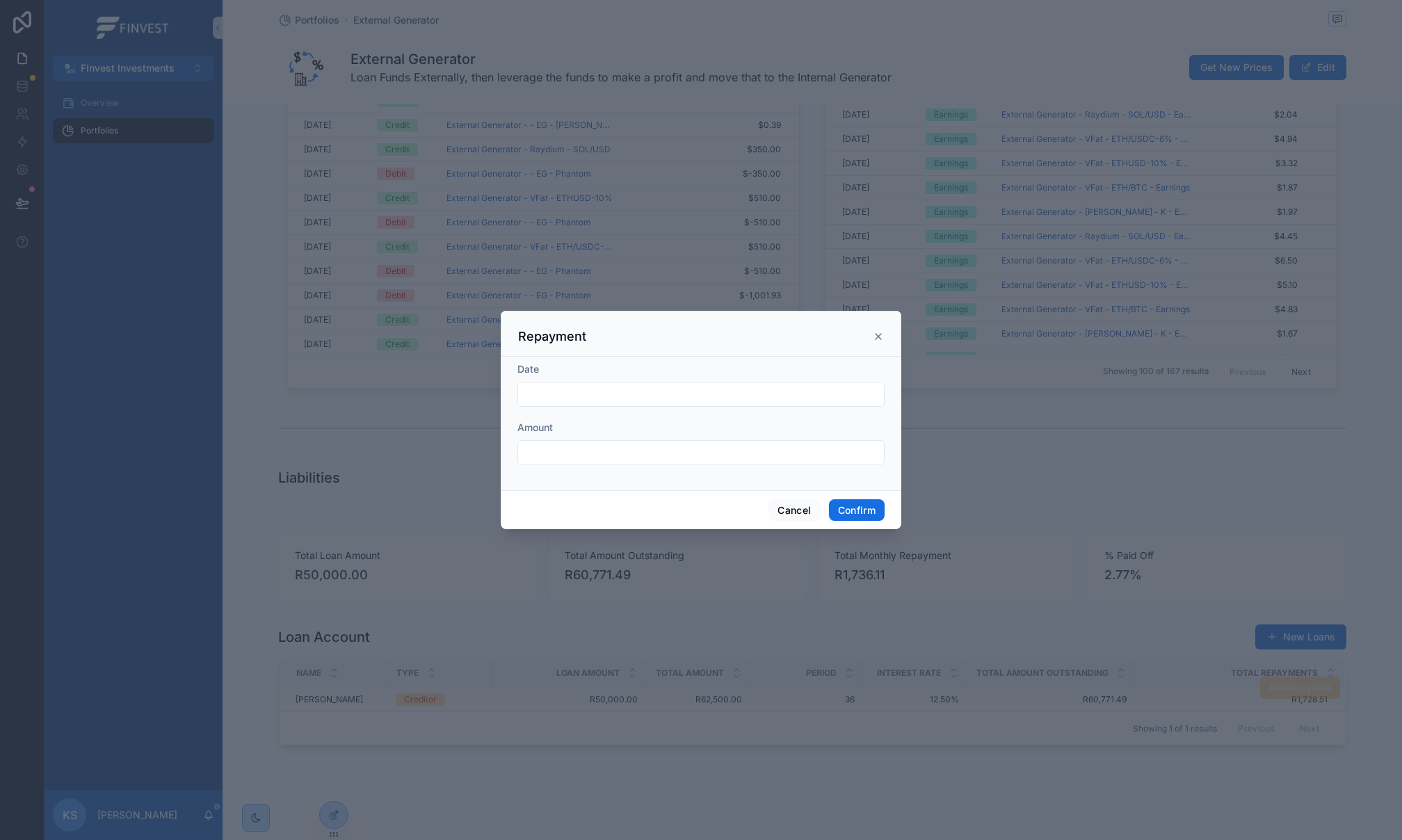
click at [628, 393] on input "text" at bounding box center [701, 394] width 366 height 20
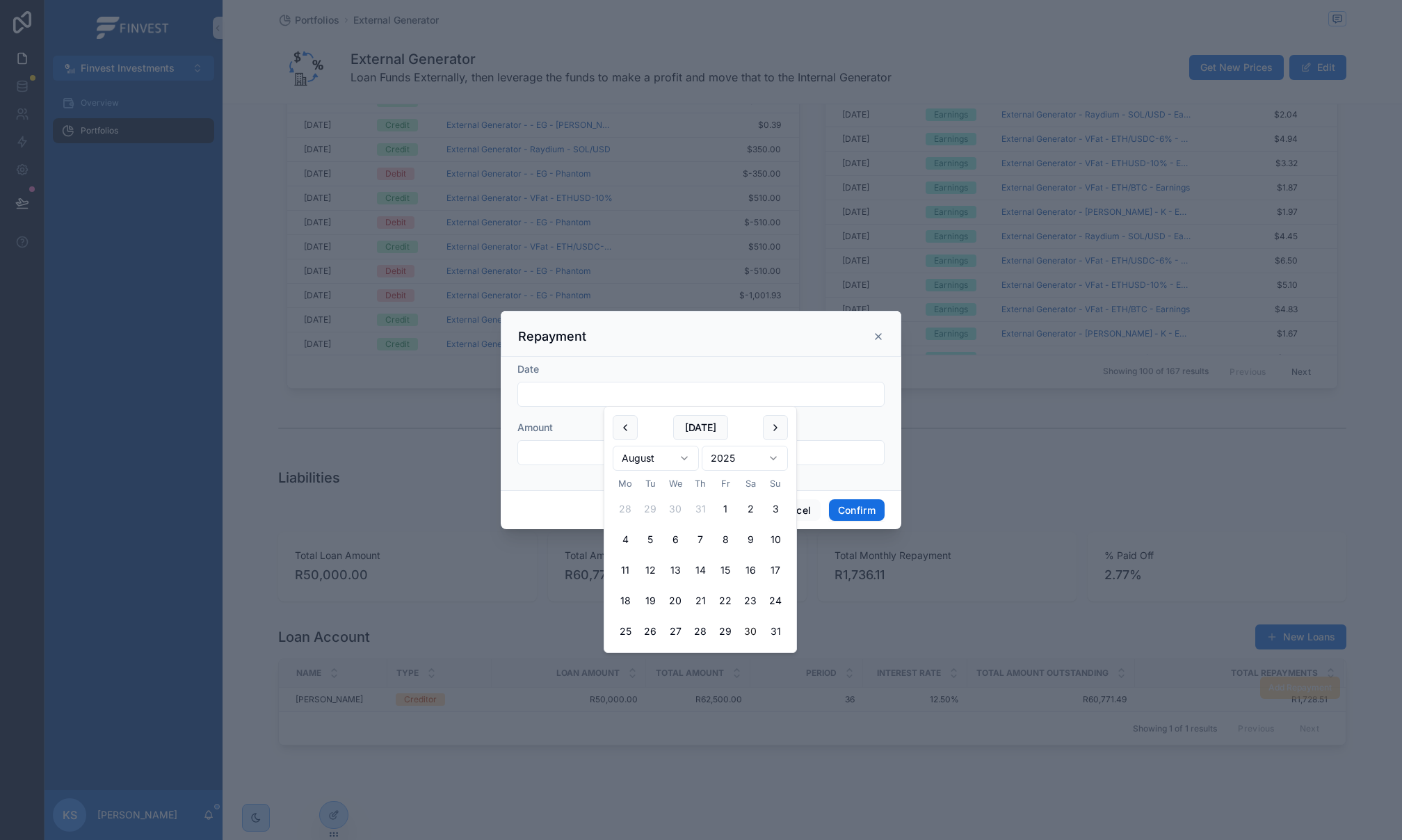
click at [753, 636] on button "30" at bounding box center [750, 631] width 25 height 25
type input "**********"
click at [568, 464] on form "**********" at bounding box center [701, 420] width 367 height 117
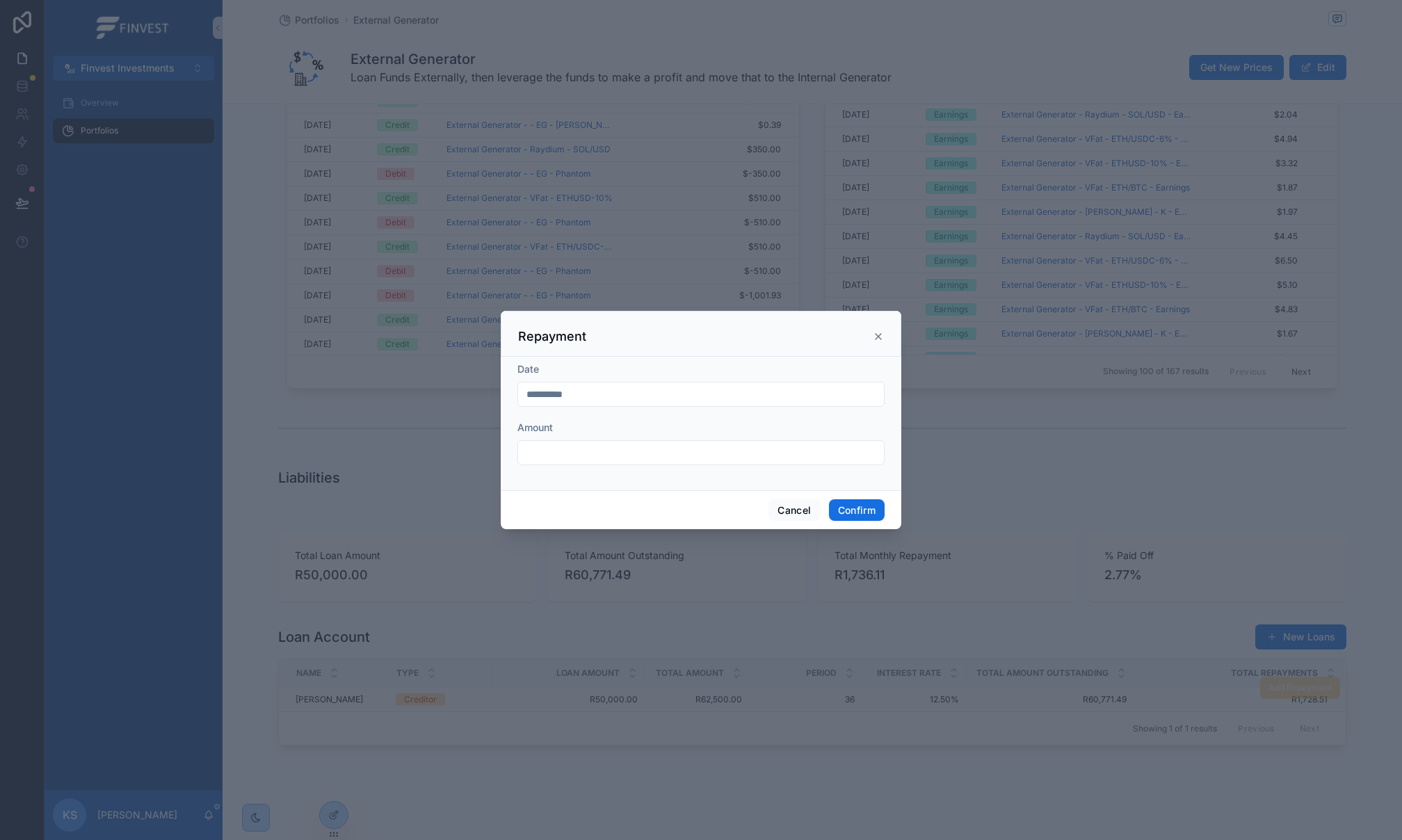
click at [563, 455] on input "text" at bounding box center [701, 452] width 366 height 20
drag, startPoint x: 565, startPoint y: 451, endPoint x: 533, endPoint y: 449, distance: 32.1
click at [503, 446] on div "**********" at bounding box center [701, 423] width 401 height 134
type input "**********"
click at [840, 509] on button "Confirm" at bounding box center [856, 510] width 55 height 22
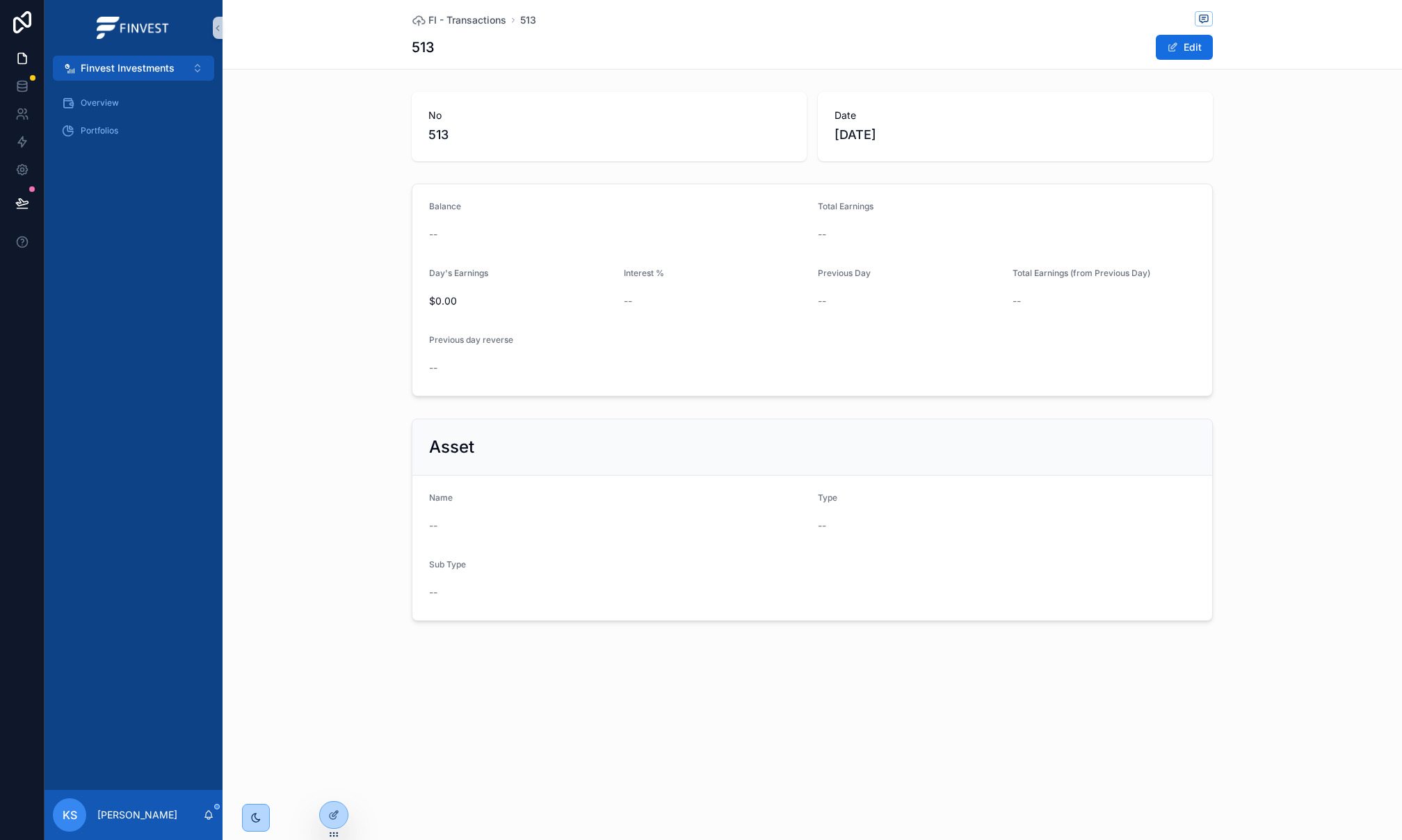
drag, startPoint x: 135, startPoint y: 62, endPoint x: 150, endPoint y: 82, distance: 25.0
click at [137, 62] on span "Finvest Investments" at bounding box center [127, 67] width 94 height 14
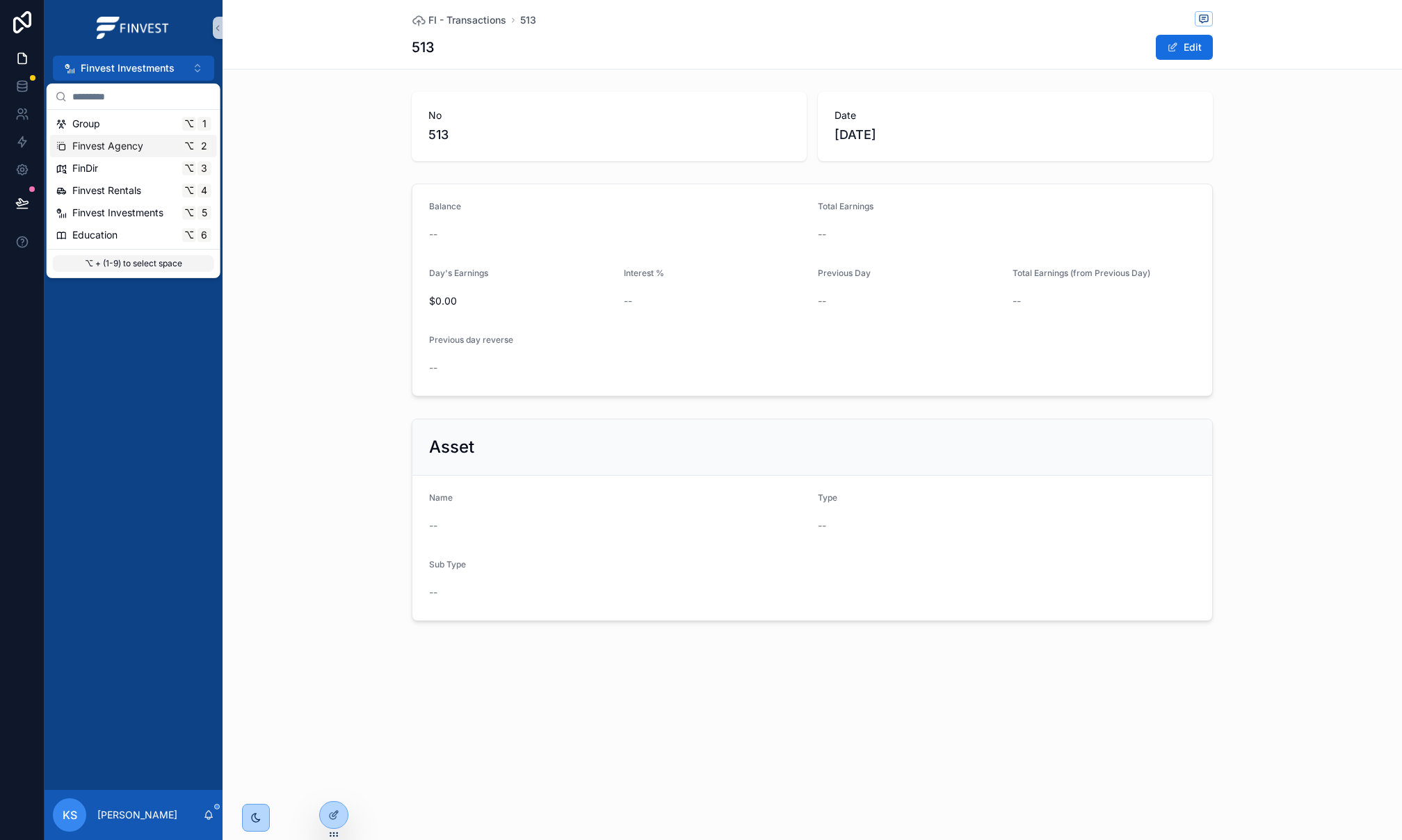
click at [161, 140] on div "Finvest Agency ⌥ 2" at bounding box center [133, 145] width 155 height 14
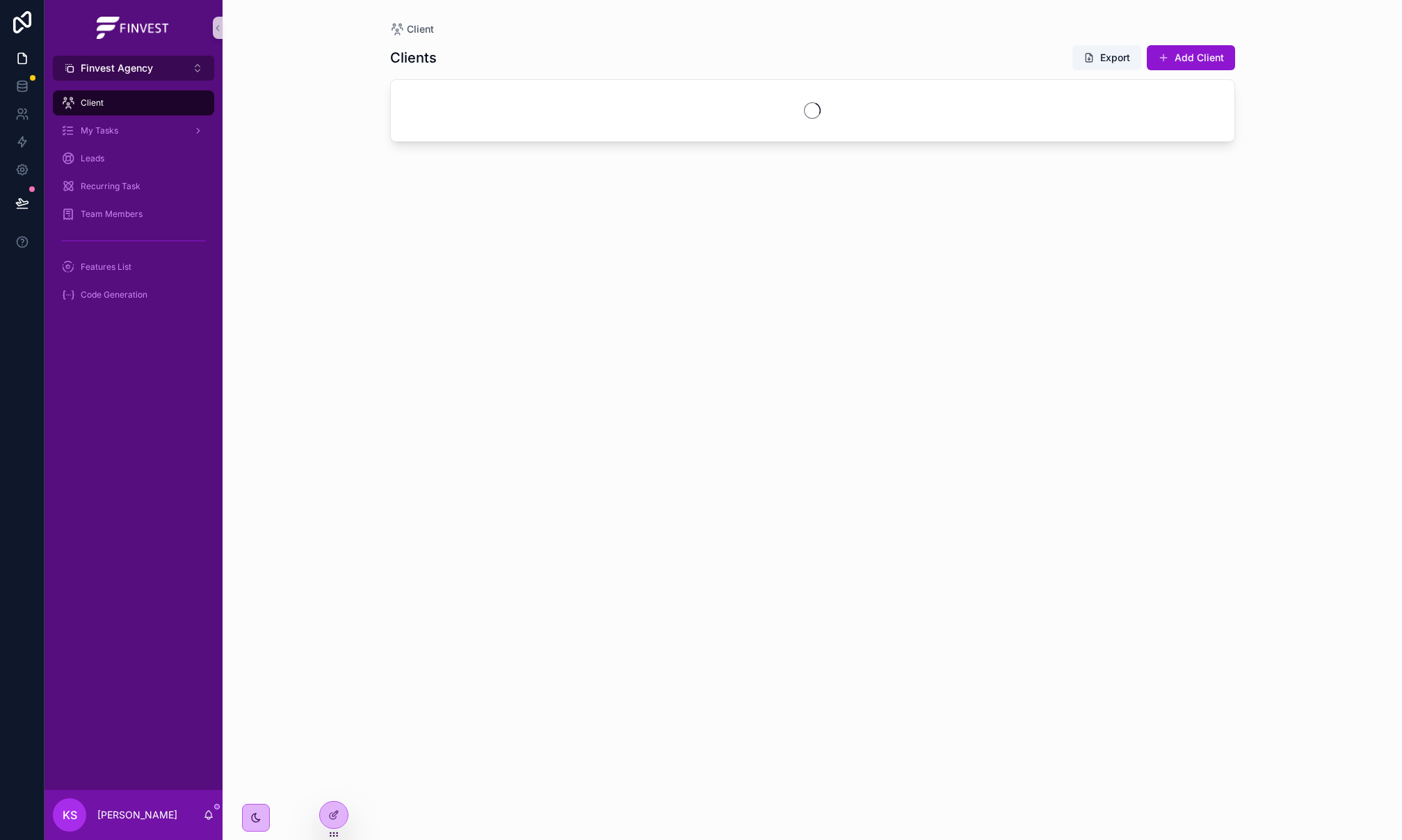
click at [166, 76] on button "Finvest Agency ⌥ 2" at bounding box center [133, 67] width 161 height 25
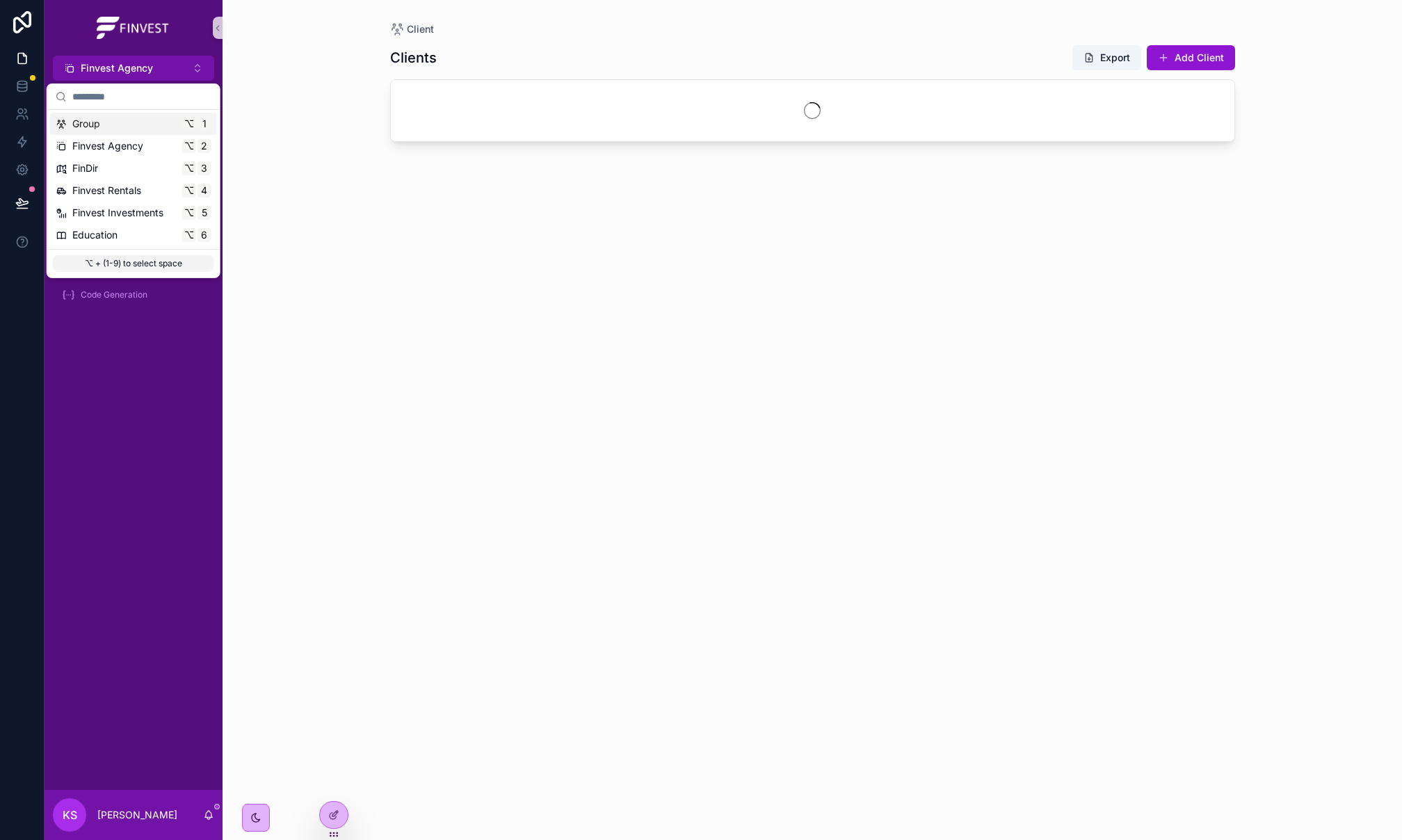
click at [163, 128] on div "Group ⌥ 1" at bounding box center [133, 124] width 155 height 14
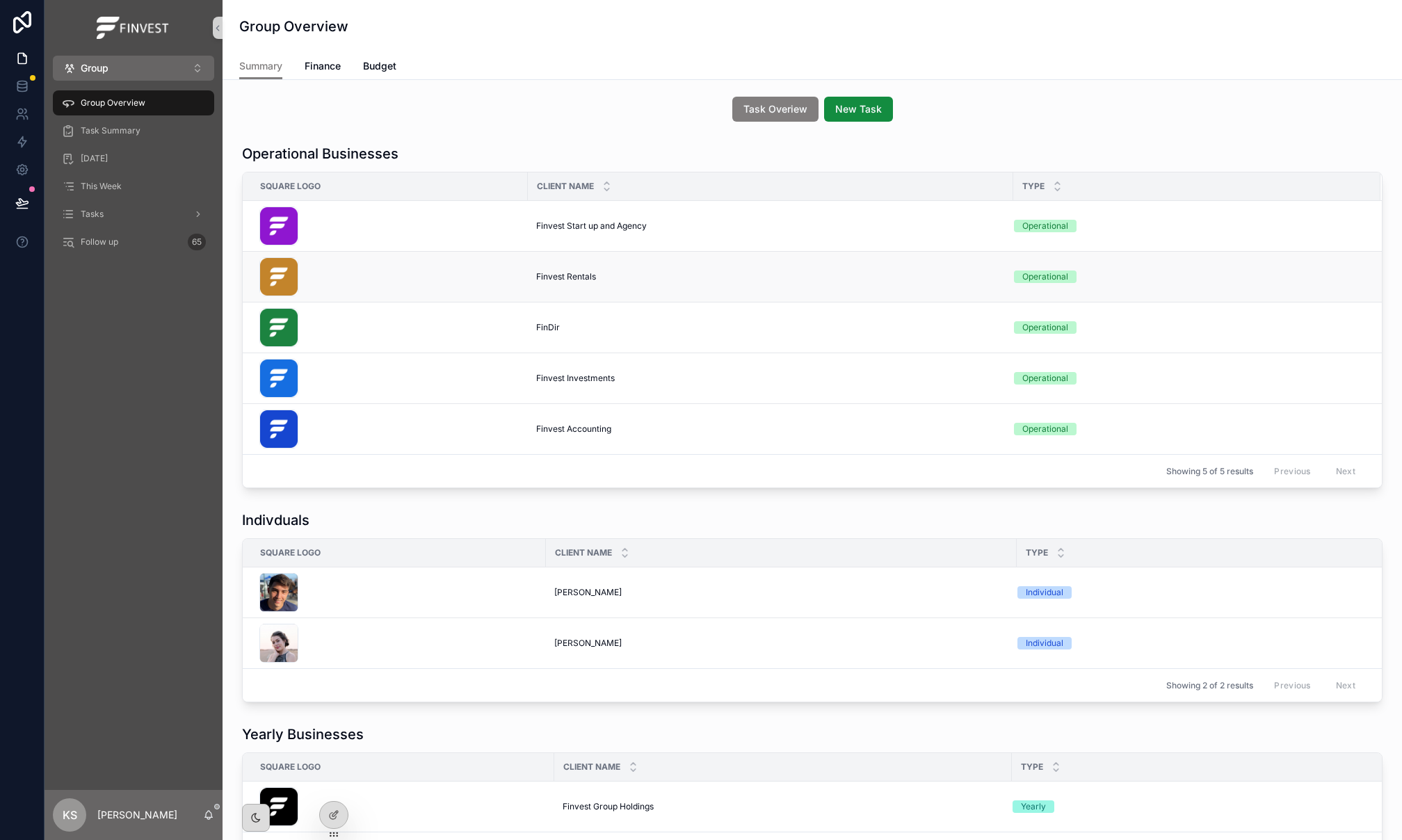
click at [549, 275] on span "Finvest Rentals" at bounding box center [566, 277] width 60 height 11
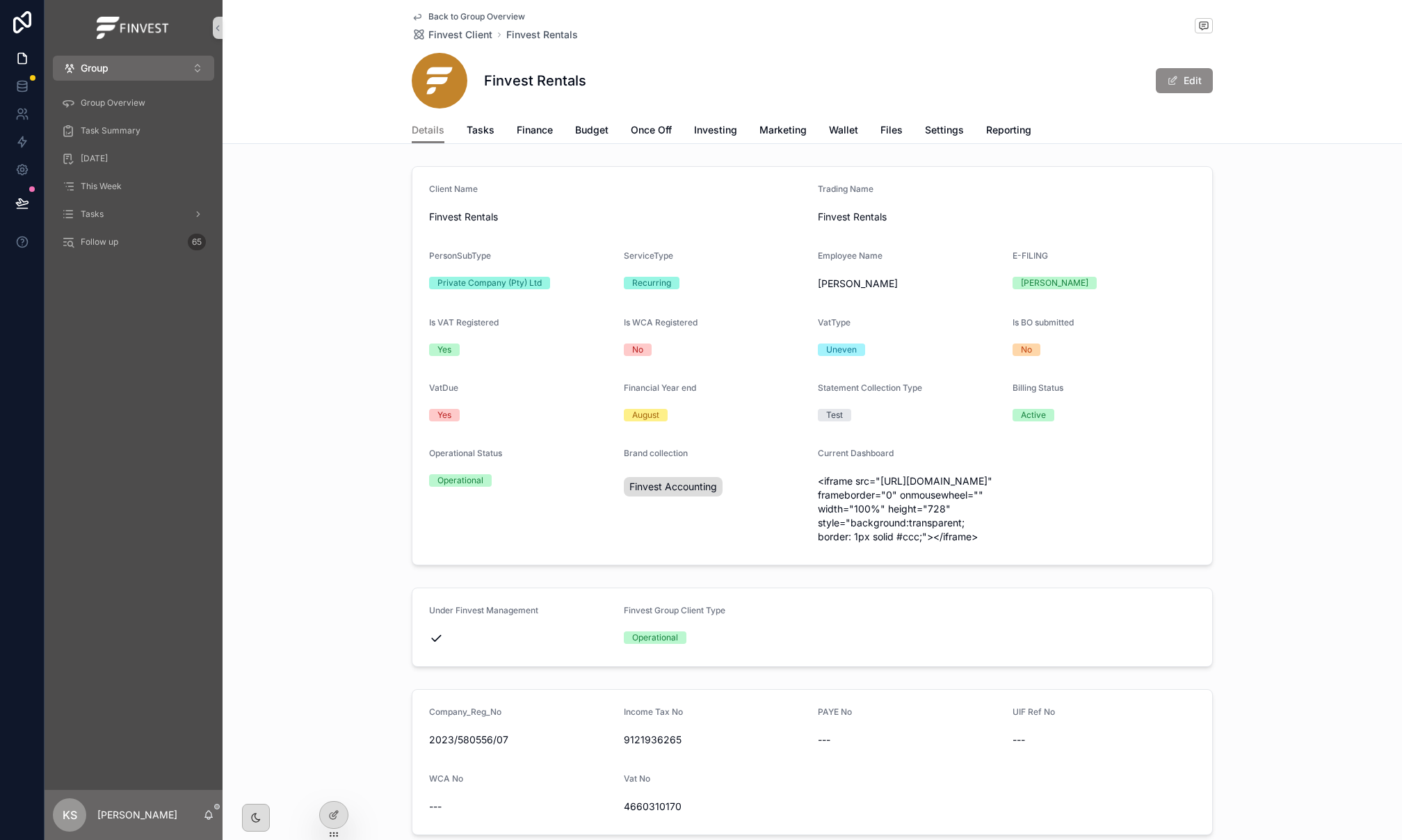
click at [1184, 80] on button "Edit" at bounding box center [1184, 81] width 57 height 25
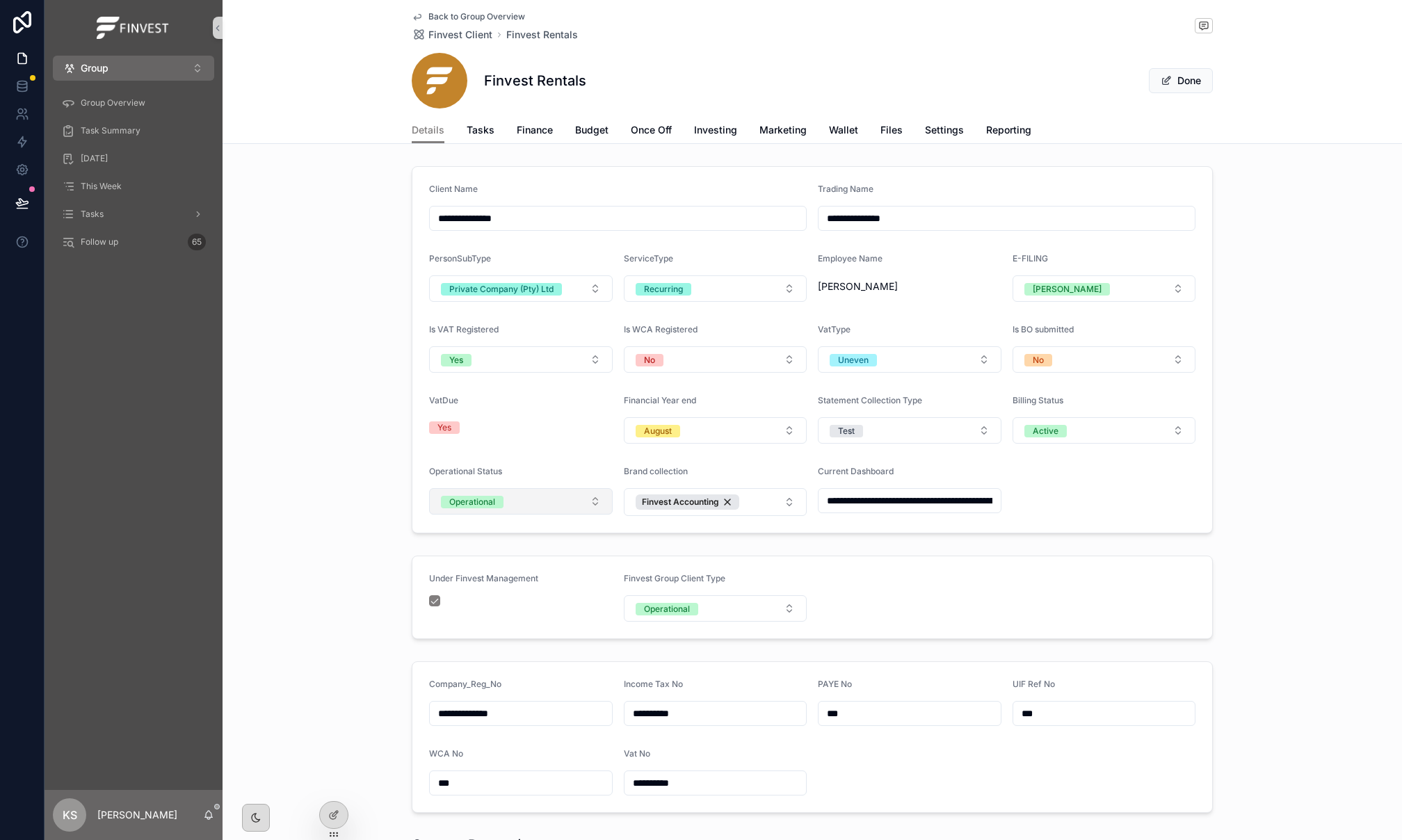
click at [579, 511] on button "Operational" at bounding box center [521, 501] width 184 height 26
click at [549, 596] on div "Yearly" at bounding box center [521, 601] width 176 height 21
click at [1188, 84] on button "Done" at bounding box center [1180, 81] width 64 height 25
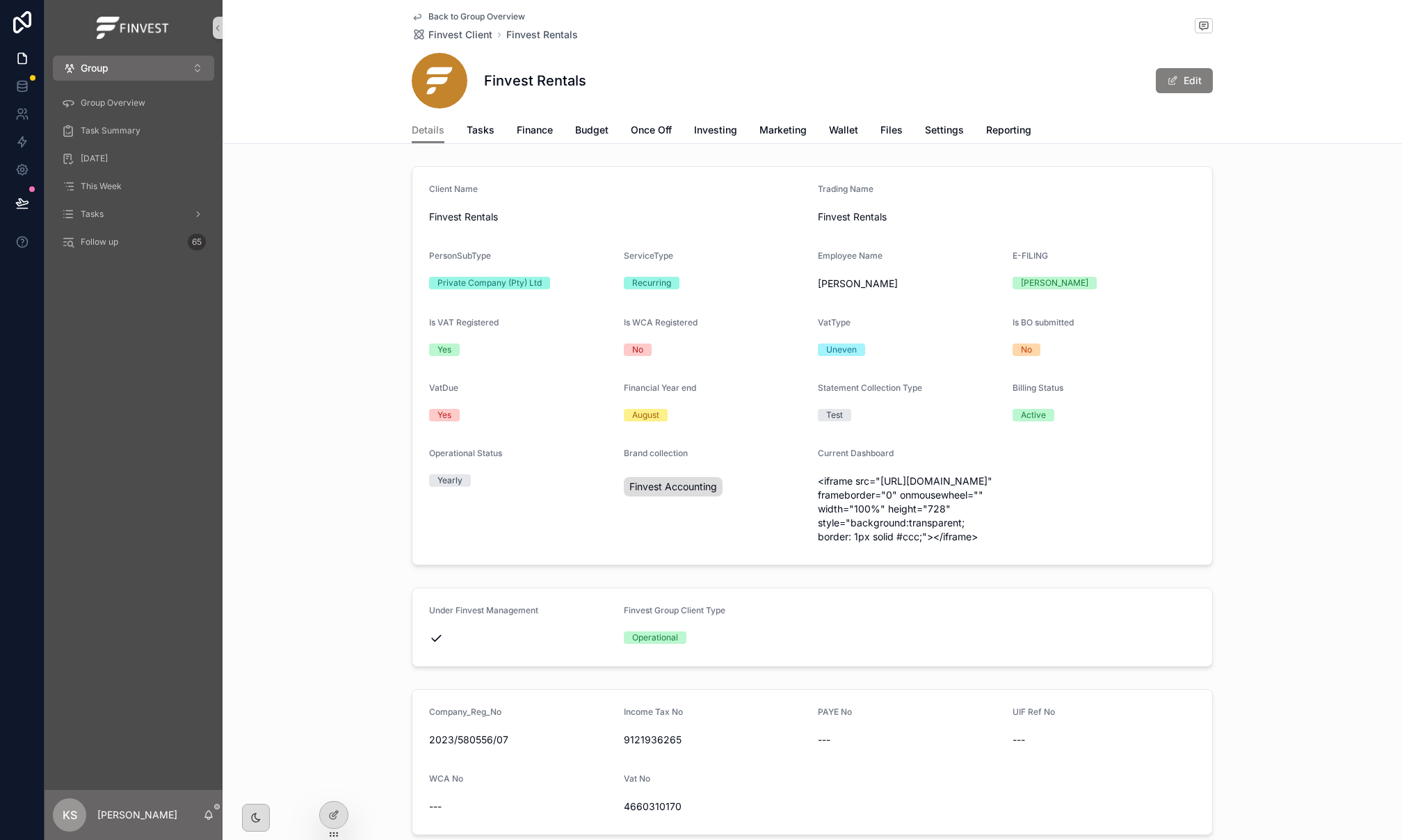
click at [480, 18] on span "Back to Group Overview" at bounding box center [476, 17] width 96 height 11
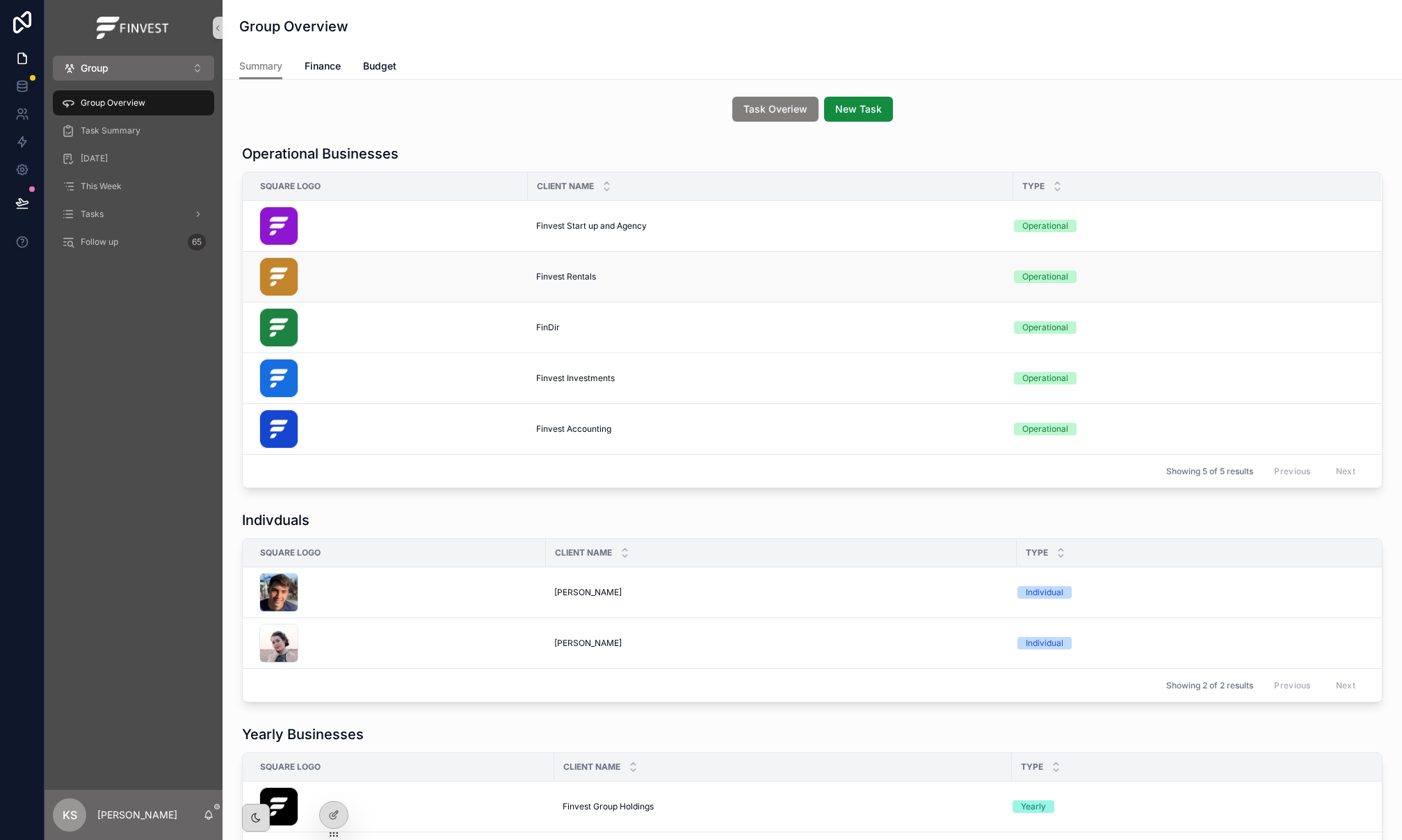
click at [568, 279] on span "Finvest Rentals" at bounding box center [566, 277] width 60 height 11
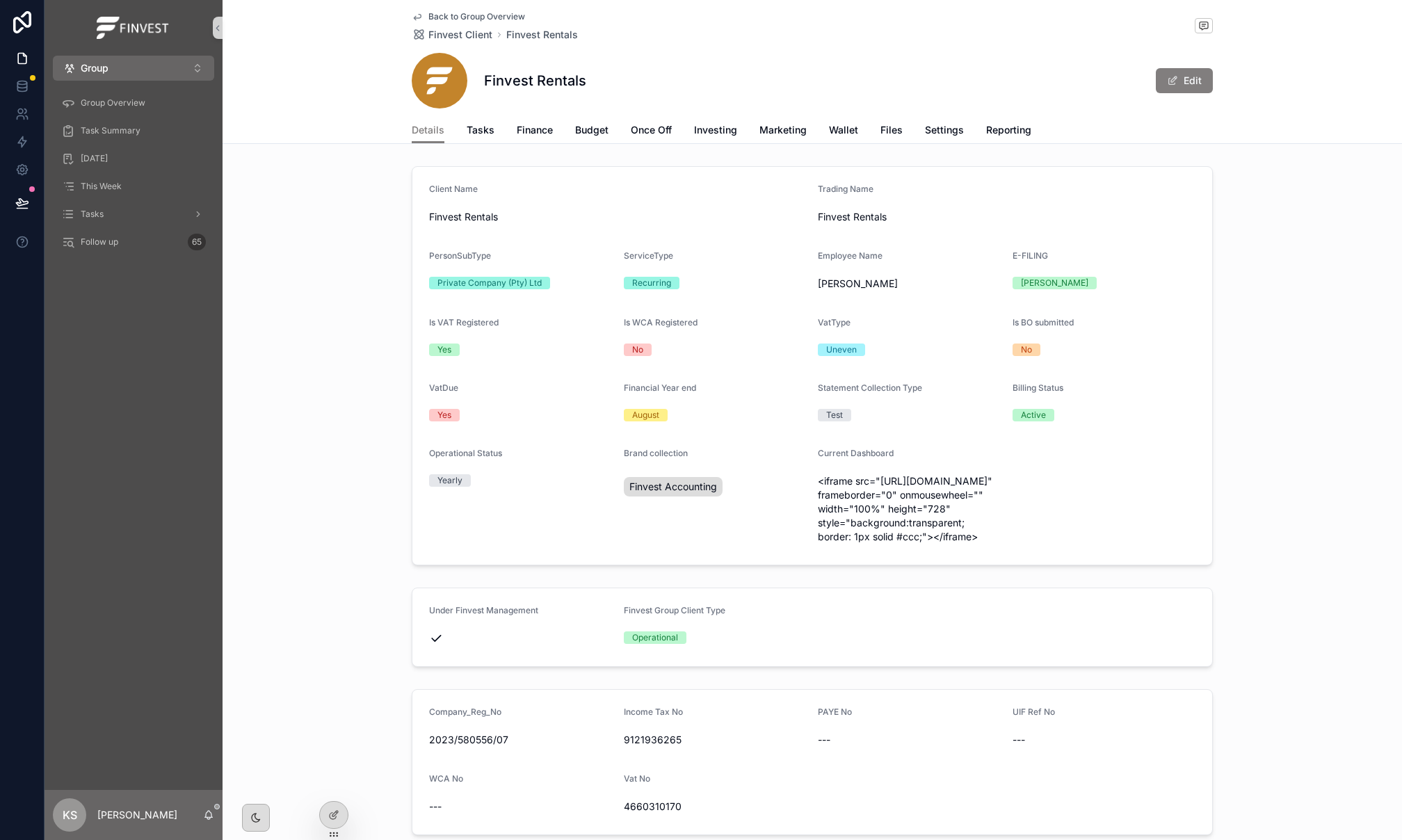
click at [455, 11] on span "Back to Group Overview" at bounding box center [476, 17] width 96 height 11
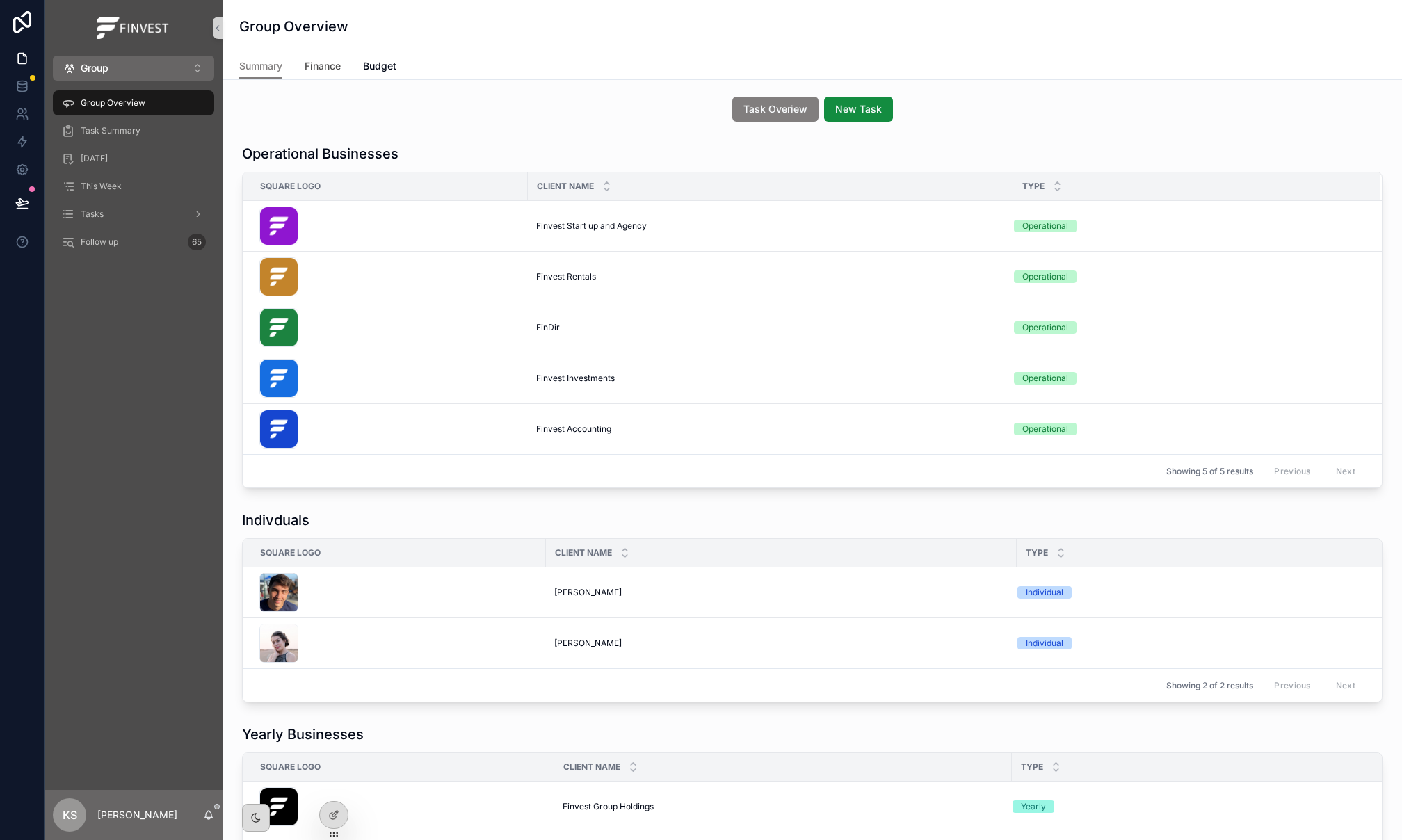
click at [333, 68] on span "Finance" at bounding box center [322, 66] width 37 height 14
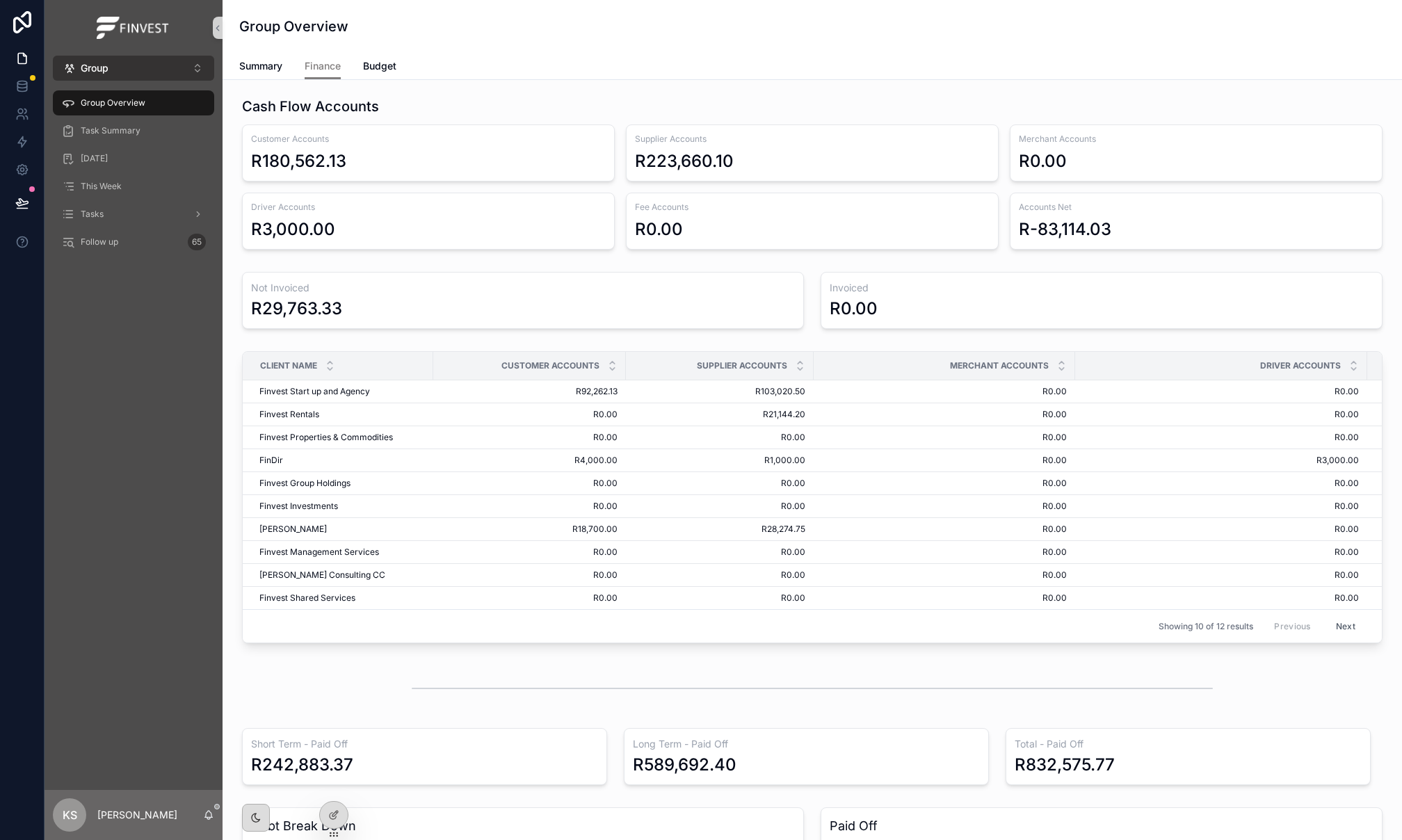
click at [142, 67] on button "Group ⌥ 1" at bounding box center [133, 67] width 161 height 25
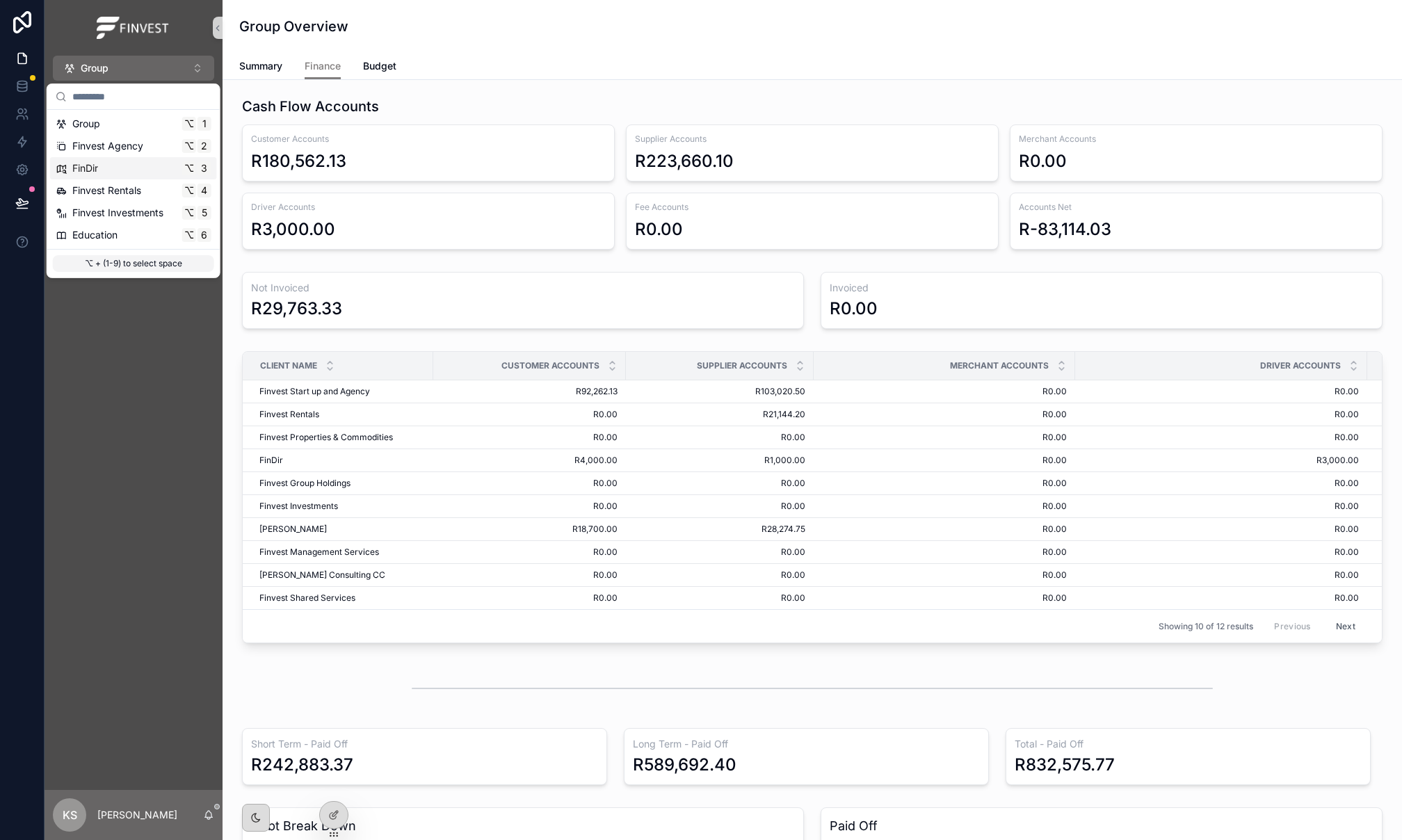
click at [117, 168] on div "FinDir ⌥ 3" at bounding box center [133, 168] width 155 height 14
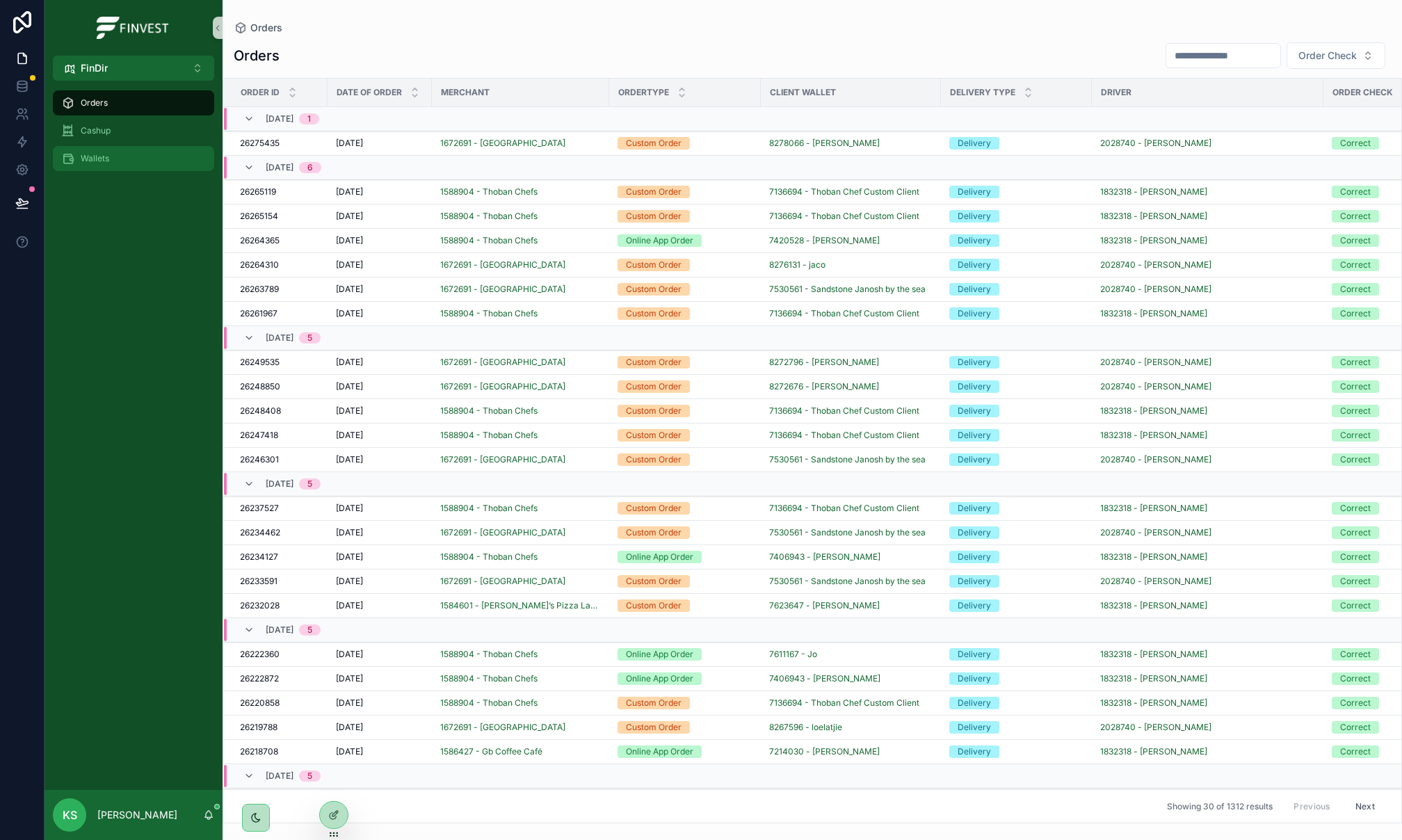
click at [150, 160] on div "Wallets" at bounding box center [133, 158] width 144 height 22
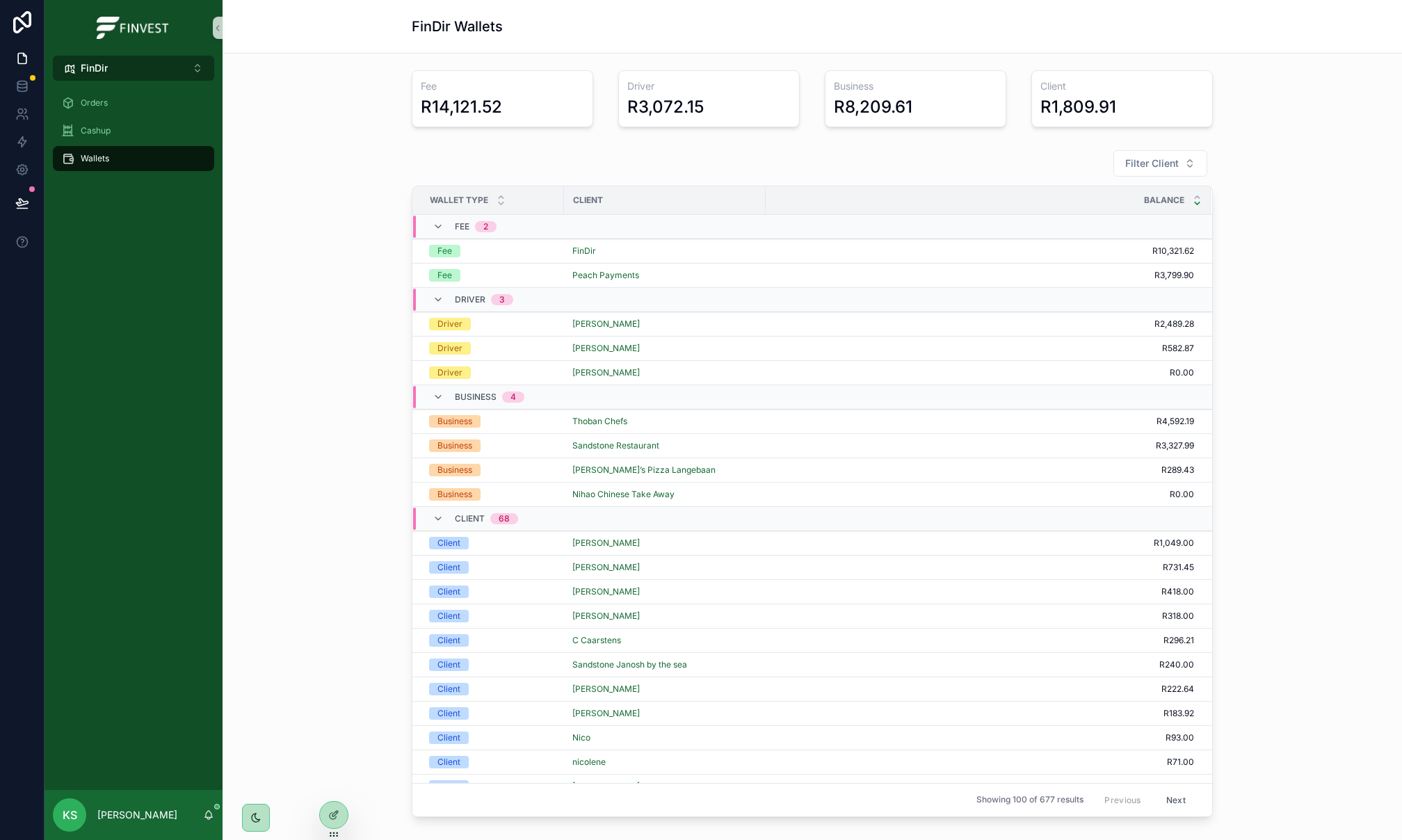
click at [139, 68] on button "FinDir ⌥ 3" at bounding box center [133, 67] width 161 height 25
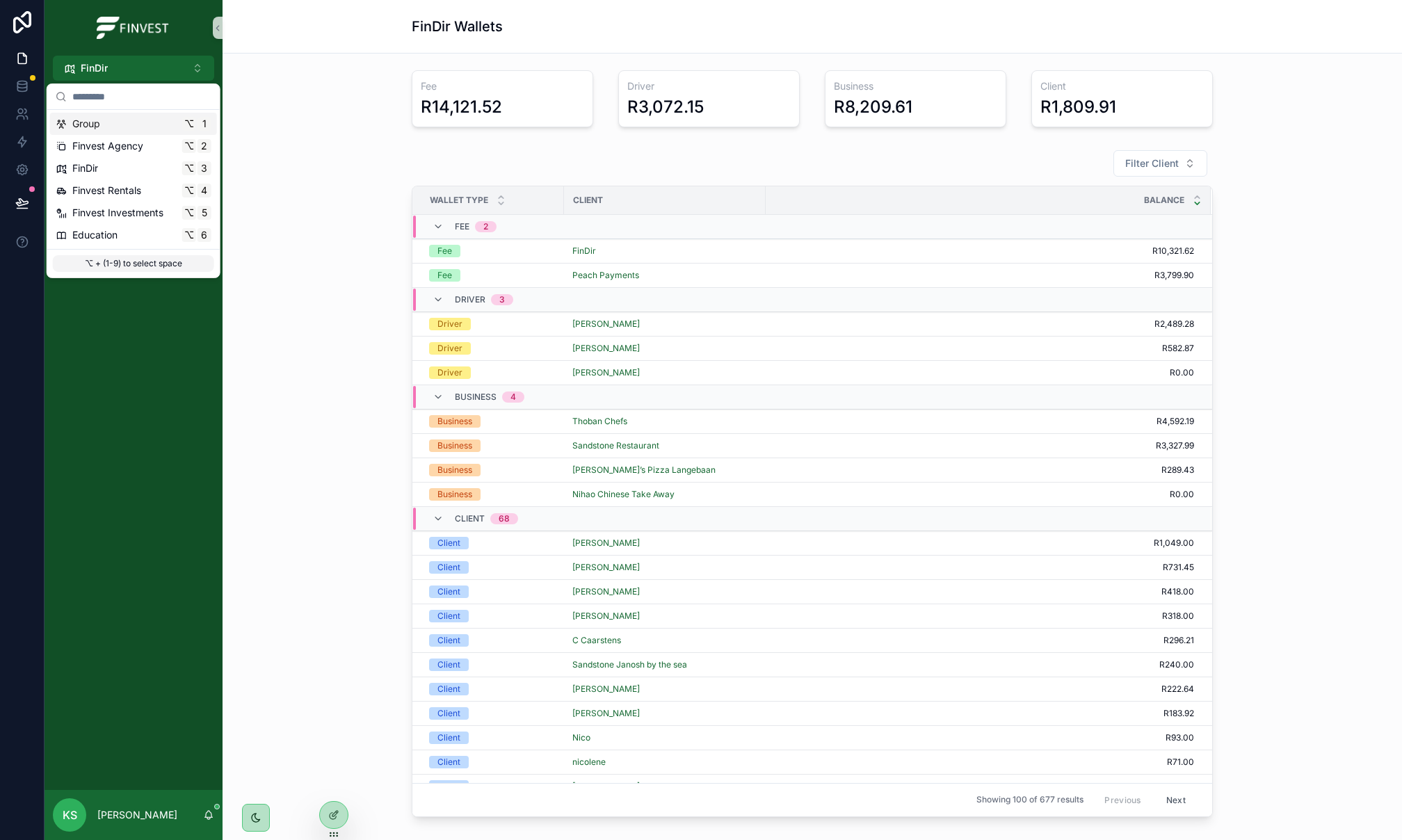
drag, startPoint x: 134, startPoint y: 123, endPoint x: 160, endPoint y: 125, distance: 26.1
click at [134, 123] on div "Group ⌥ 1" at bounding box center [133, 124] width 155 height 14
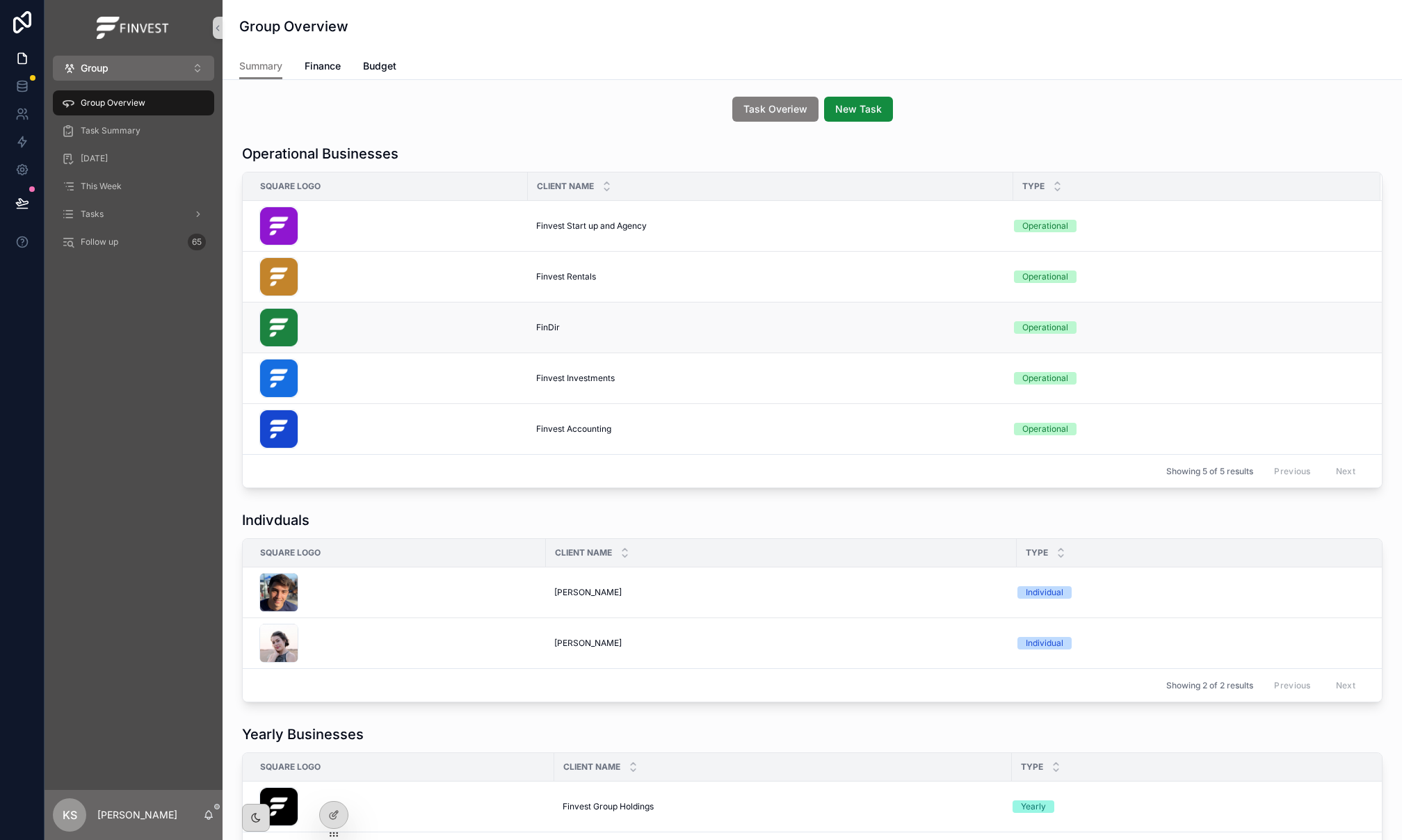
click at [554, 325] on span "FinDir" at bounding box center [547, 328] width 23 height 11
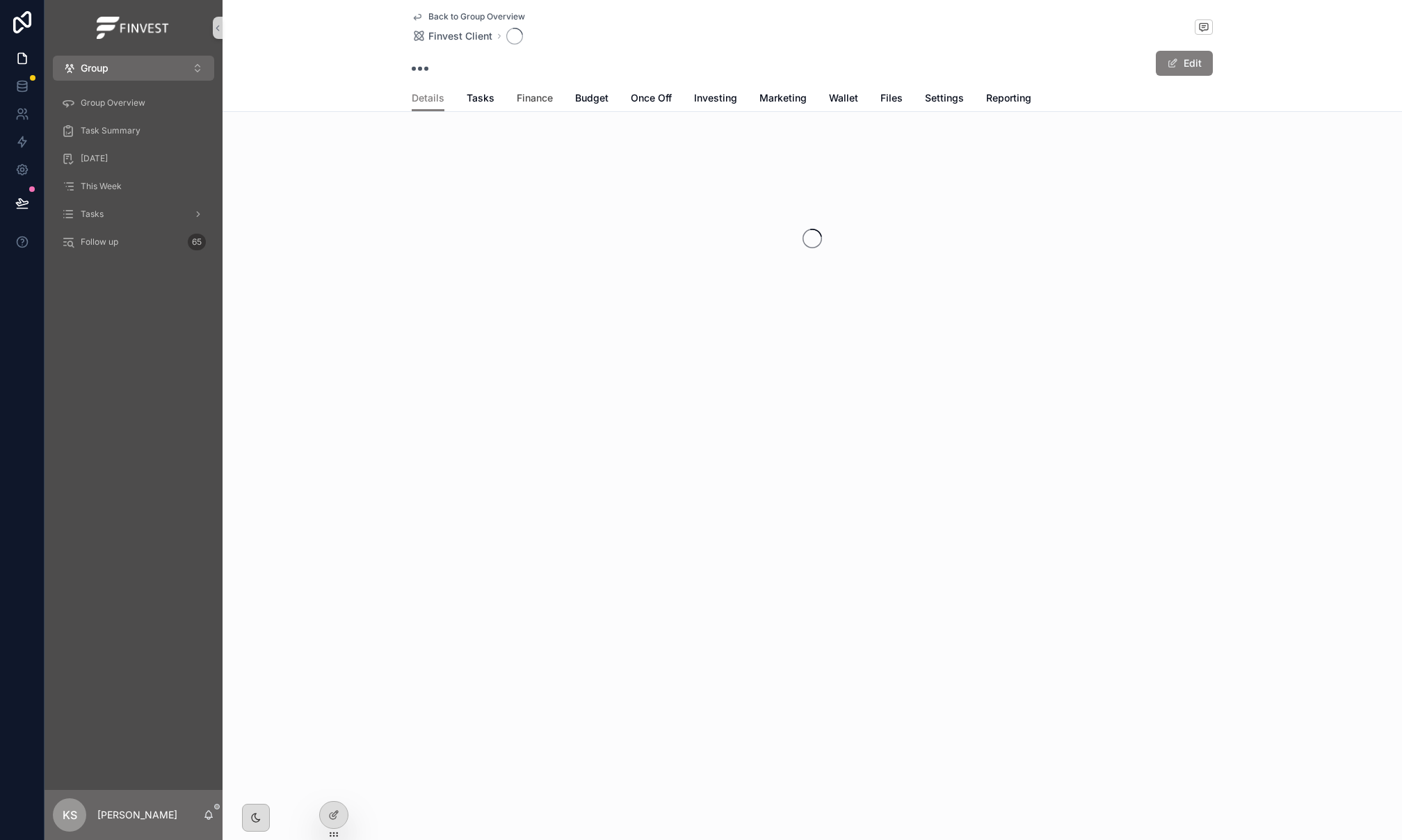
drag, startPoint x: 539, startPoint y: 92, endPoint x: 548, endPoint y: 99, distance: 11.4
click at [539, 92] on span "Finance" at bounding box center [535, 97] width 37 height 14
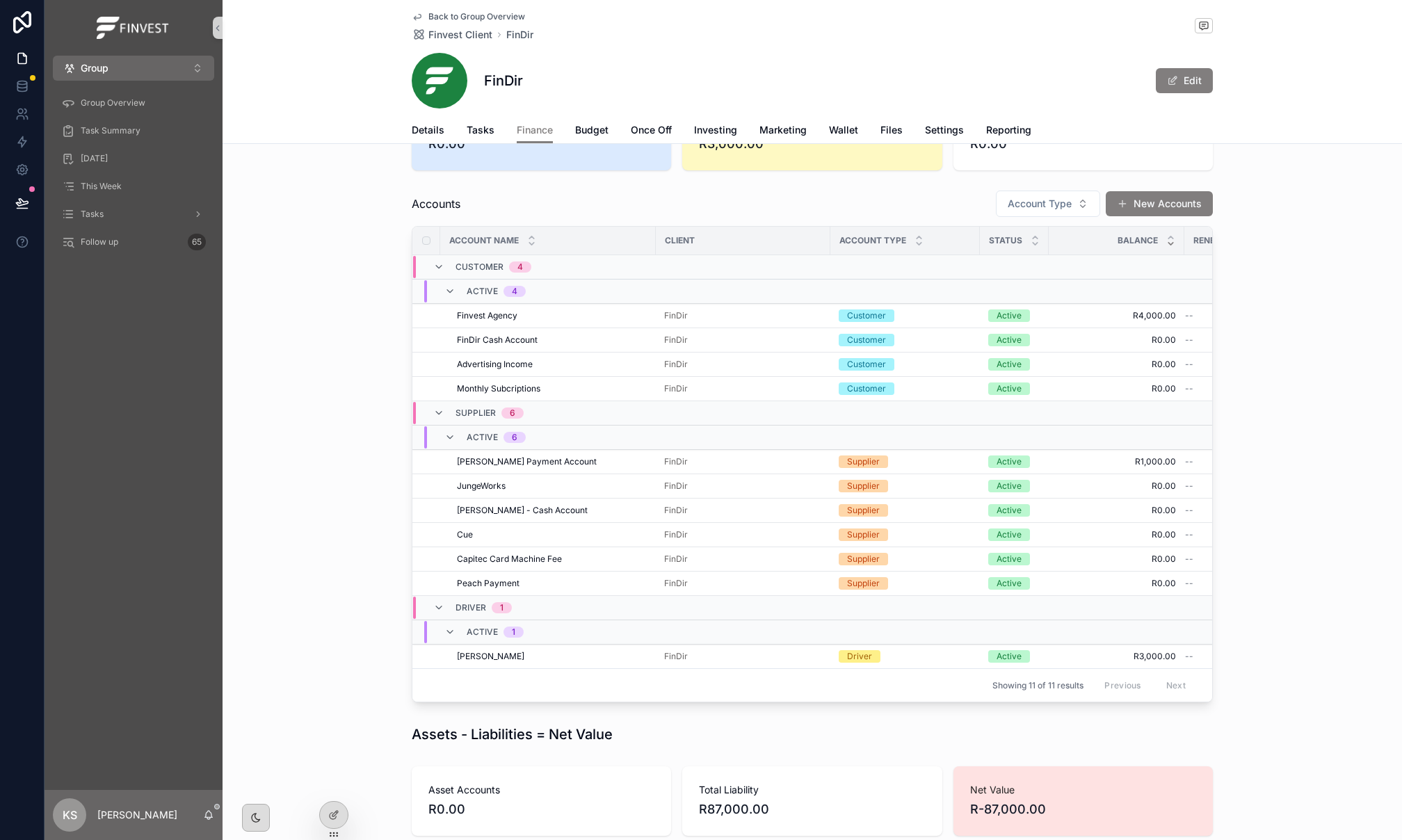
scroll to position [186, 0]
click at [336, 814] on icon at bounding box center [333, 815] width 11 height 11
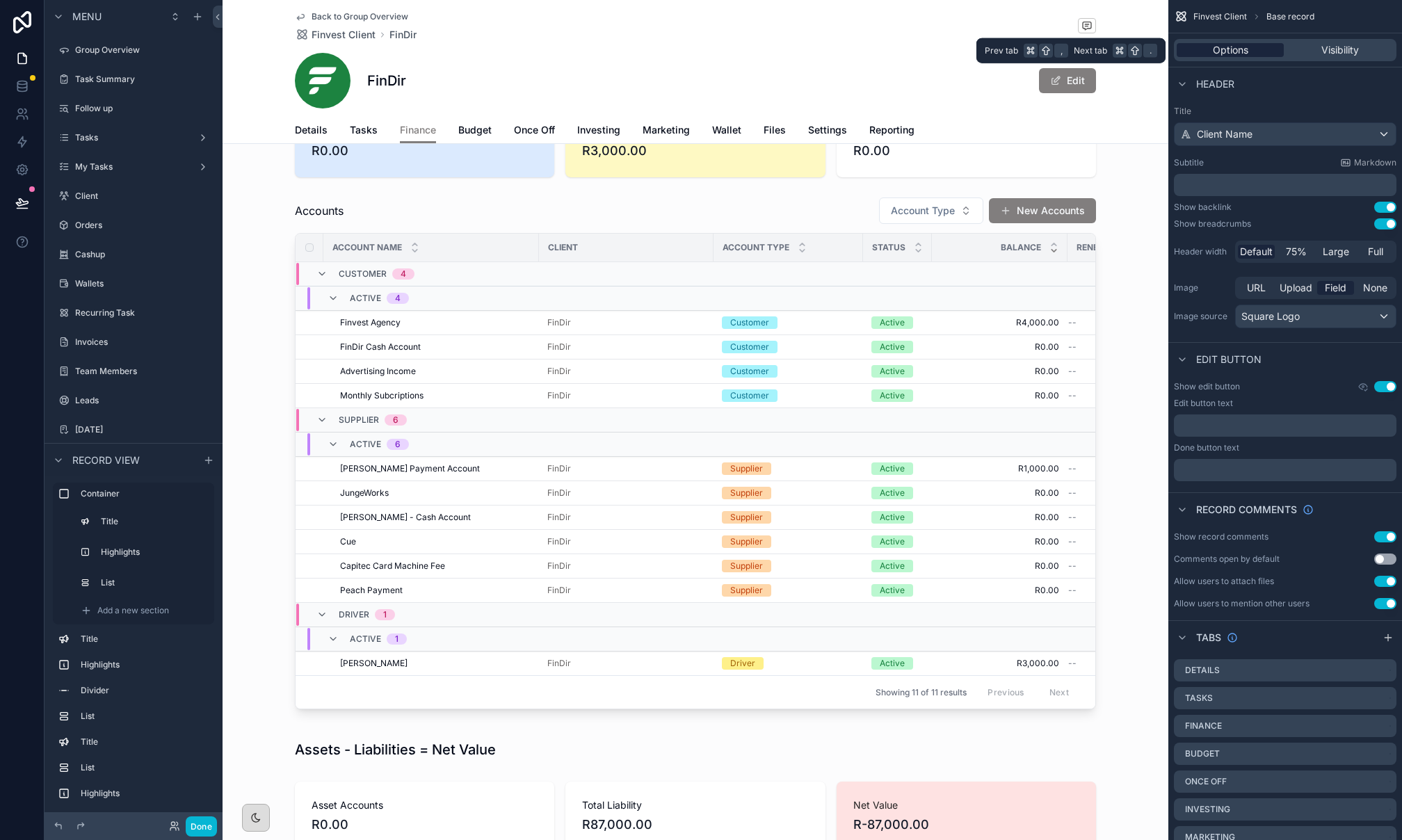
click at [1192, 54] on div "Options" at bounding box center [1230, 50] width 107 height 14
click at [1391, 220] on button "Use setting" at bounding box center [1385, 224] width 22 height 11
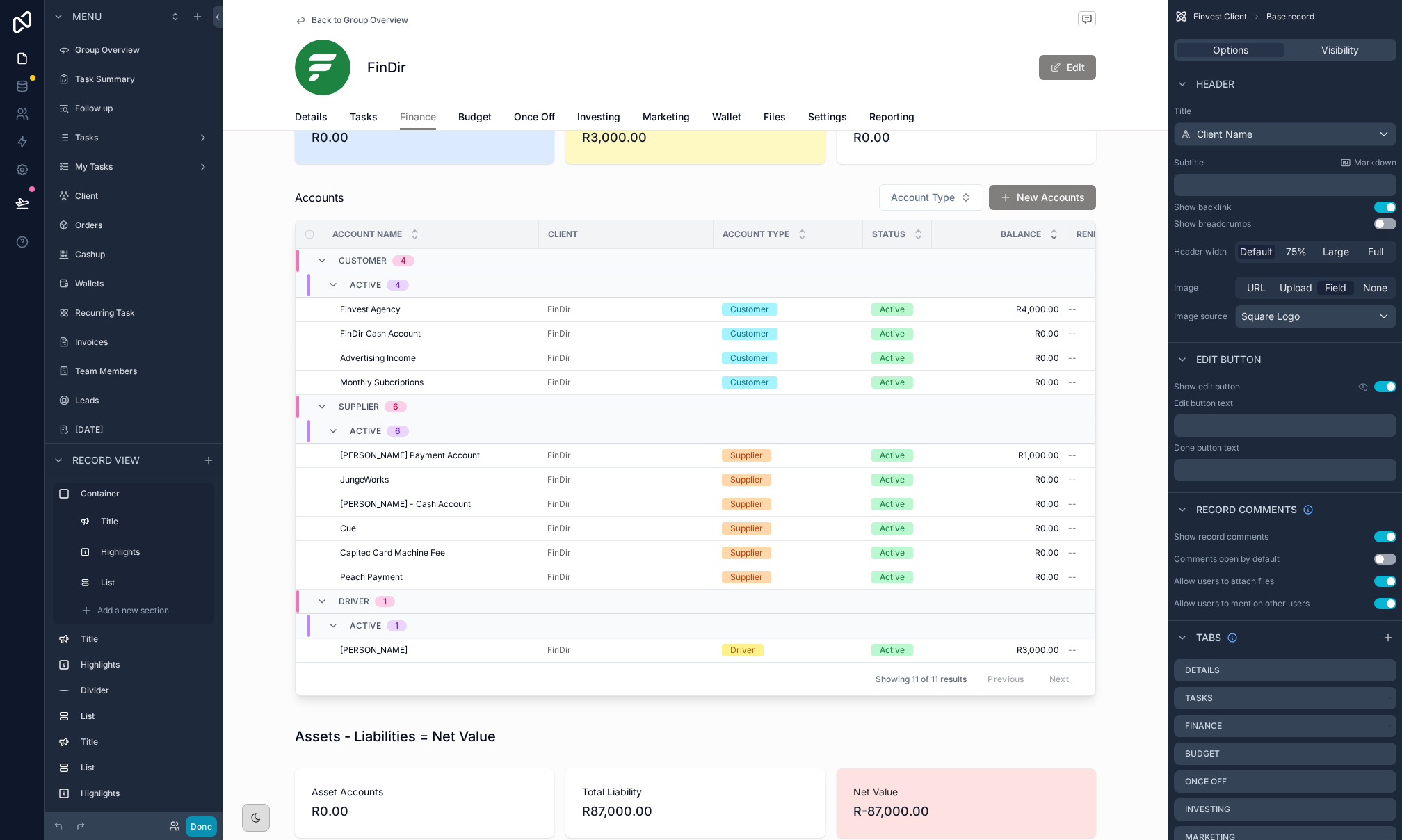
click at [202, 820] on button "Done" at bounding box center [200, 827] width 31 height 21
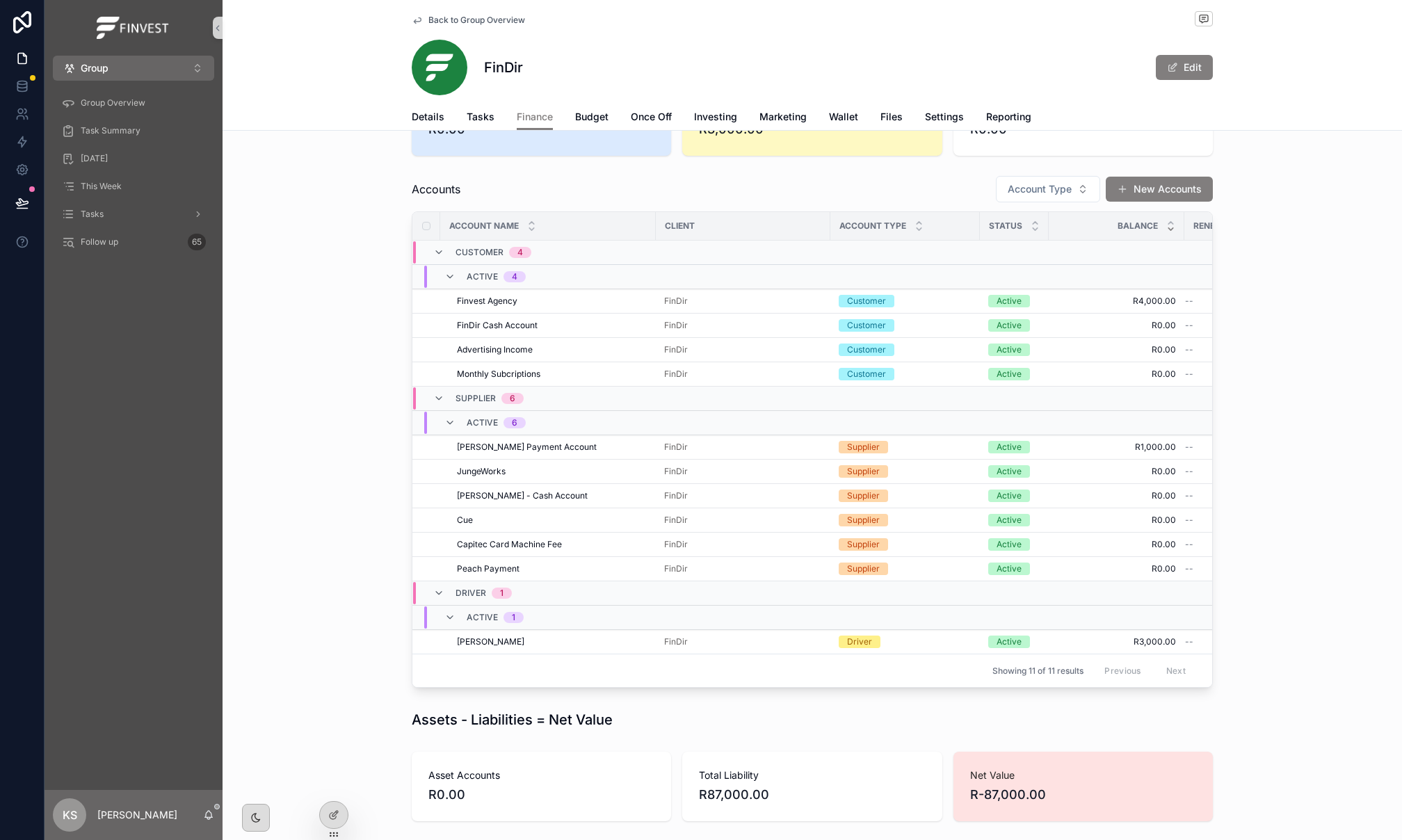
click at [432, 17] on span "Back to Group Overview" at bounding box center [476, 21] width 96 height 11
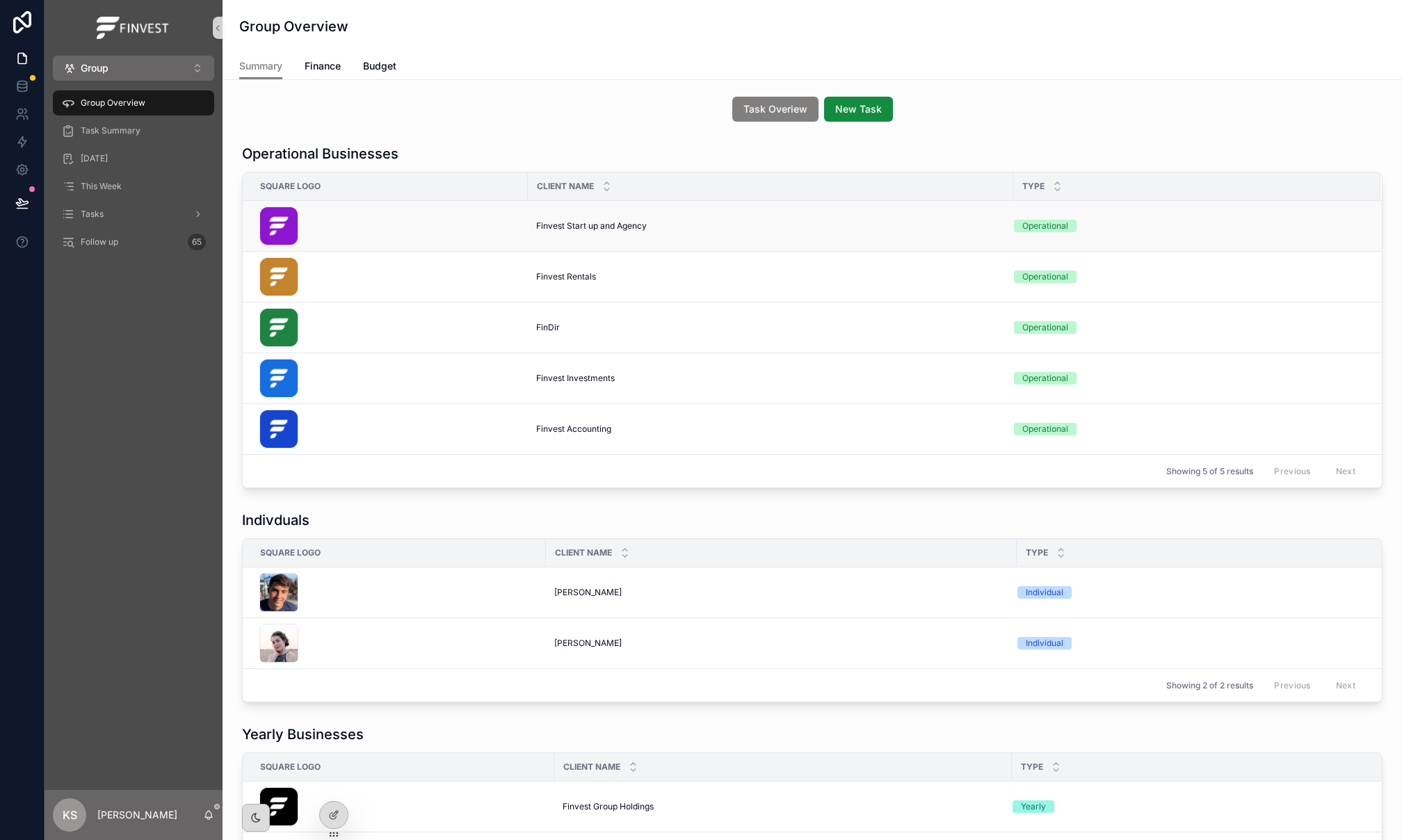
click at [609, 228] on span "Finvest Start up and Agency" at bounding box center [591, 226] width 111 height 11
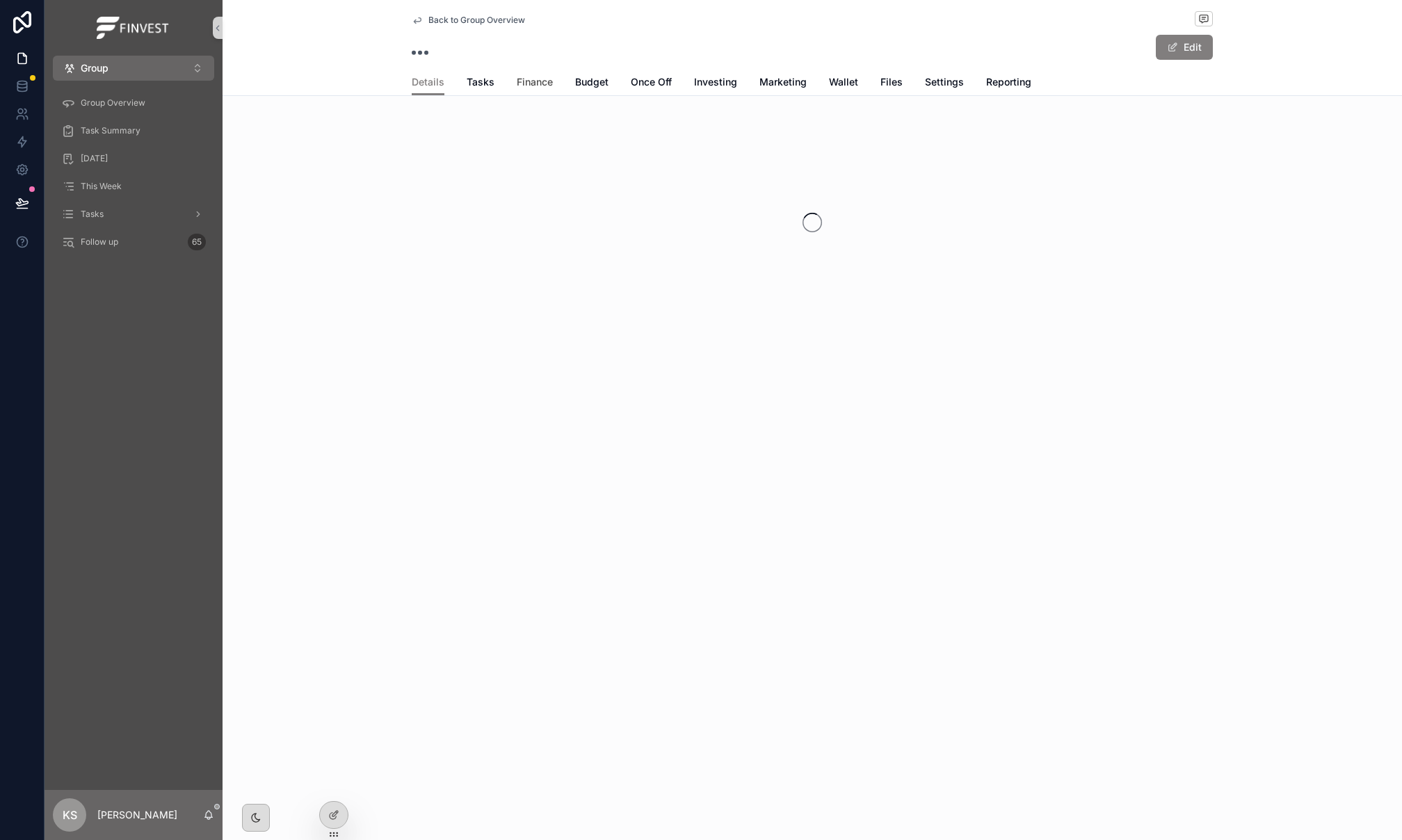
click at [544, 90] on link "Finance" at bounding box center [535, 83] width 37 height 28
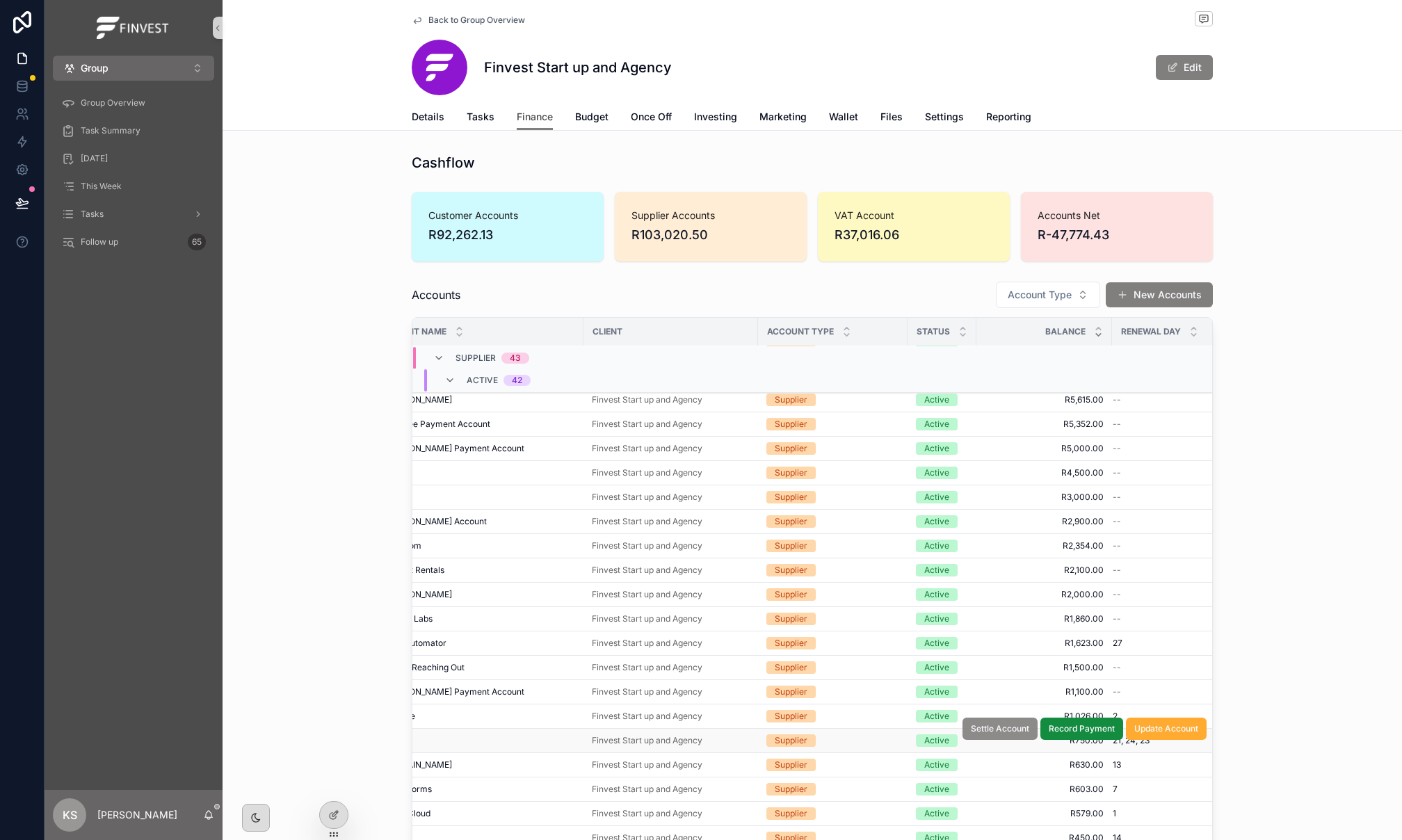
scroll to position [387, 0]
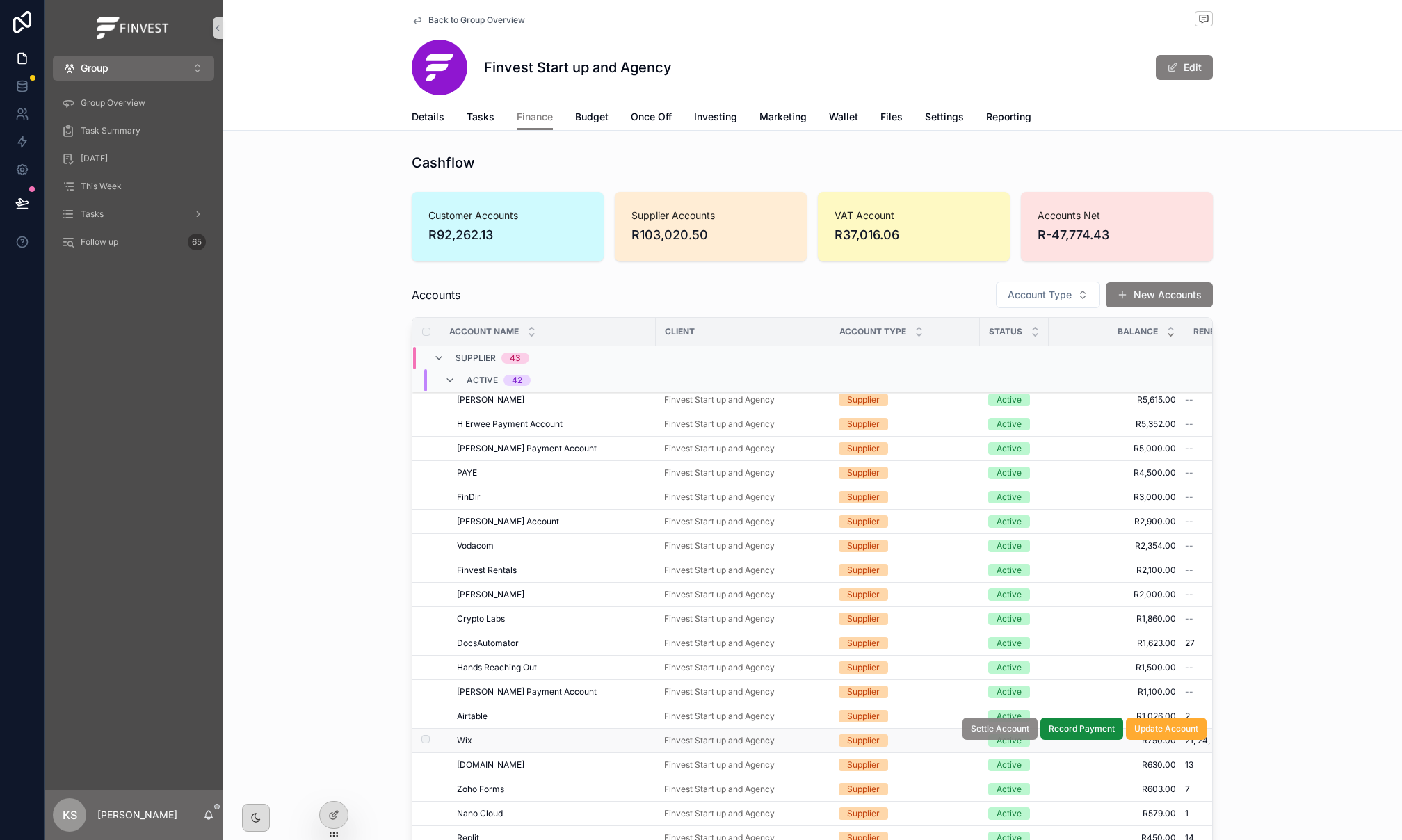
click at [992, 734] on span "Settle Account" at bounding box center [999, 729] width 58 height 11
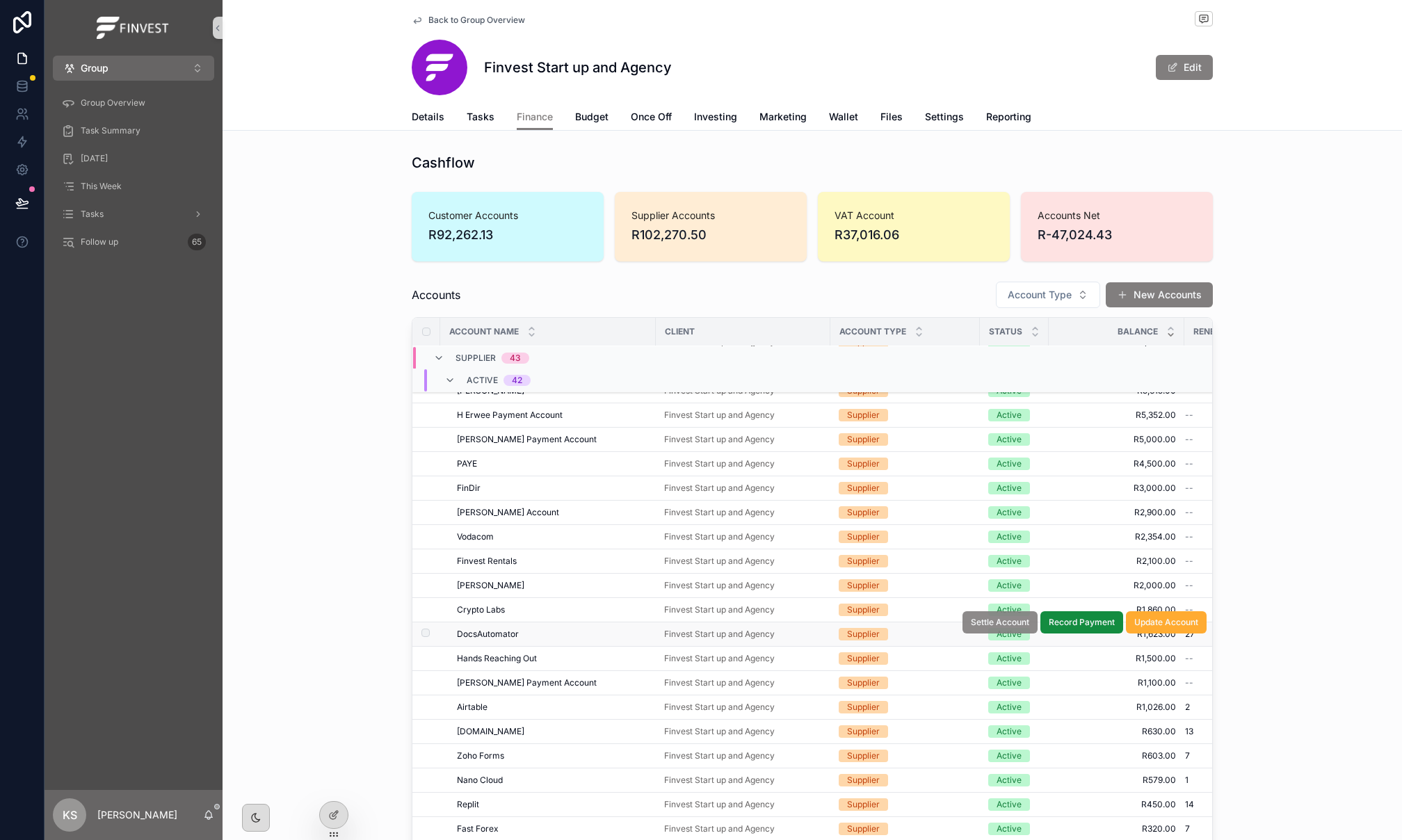
click at [996, 627] on span "Settle Account" at bounding box center [999, 623] width 58 height 11
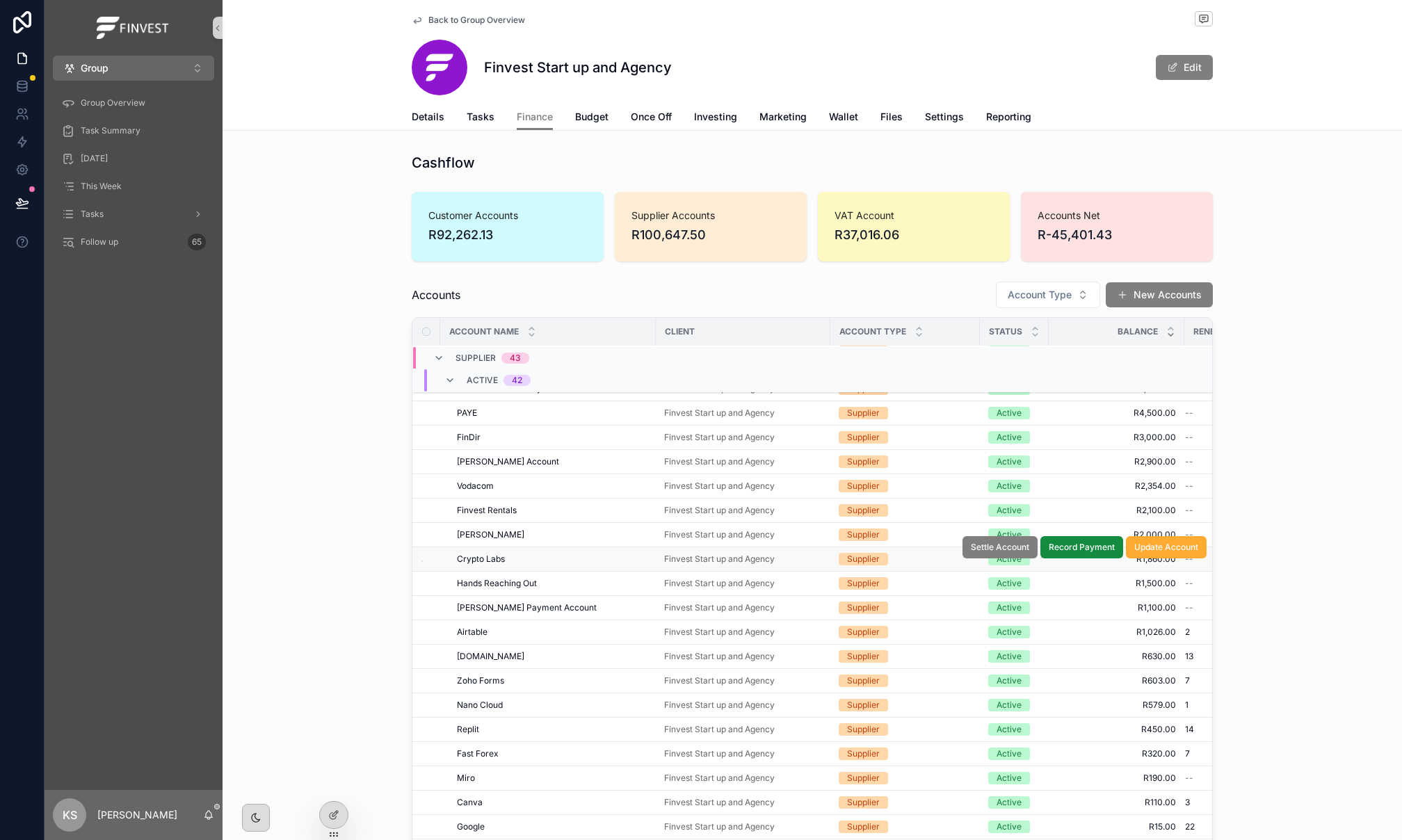
scroll to position [447, 0]
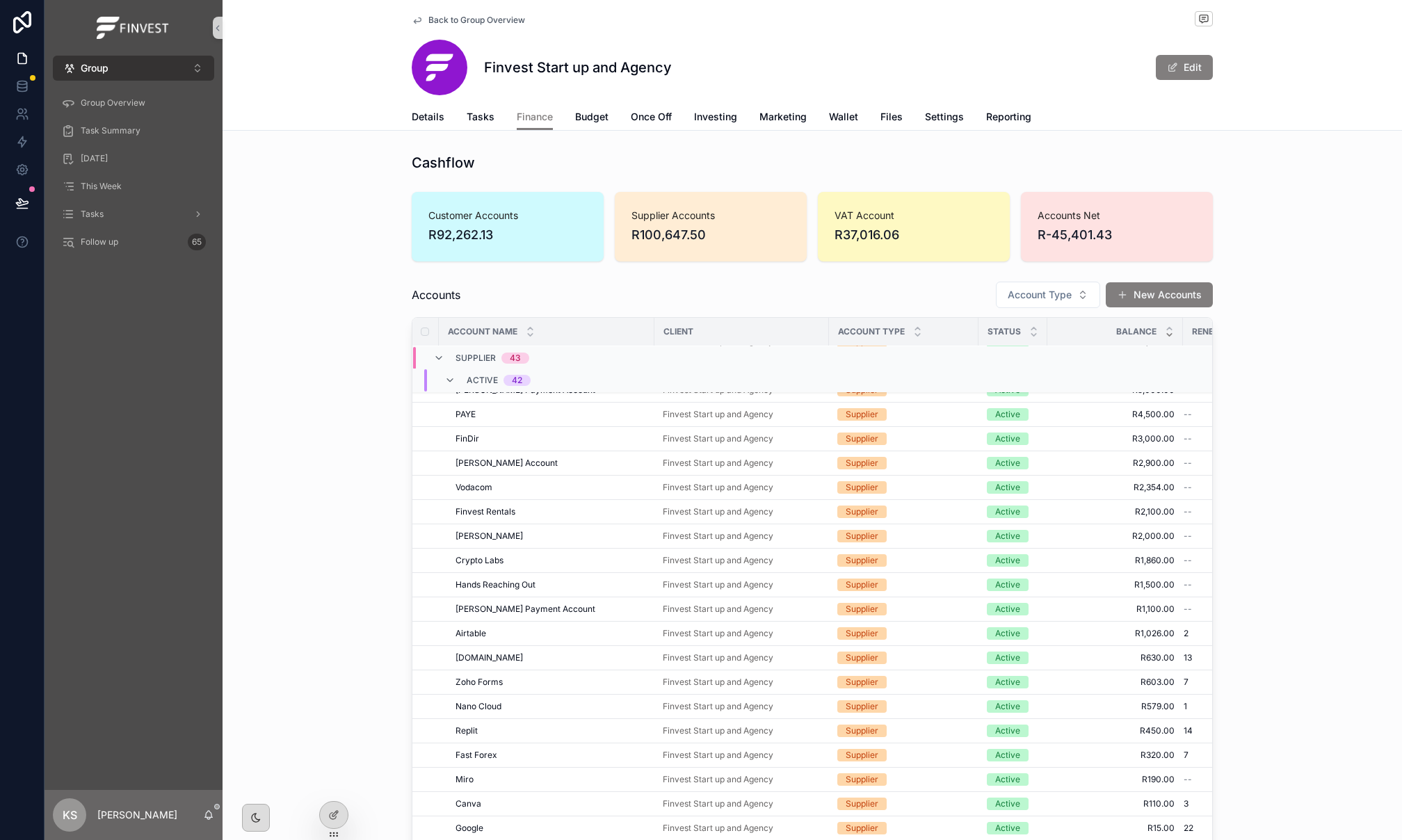
click at [150, 76] on button "Group ⌥ 1" at bounding box center [133, 67] width 161 height 25
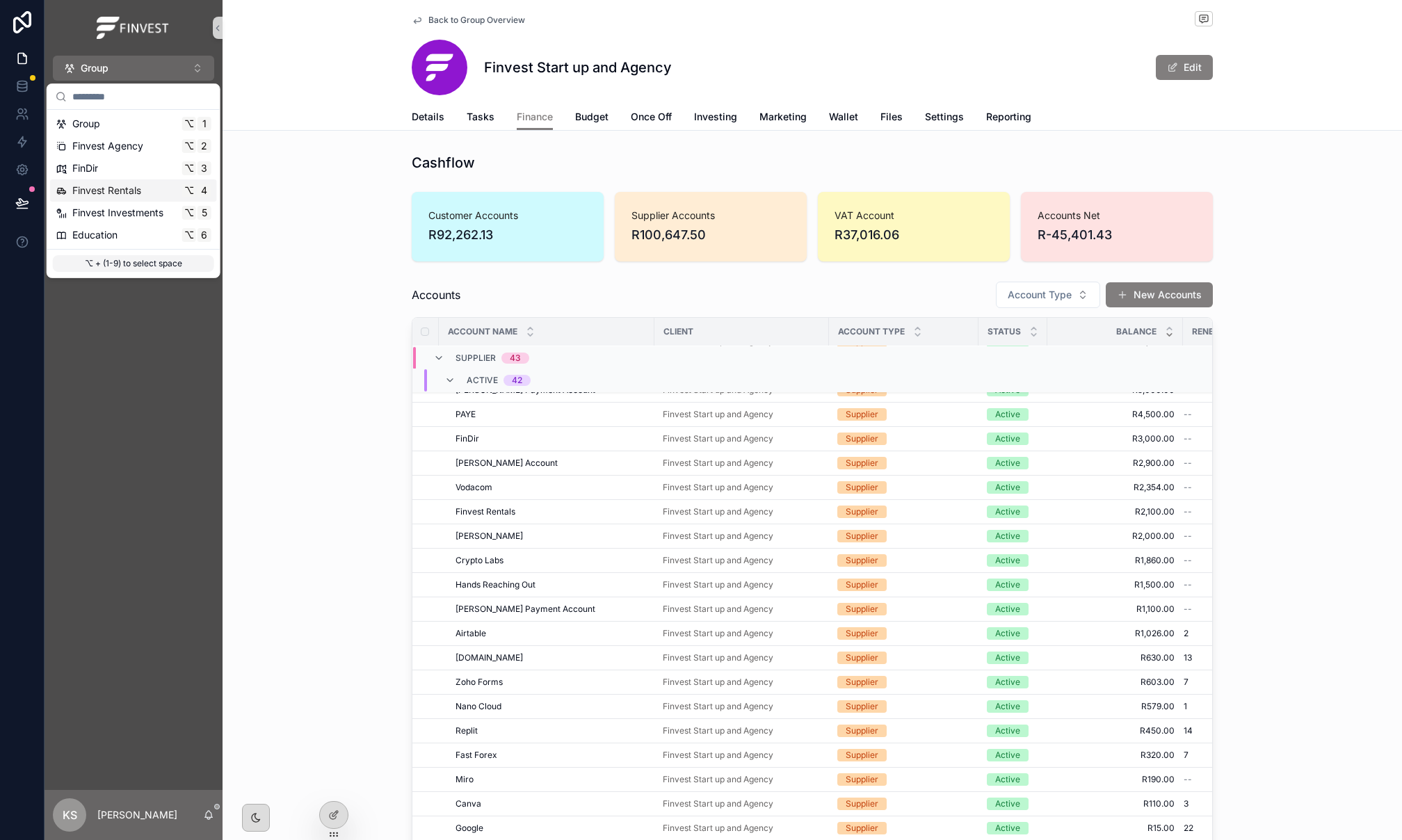
scroll to position [396, 1]
click at [140, 178] on div "FinDir ⌥ 3" at bounding box center [133, 169] width 167 height 22
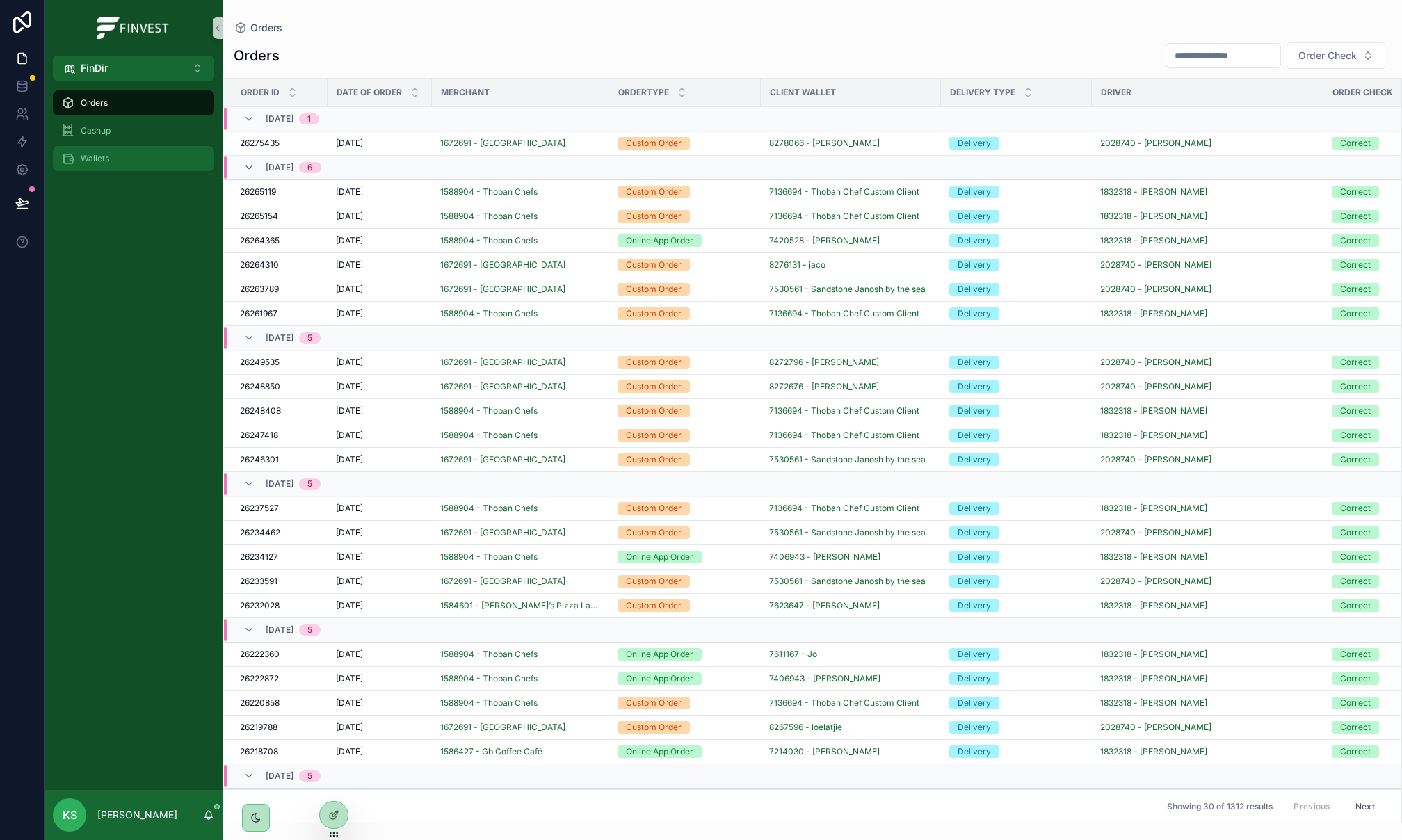
click at [144, 168] on div "Wallets" at bounding box center [133, 158] width 144 height 22
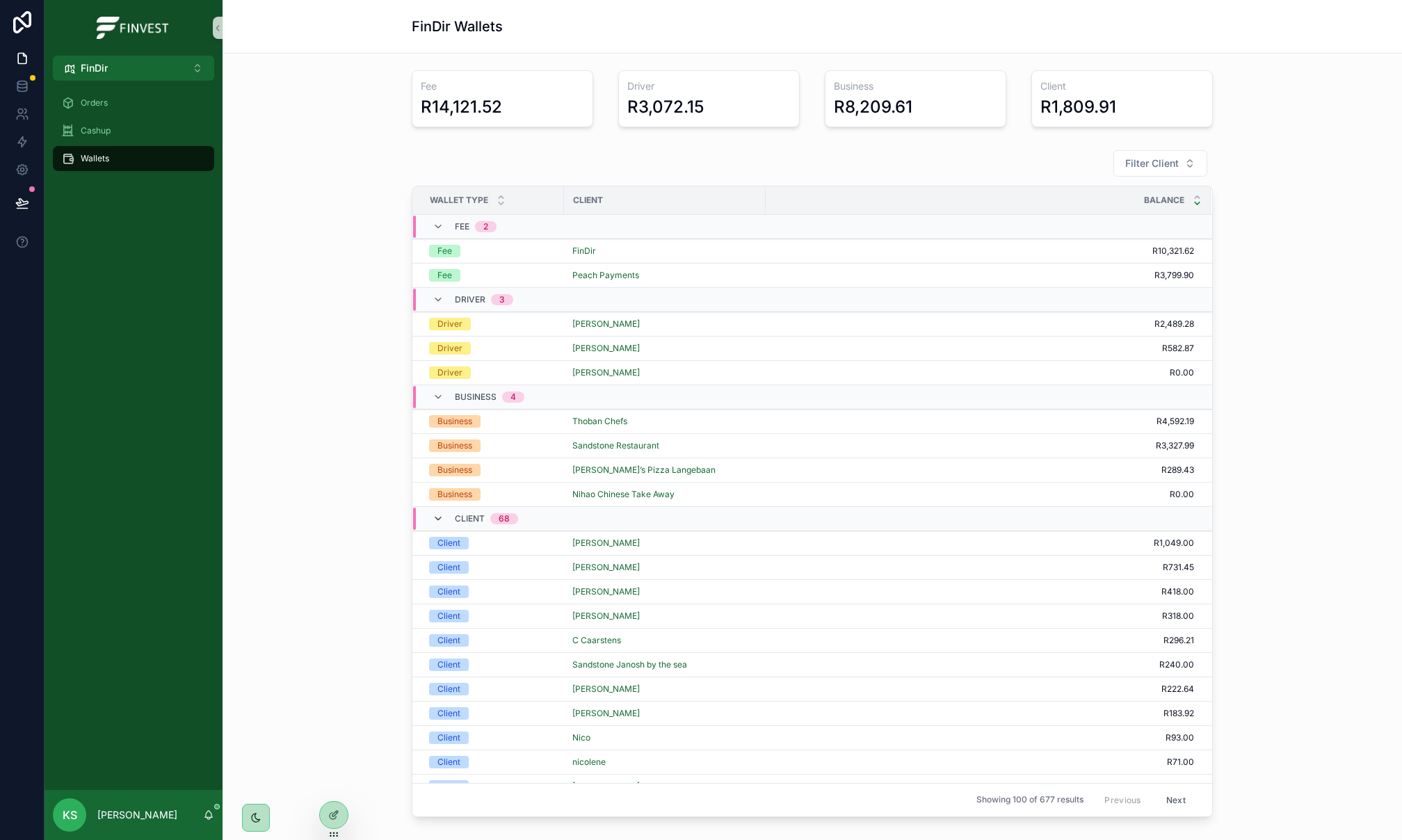
click at [441, 522] on icon "scrollable content" at bounding box center [438, 519] width 11 height 11
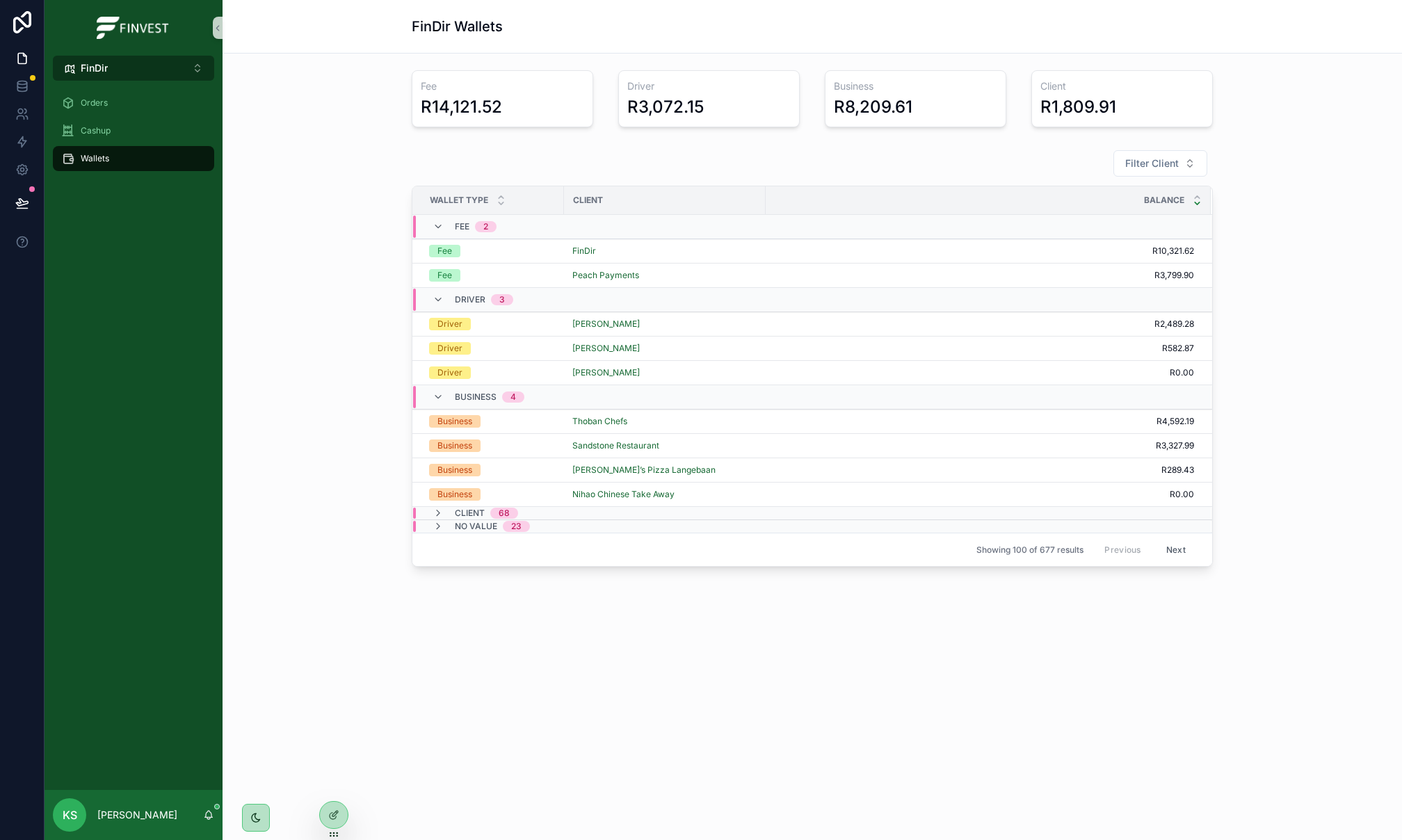
click at [108, 71] on button "FinDir ⌥ 3" at bounding box center [133, 67] width 161 height 25
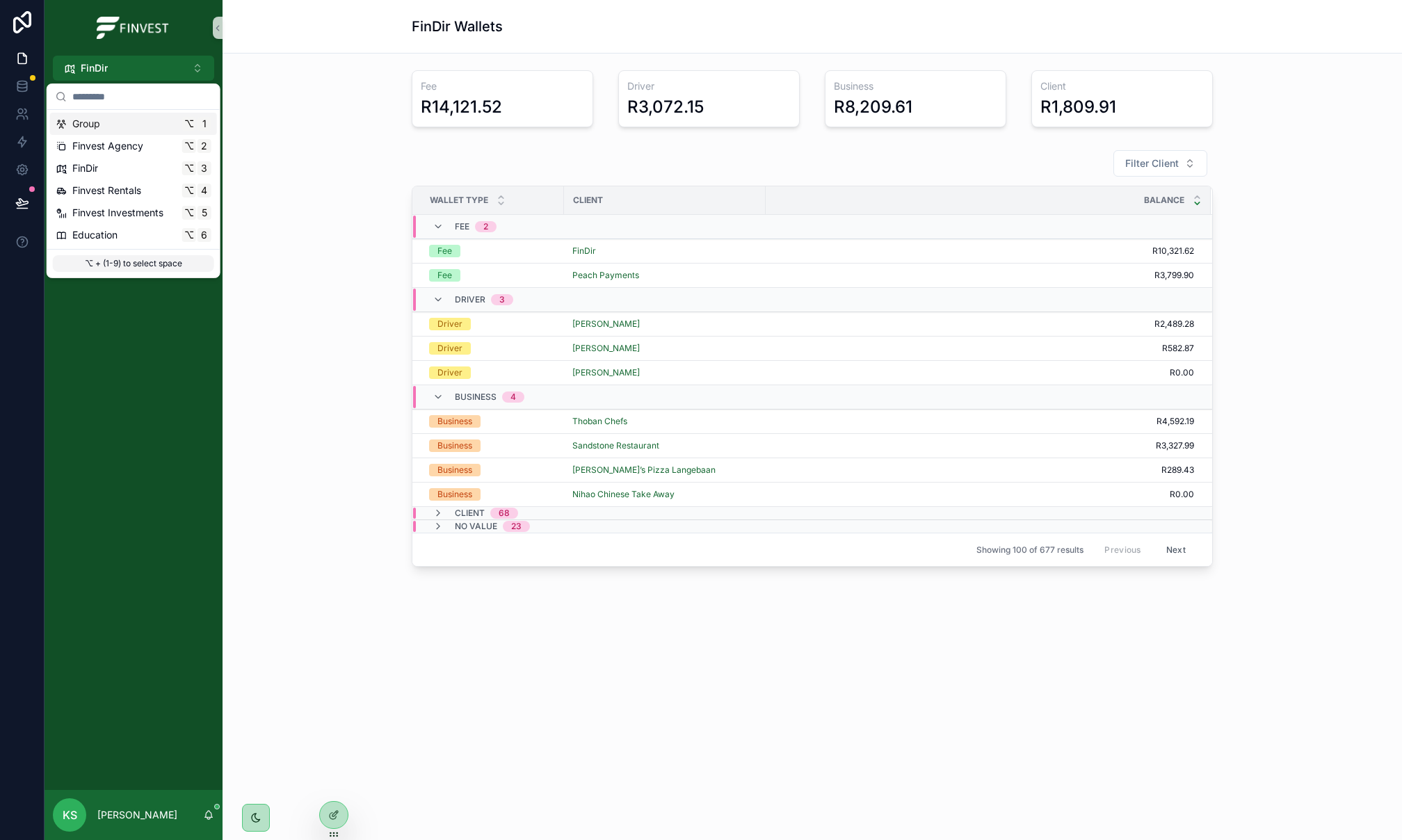
click at [123, 132] on div "Group ⌥ 1" at bounding box center [133, 124] width 167 height 22
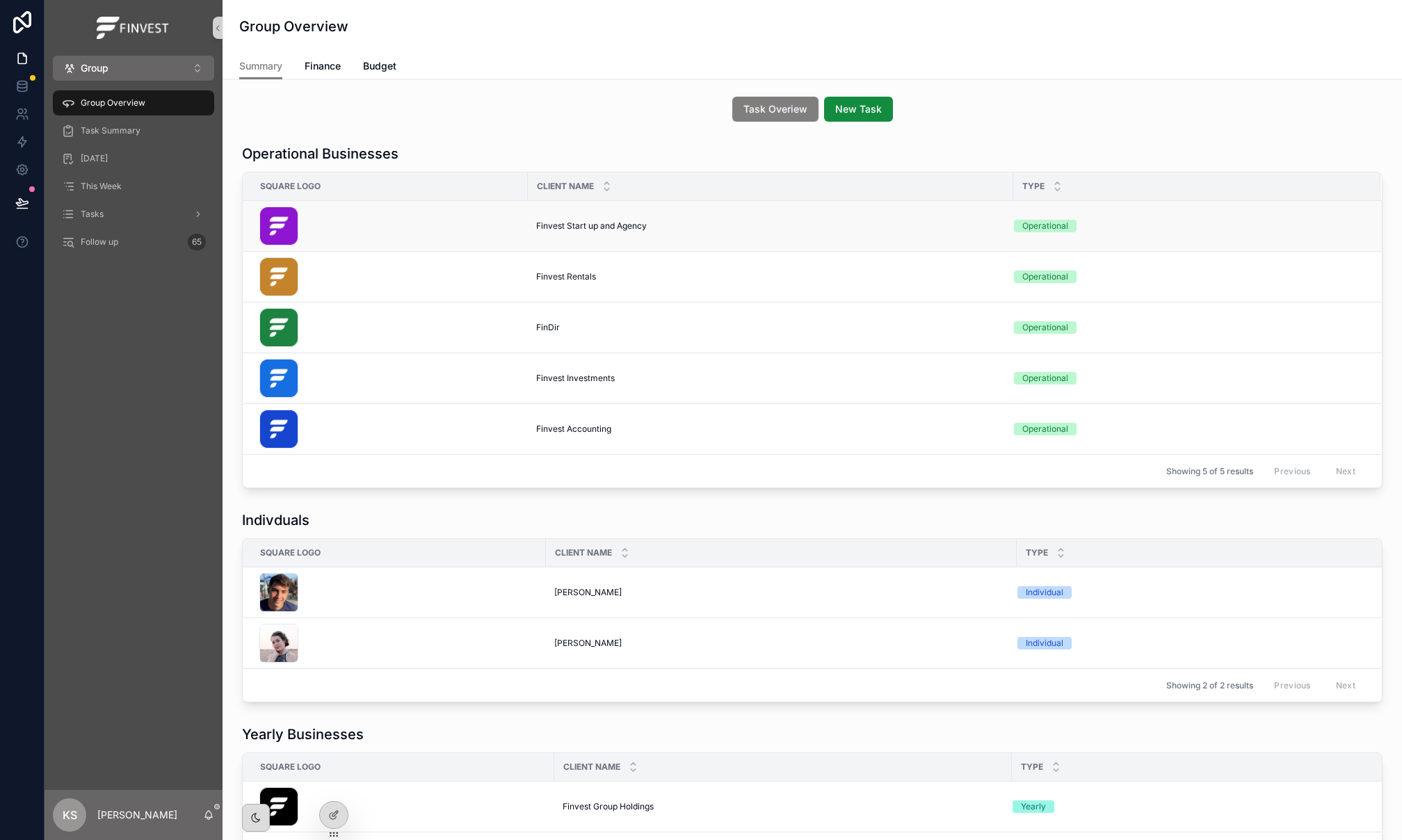
click at [559, 229] on span "Finvest Start up and Agency" at bounding box center [591, 226] width 111 height 11
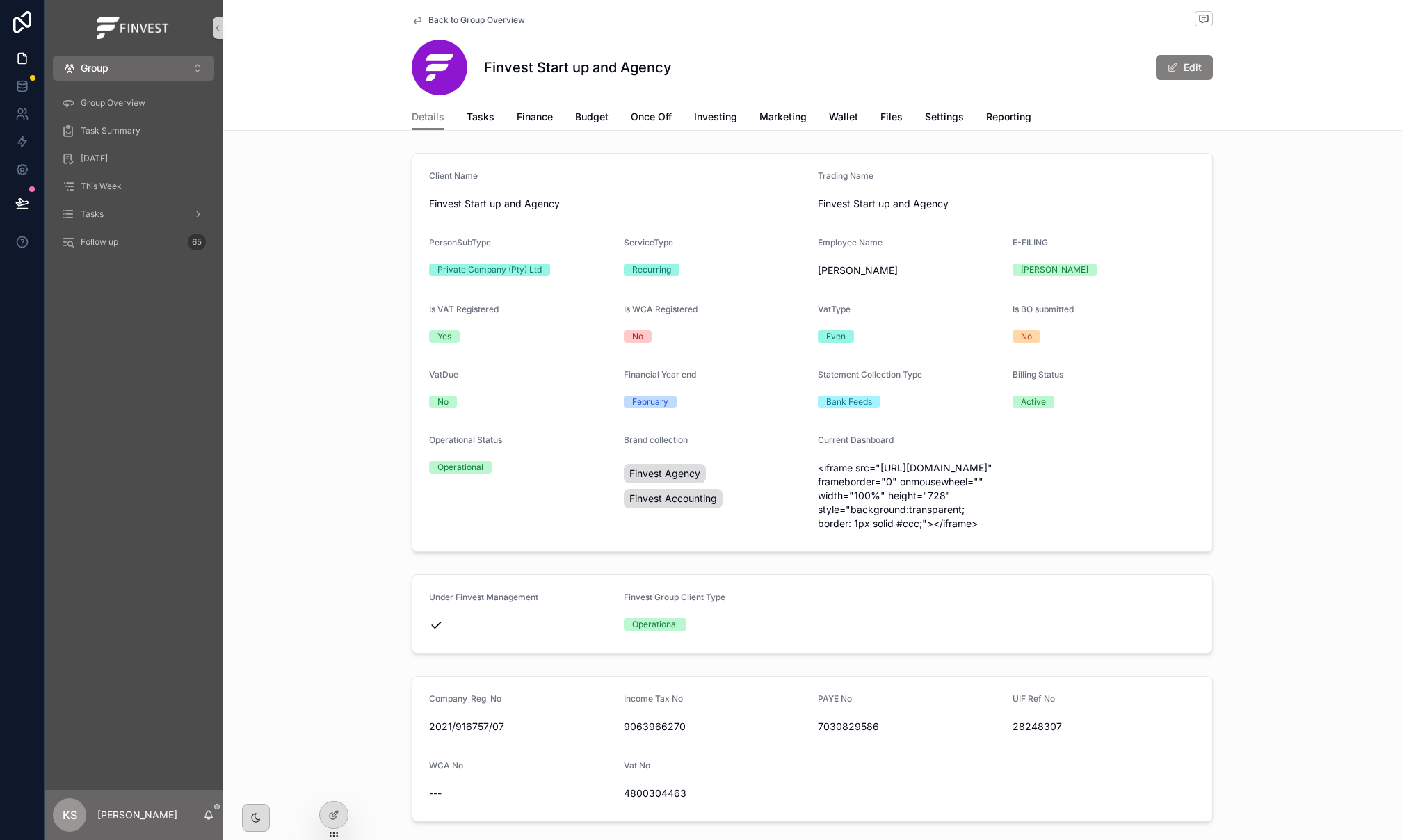
click at [480, 23] on span "Back to Group Overview" at bounding box center [476, 21] width 96 height 11
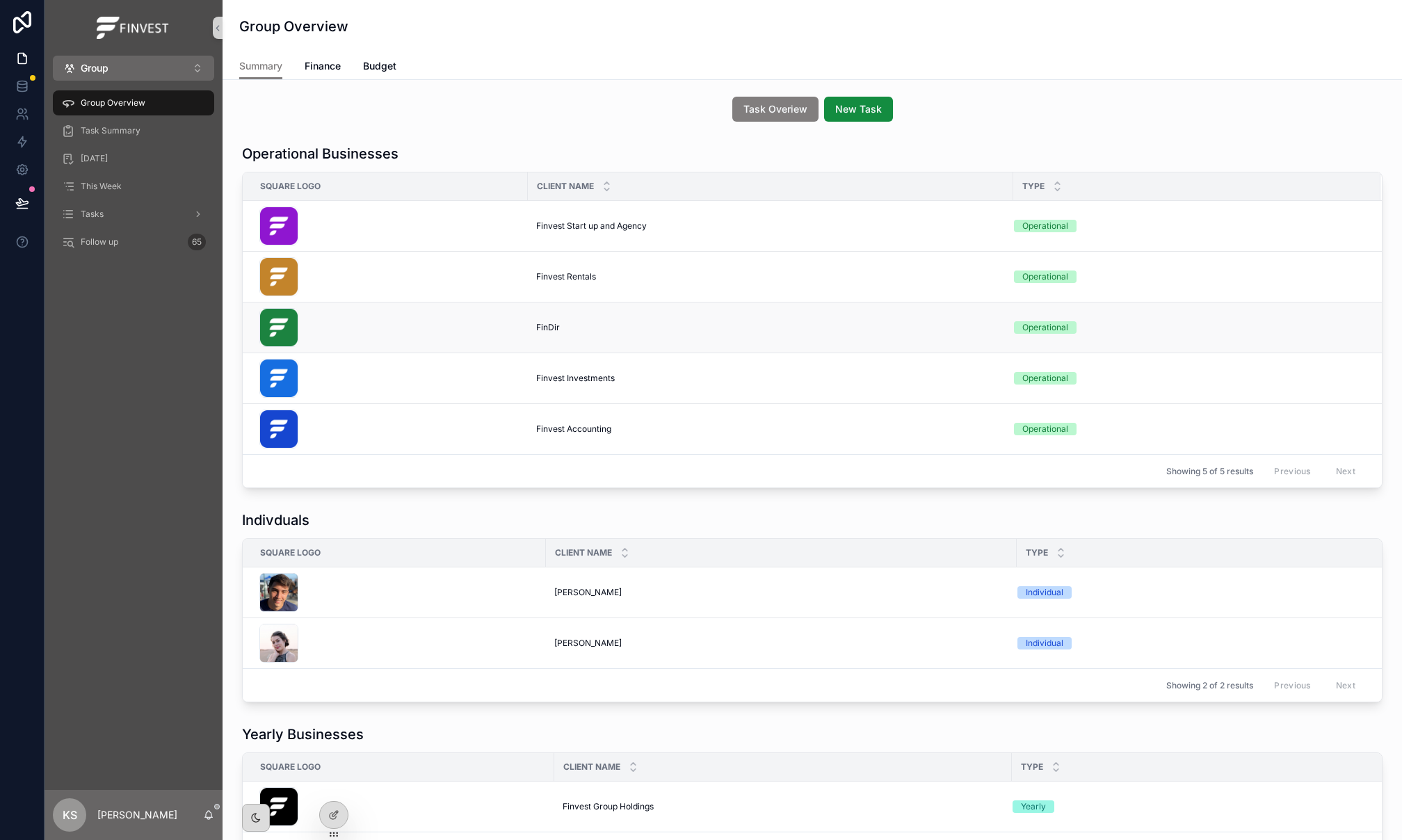
click at [548, 329] on span "FinDir" at bounding box center [547, 328] width 23 height 11
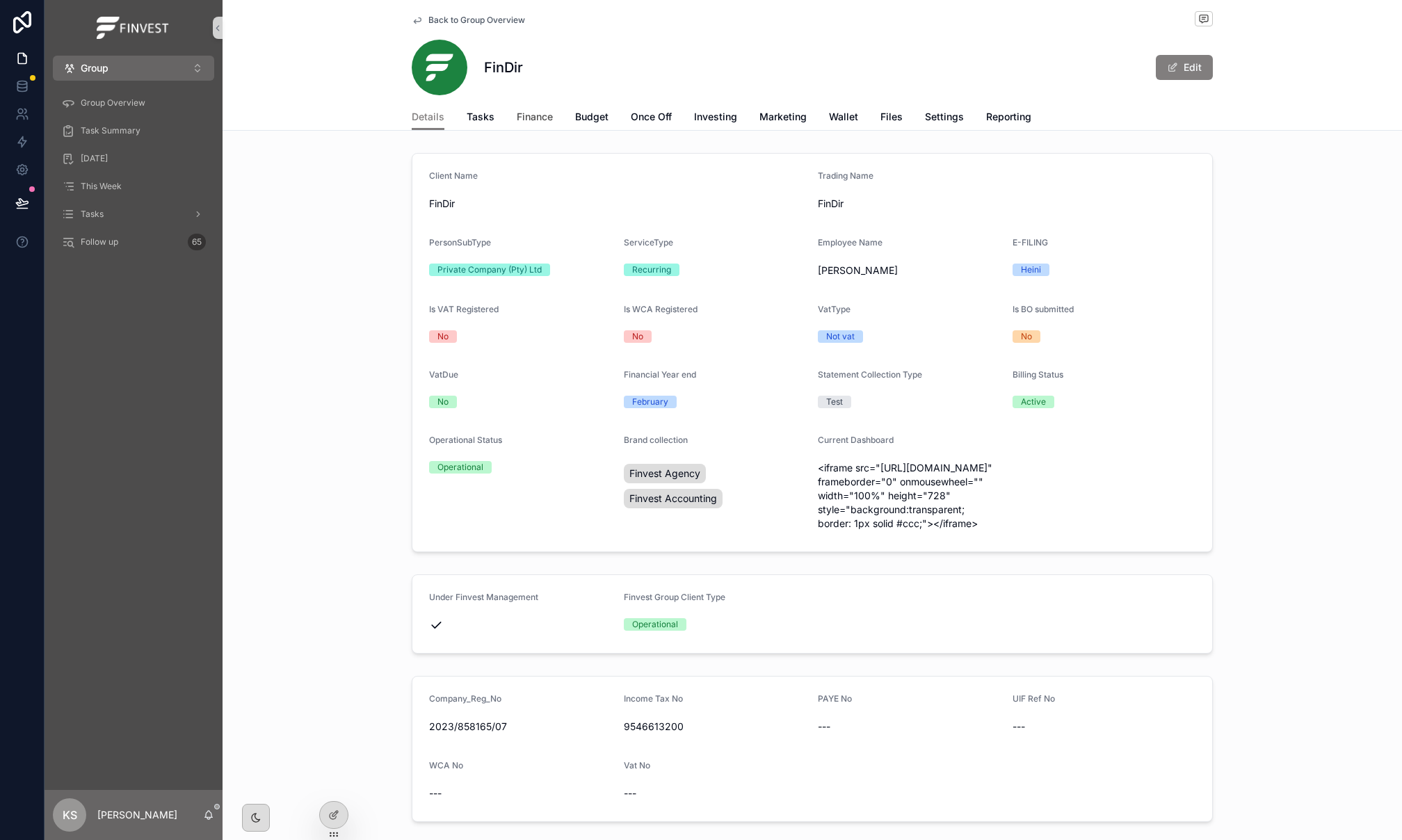
click at [527, 114] on span "Finance" at bounding box center [535, 116] width 37 height 14
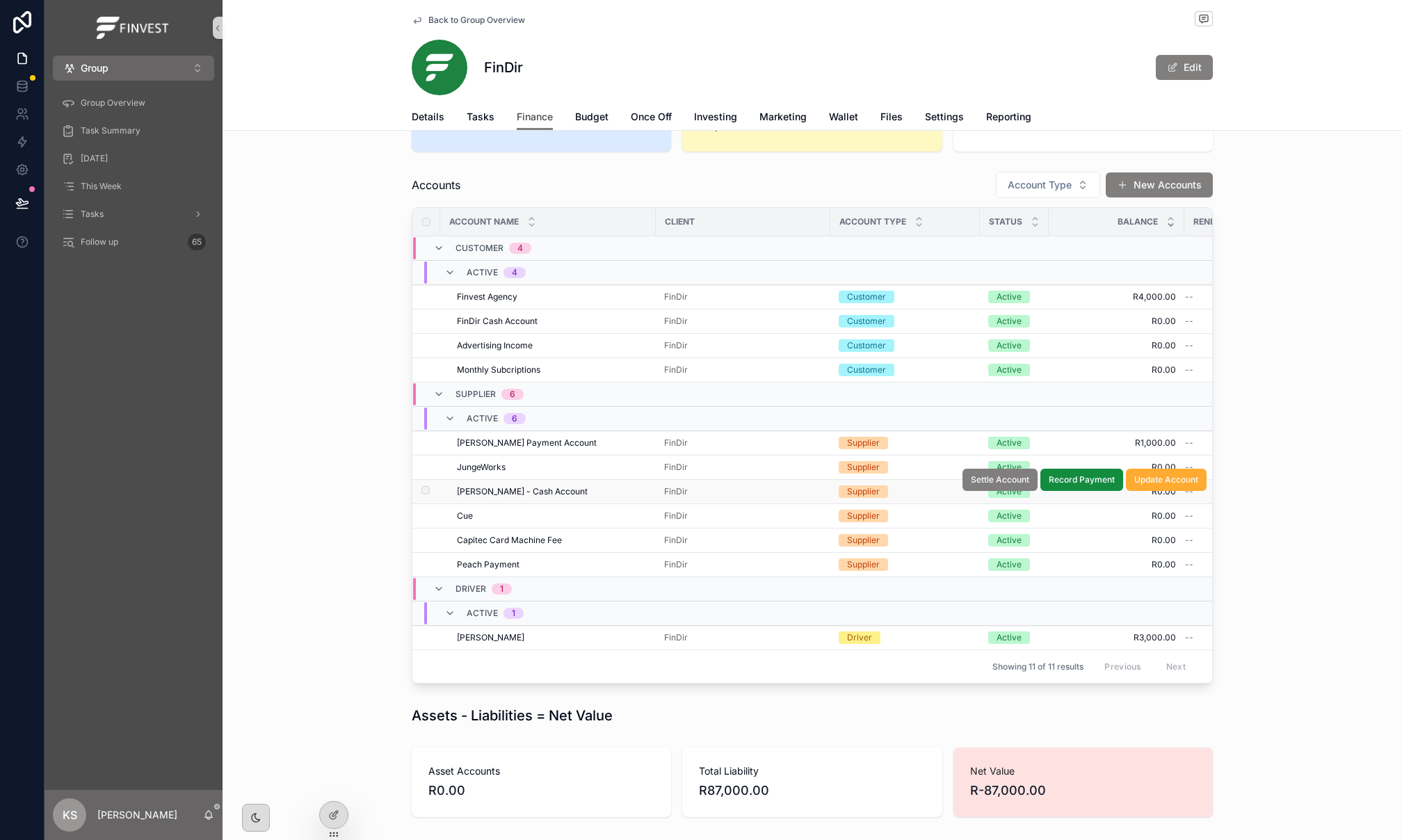
scroll to position [187, 0]
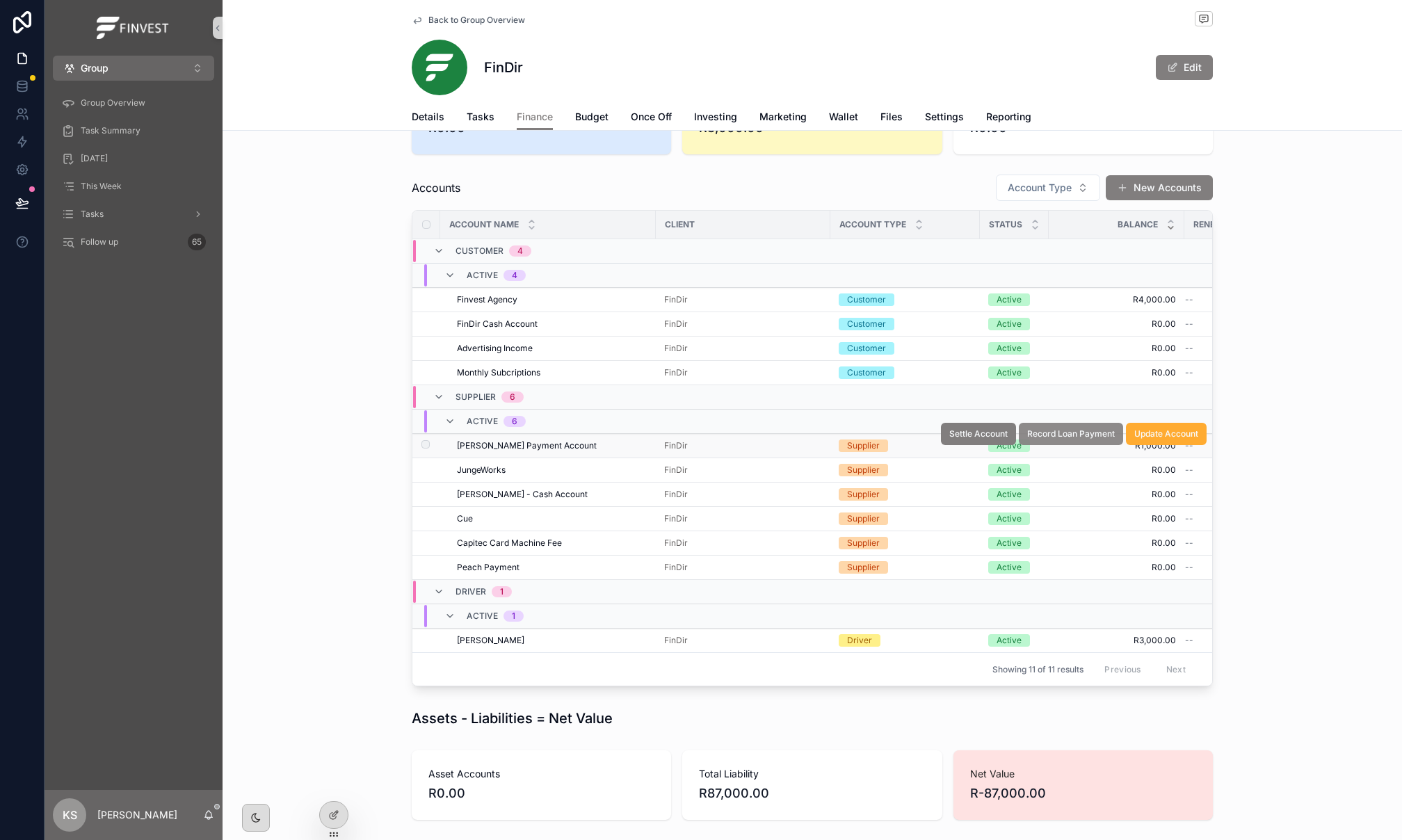
click at [1075, 439] on span "Record Loan Payment" at bounding box center [1071, 434] width 88 height 11
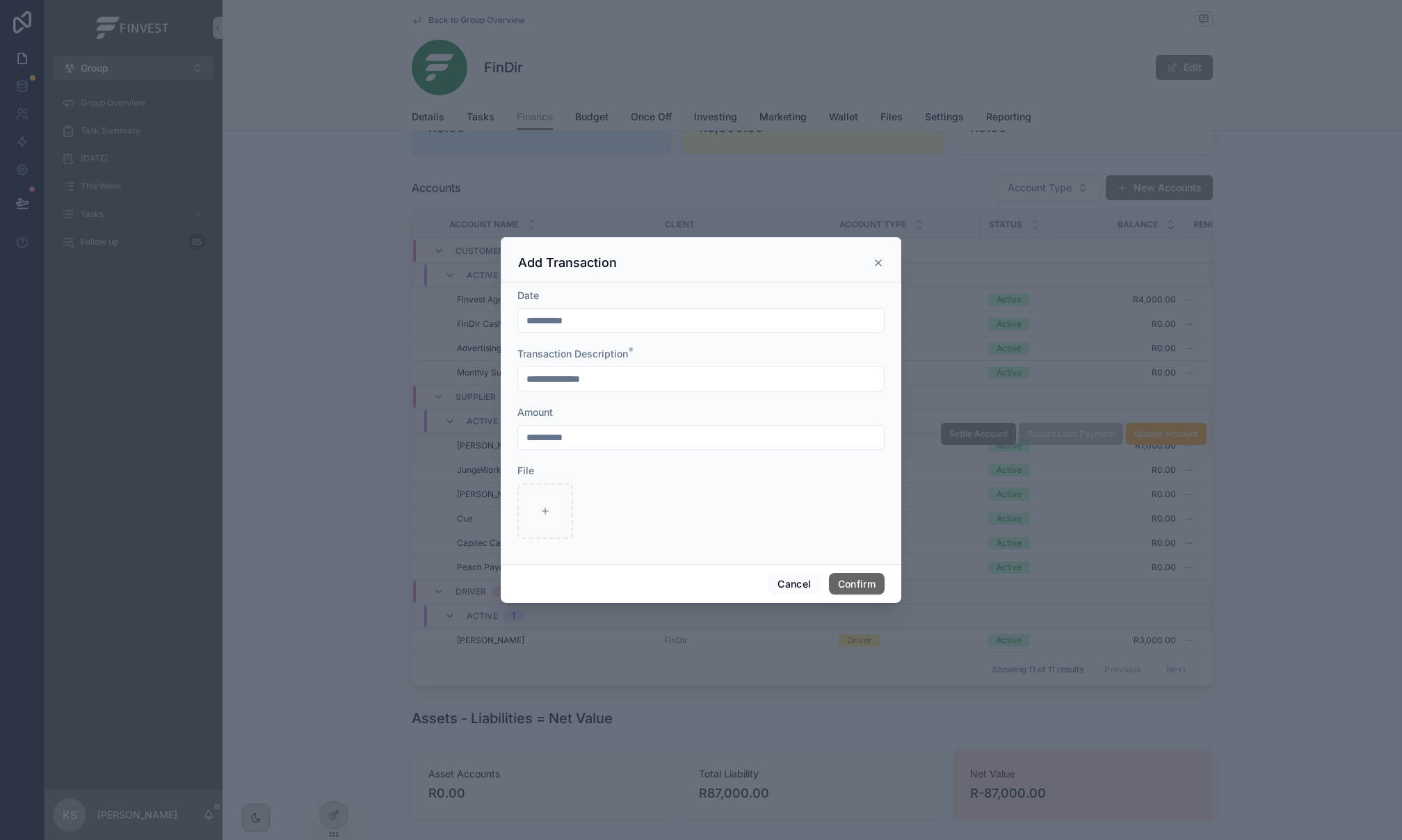
click at [866, 582] on button "Confirm" at bounding box center [856, 584] width 55 height 22
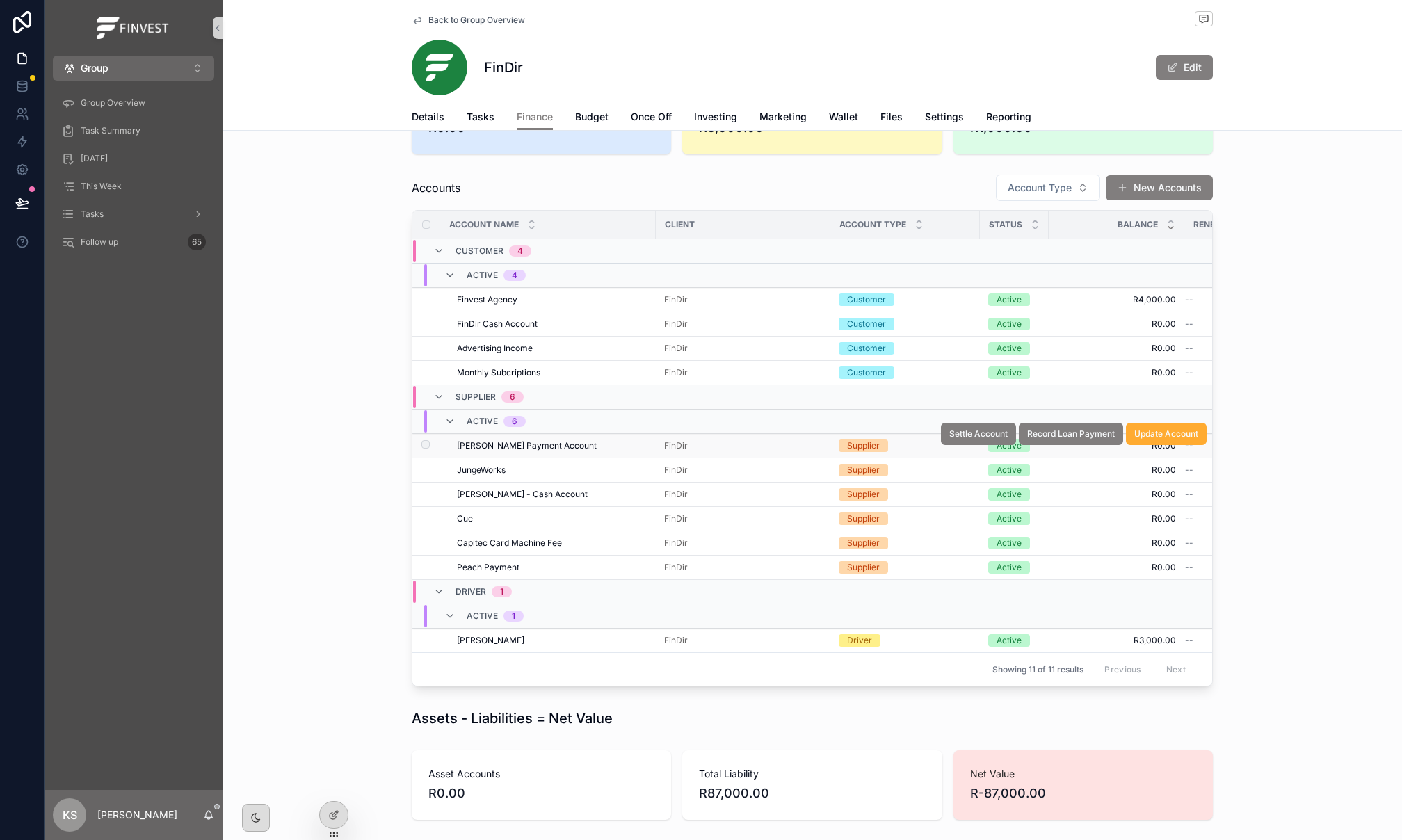
click at [539, 451] on span "[PERSON_NAME] Payment Account" at bounding box center [526, 446] width 140 height 11
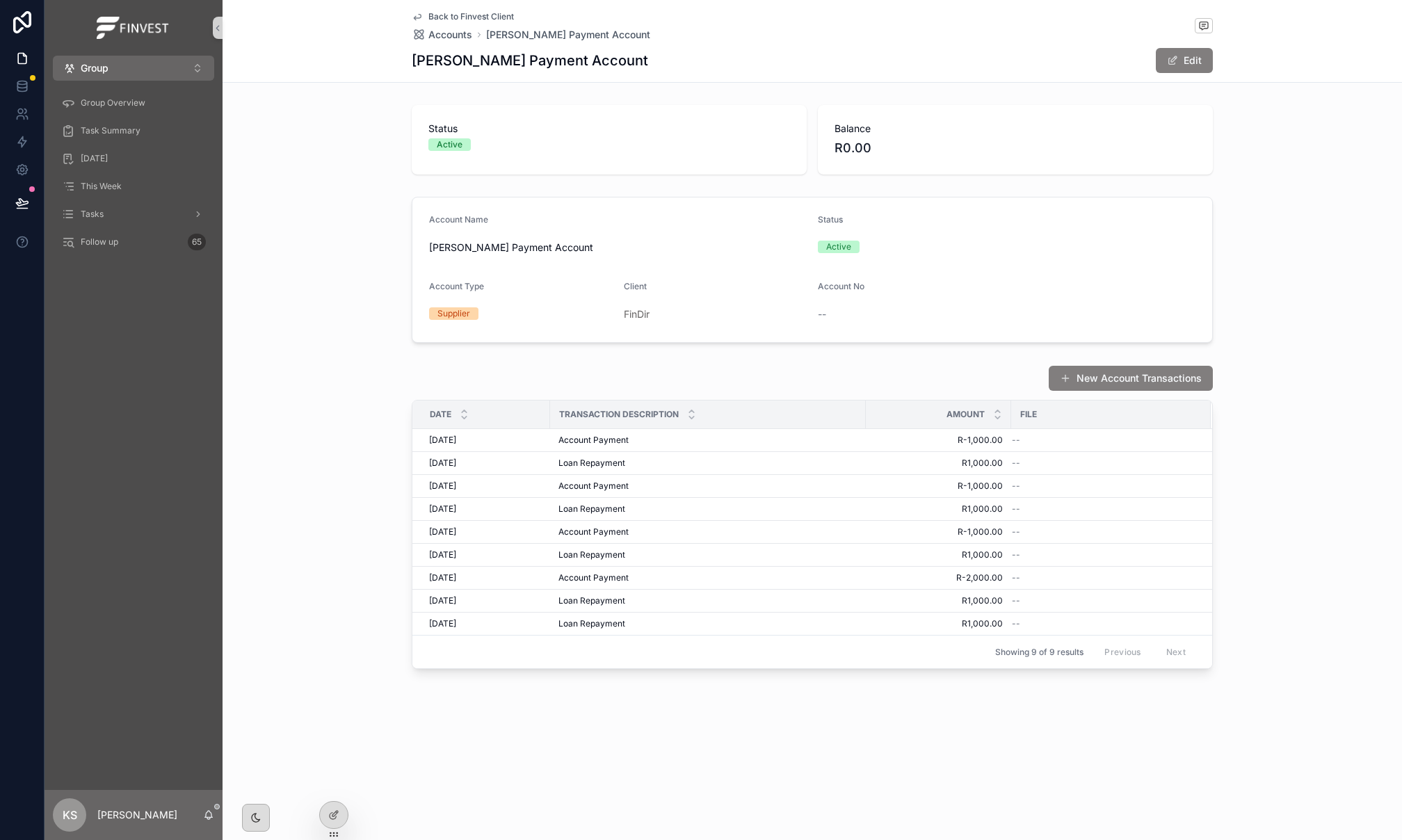
click at [450, 15] on span "Back to Finvest Client" at bounding box center [470, 17] width 85 height 11
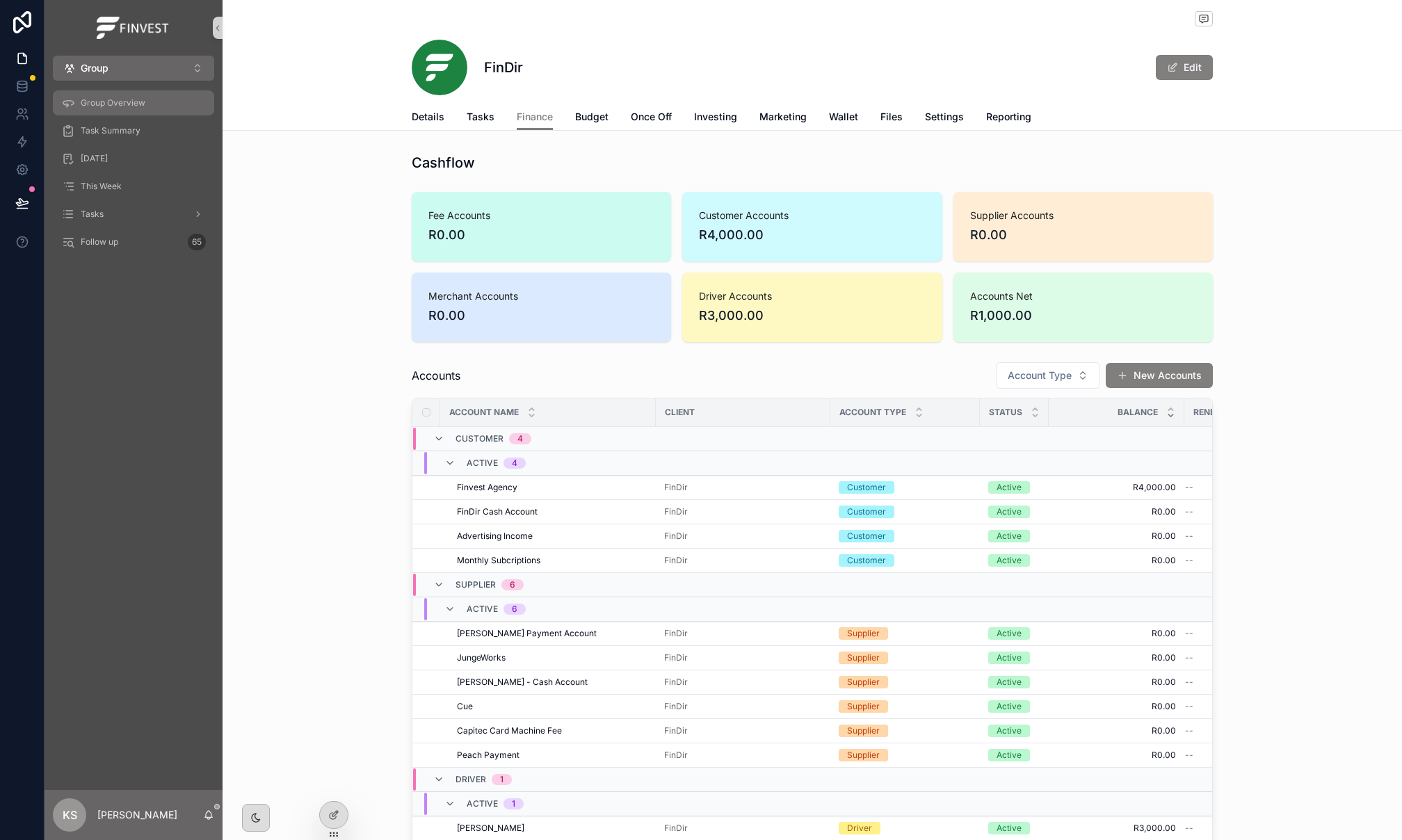
click at [123, 107] on span "Group Overview" at bounding box center [112, 103] width 65 height 11
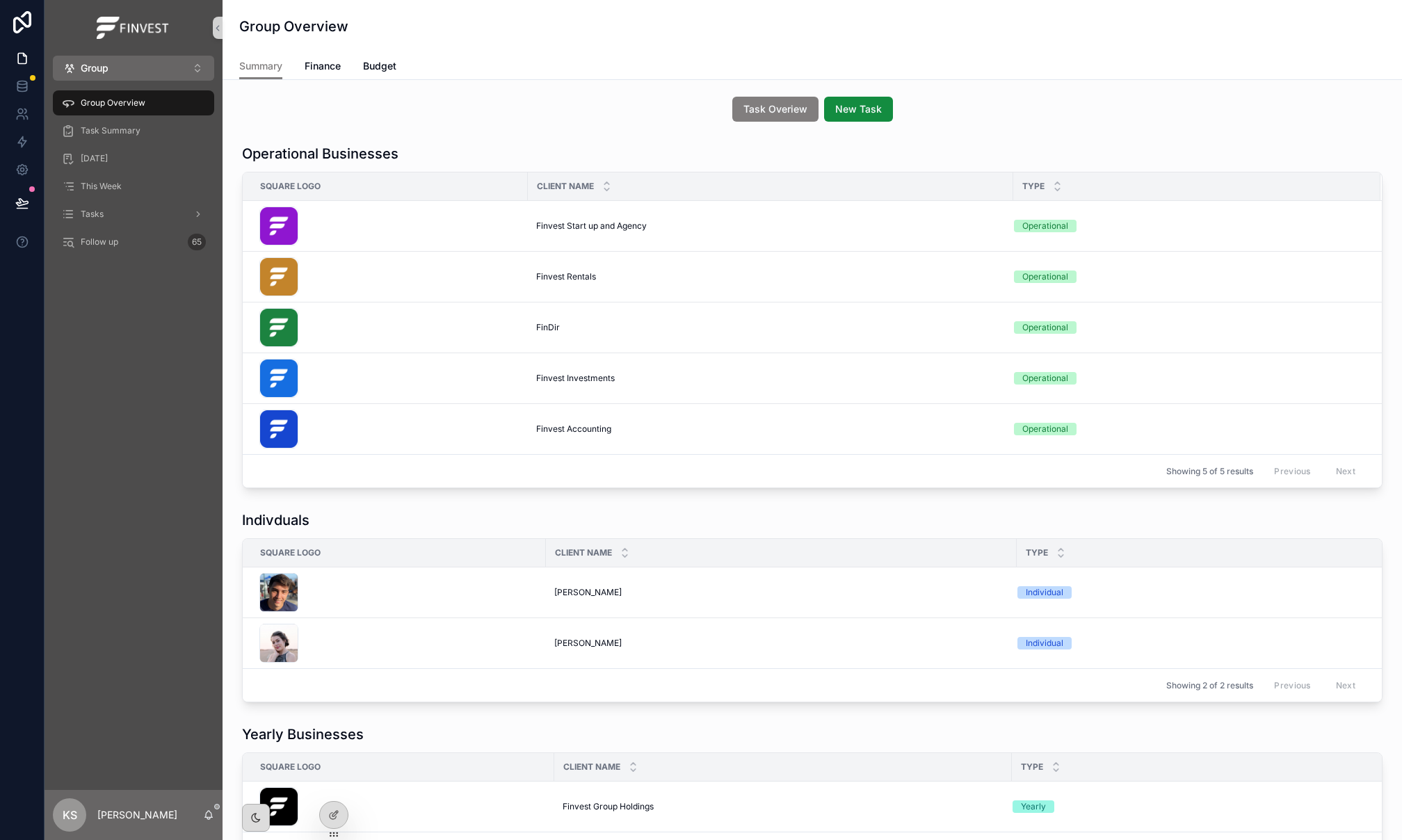
click at [603, 223] on span "Finvest Start up and Agency" at bounding box center [591, 226] width 111 height 11
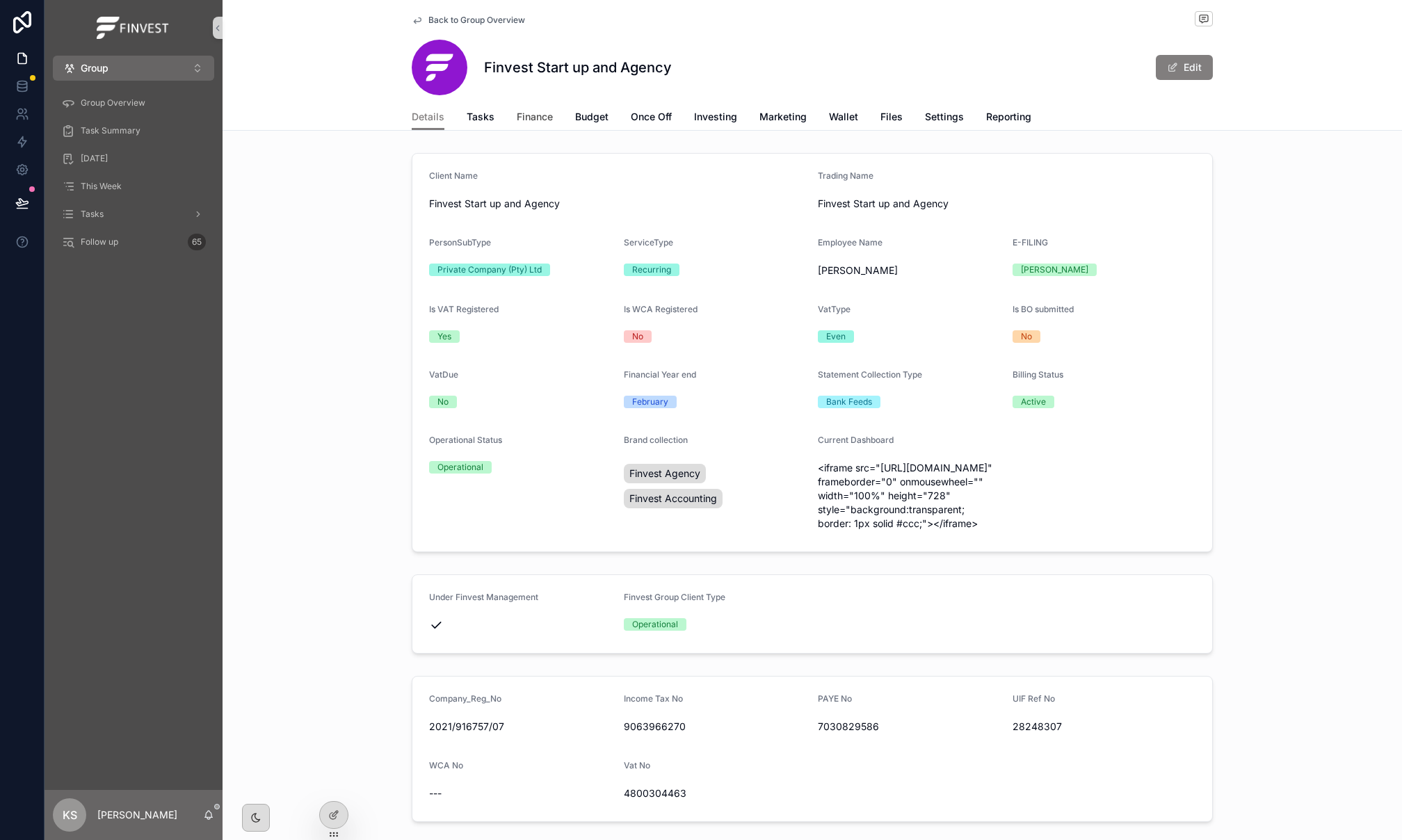
click at [533, 119] on span "Finance" at bounding box center [535, 116] width 37 height 14
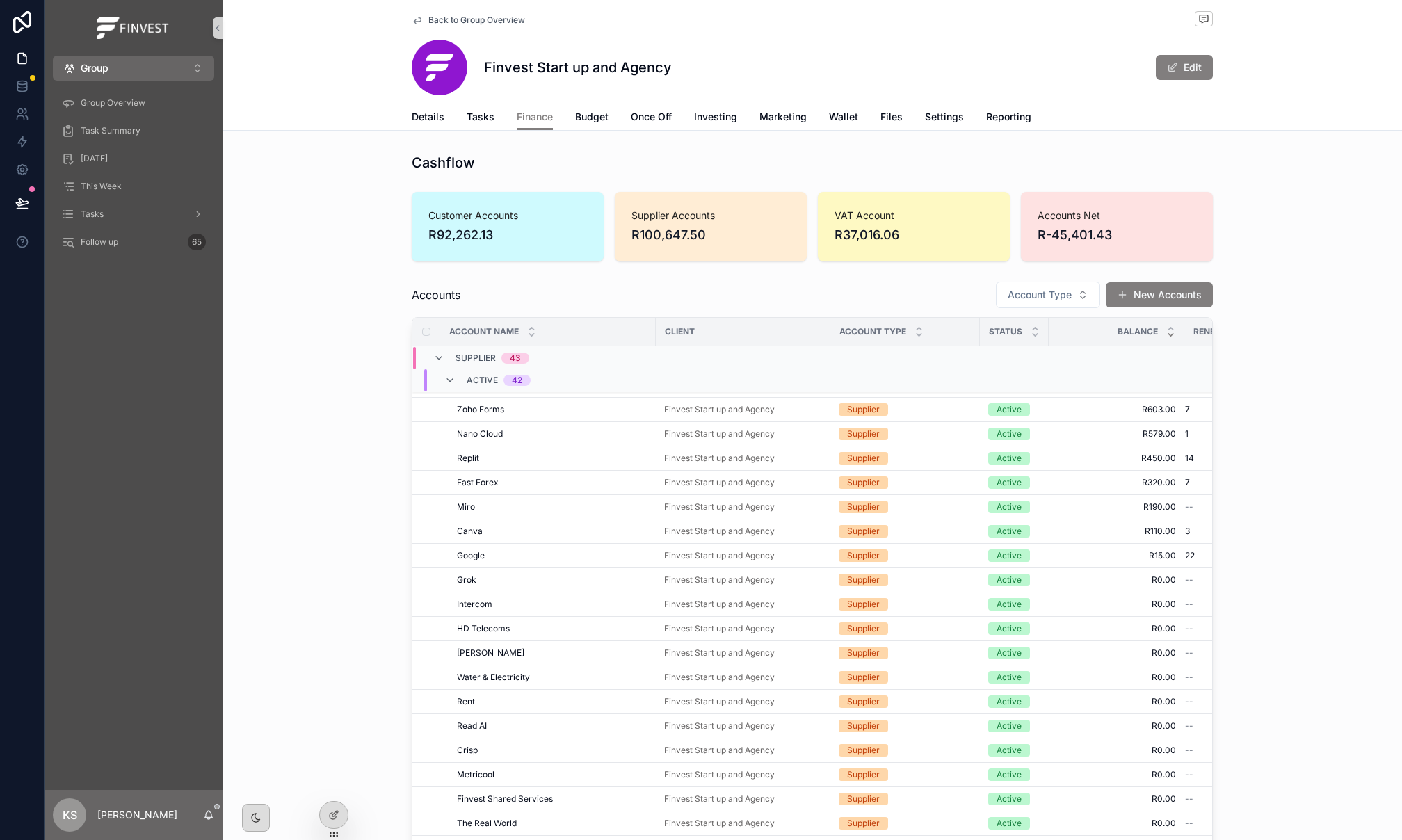
scroll to position [751, 0]
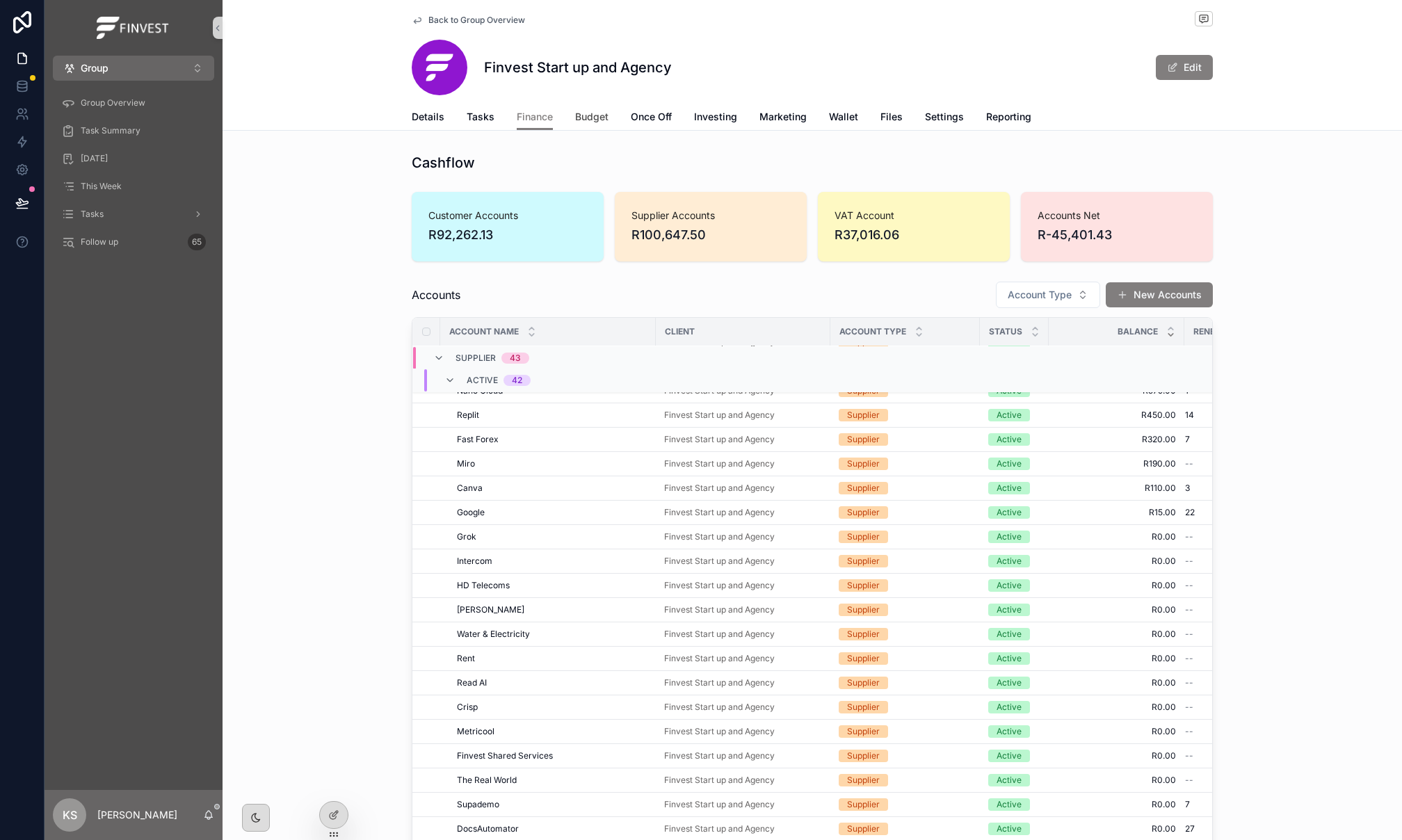
click at [601, 115] on span "Budget" at bounding box center [592, 116] width 34 height 14
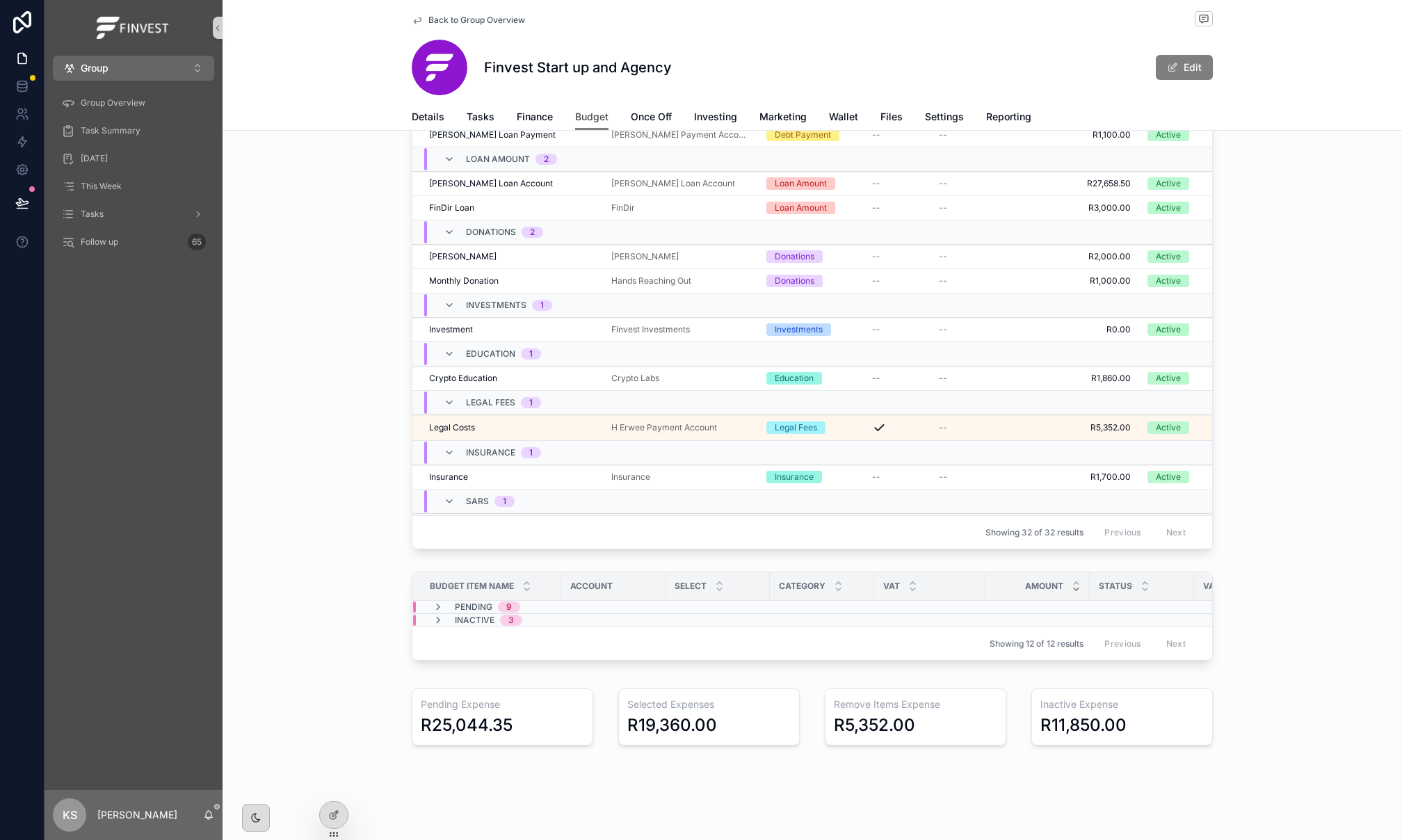
scroll to position [523, 0]
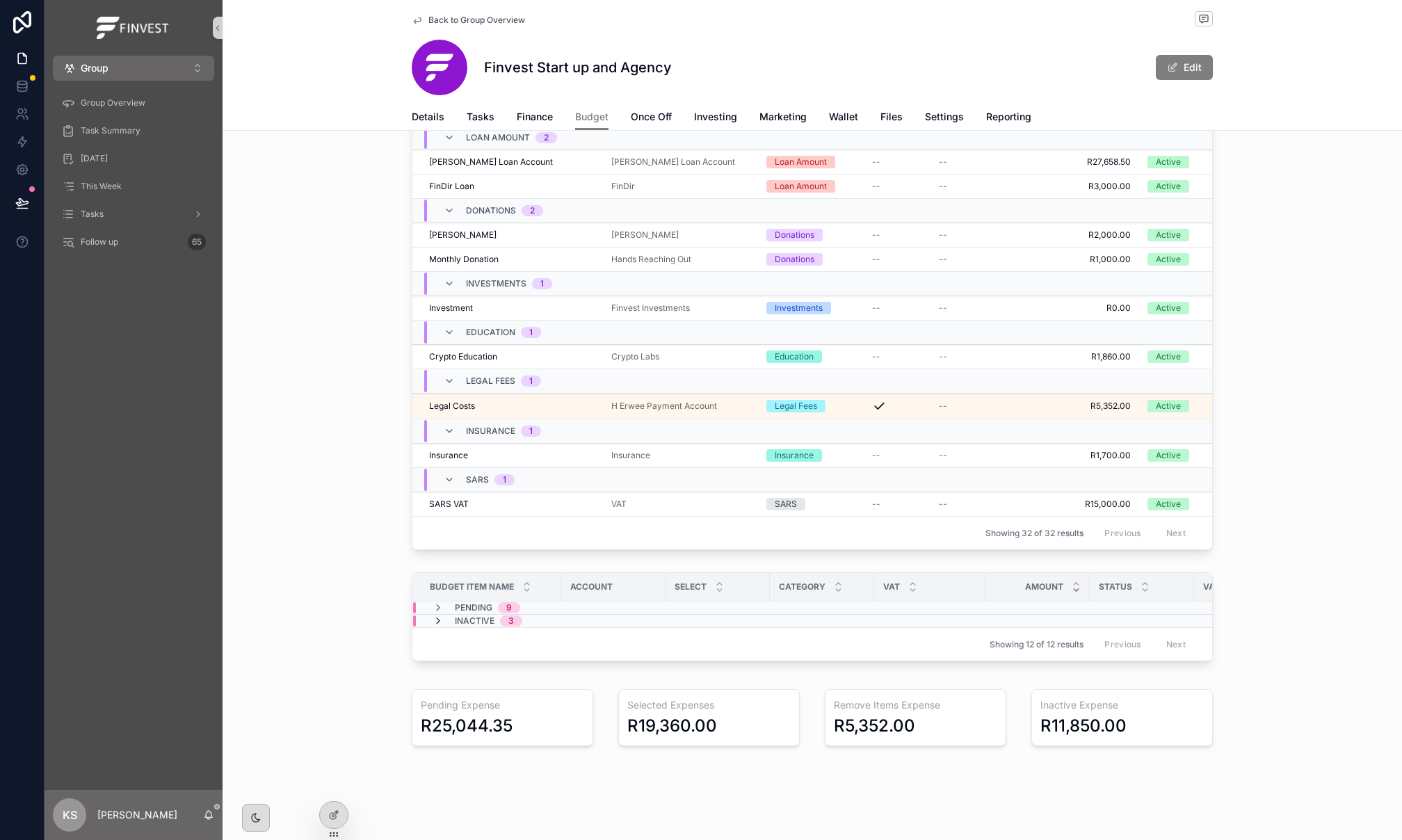
click at [434, 626] on icon "scrollable content" at bounding box center [438, 621] width 11 height 11
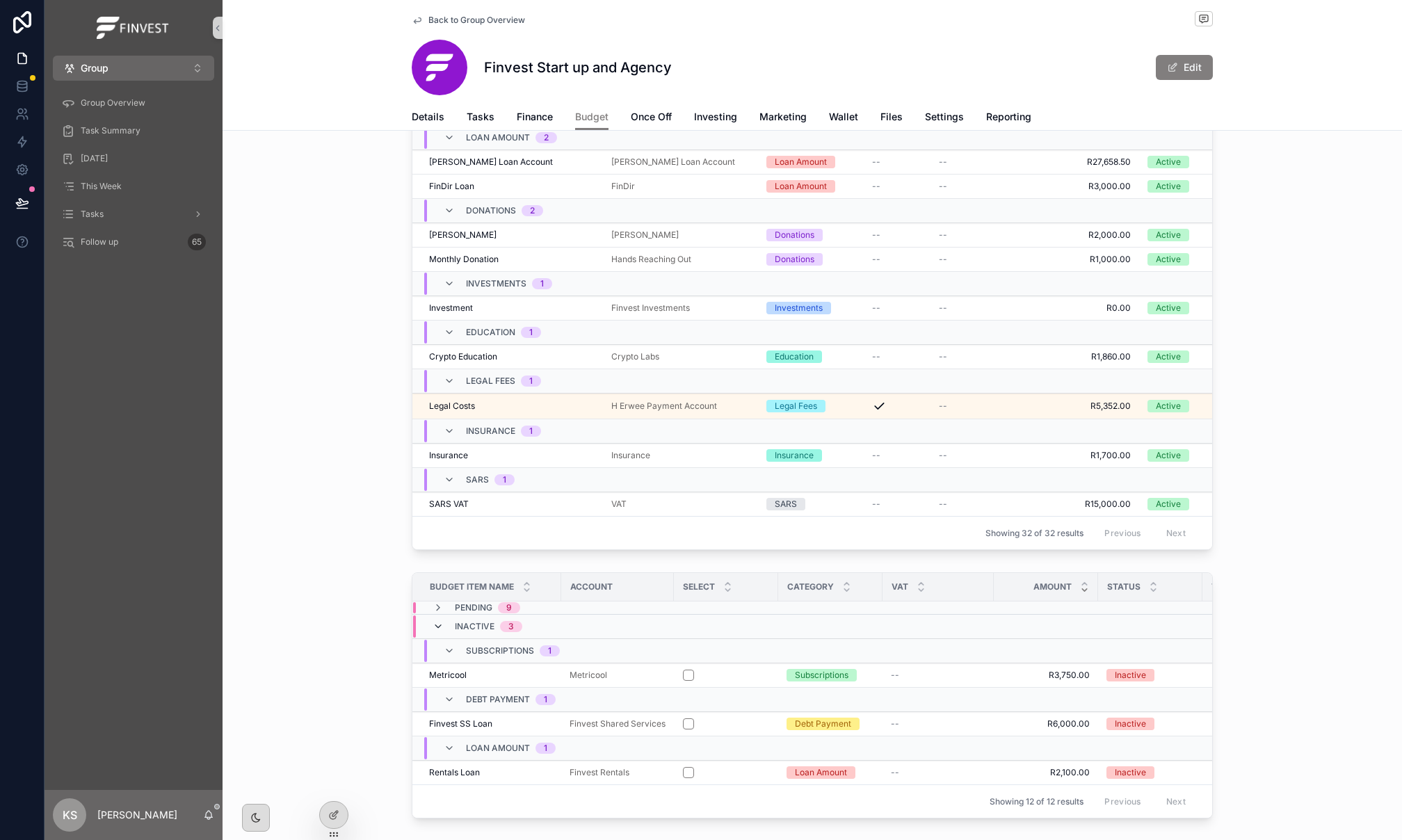
click at [438, 628] on icon "scrollable content" at bounding box center [438, 626] width 11 height 11
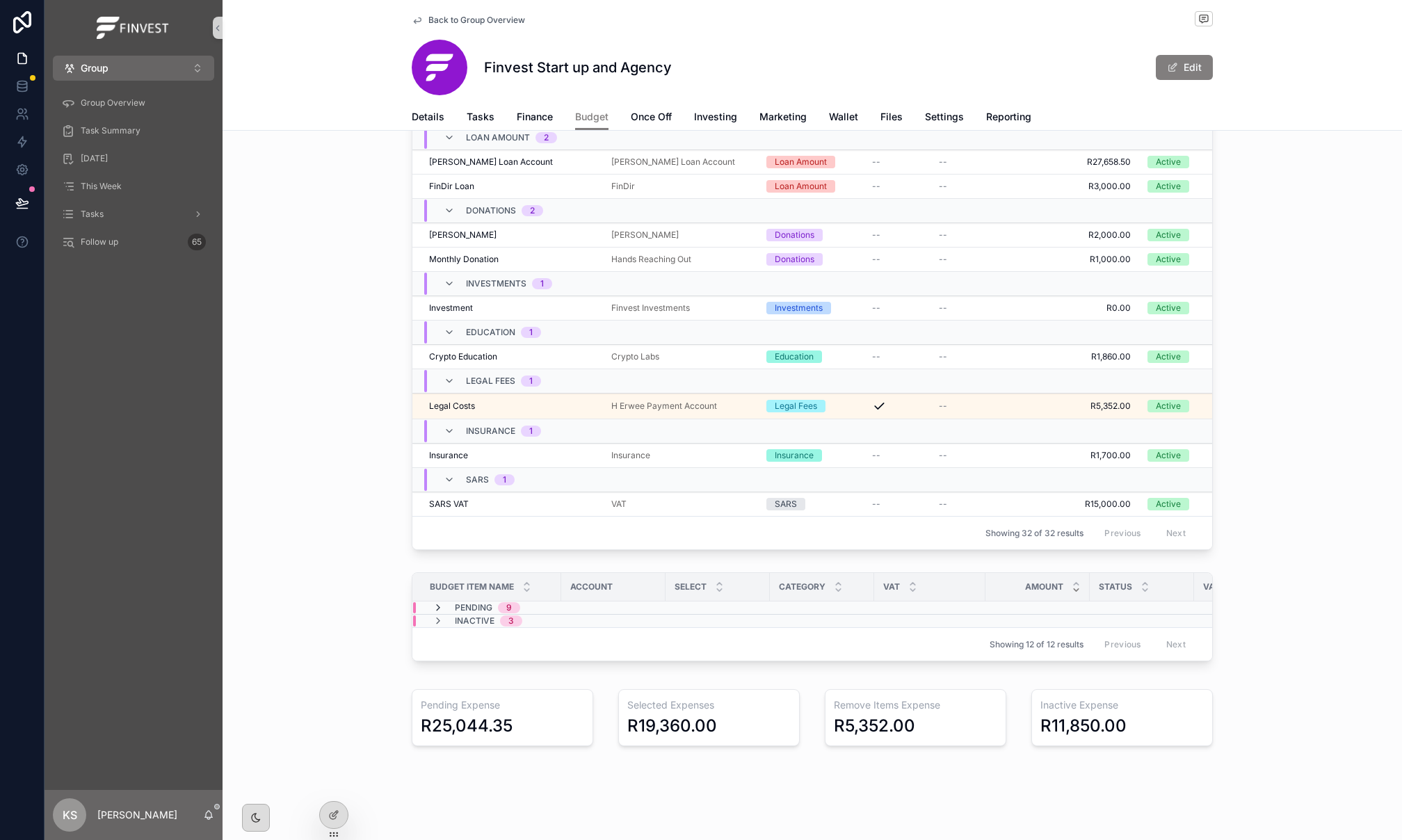
click at [438, 612] on icon "scrollable content" at bounding box center [438, 608] width 11 height 11
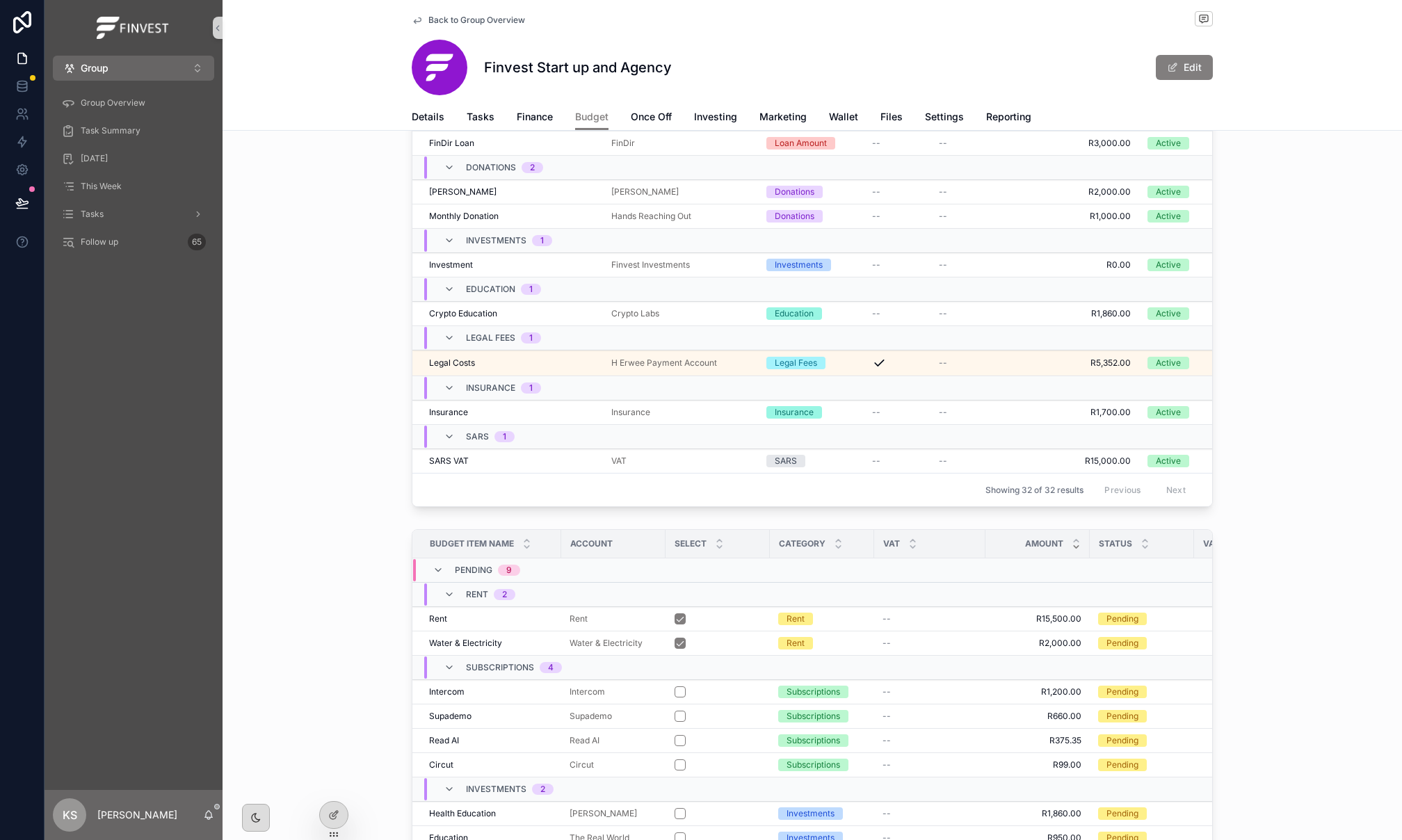
click at [441, 582] on div "Pending 9" at bounding box center [477, 570] width 88 height 22
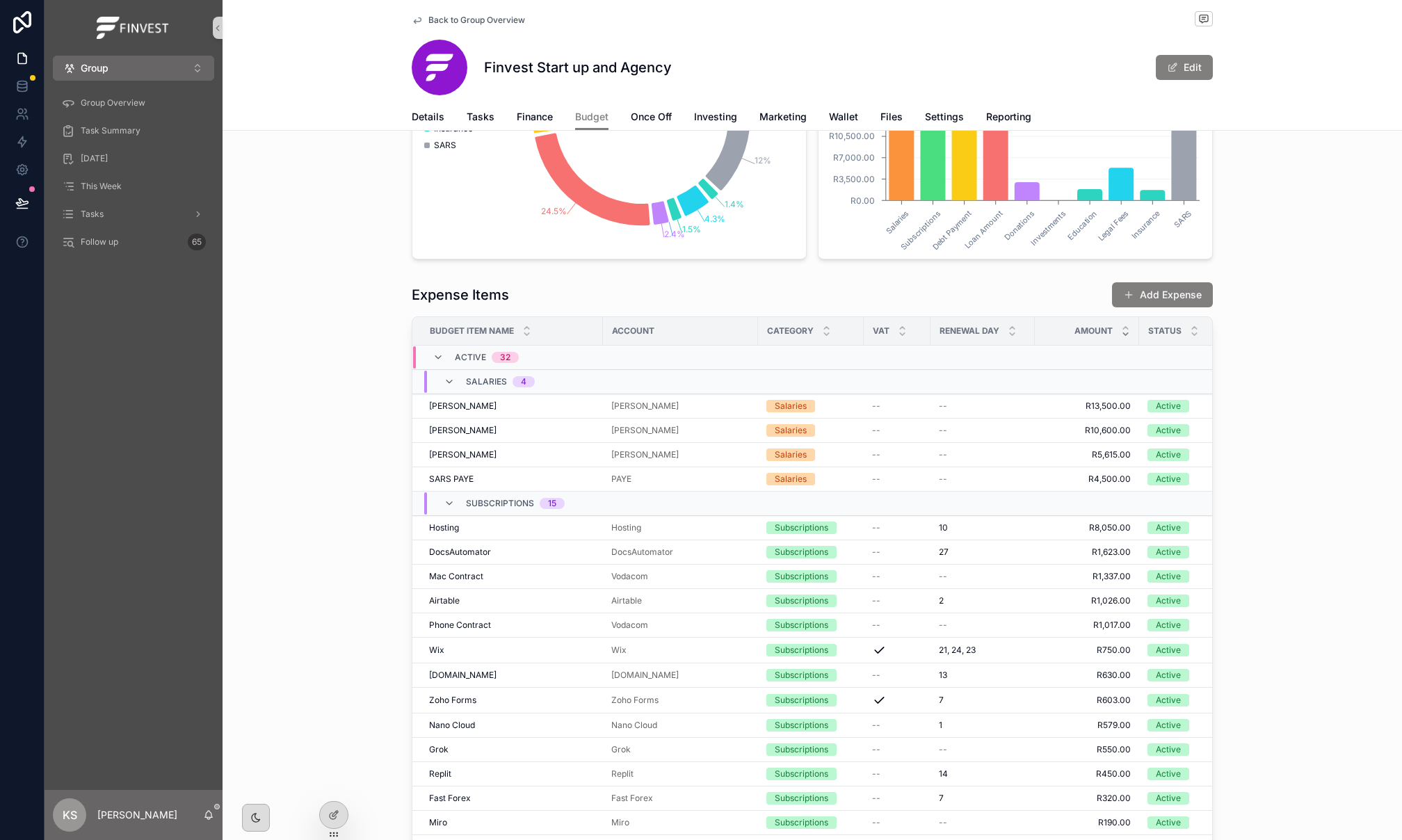
scroll to position [701, 0]
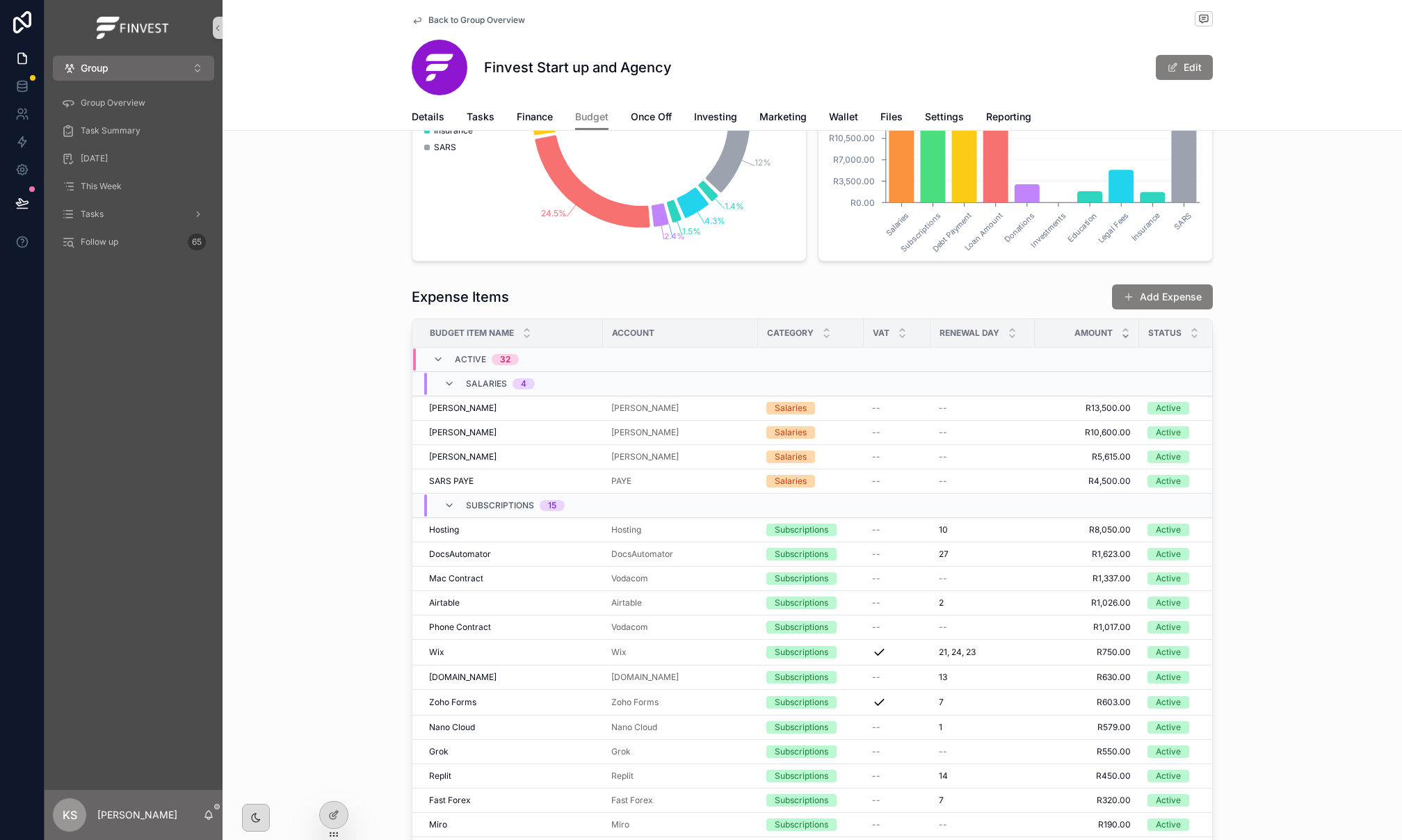
click at [1159, 302] on button "Add Expense" at bounding box center [1162, 297] width 101 height 25
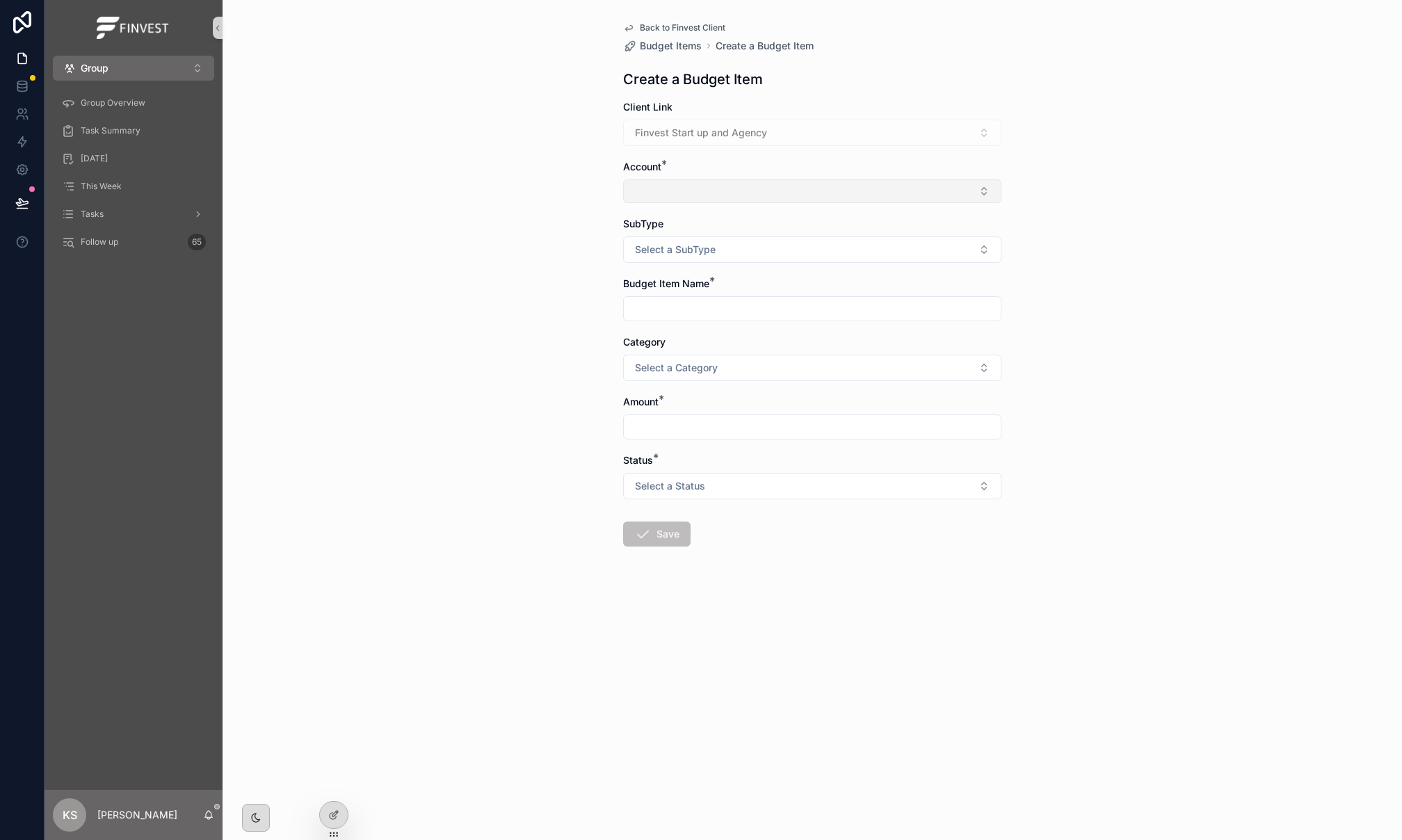
click at [697, 190] on button "Select Button" at bounding box center [812, 191] width 378 height 23
type input "**"
click at [712, 248] on div "HD Telecoms" at bounding box center [812, 247] width 371 height 22
click at [686, 318] on input "scrollable content" at bounding box center [812, 311] width 376 height 20
type input "**********"
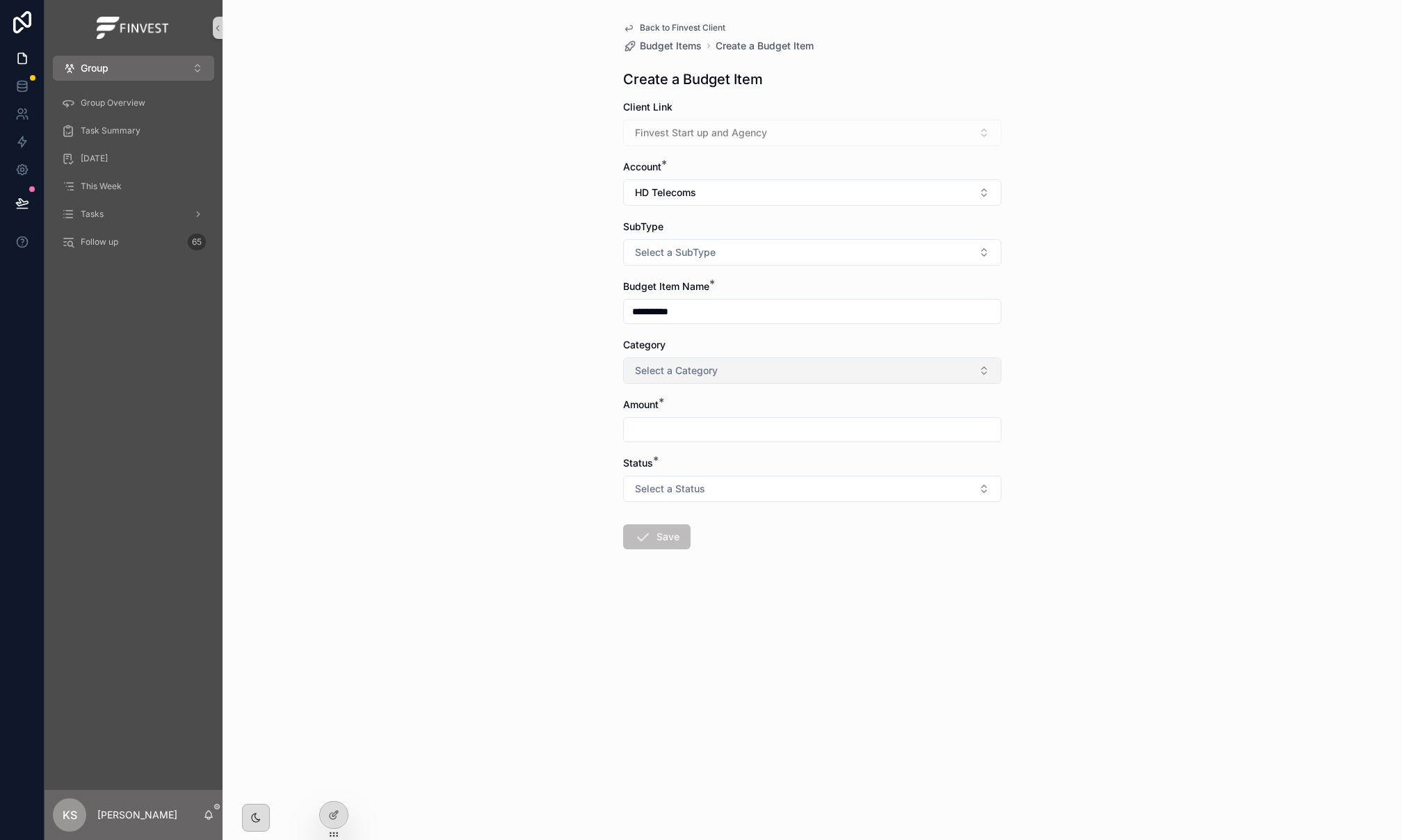
click at [767, 376] on button "Select a Category" at bounding box center [812, 371] width 378 height 26
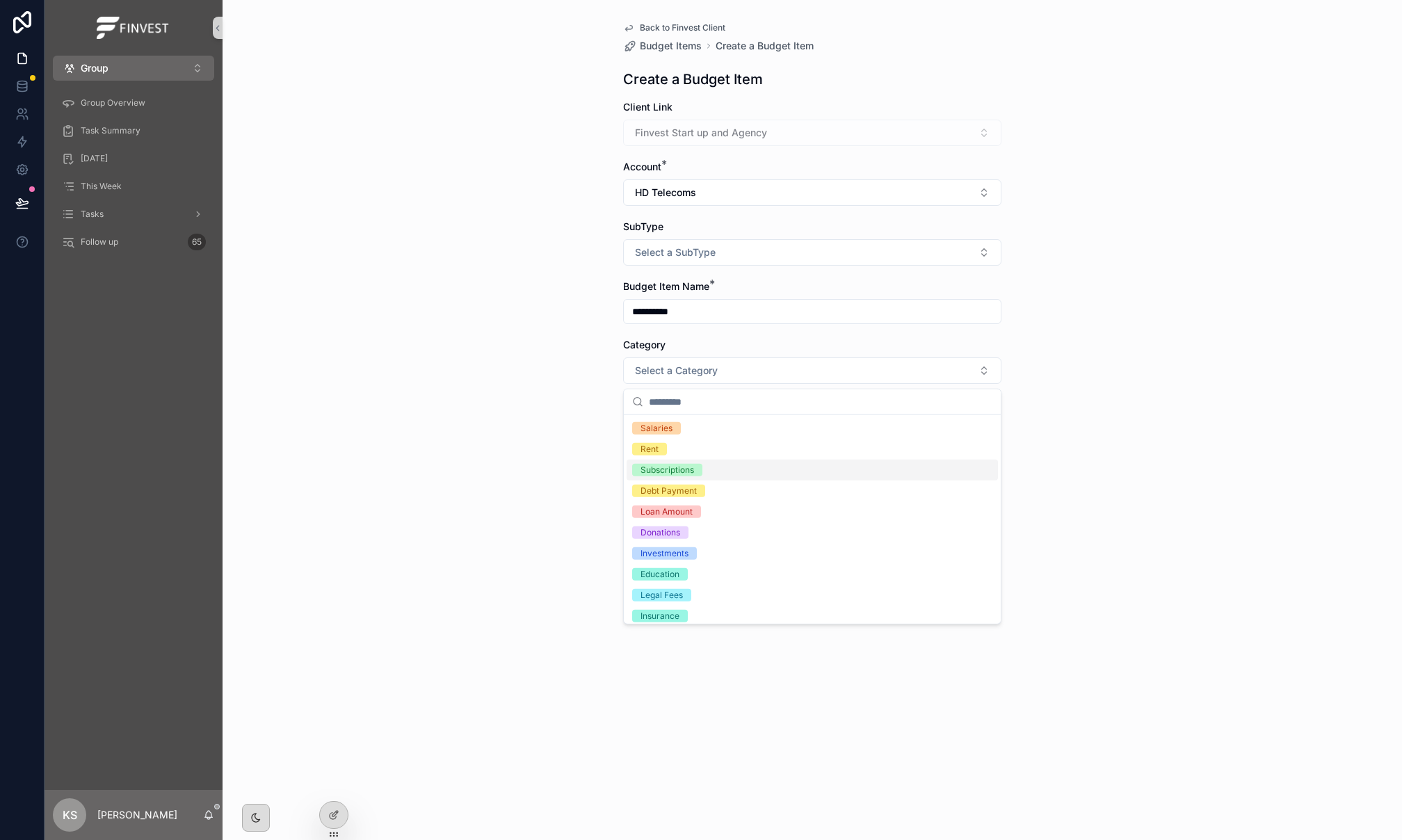
drag, startPoint x: 760, startPoint y: 474, endPoint x: 760, endPoint y: 462, distance: 12.0
click at [762, 474] on div "Subscriptions" at bounding box center [812, 470] width 371 height 21
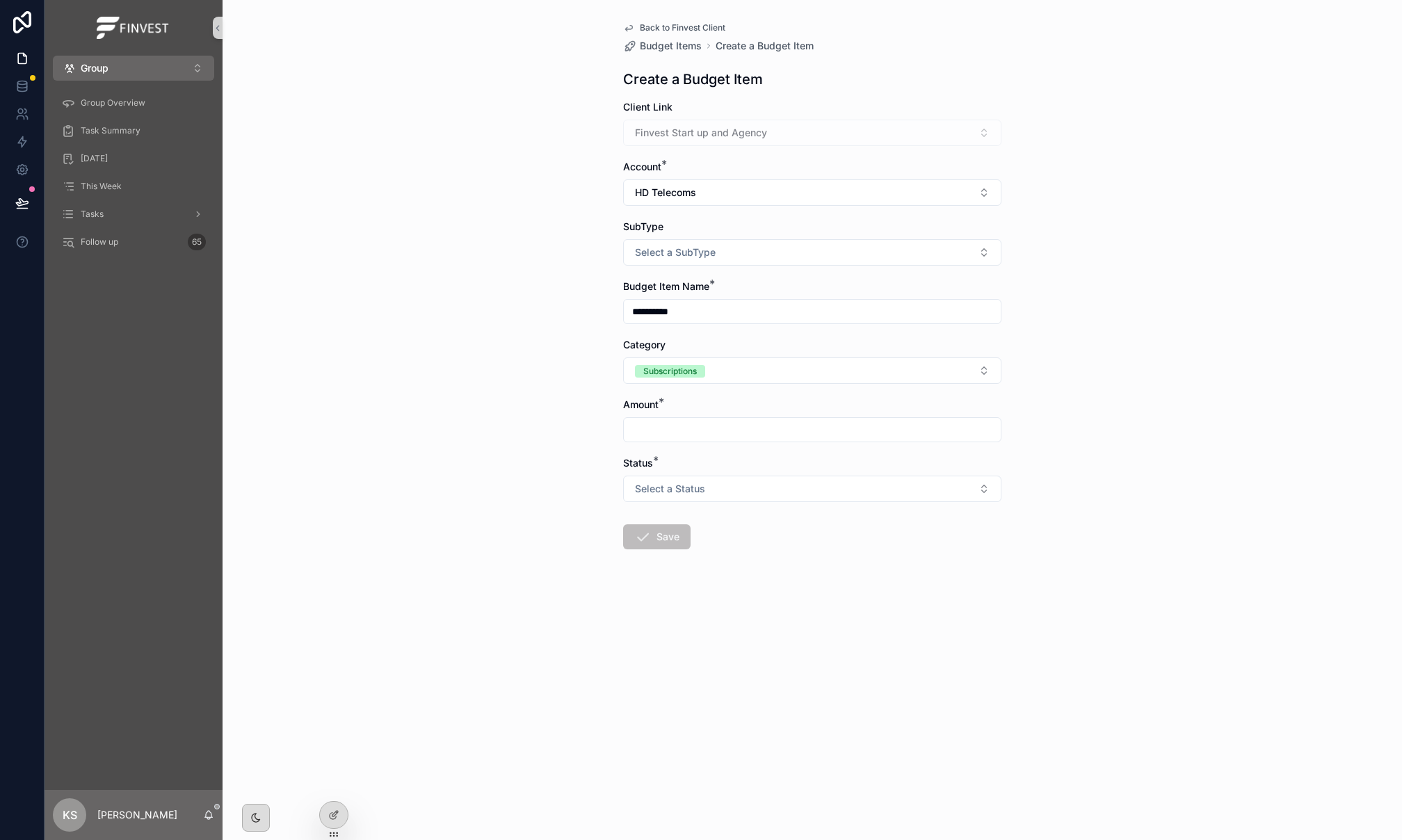
click at [731, 433] on input "scrollable content" at bounding box center [812, 429] width 376 height 20
click at [728, 498] on button "Select a Status" at bounding box center [812, 489] width 378 height 26
drag, startPoint x: 608, startPoint y: 434, endPoint x: 585, endPoint y: 433, distance: 23.0
click at [585, 433] on div "**********" at bounding box center [812, 420] width 1179 height 840
type input "******"
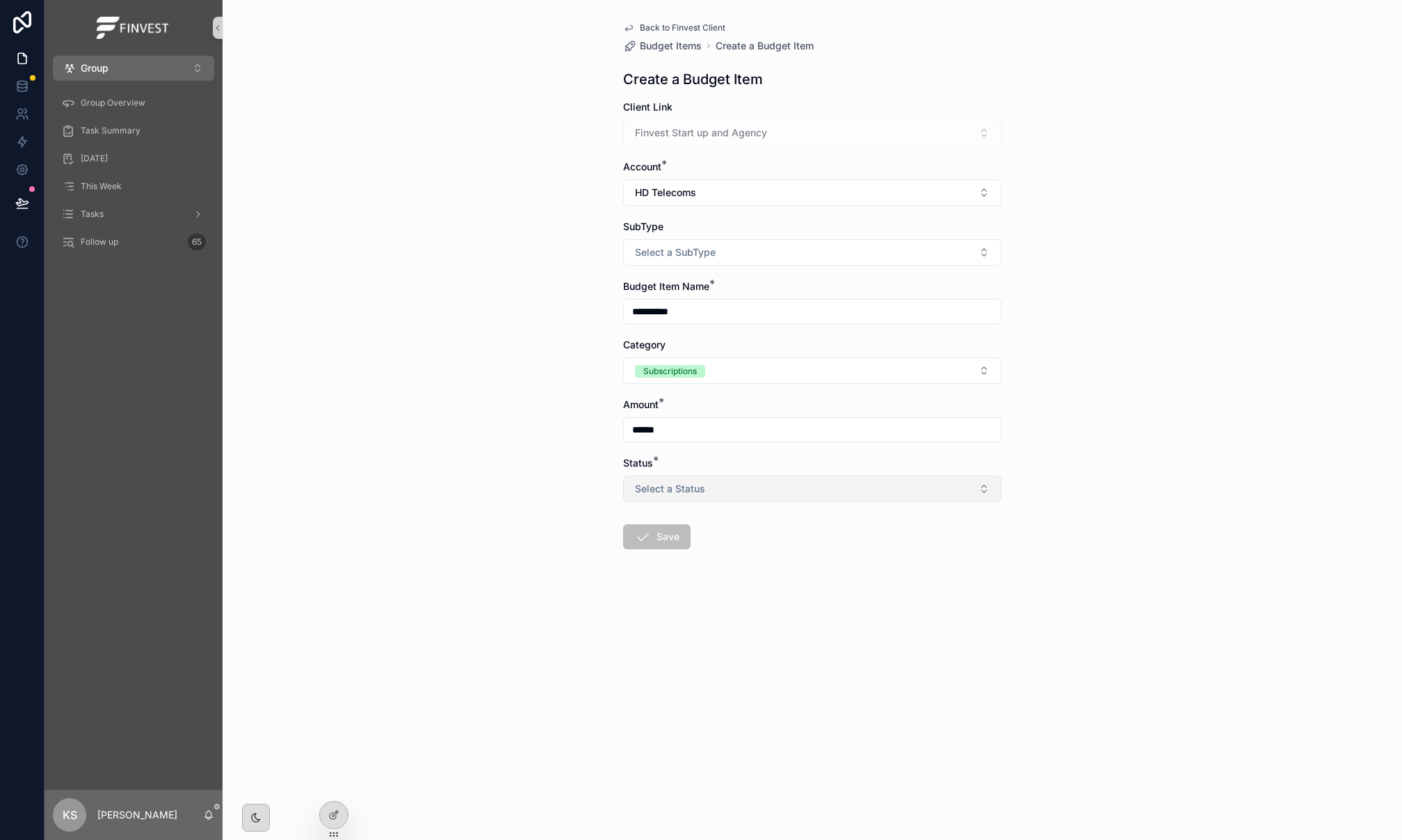
click at [699, 502] on button "Select a Status" at bounding box center [812, 489] width 378 height 26
click at [701, 546] on div "Active" at bounding box center [812, 546] width 371 height 21
click at [694, 255] on span "Select a SubType" at bounding box center [675, 252] width 81 height 14
click at [697, 326] on div "Expense" at bounding box center [812, 331] width 371 height 21
drag, startPoint x: 646, startPoint y: 538, endPoint x: 901, endPoint y: 549, distance: 255.2
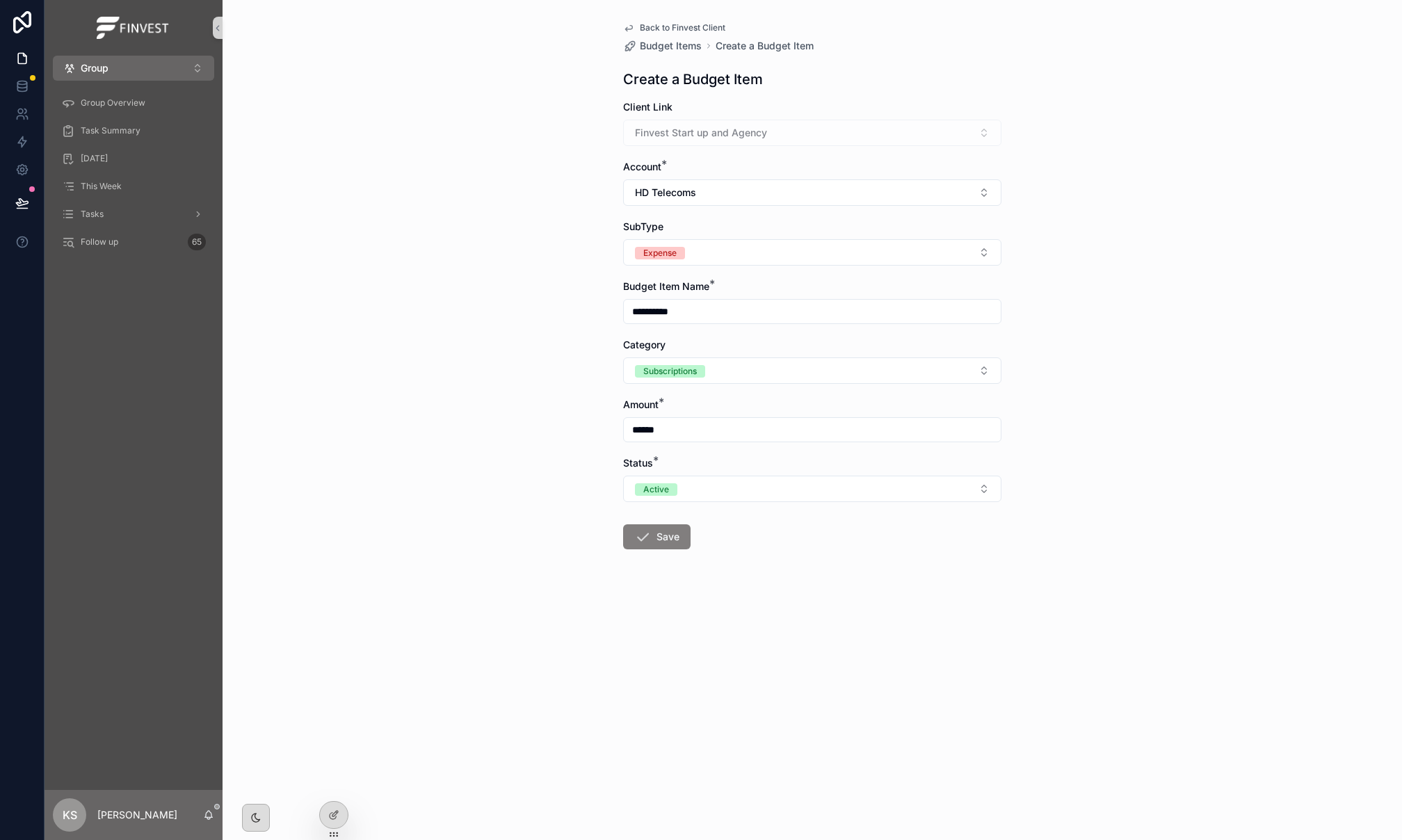
click at [646, 538] on icon "scrollable content" at bounding box center [642, 537] width 17 height 17
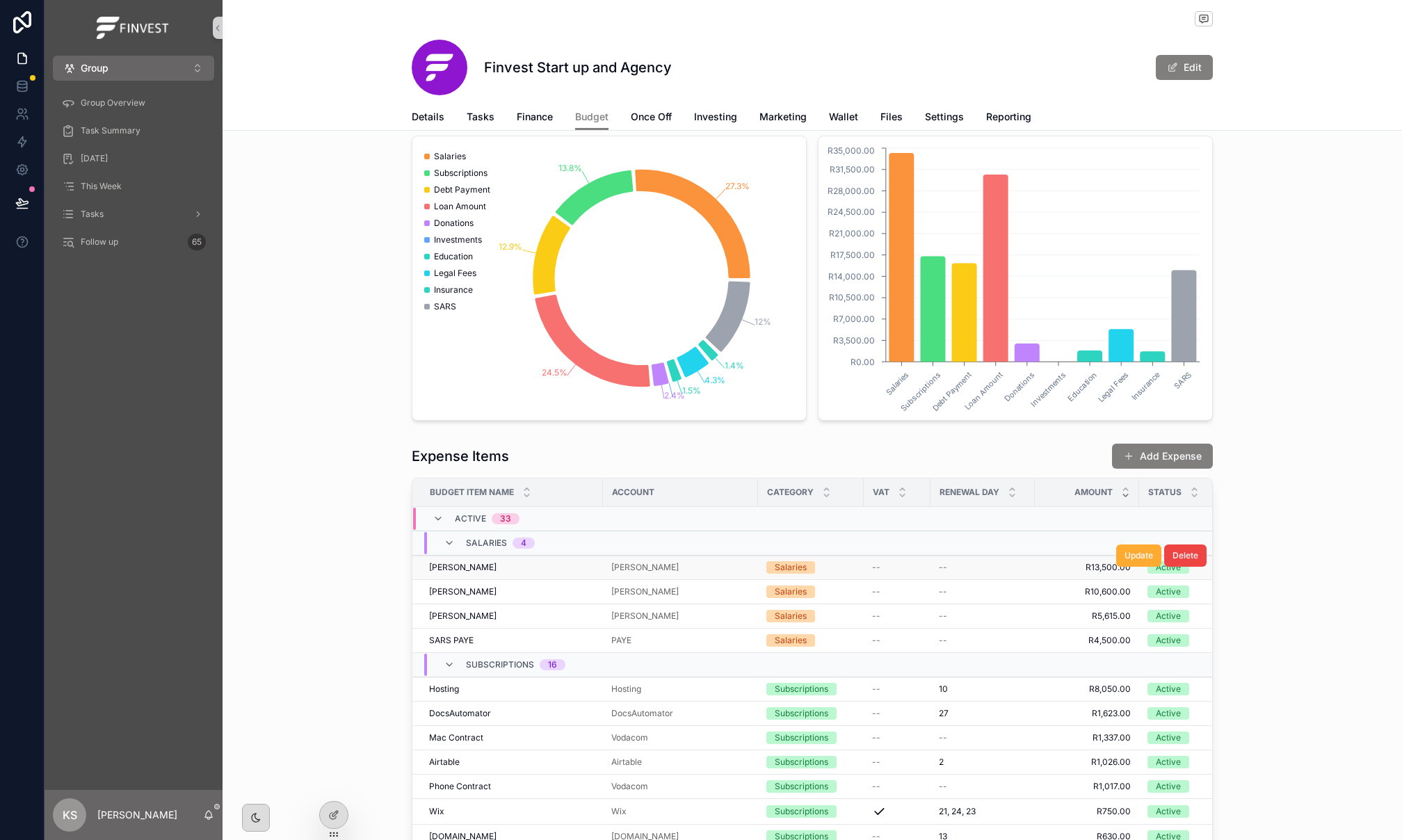
scroll to position [554, 0]
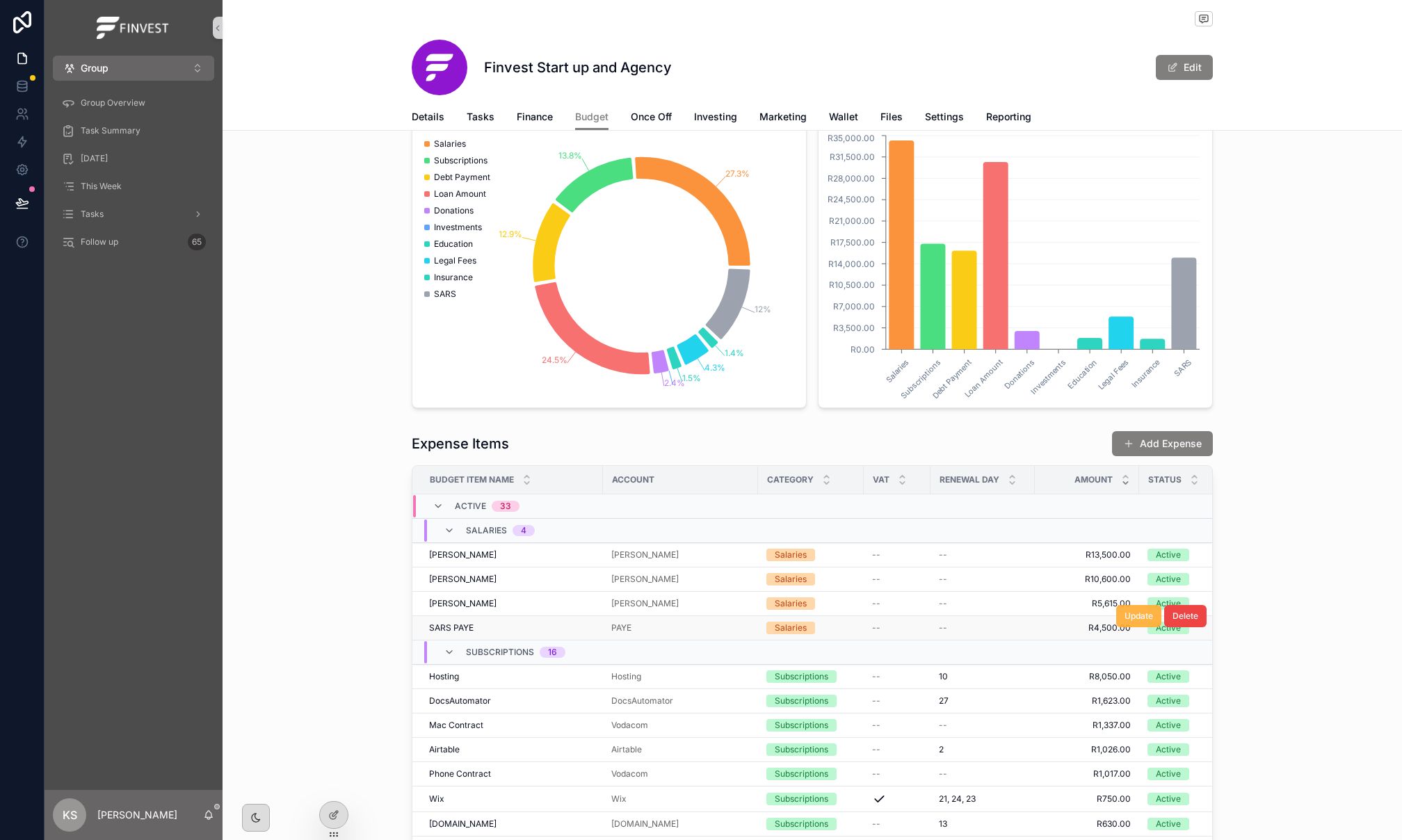
click at [1132, 622] on span "Update" at bounding box center [1138, 616] width 28 height 11
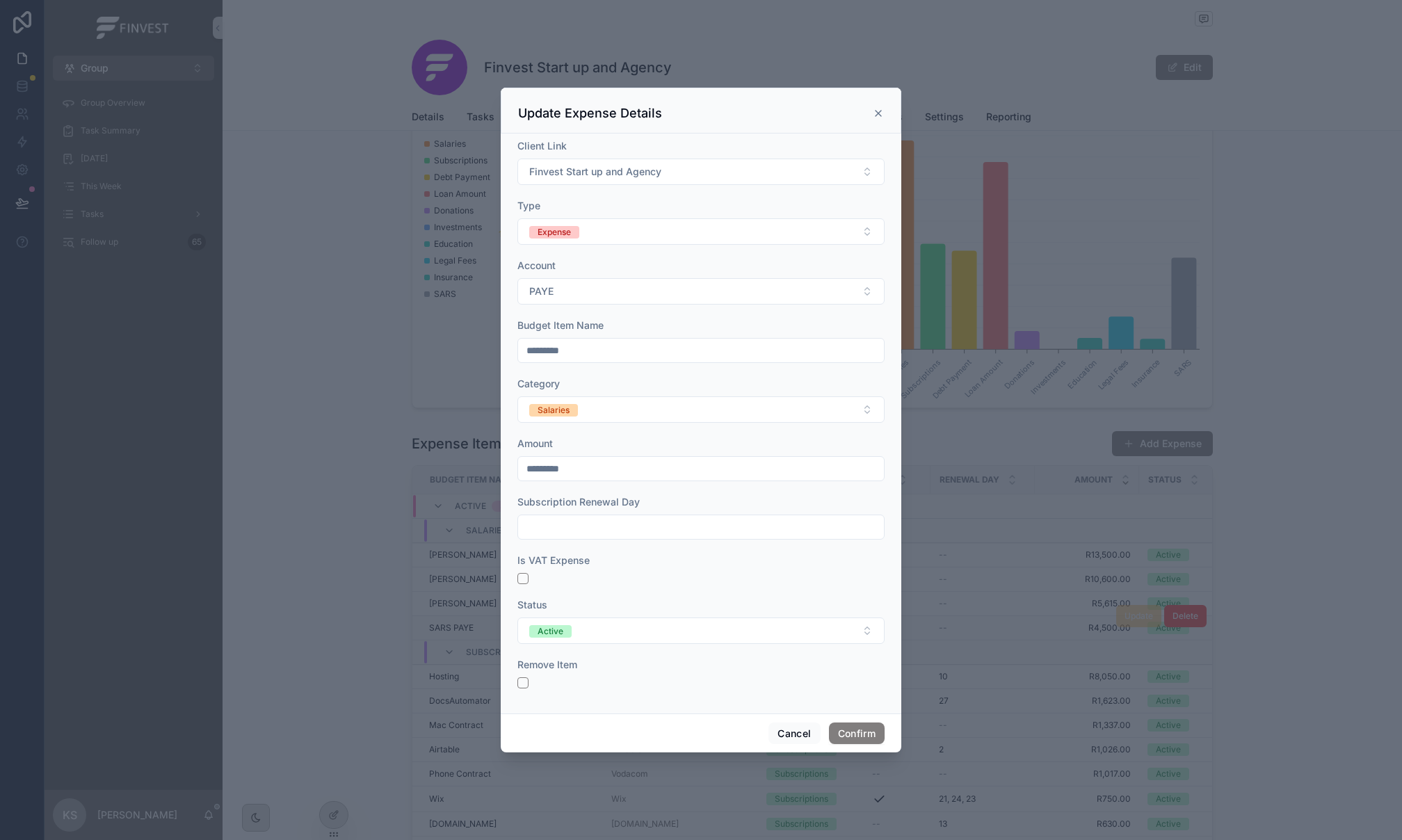
drag, startPoint x: 597, startPoint y: 469, endPoint x: 450, endPoint y: 456, distance: 147.6
click at [450, 456] on div "Update Expense Details Client Link Finvest Start up and Agency Type Expense Acc…" at bounding box center [701, 420] width 1402 height 840
type input "*********"
drag, startPoint x: 860, startPoint y: 739, endPoint x: 865, endPoint y: 833, distance: 94.1
click at [860, 739] on button "Confirm" at bounding box center [856, 733] width 55 height 22
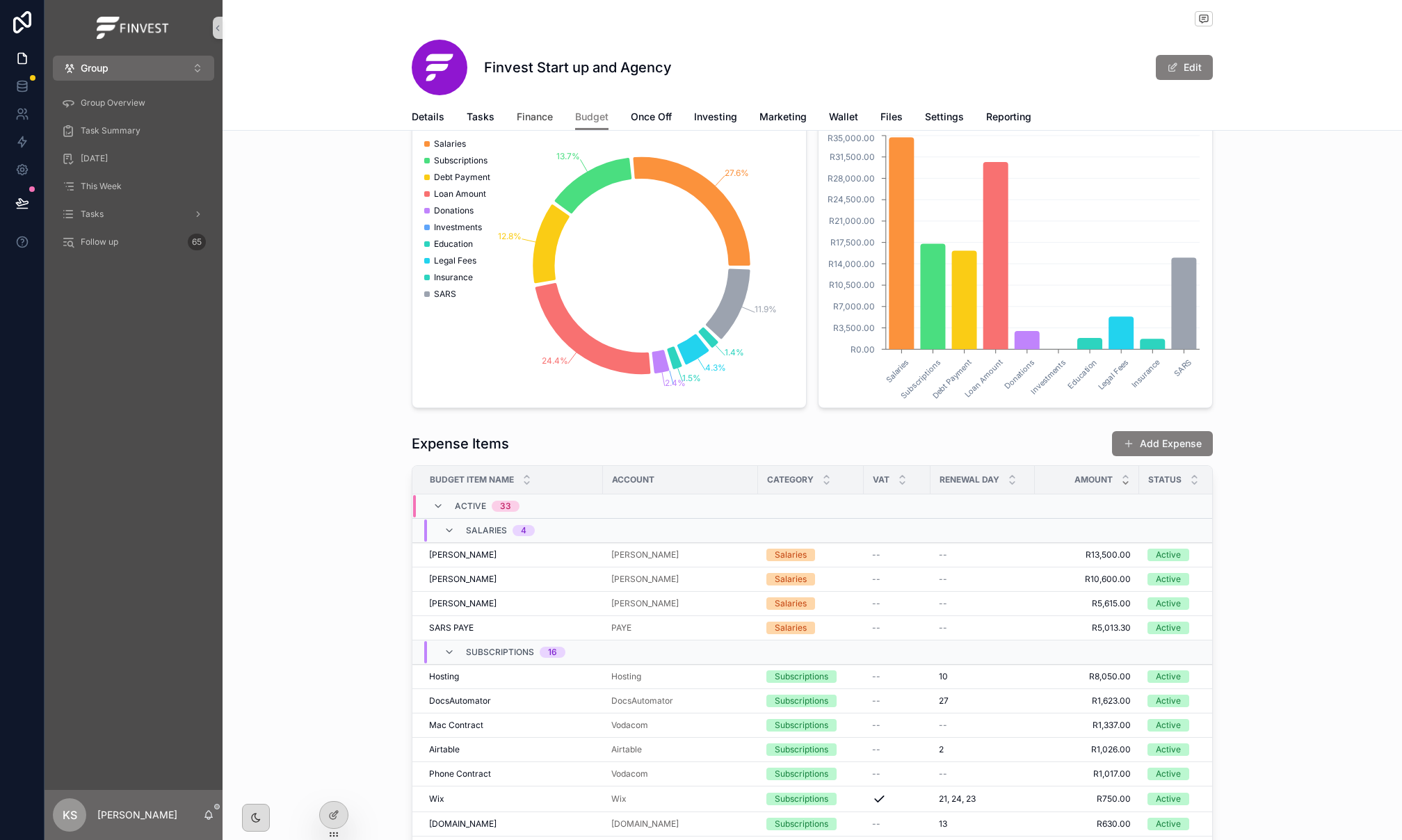
click at [535, 118] on span "Finance" at bounding box center [535, 116] width 37 height 14
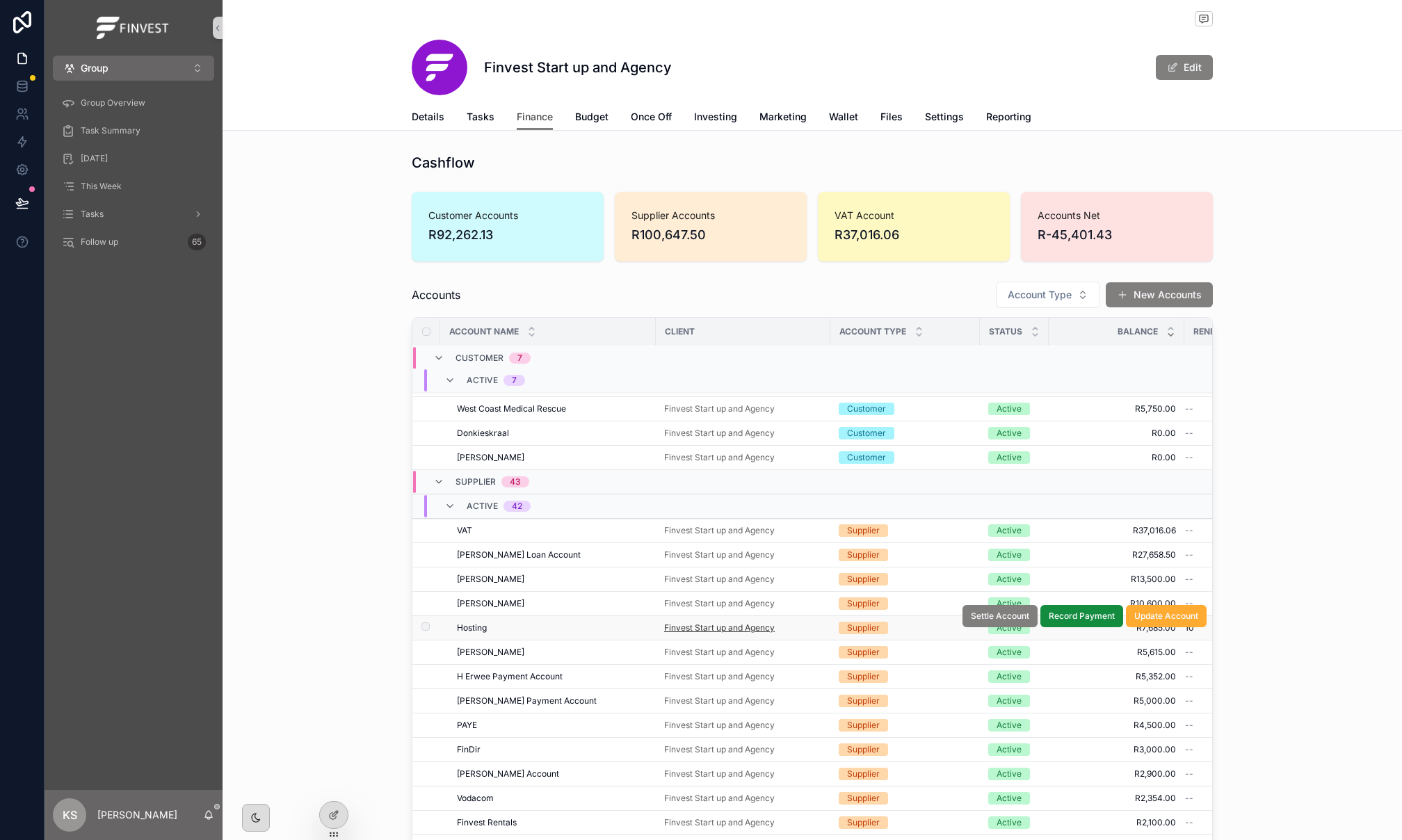
scroll to position [124, 0]
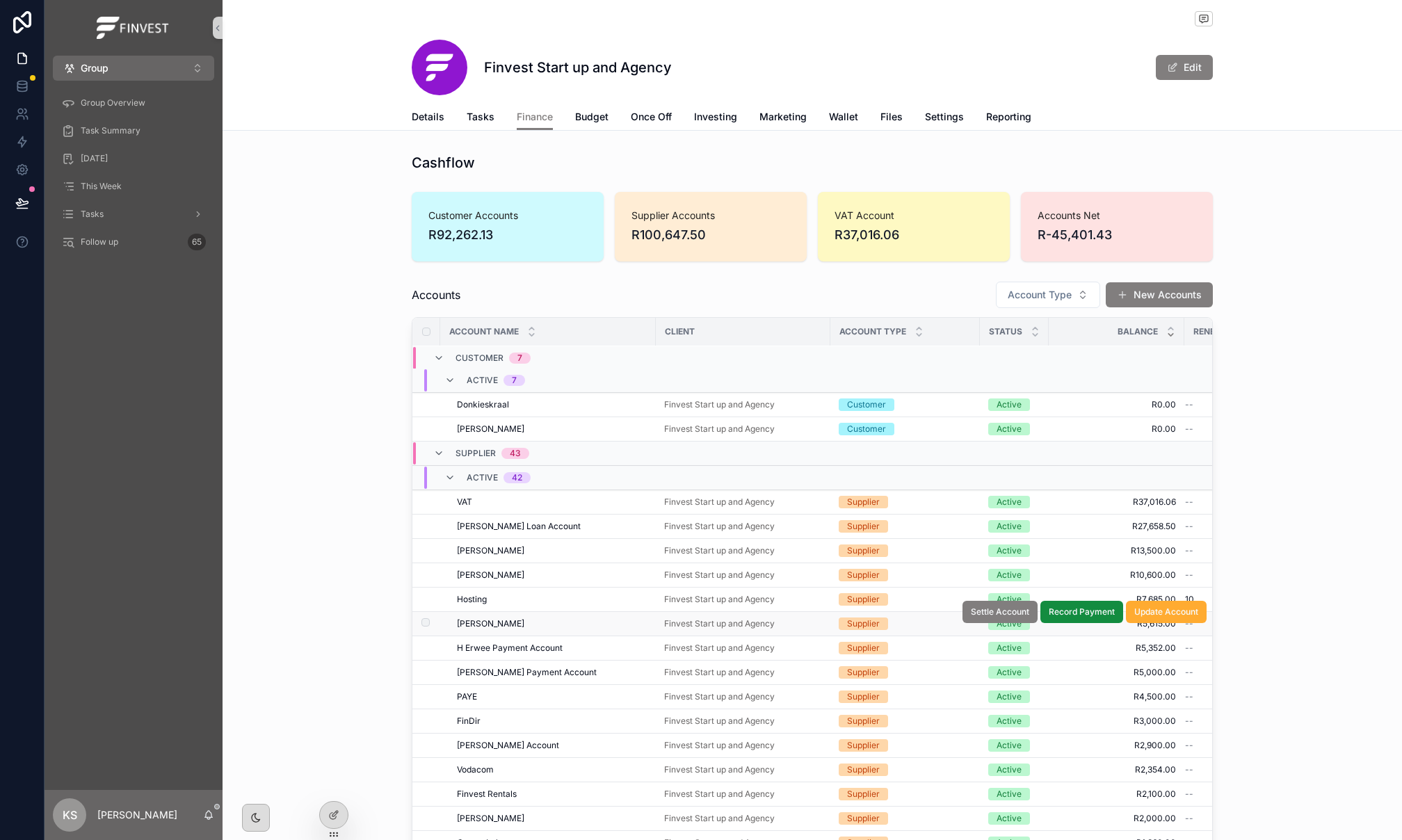
click at [545, 629] on div "[PERSON_NAME] [PERSON_NAME]" at bounding box center [552, 624] width 190 height 11
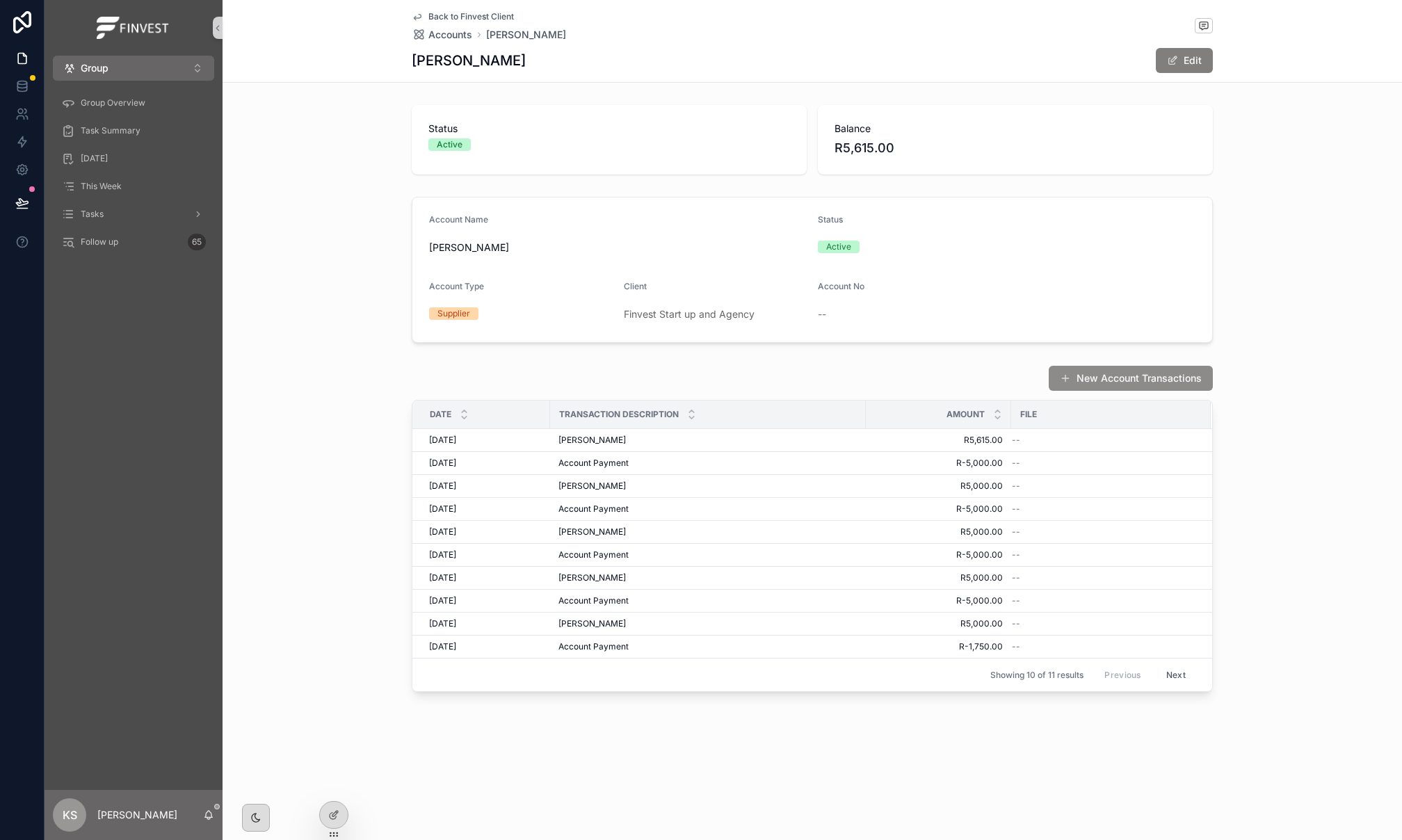
click at [1114, 382] on button "New Account Transactions" at bounding box center [1130, 378] width 164 height 25
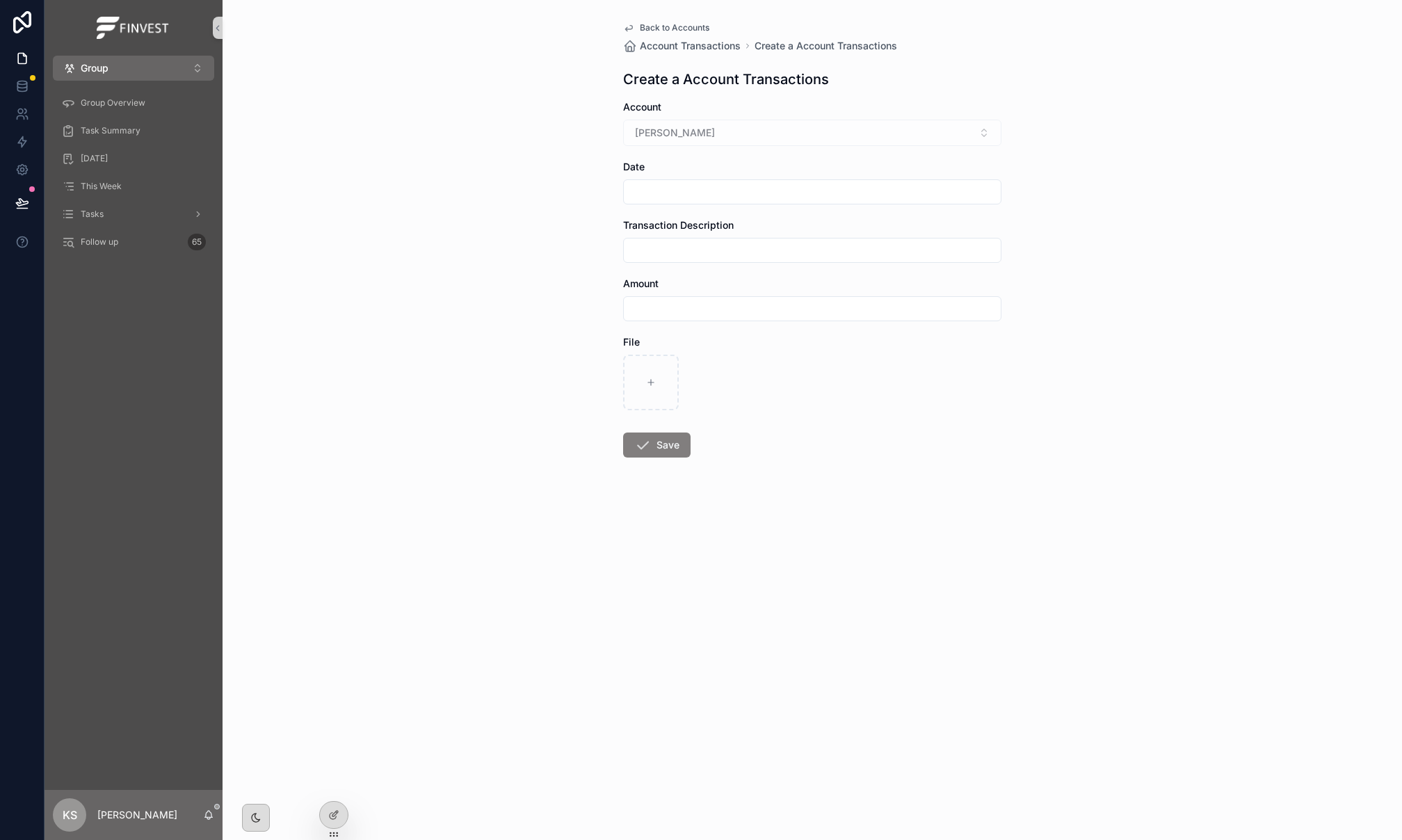
click at [685, 184] on input "scrollable content" at bounding box center [812, 192] width 376 height 20
click at [862, 429] on button "30" at bounding box center [861, 430] width 25 height 25
type input "**********"
click at [662, 244] on input "scrollable content" at bounding box center [812, 250] width 376 height 20
type input "*"
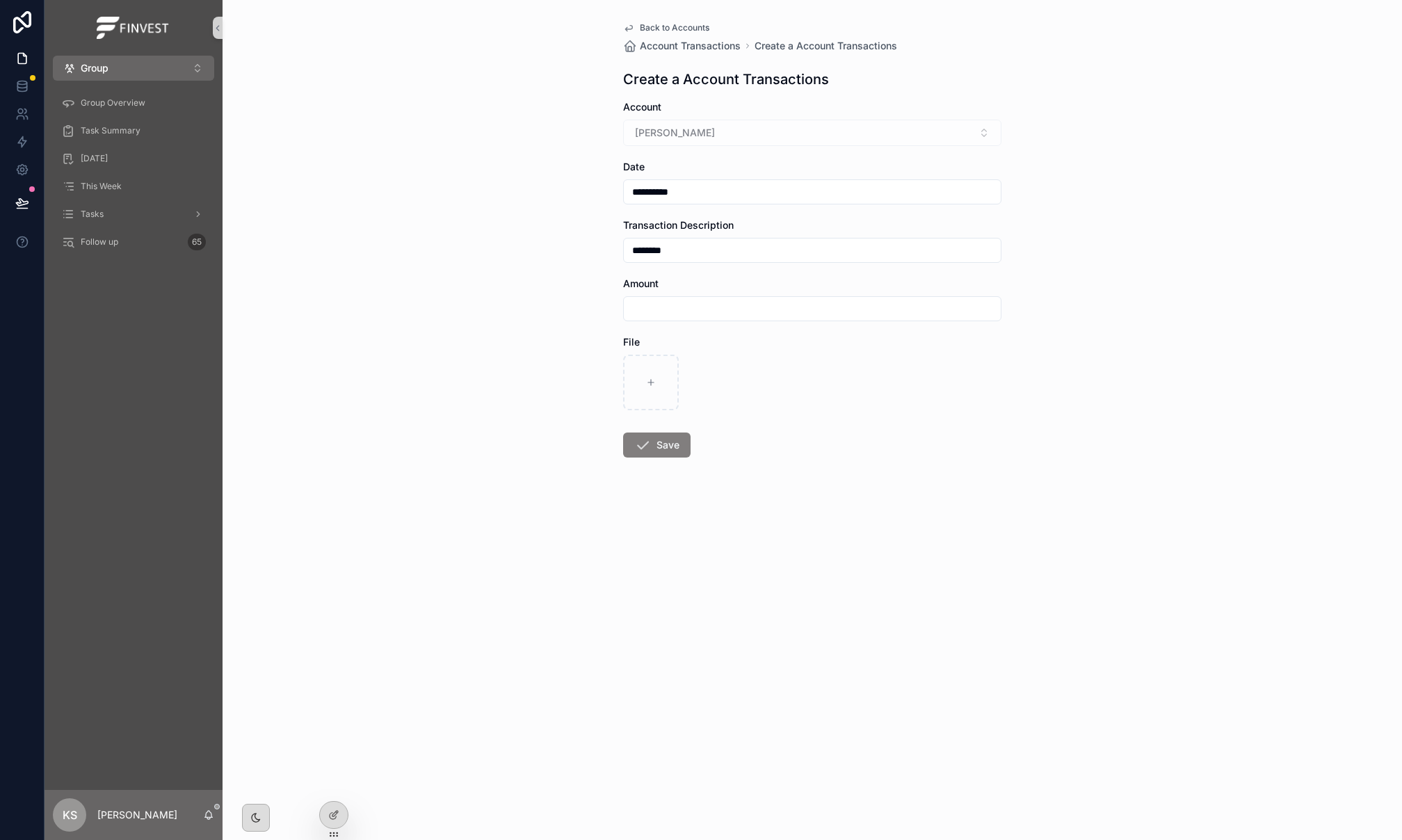
type input "********"
click at [655, 315] on input "scrollable content" at bounding box center [812, 308] width 376 height 20
type input "*********"
click at [644, 437] on icon "scrollable content" at bounding box center [642, 445] width 17 height 17
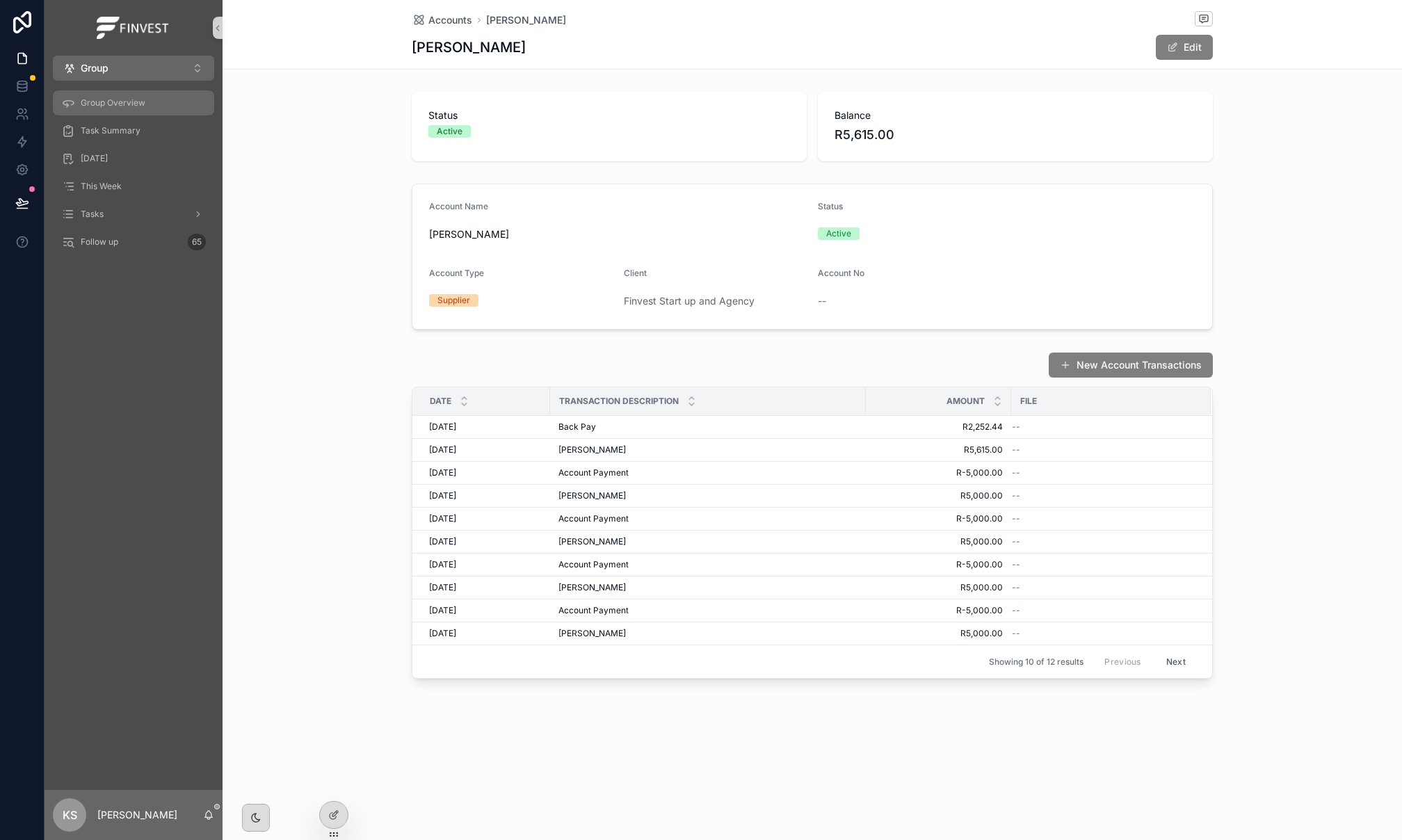
click at [131, 109] on div "Group Overview" at bounding box center [133, 103] width 144 height 22
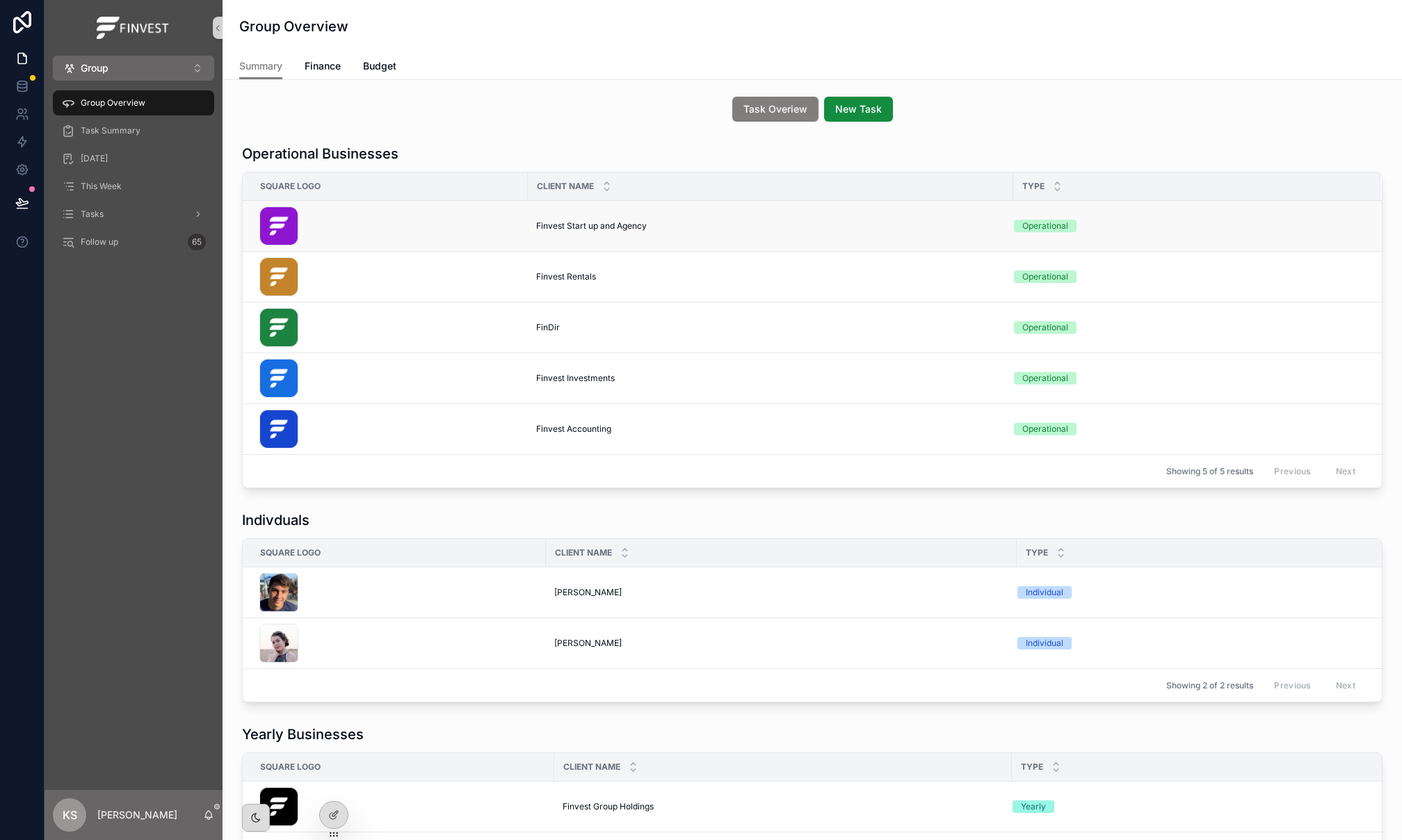
click at [598, 222] on span "Finvest Start up and Agency" at bounding box center [591, 226] width 111 height 11
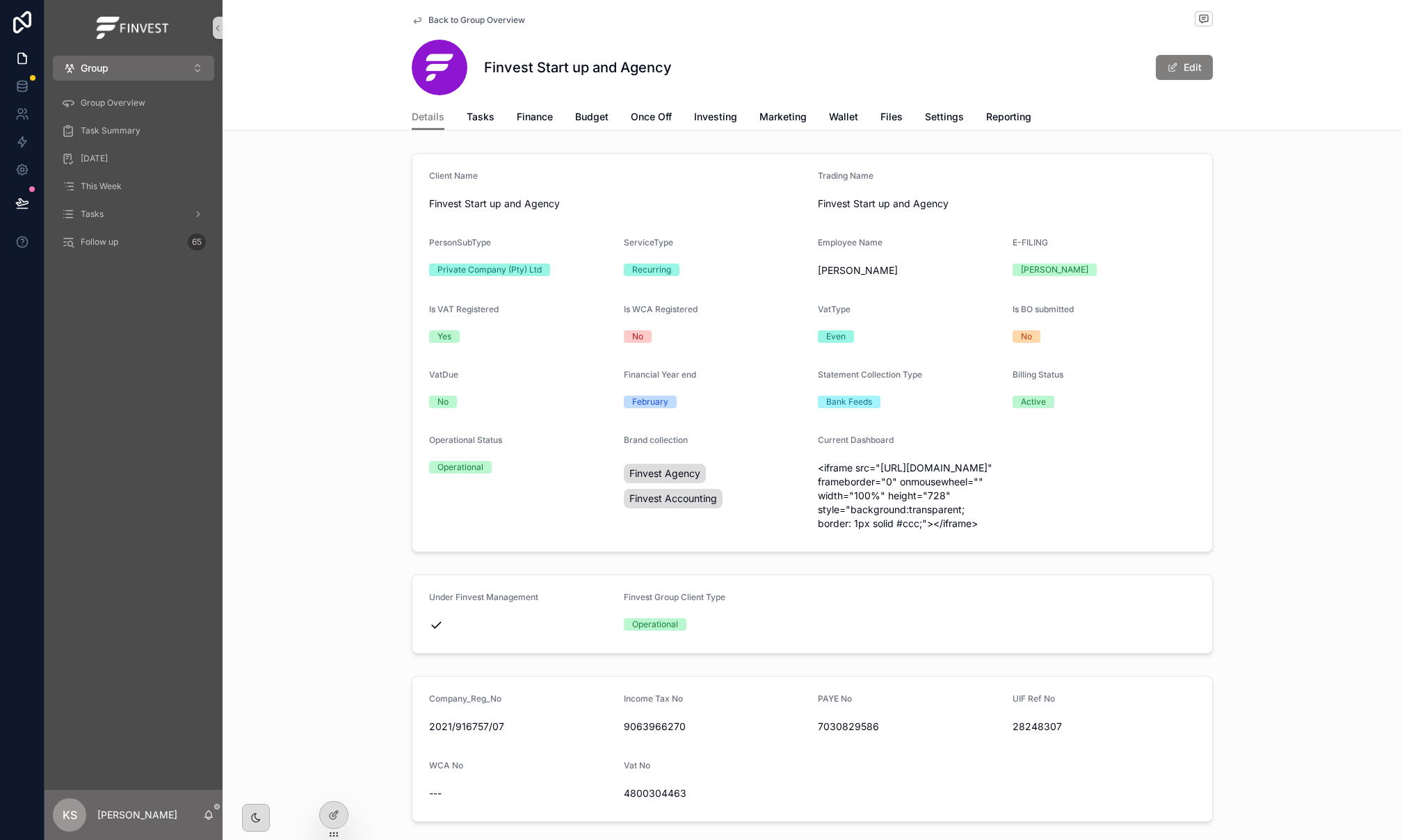
click at [509, 112] on div "Details Tasks Finance Budget Once Off Investing Marketing Wallet Files Settings…" at bounding box center [812, 117] width 801 height 26
click at [524, 118] on span "Finance" at bounding box center [535, 116] width 37 height 14
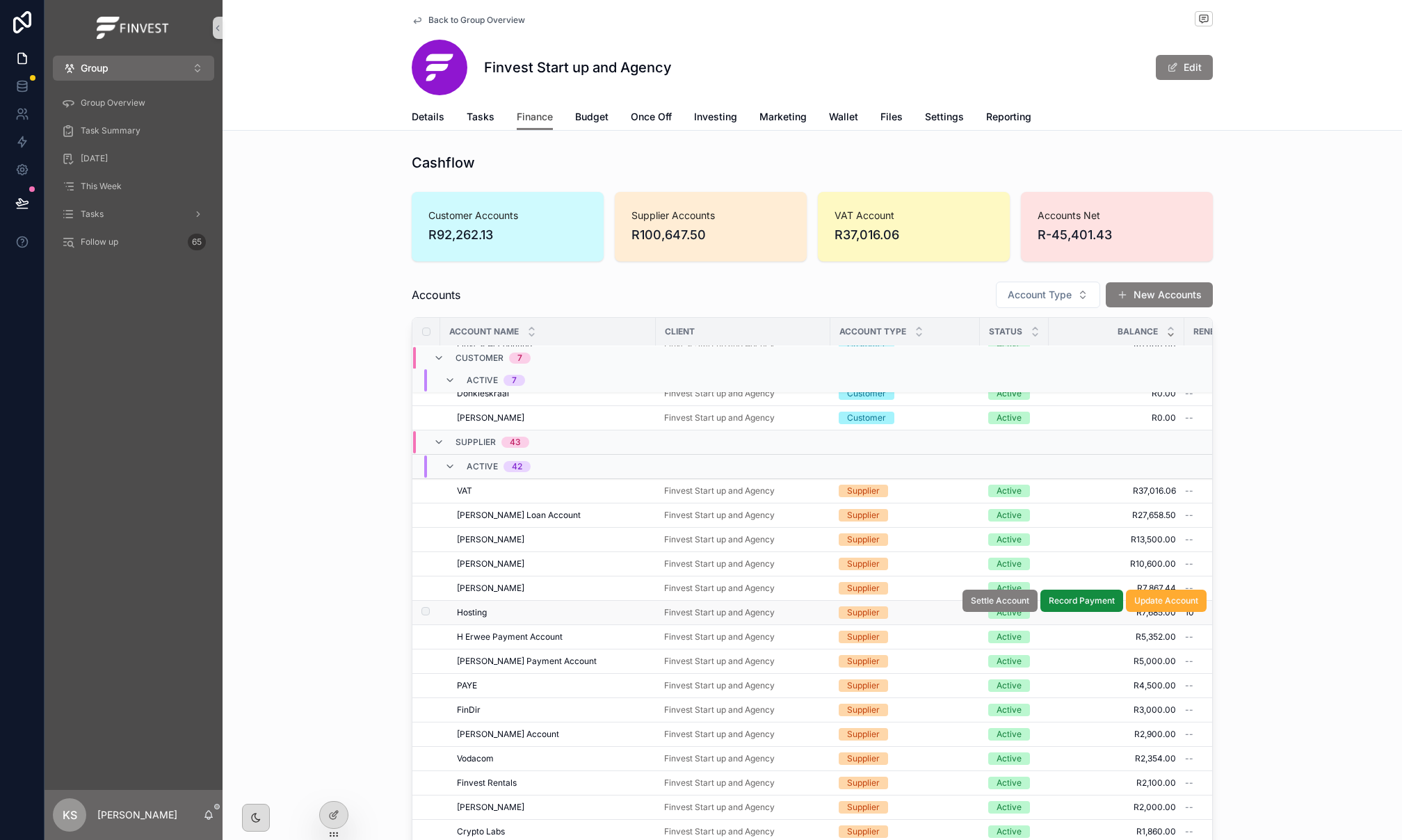
scroll to position [140, 0]
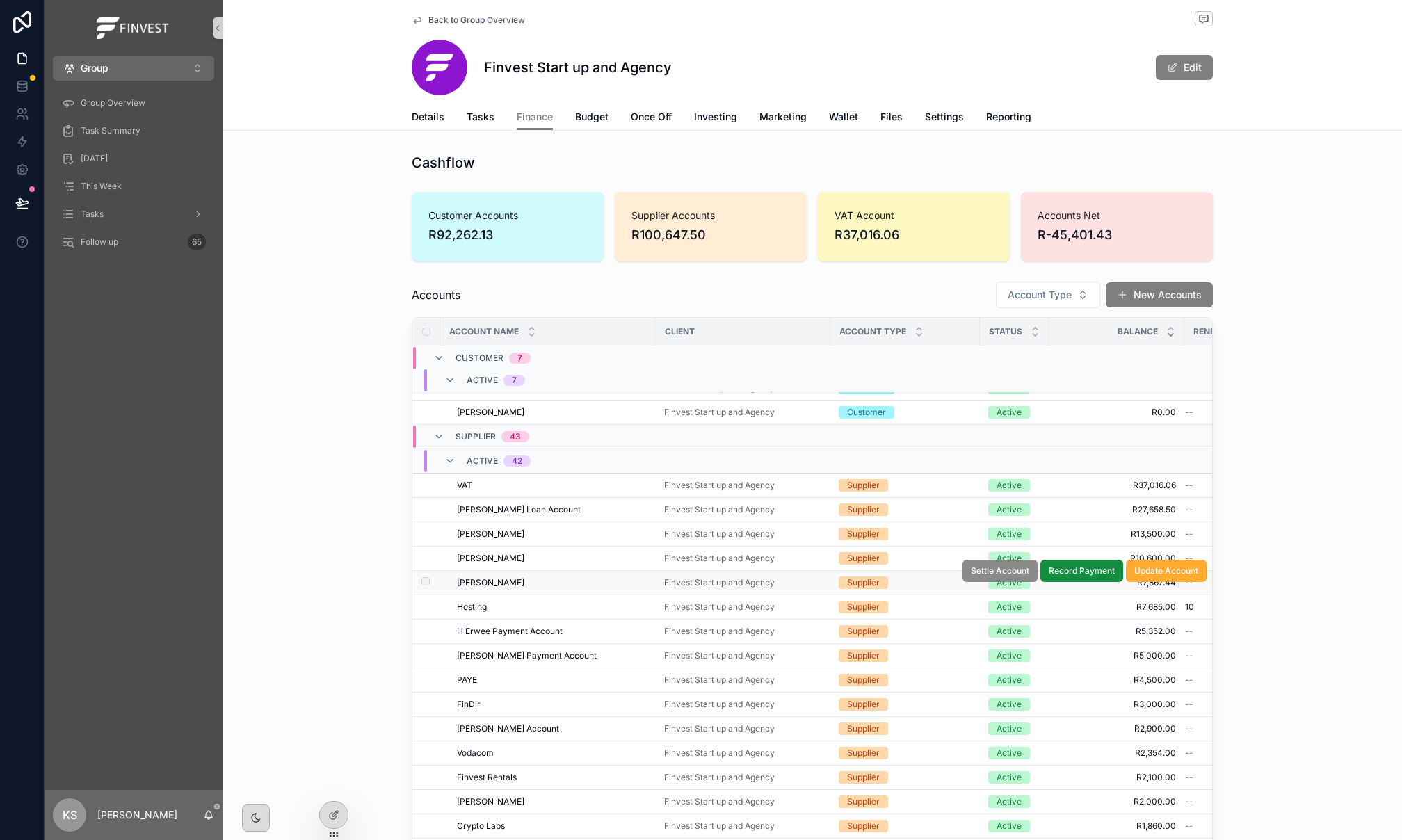
click at [1008, 576] on span "Settle Account" at bounding box center [999, 571] width 58 height 11
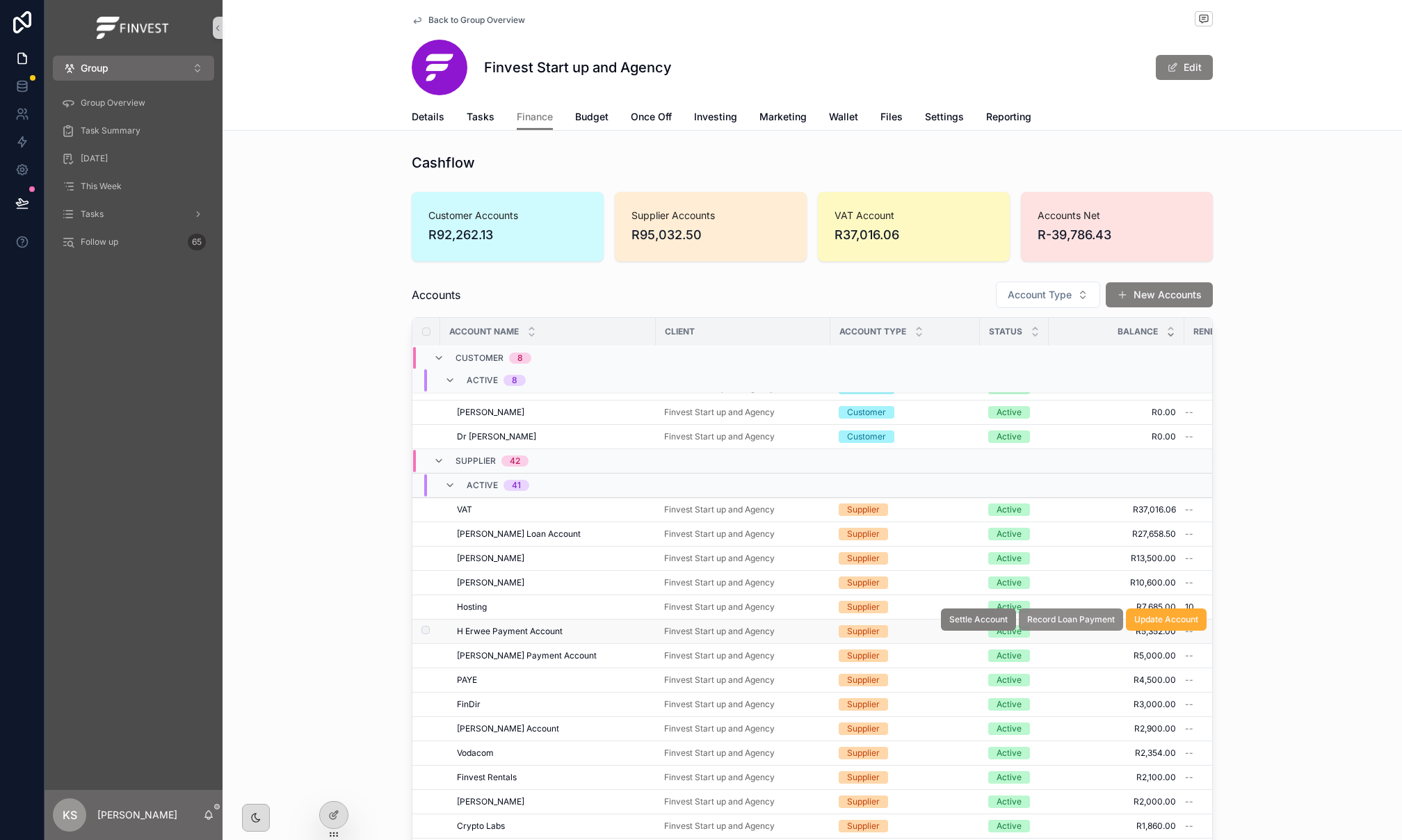
click at [1052, 624] on span "Record Loan Payment" at bounding box center [1071, 620] width 88 height 11
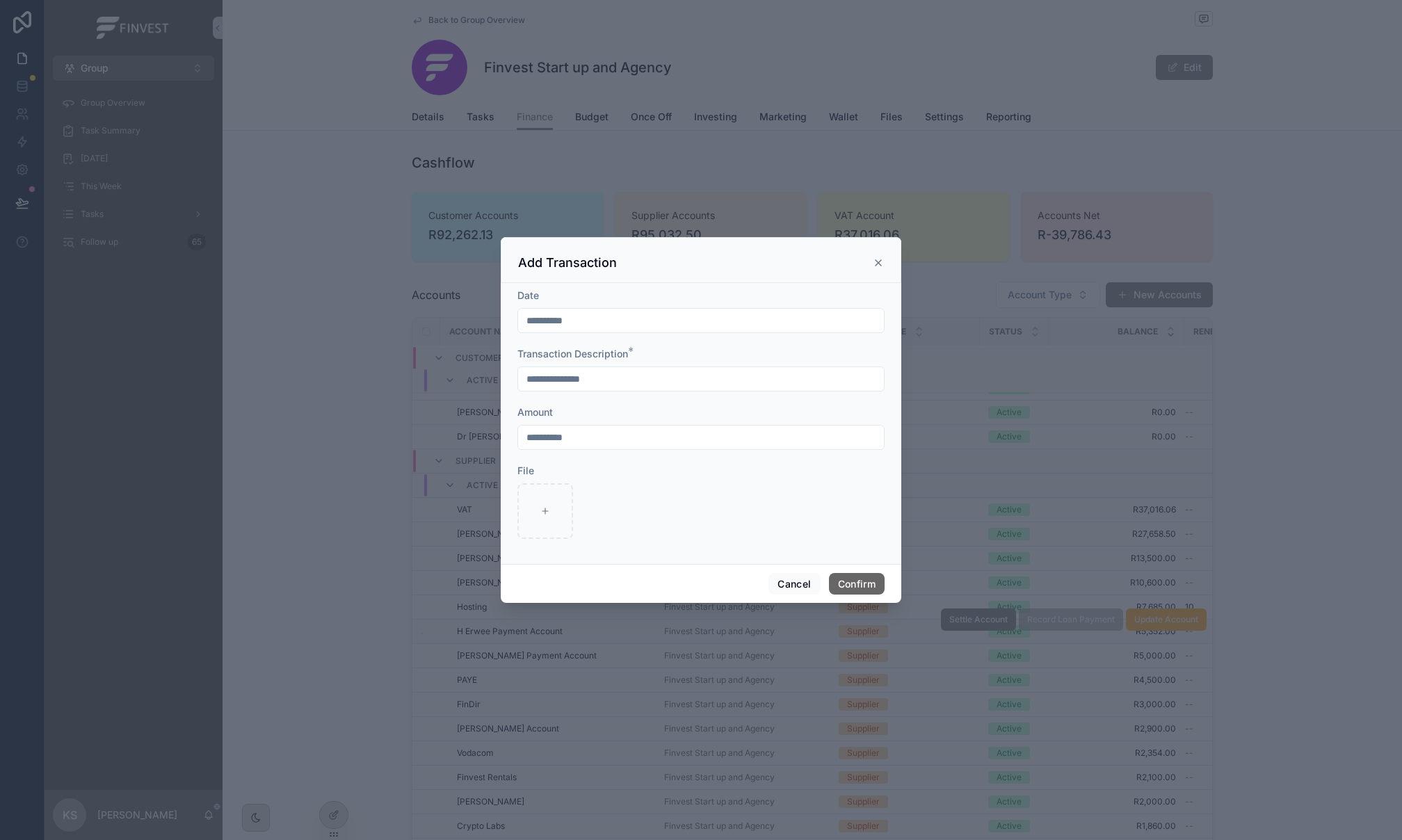
click at [845, 577] on button "Confirm" at bounding box center [856, 584] width 55 height 22
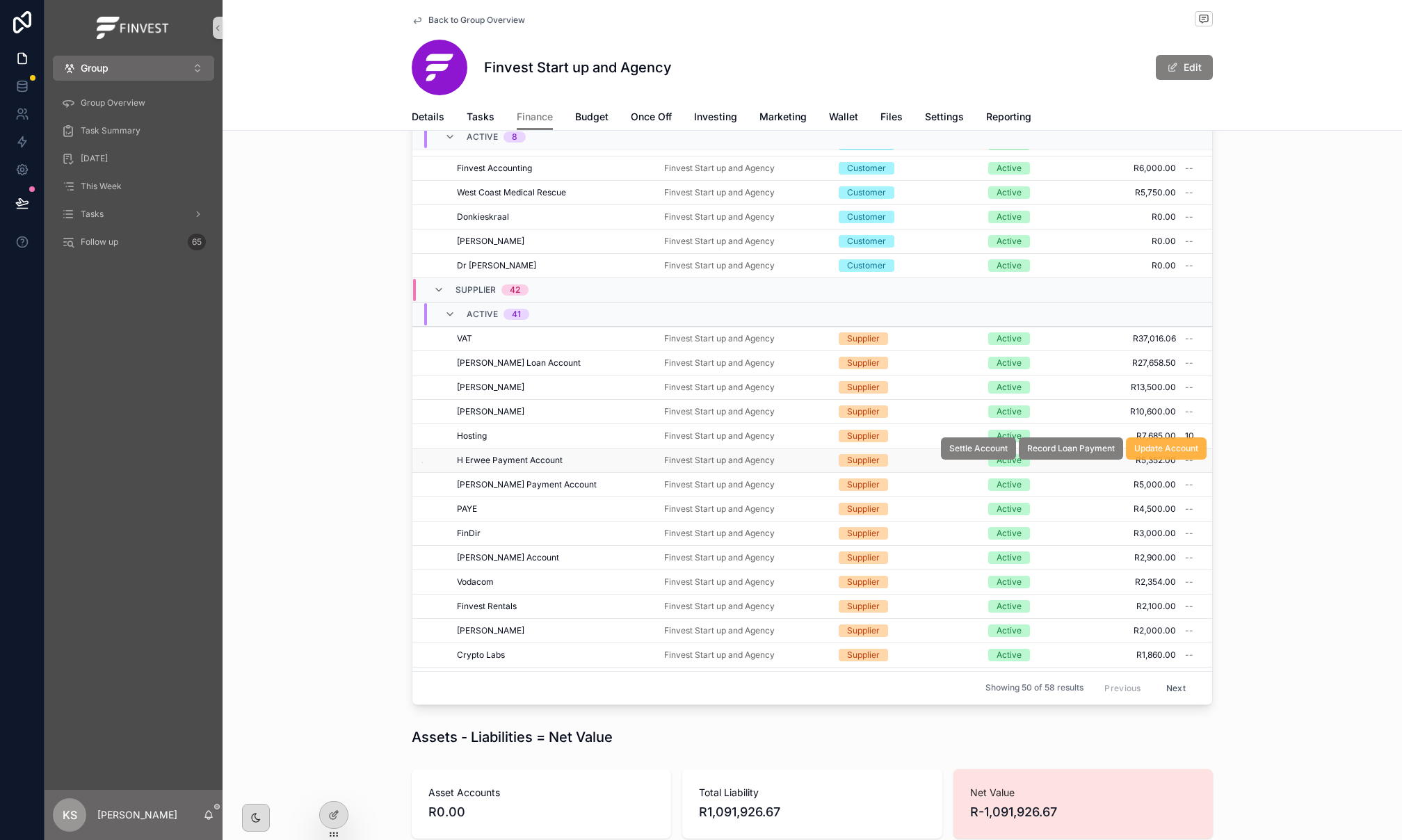
scroll to position [67, 0]
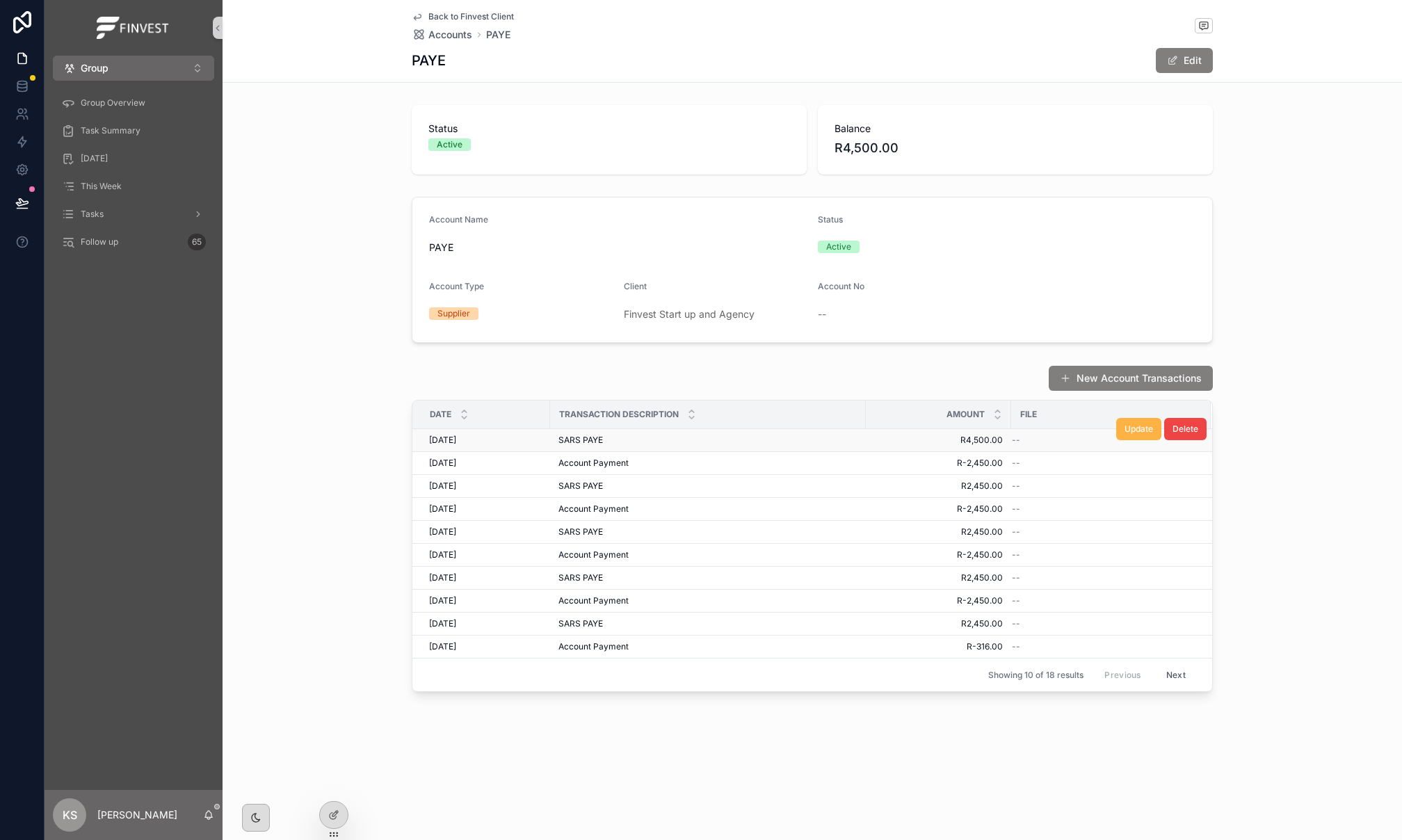
click at [1129, 435] on span "Update" at bounding box center [1138, 429] width 28 height 11
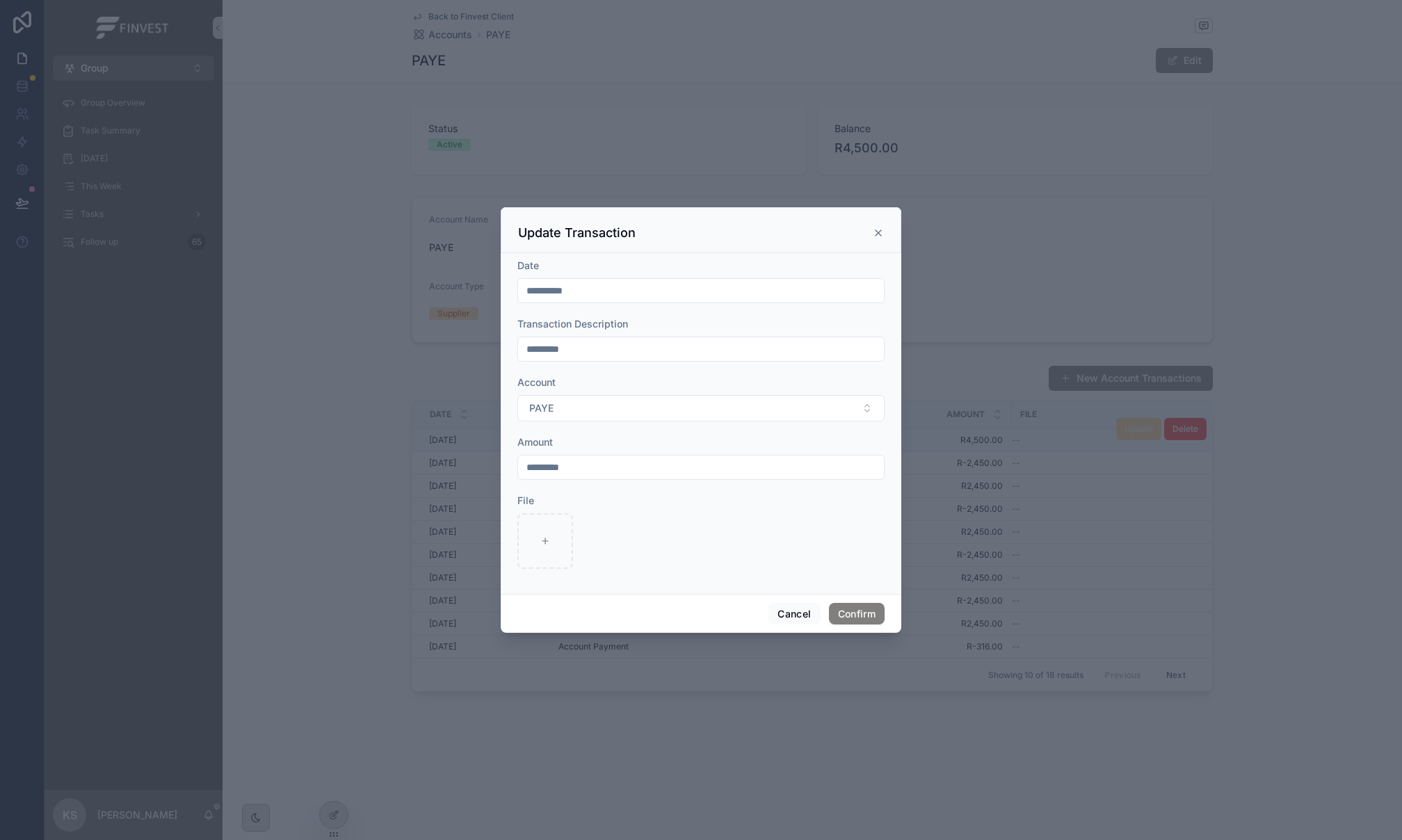
drag, startPoint x: 612, startPoint y: 468, endPoint x: 529, endPoint y: 468, distance: 83.0
click at [529, 467] on input "*********" at bounding box center [701, 467] width 366 height 20
type input "*********"
click at [857, 614] on button "Confirm" at bounding box center [856, 614] width 55 height 22
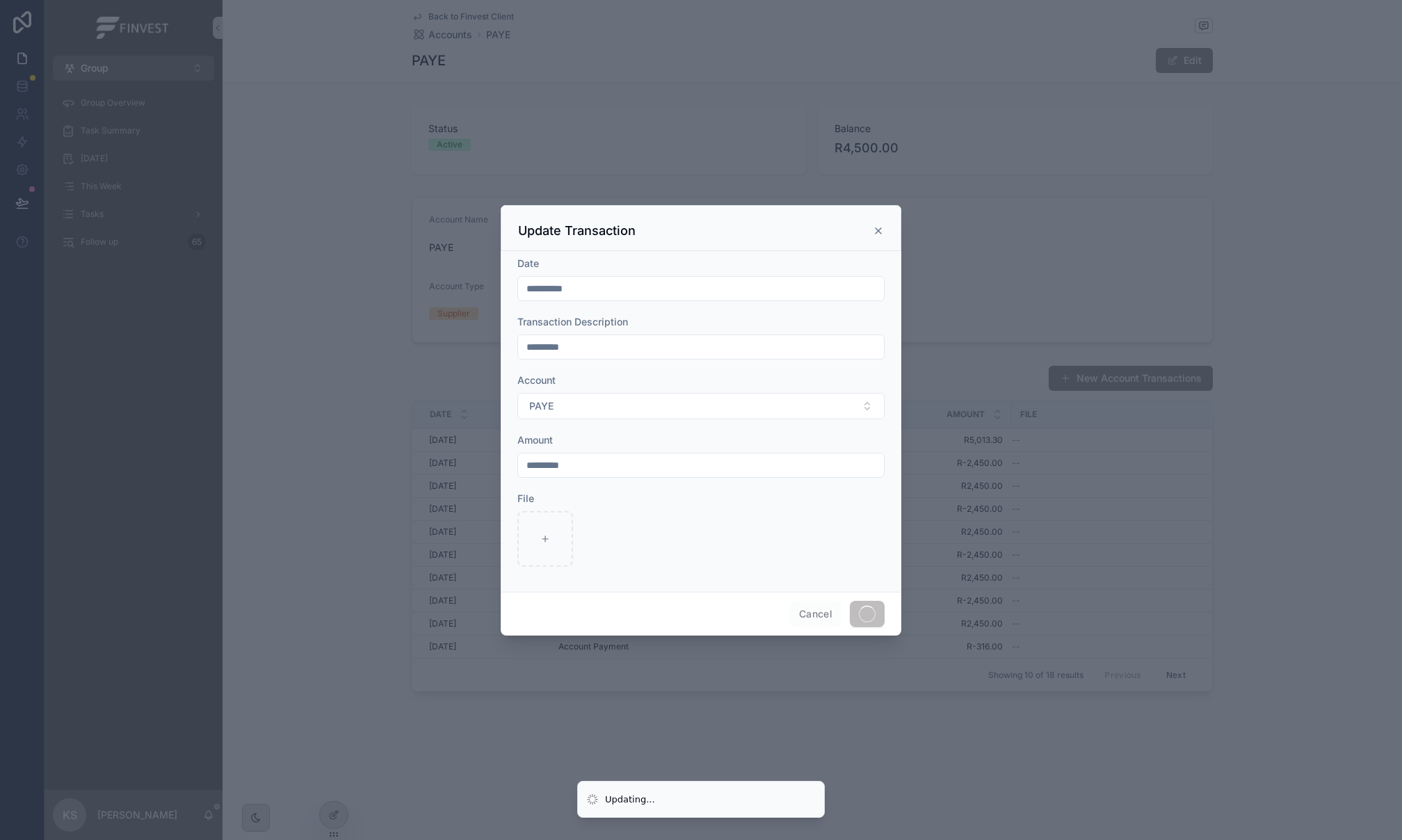
click at [518, 460] on input "*********" at bounding box center [701, 464] width 366 height 20
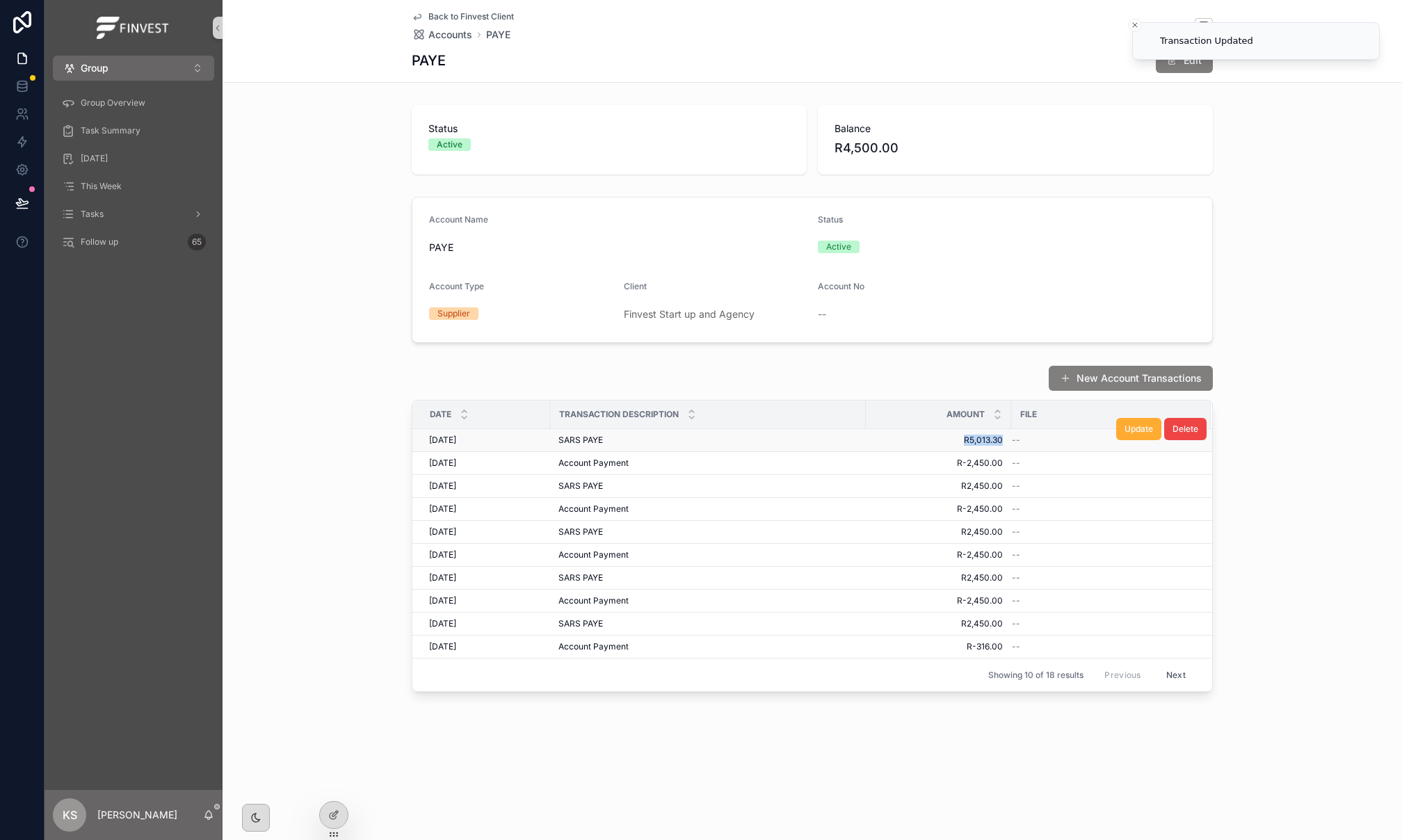
drag, startPoint x: 1006, startPoint y: 443, endPoint x: 949, endPoint y: 443, distance: 57.0
click at [949, 443] on td "R5,013.30 R5,013.30" at bounding box center [937, 440] width 145 height 22
copy span "R5,013.30"
click at [460, 9] on div "Back to Finvest Client Accounts PAYE PAYE Edit" at bounding box center [812, 41] width 801 height 82
click at [463, 15] on span "Back to Finvest Client" at bounding box center [470, 17] width 85 height 11
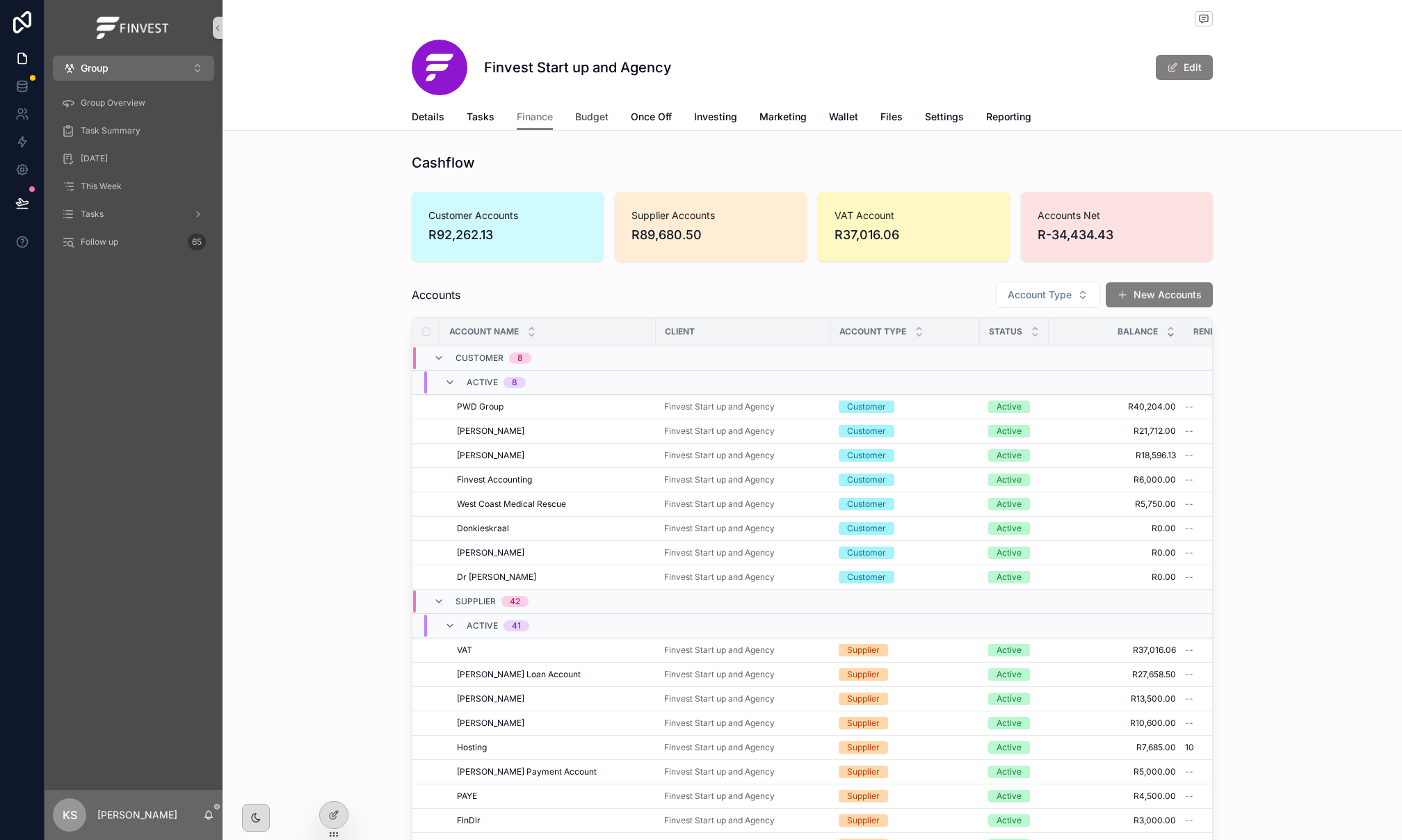
click at [586, 119] on span "Budget" at bounding box center [592, 116] width 34 height 14
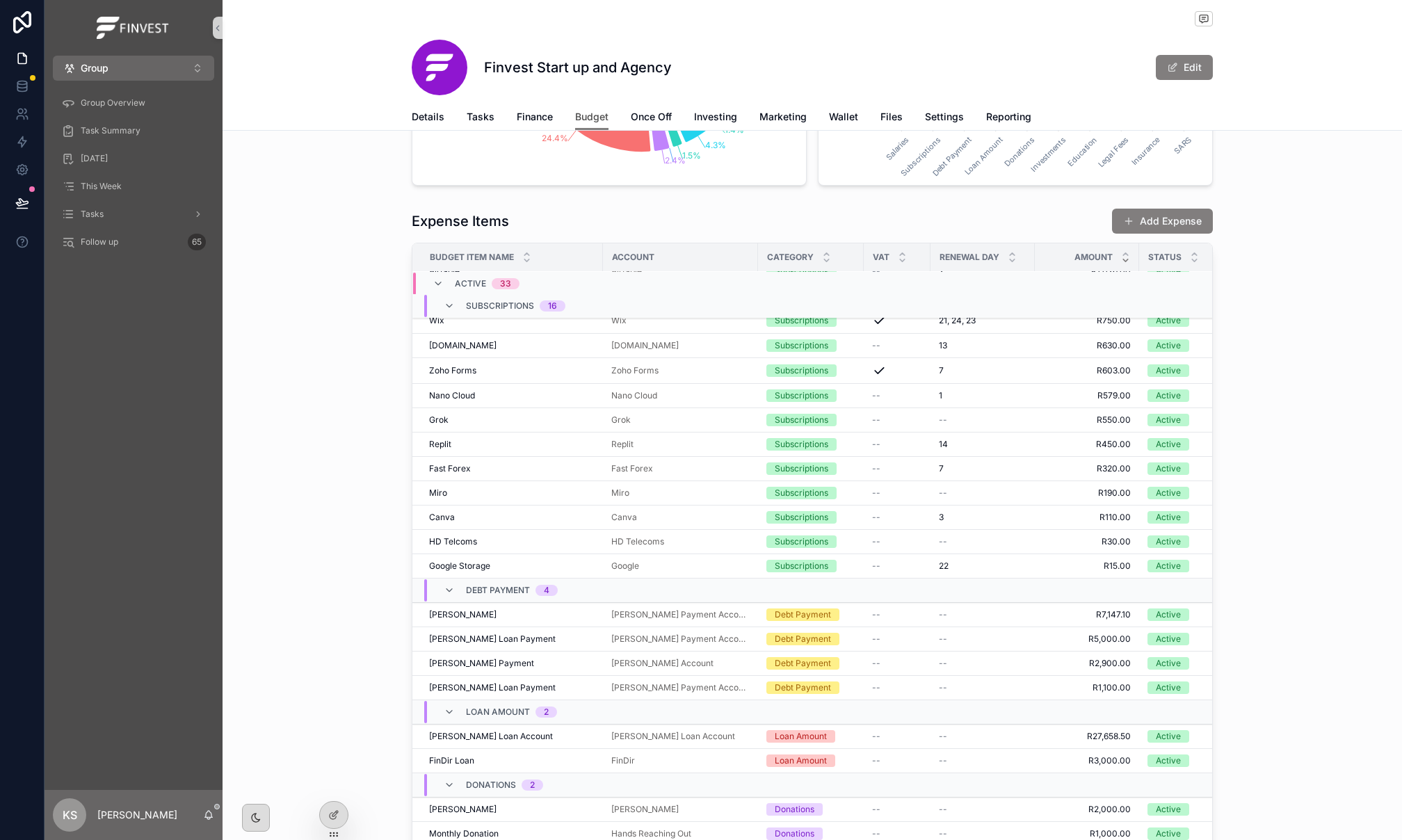
scroll to position [336, 0]
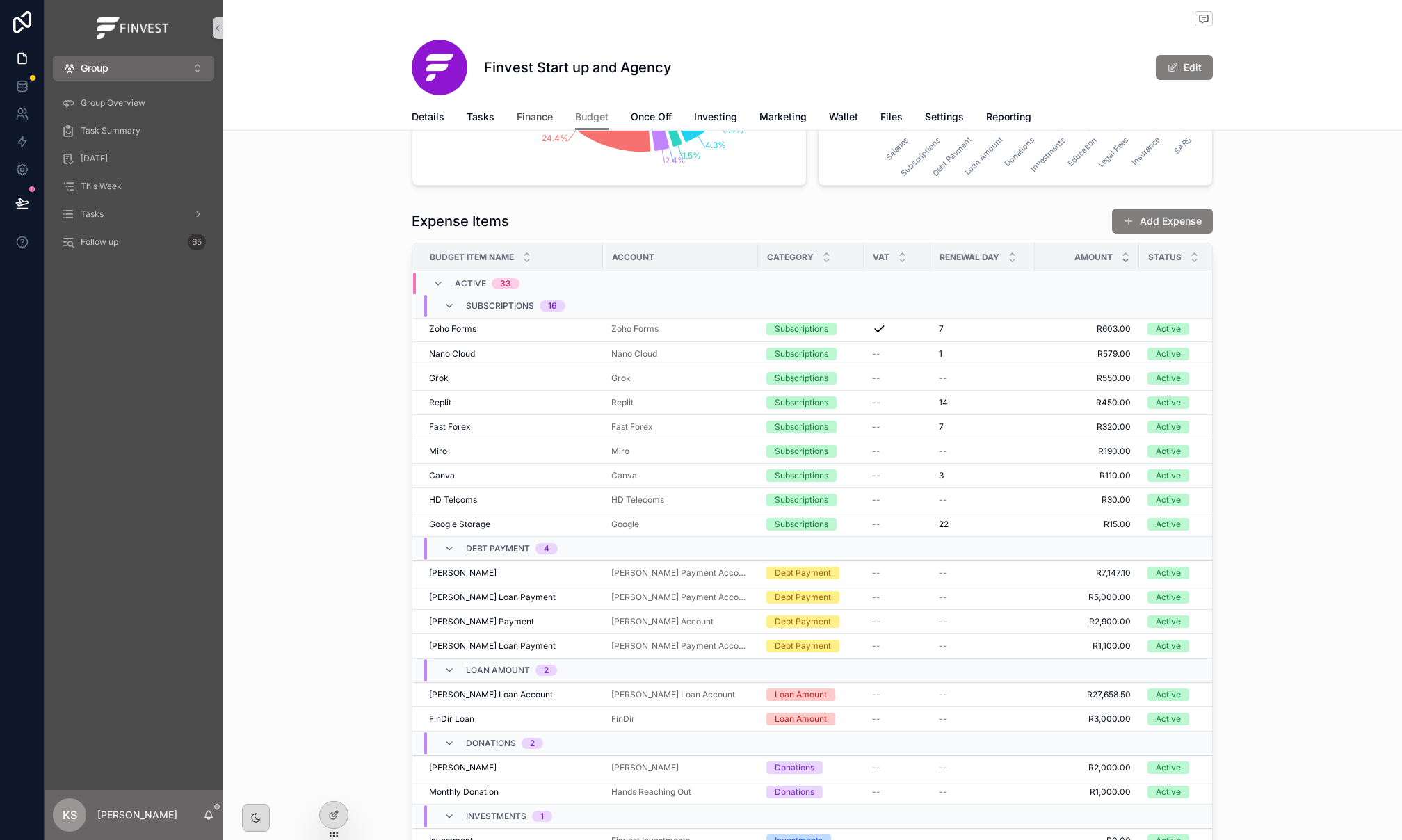
click at [536, 125] on link "Finance" at bounding box center [535, 118] width 37 height 28
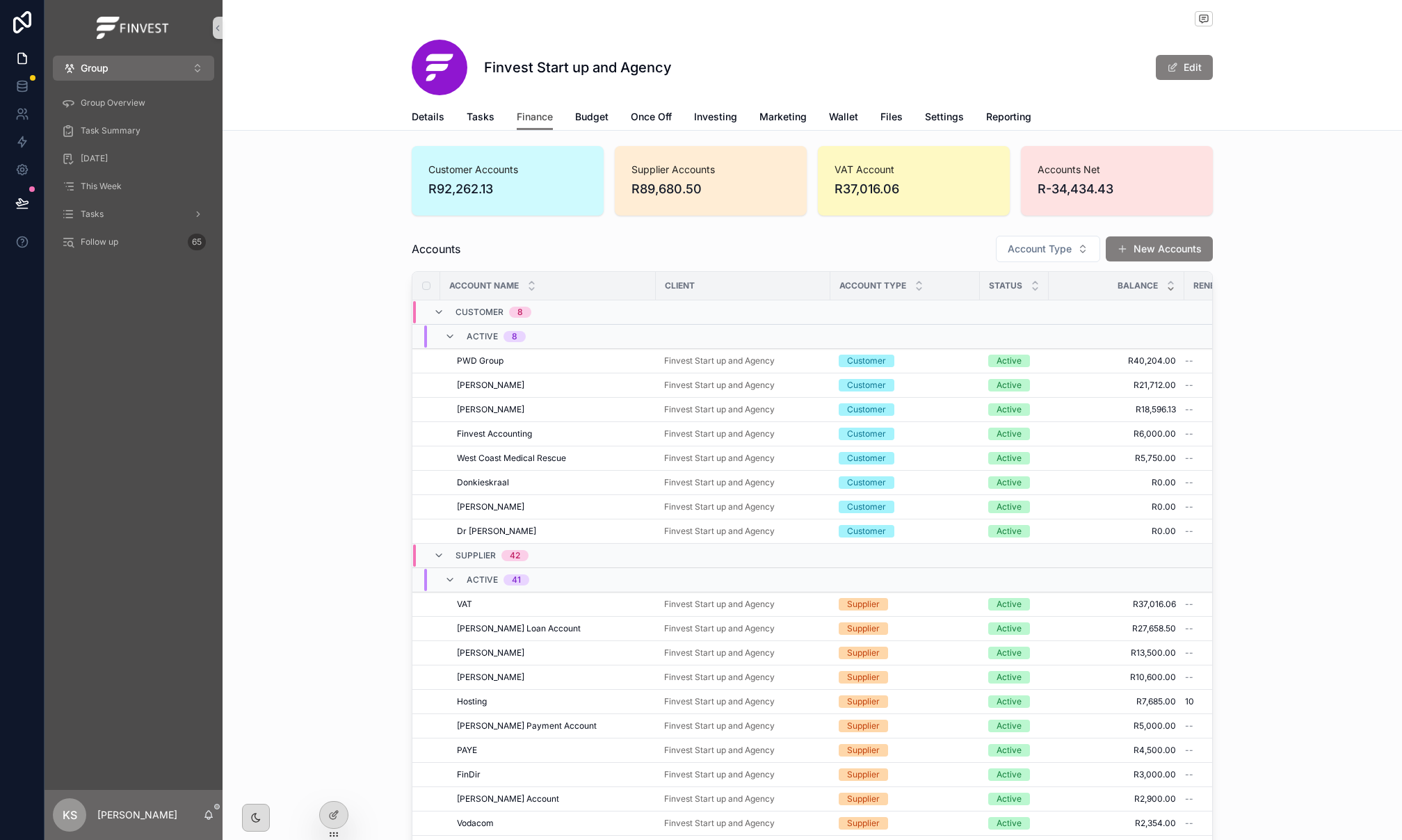
scroll to position [60, 0]
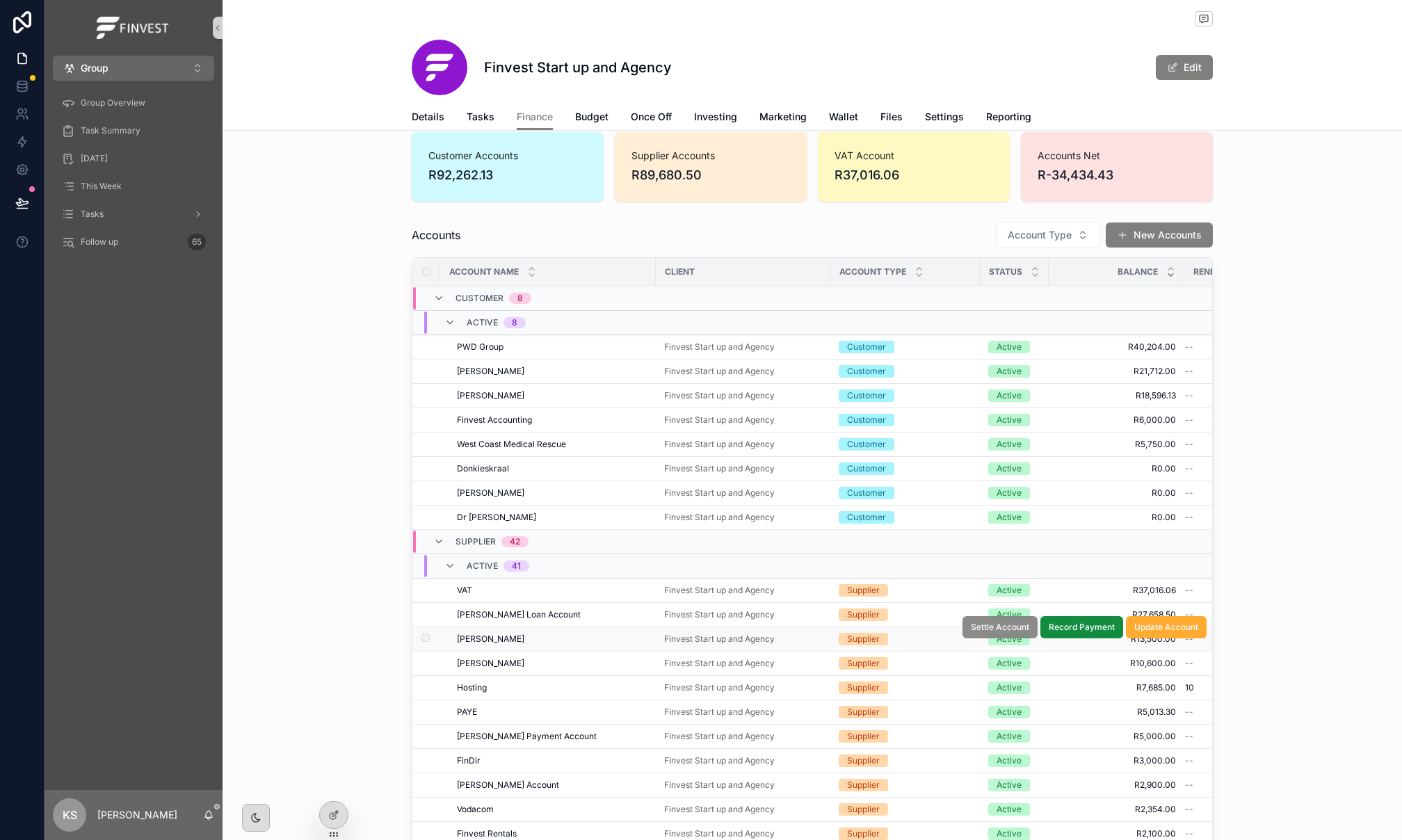
click at [992, 633] on span "Settle Account" at bounding box center [999, 627] width 58 height 11
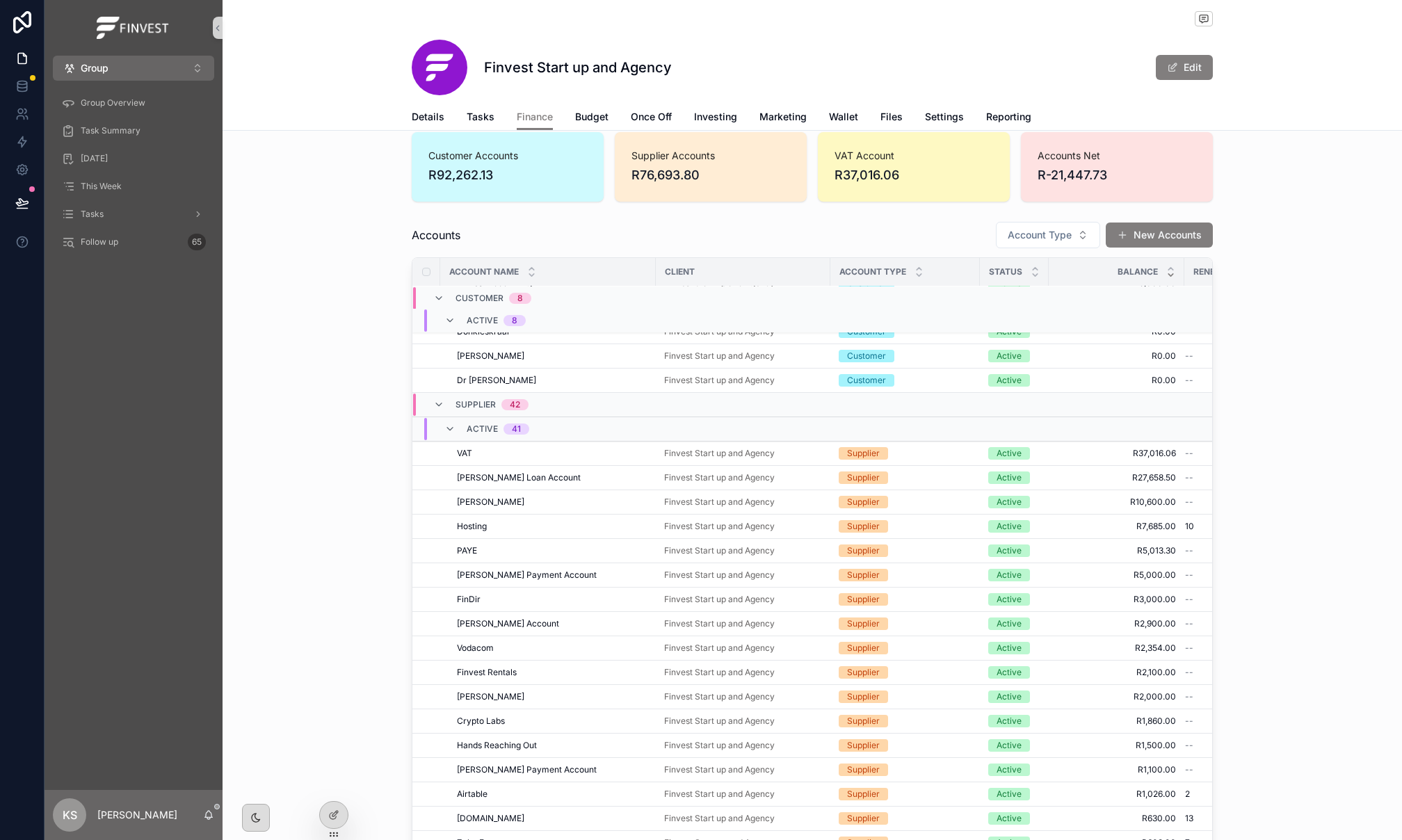
scroll to position [135, 0]
click at [565, 678] on div "Finvest Rentals Finvest Rentals" at bounding box center [552, 674] width 190 height 11
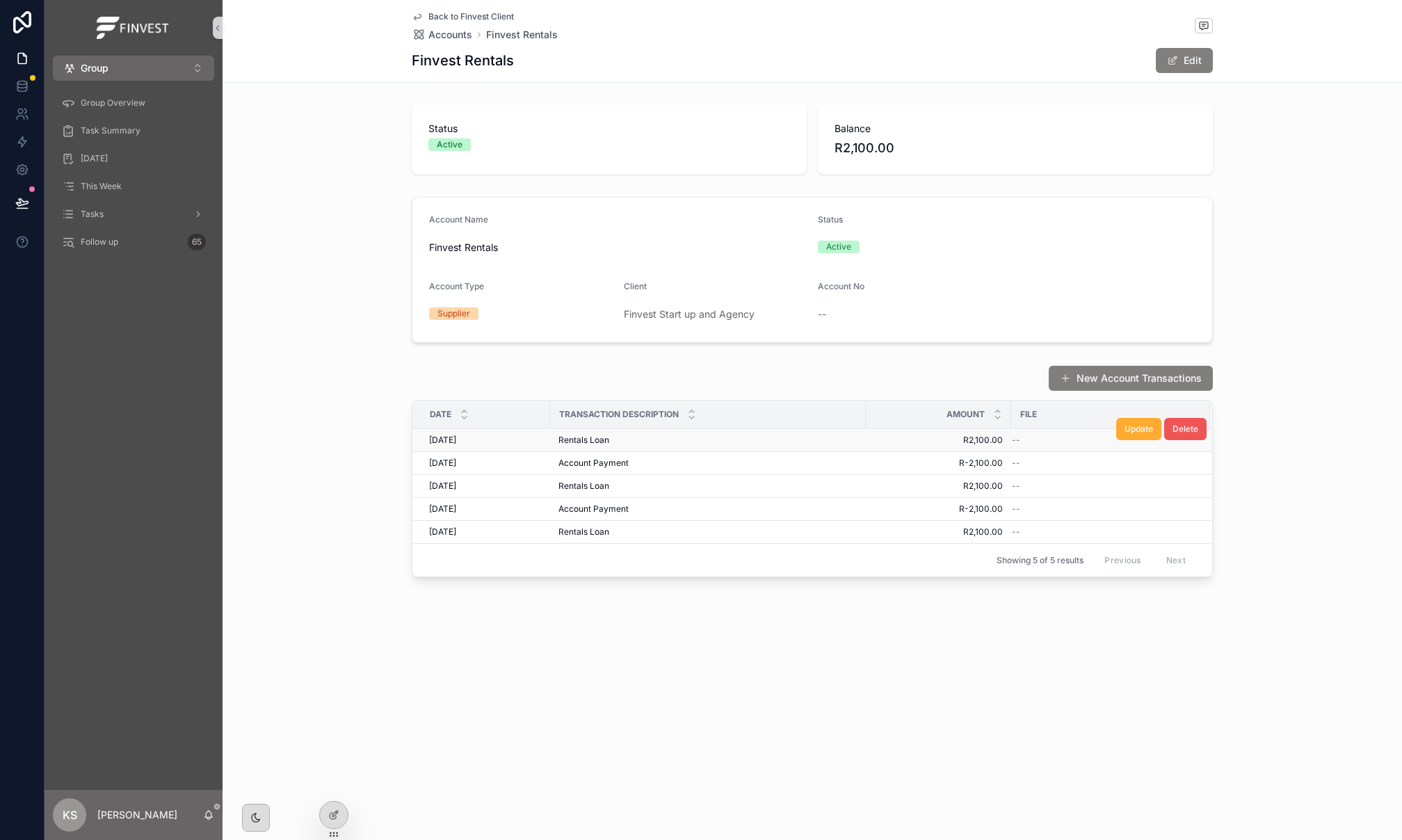
click at [1179, 430] on span "Delete" at bounding box center [1185, 429] width 25 height 11
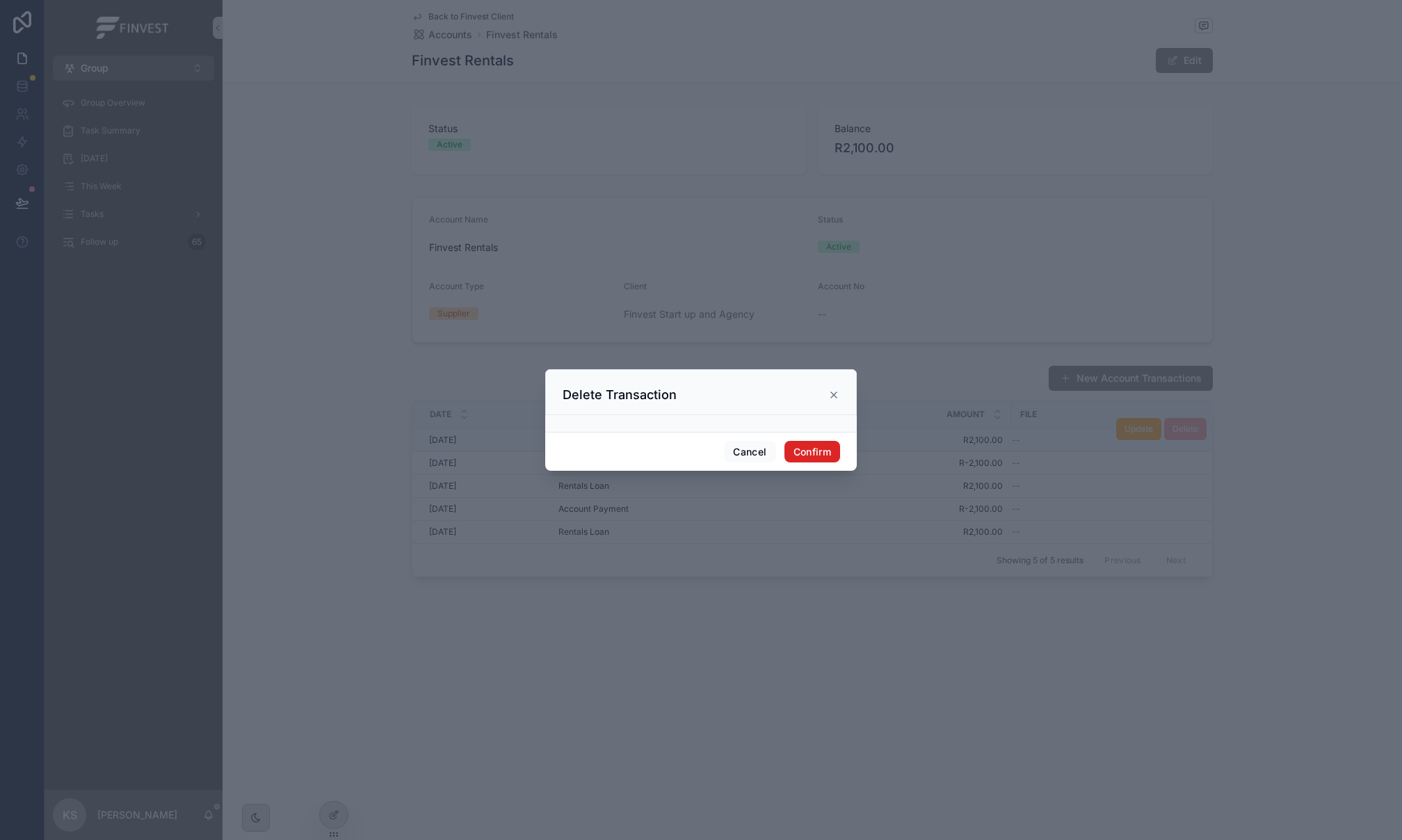
click at [807, 449] on button "Confirm" at bounding box center [811, 452] width 55 height 22
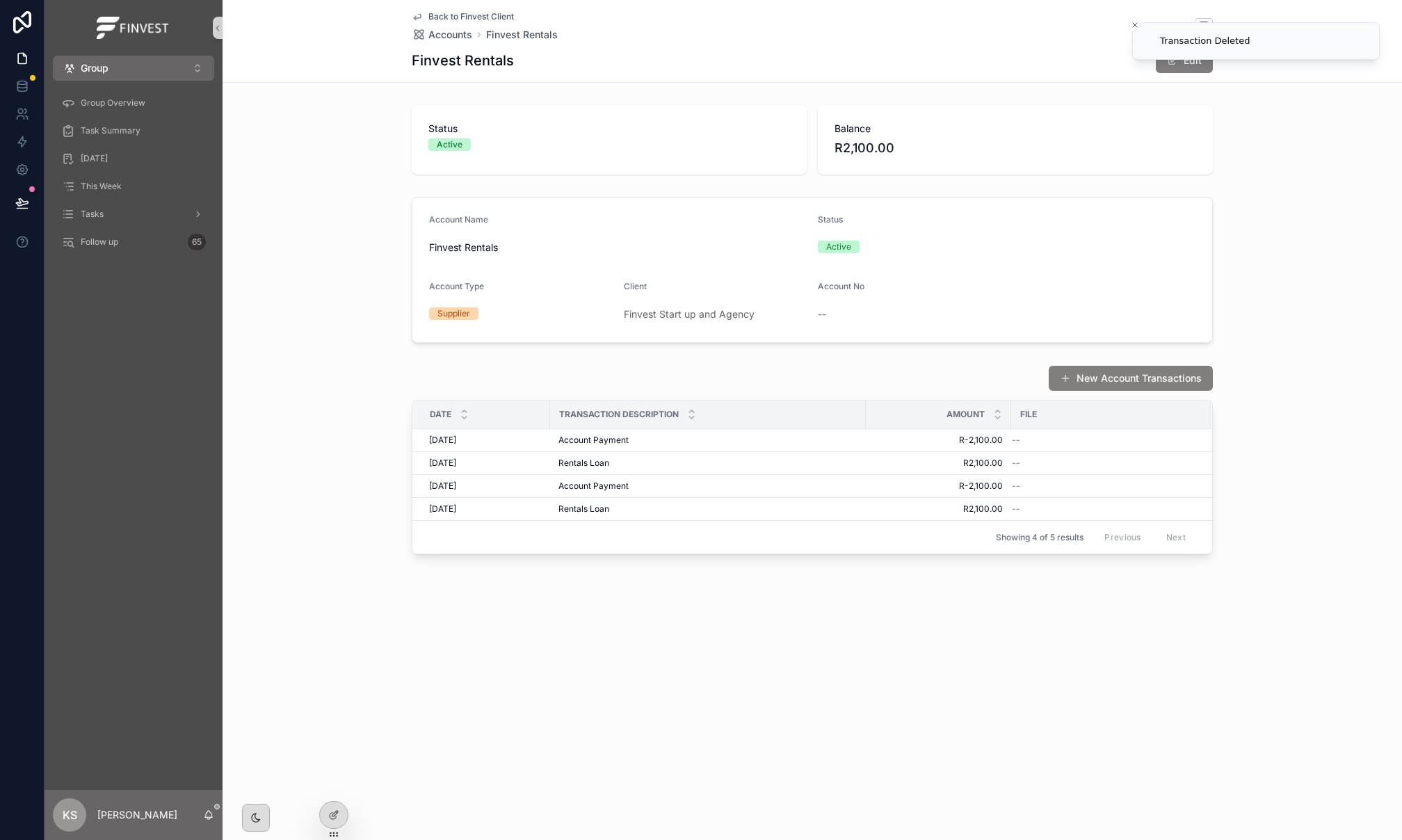
click at [455, 15] on span "Back to Finvest Client" at bounding box center [470, 17] width 85 height 11
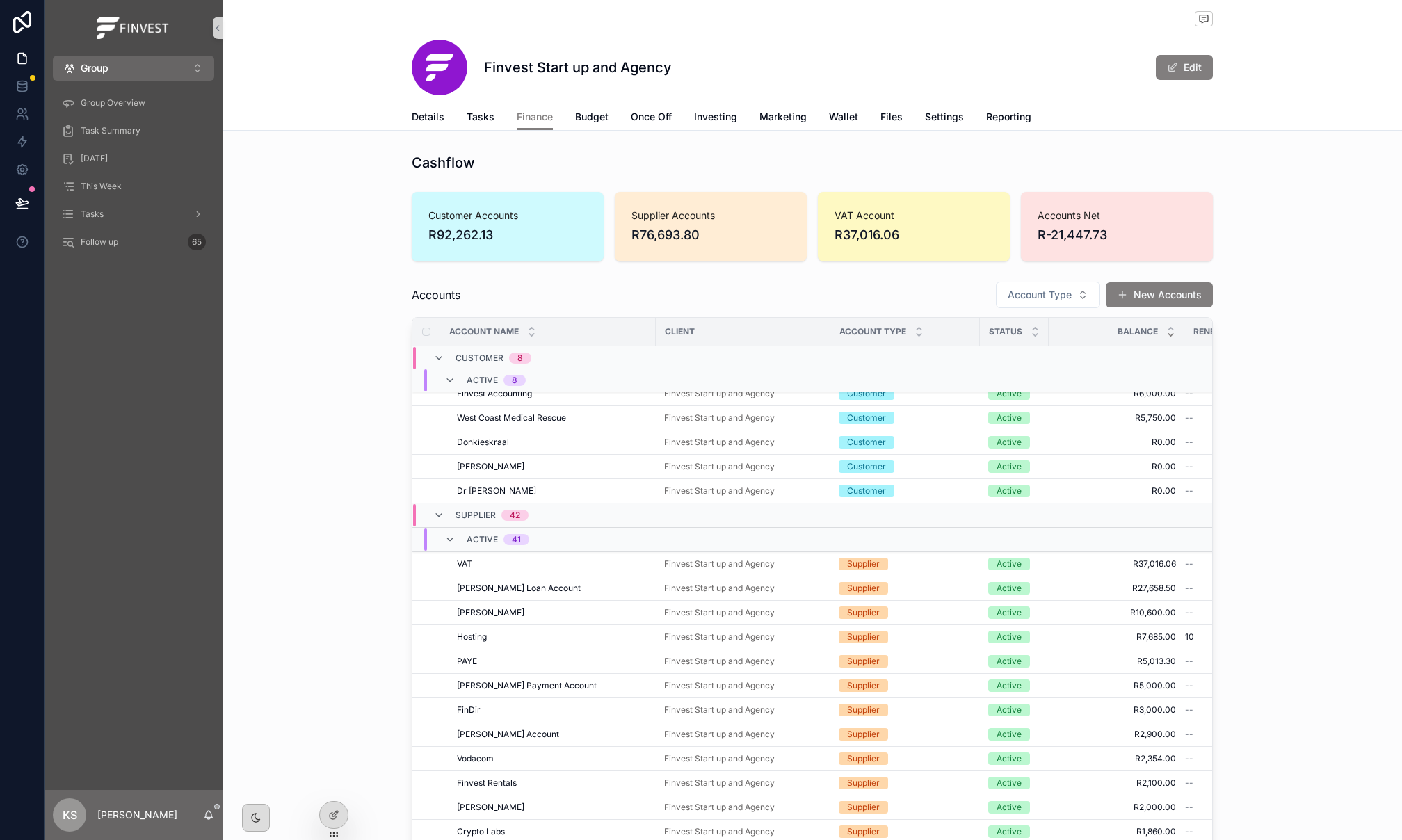
scroll to position [83, 0]
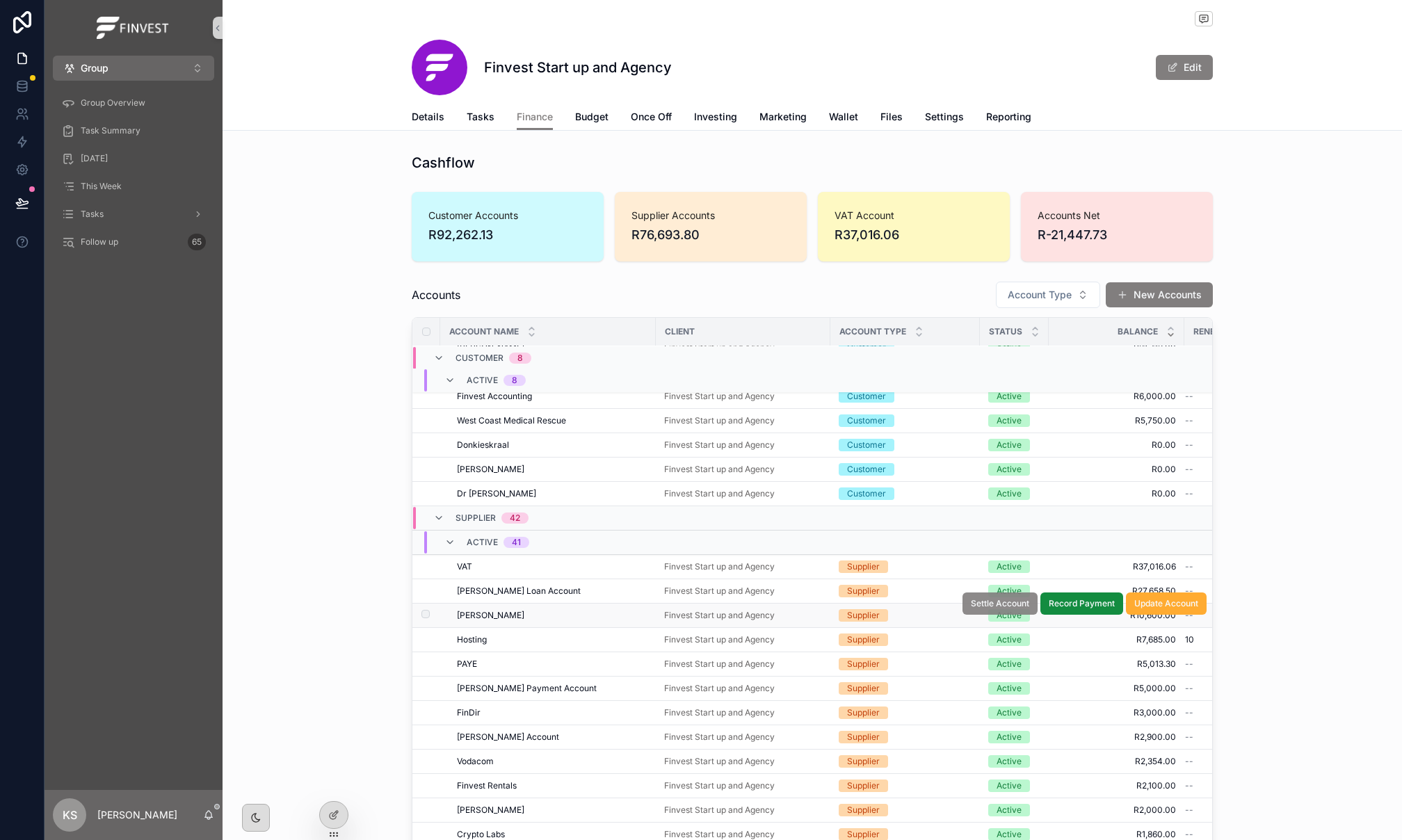
click at [995, 609] on span "Settle Account" at bounding box center [999, 603] width 58 height 11
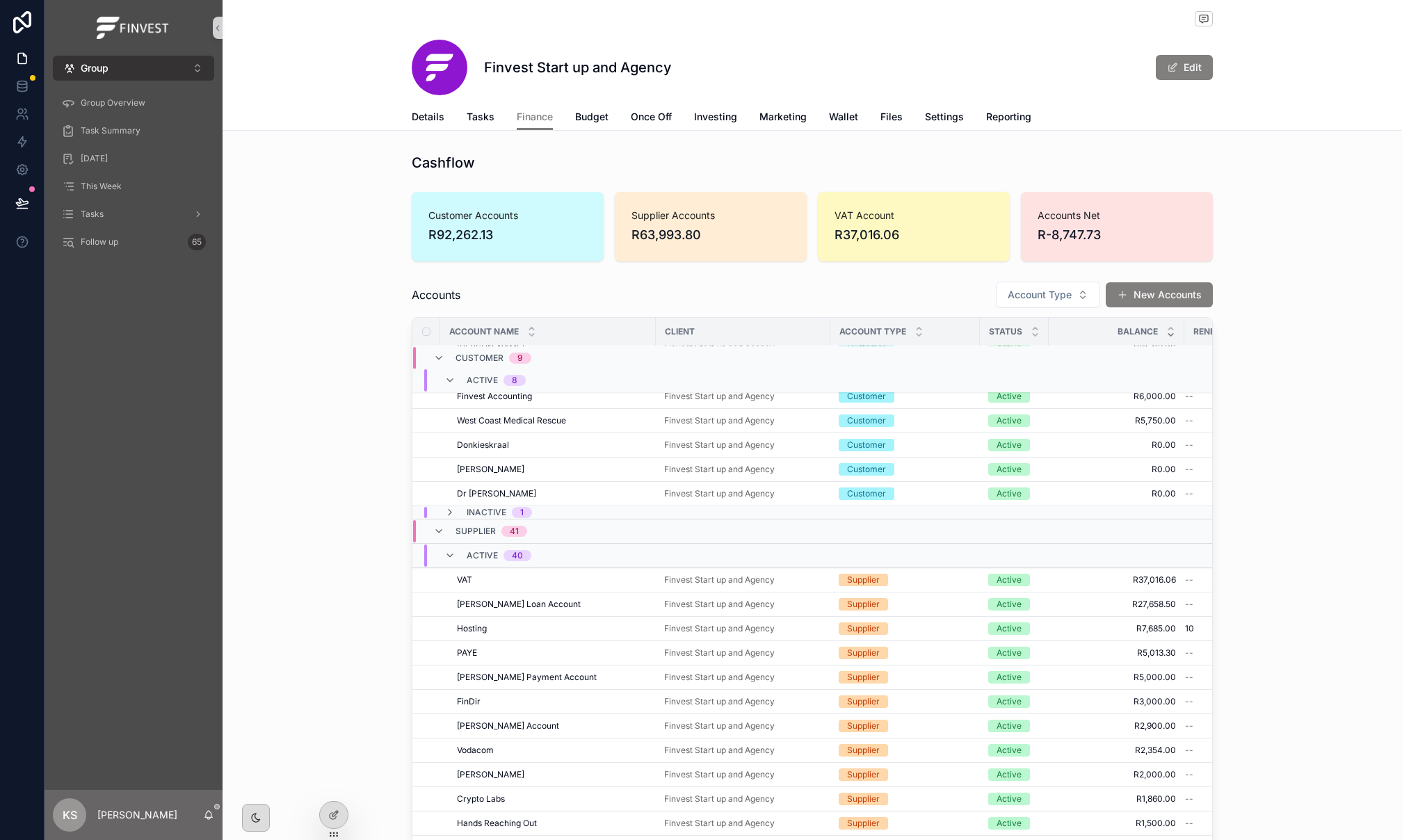
click at [125, 76] on button "Group ⌥ 1" at bounding box center [133, 67] width 161 height 25
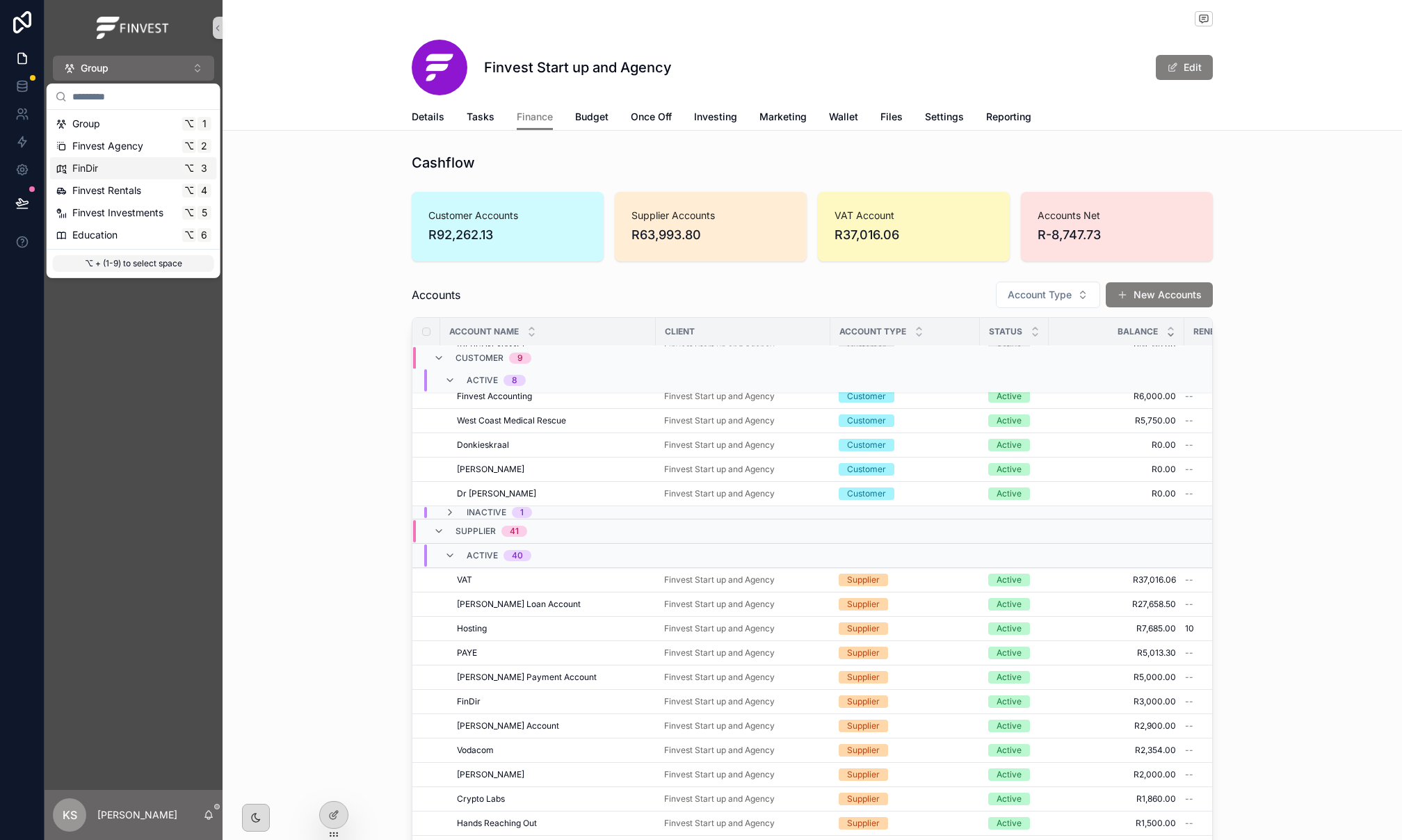
click at [144, 164] on div "FinDir ⌥ 3" at bounding box center [133, 168] width 155 height 14
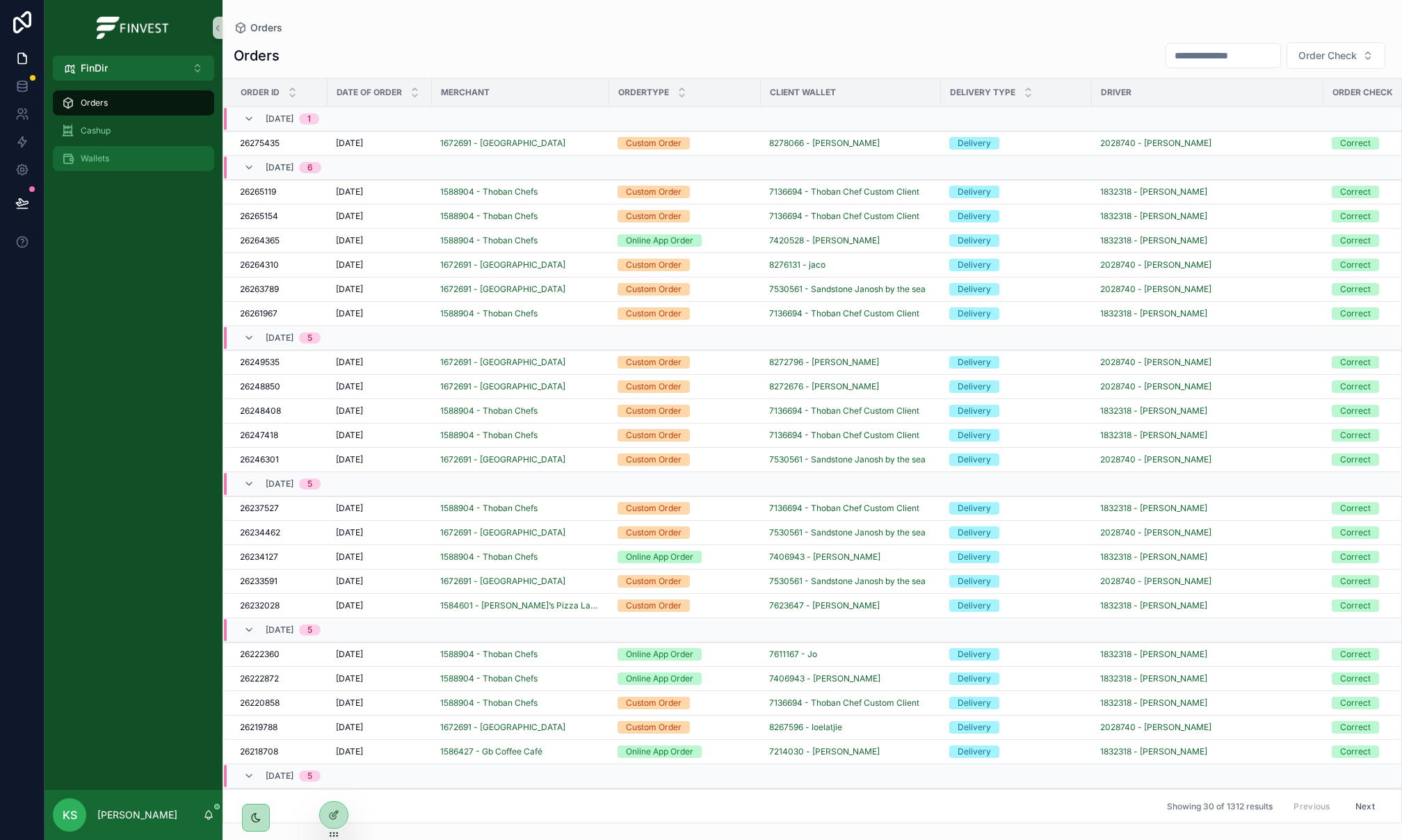
click at [135, 153] on div "Wallets" at bounding box center [133, 158] width 144 height 22
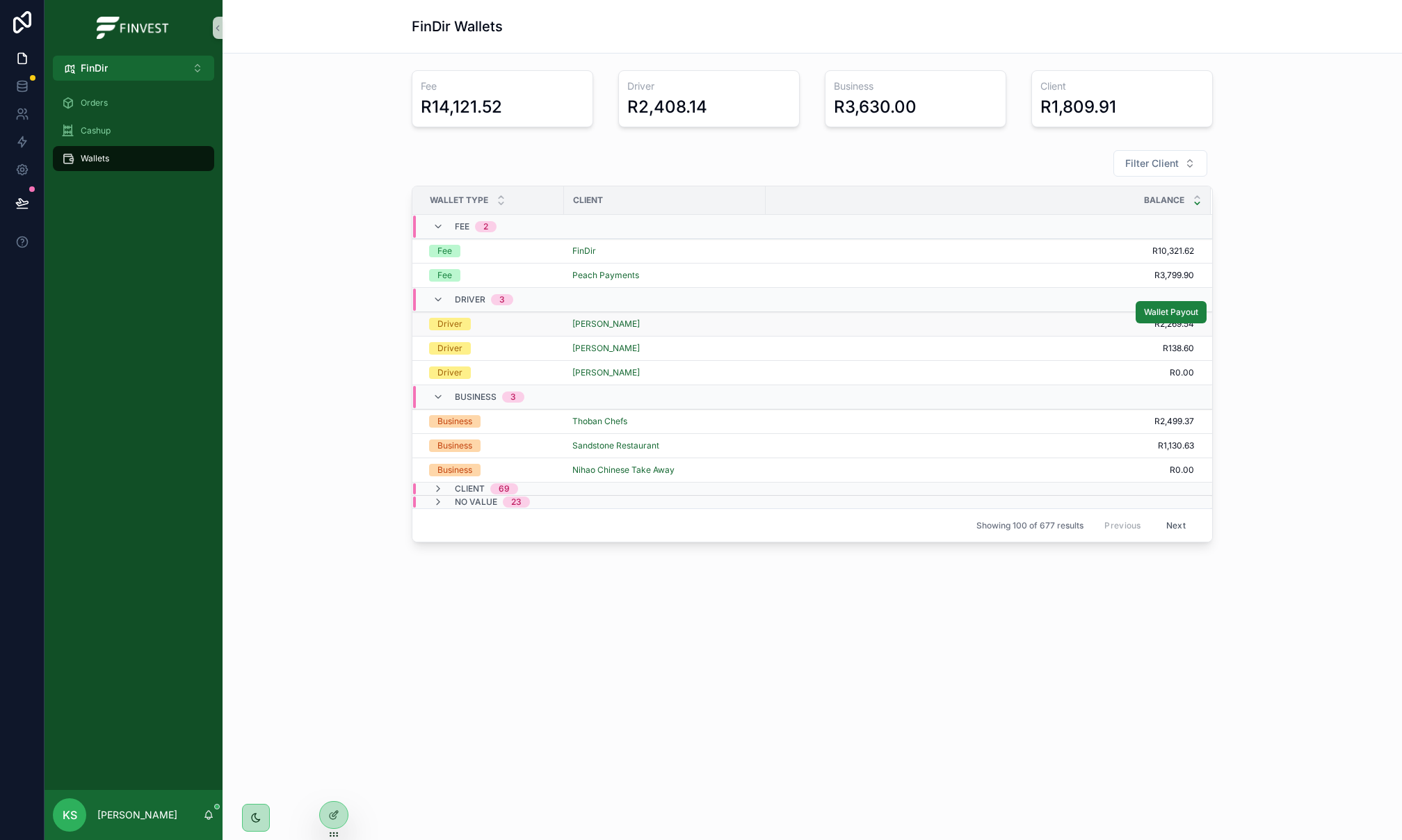
click at [649, 327] on div "[PERSON_NAME]" at bounding box center [664, 324] width 184 height 11
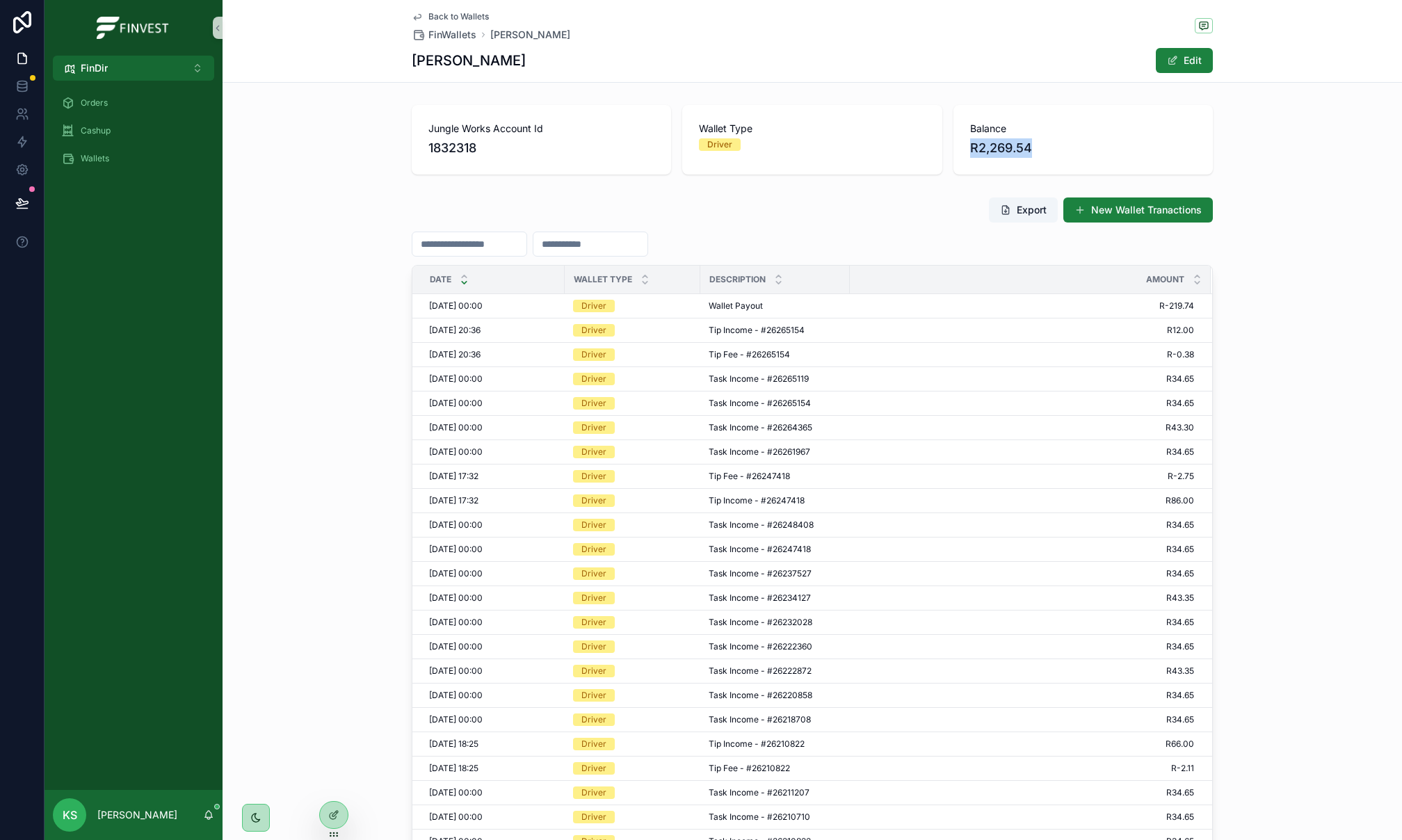
drag, startPoint x: 959, startPoint y: 145, endPoint x: 1049, endPoint y: 143, distance: 90.0
click at [1049, 143] on div "Balance R2,269.54" at bounding box center [1083, 140] width 259 height 69
click at [1162, 207] on button "New Wallet Tranactions" at bounding box center [1138, 210] width 150 height 25
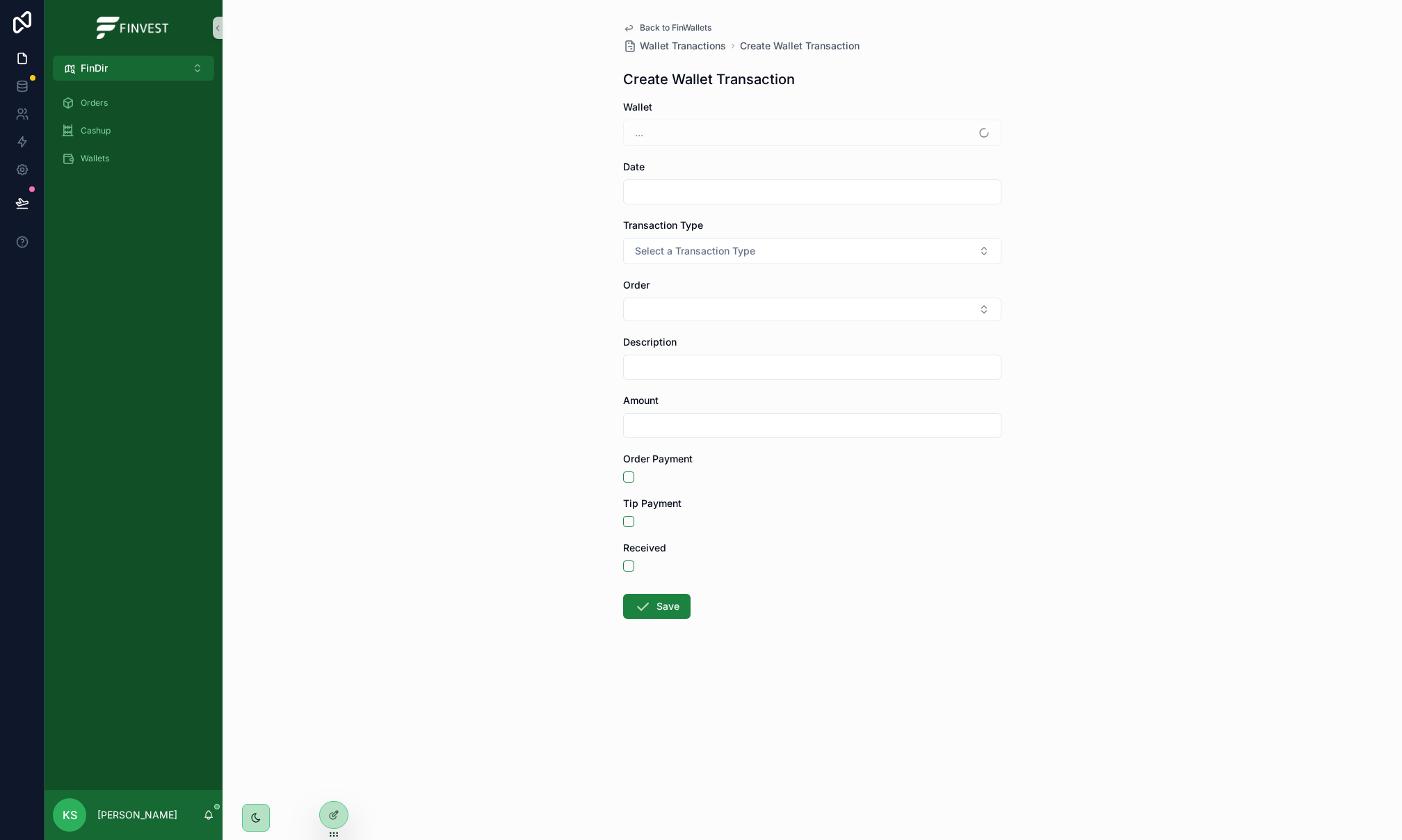
click at [728, 180] on div "scrollable content" at bounding box center [812, 192] width 378 height 25
click at [729, 190] on input "scrollable content" at bounding box center [812, 192] width 376 height 20
click at [865, 429] on button "30" at bounding box center [861, 430] width 25 height 25
type input "**********"
click at [686, 257] on span "Select a Transaction Type" at bounding box center [695, 251] width 120 height 14
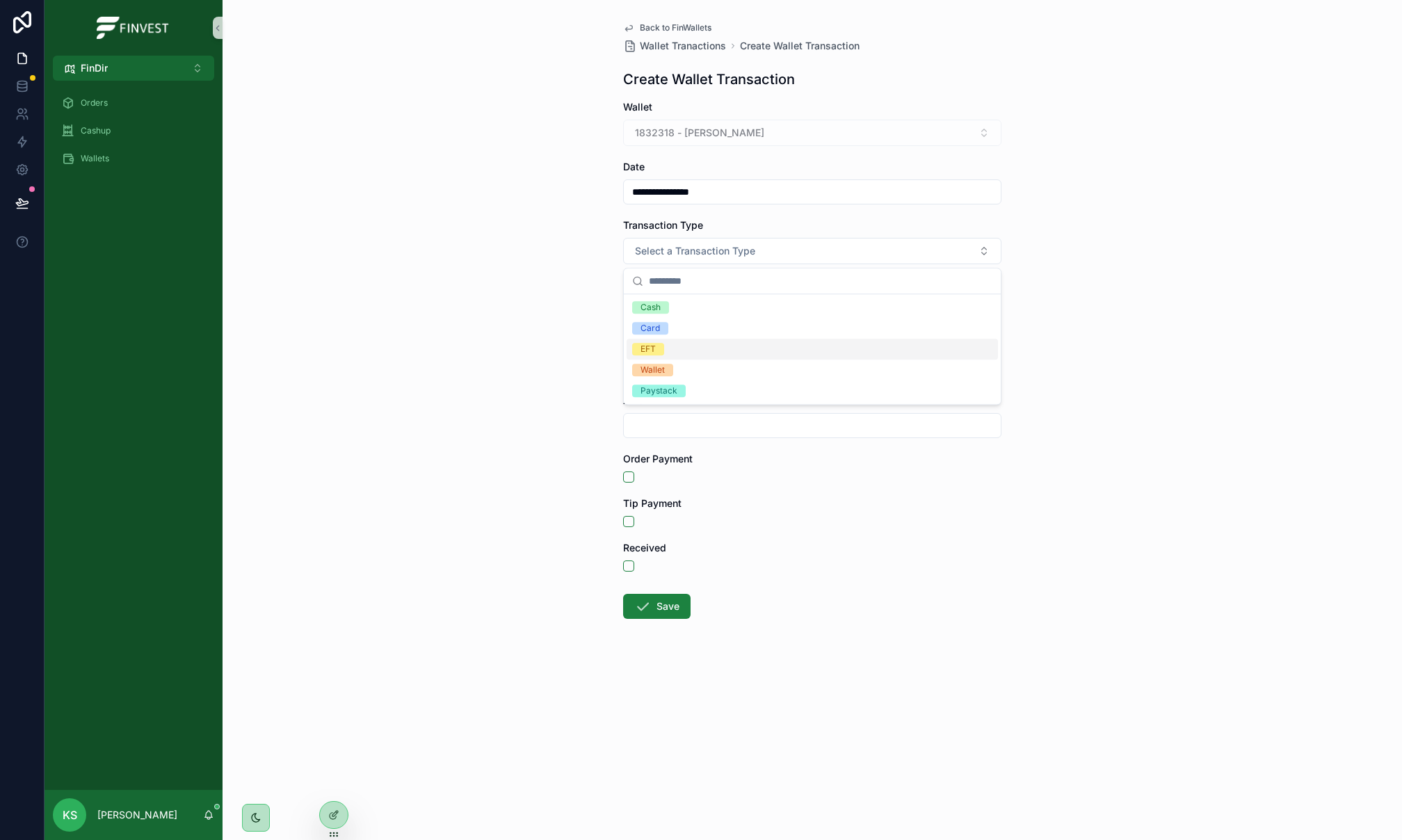
click at [702, 349] on div "EFT" at bounding box center [812, 349] width 371 height 21
drag, startPoint x: 662, startPoint y: 252, endPoint x: 671, endPoint y: 266, distance: 16.6
click at [662, 252] on span "EFT" at bounding box center [651, 251] width 32 height 12
click at [693, 390] on div "Wallet" at bounding box center [812, 391] width 371 height 21
click at [690, 317] on button "Select Button" at bounding box center [812, 309] width 378 height 23
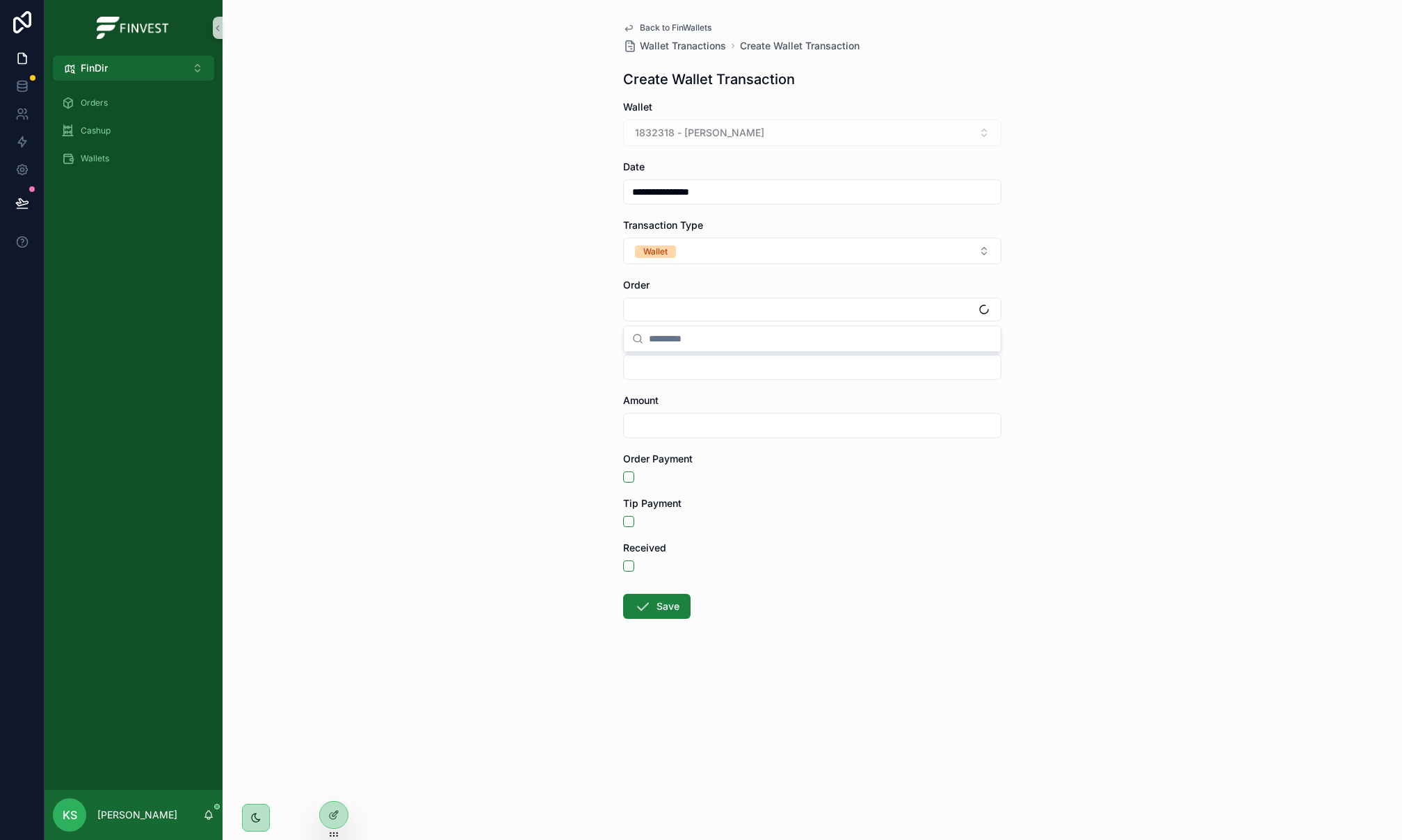
click at [543, 291] on div "**********" at bounding box center [812, 420] width 1179 height 840
click at [657, 368] on input "scrollable content" at bounding box center [812, 367] width 376 height 20
type input "**********"
type input "*********"
click at [674, 609] on button "Save" at bounding box center [657, 606] width 67 height 25
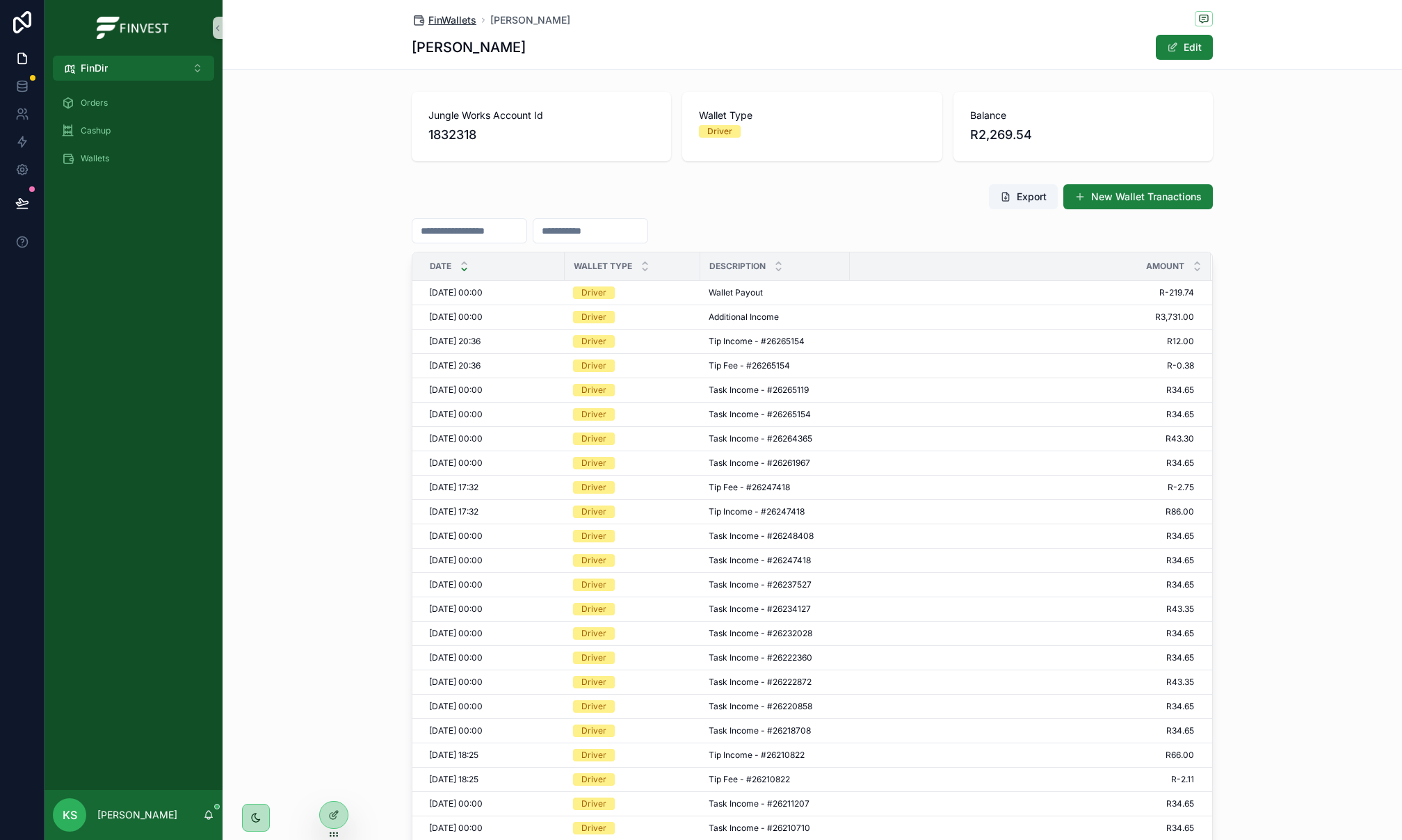
click at [433, 20] on span "FinWallets" at bounding box center [451, 20] width 48 height 14
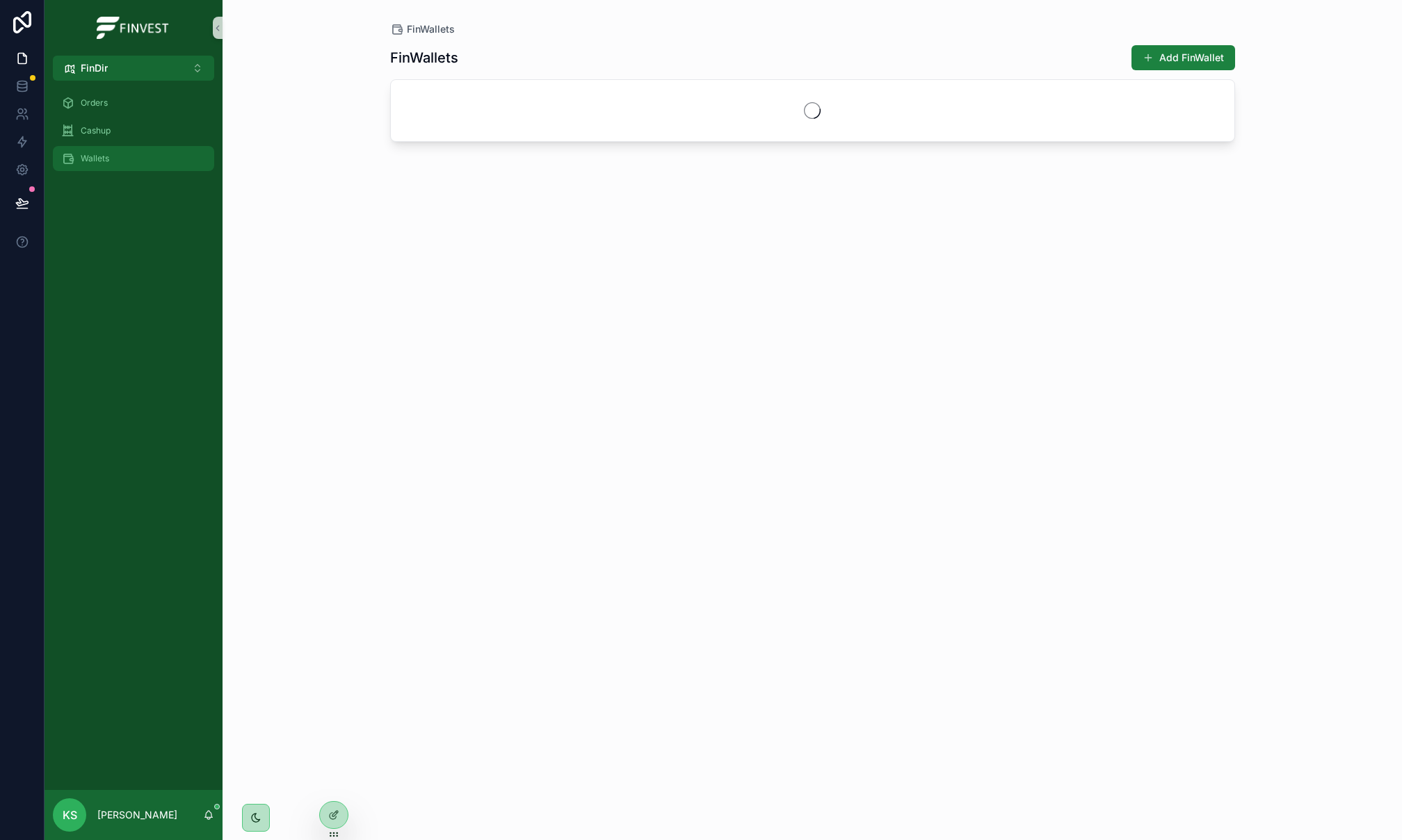
click at [112, 164] on div "Wallets" at bounding box center [133, 158] width 144 height 22
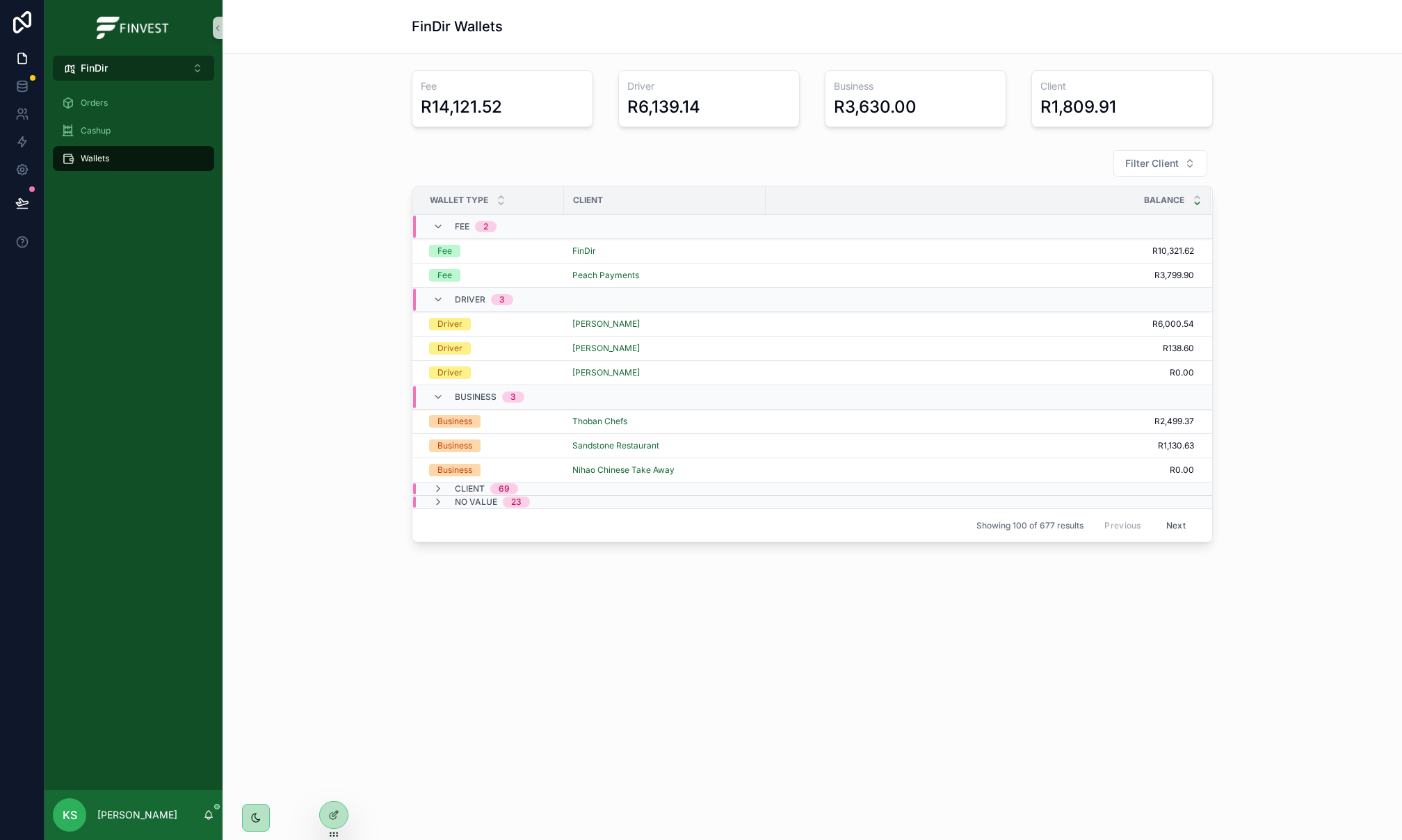
click at [180, 81] on div "Orders Cashup Wallets" at bounding box center [134, 135] width 178 height 109
click at [180, 77] on button "FinDir ⌥ 3" at bounding box center [133, 67] width 161 height 25
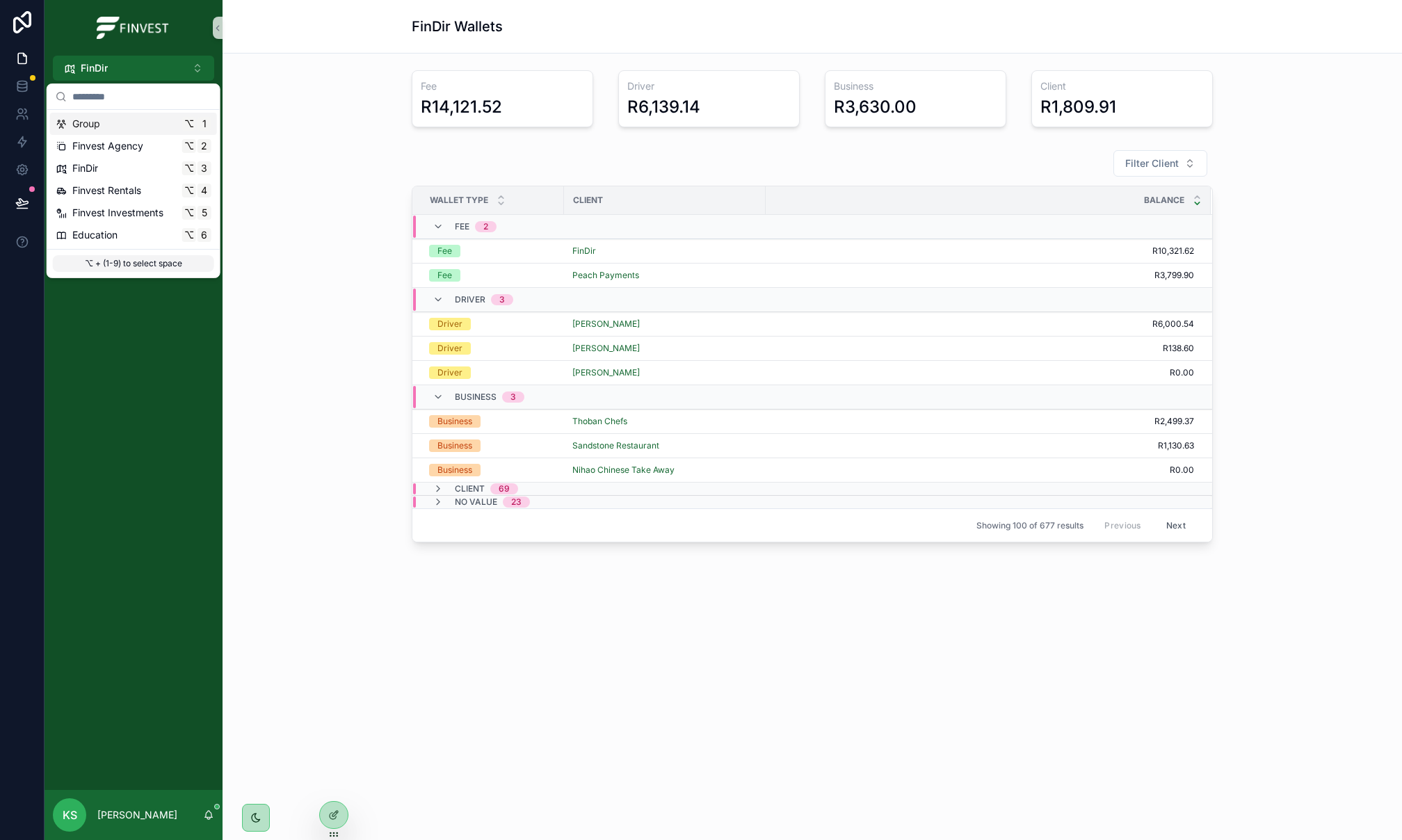
click at [174, 120] on div "Group ⌥ 1" at bounding box center [133, 124] width 155 height 14
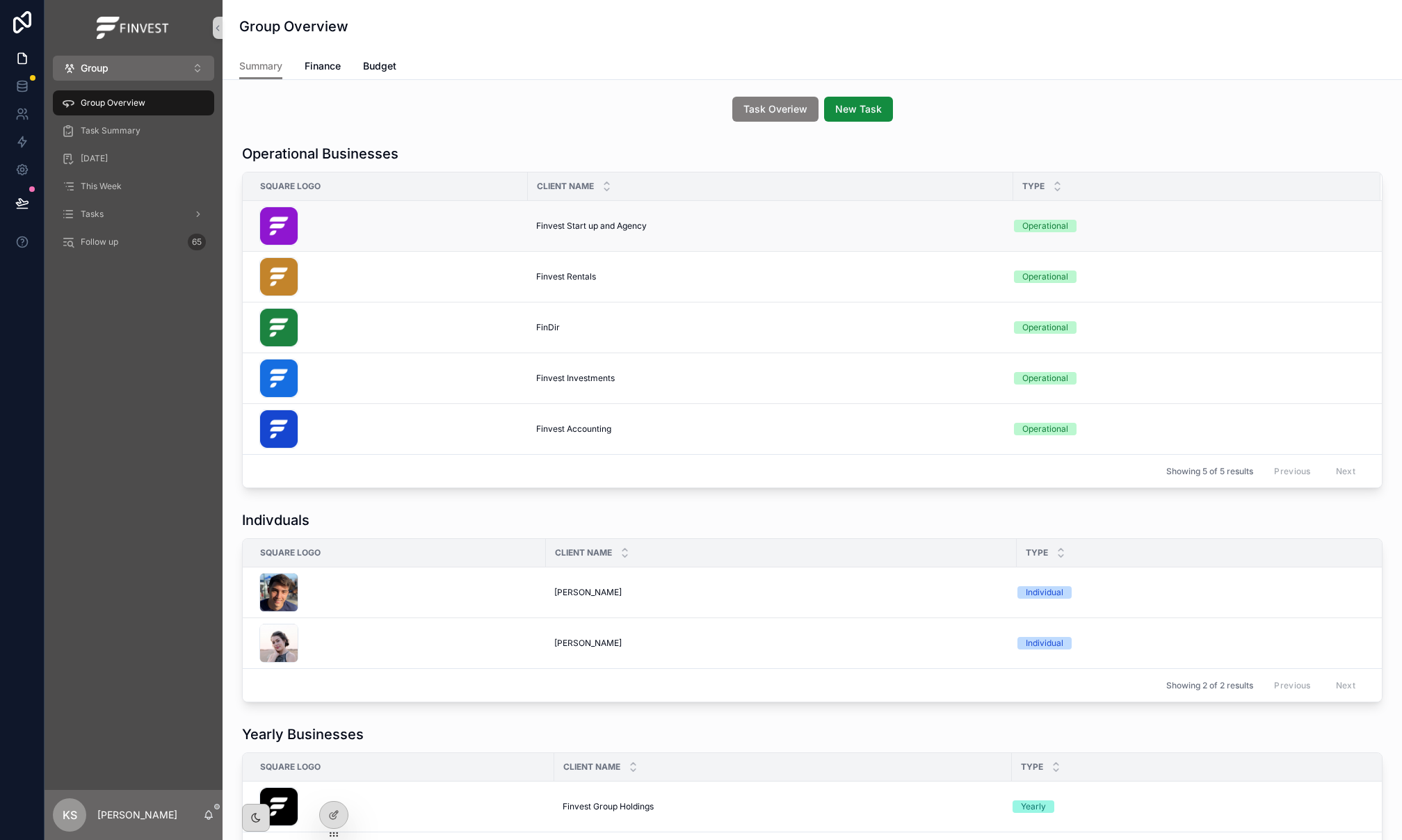
click at [603, 230] on span "Finvest Start up and Agency" at bounding box center [591, 226] width 111 height 11
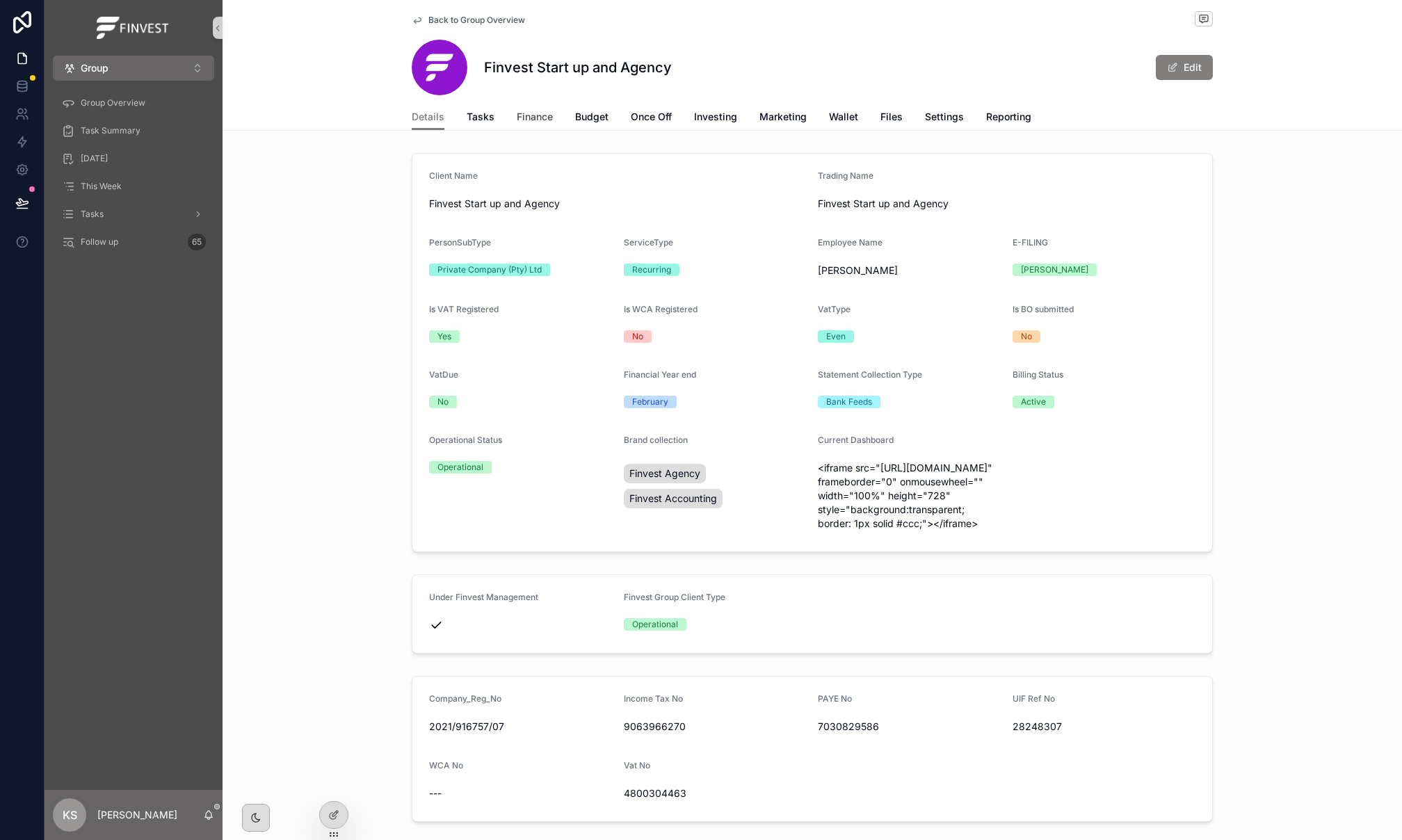
drag, startPoint x: 523, startPoint y: 110, endPoint x: 643, endPoint y: 81, distance: 123.5
click at [524, 110] on link "Finance" at bounding box center [535, 118] width 37 height 28
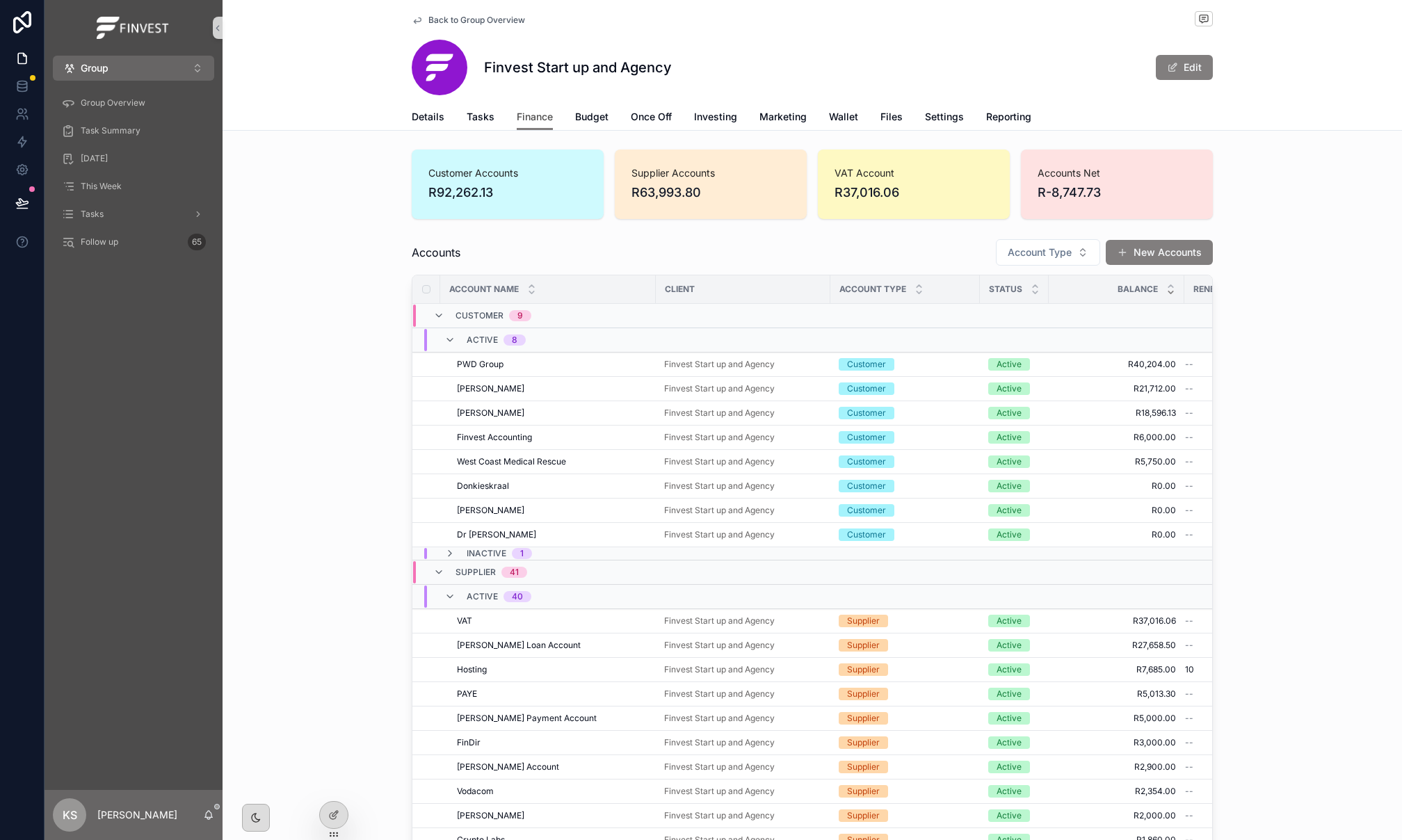
scroll to position [31, 0]
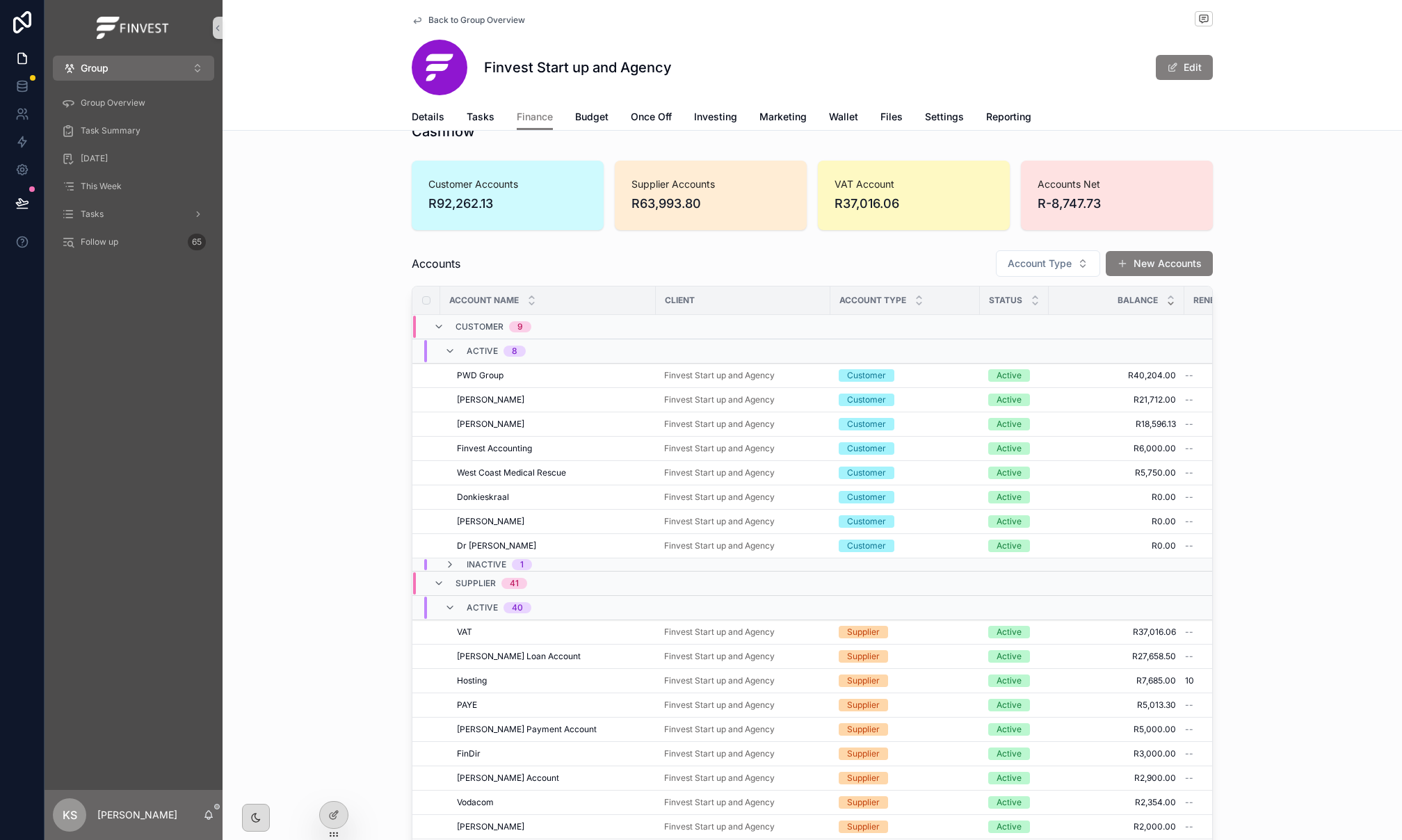
click at [491, 22] on span "Back to Group Overview" at bounding box center [476, 21] width 96 height 11
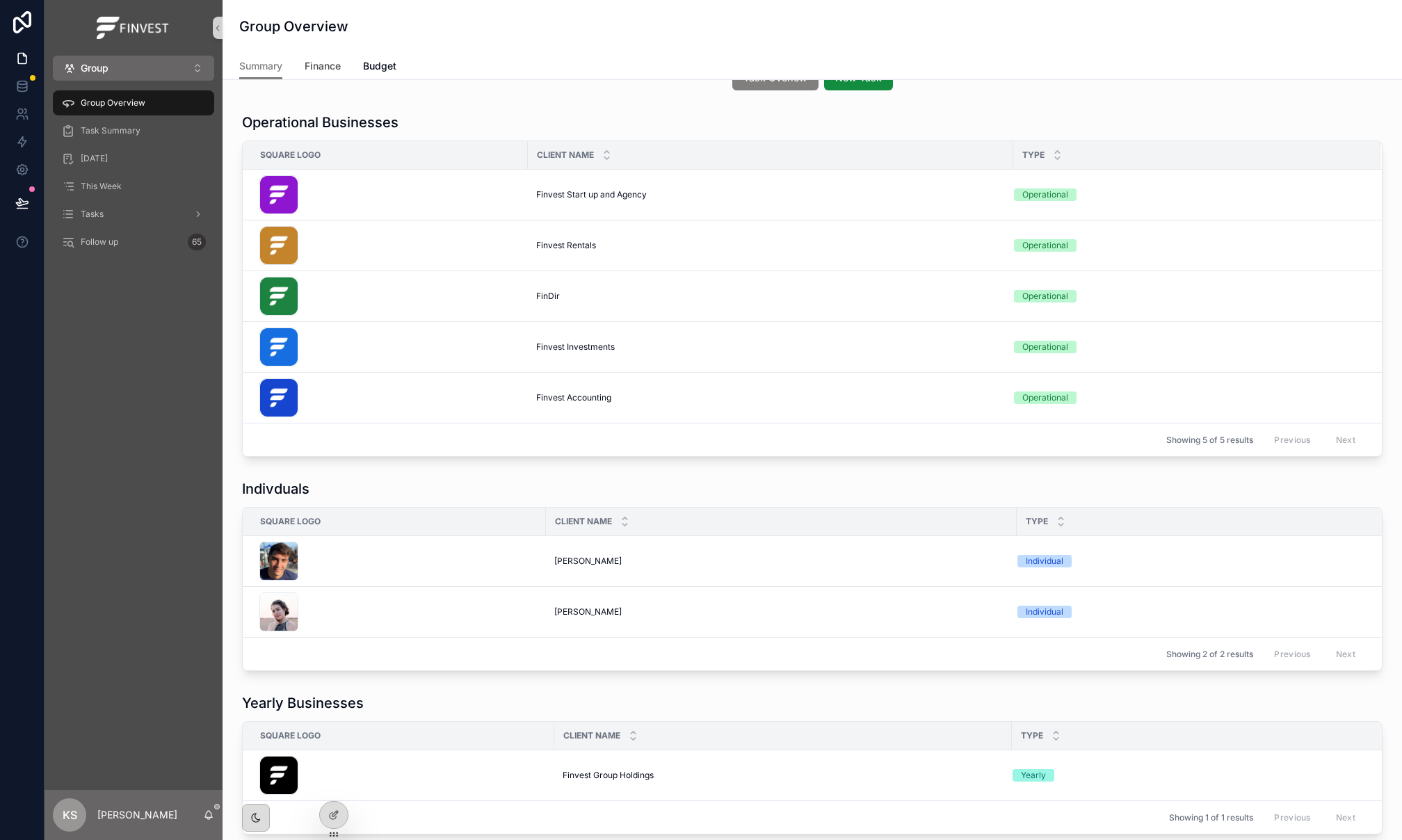
click at [324, 71] on span "Finance" at bounding box center [322, 66] width 37 height 14
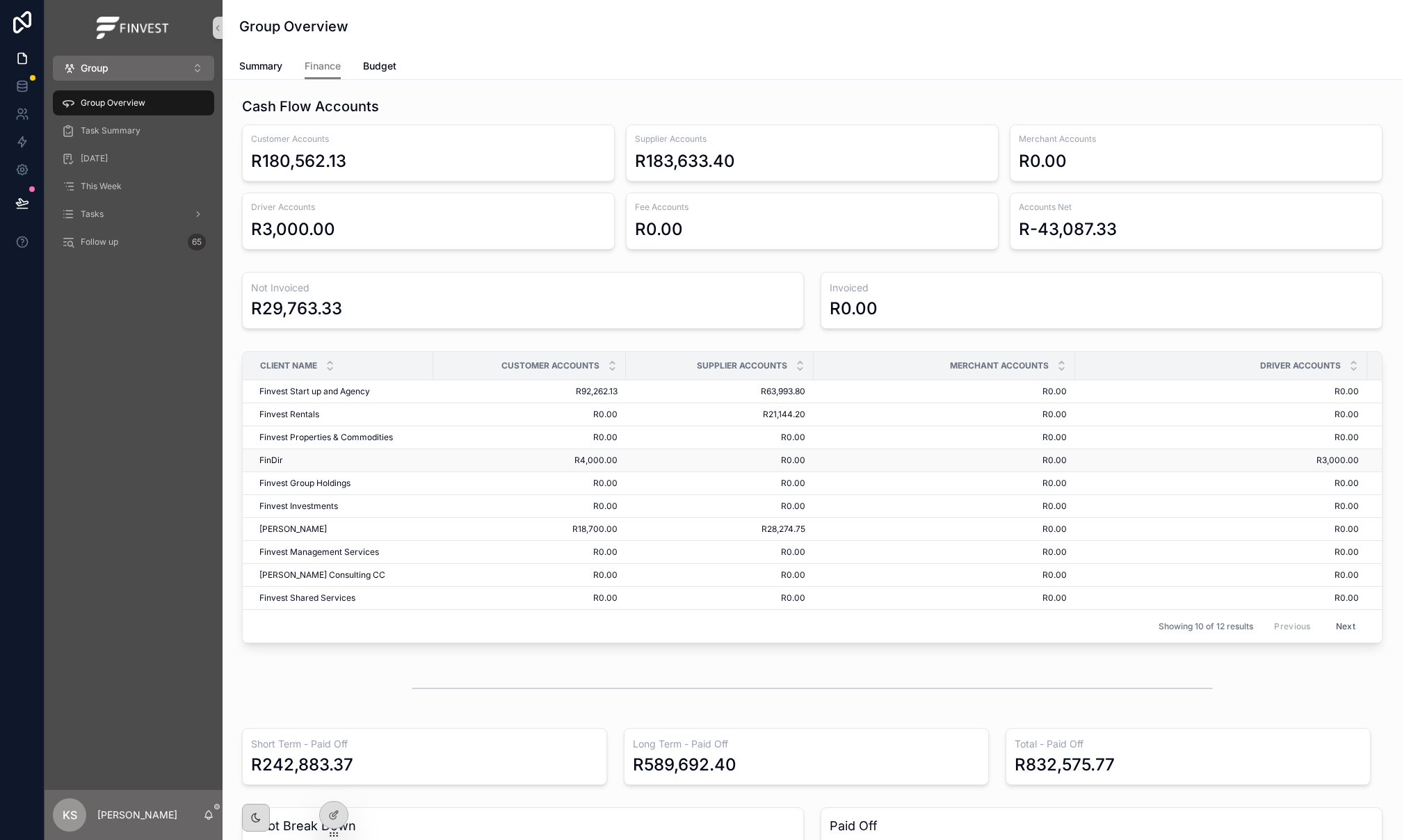
click at [544, 465] on span "R4,000.00" at bounding box center [529, 461] width 176 height 11
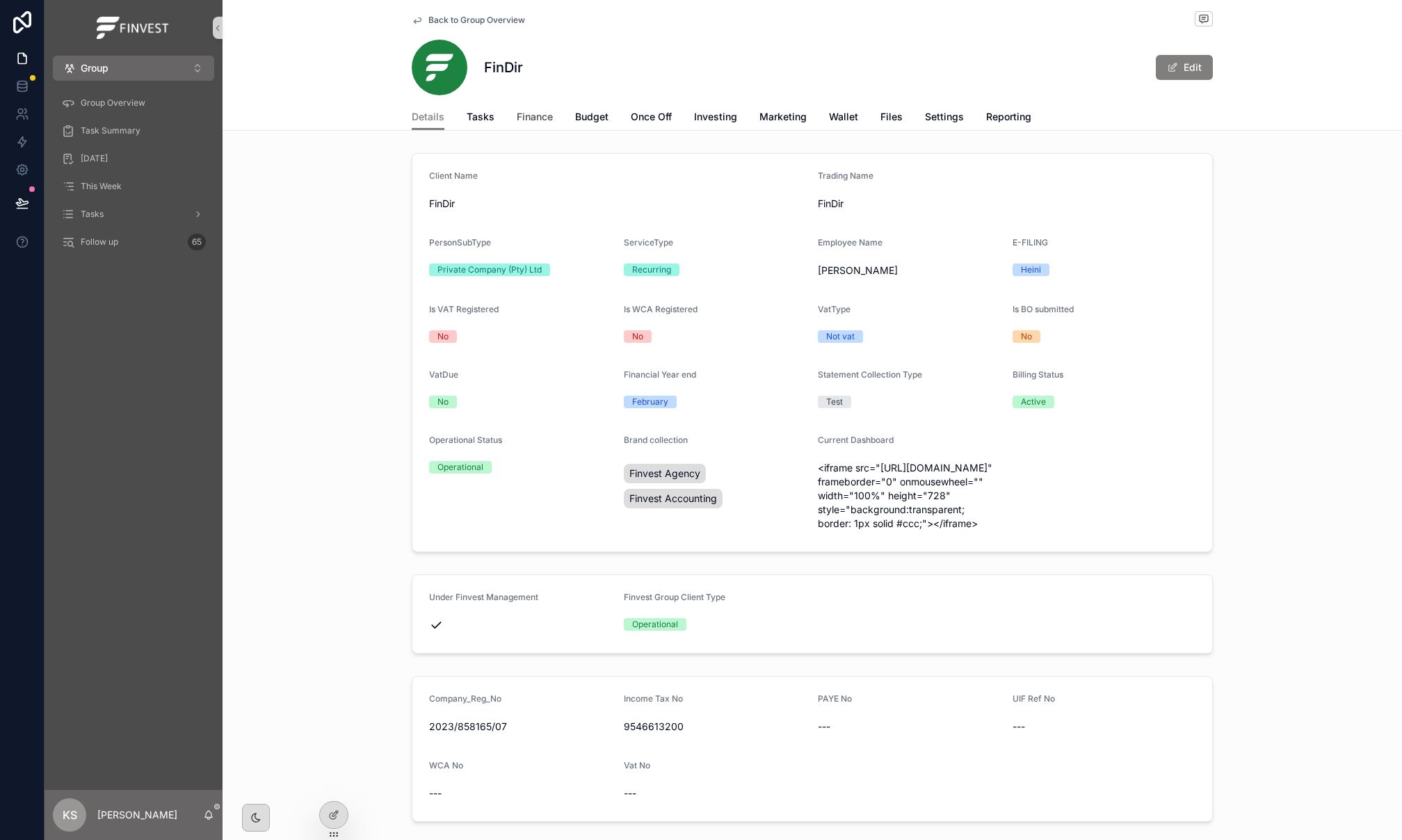
click at [524, 112] on span "Finance" at bounding box center [535, 116] width 37 height 14
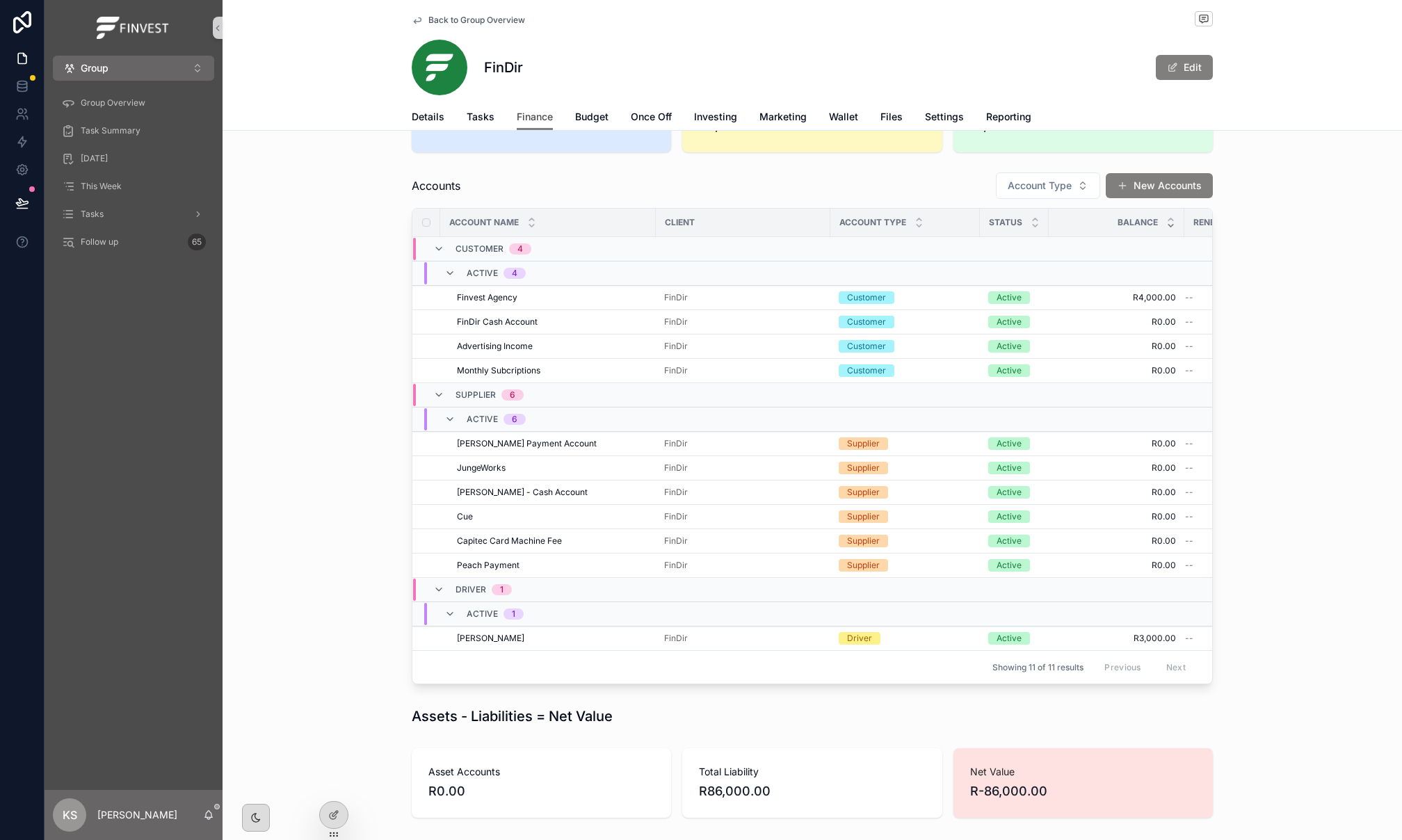
scroll to position [196, 0]
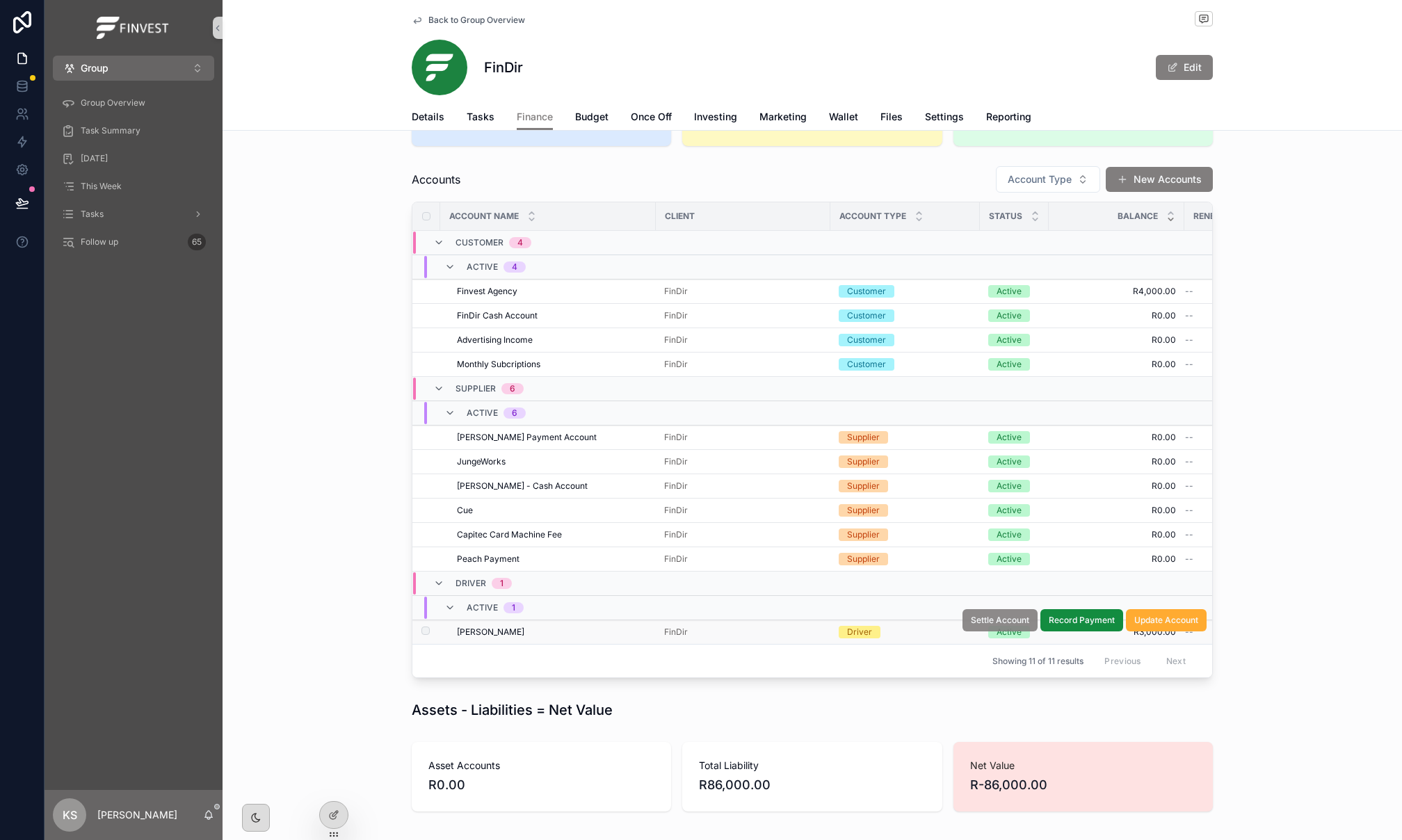
click at [1015, 624] on span "Settle Account" at bounding box center [999, 620] width 58 height 11
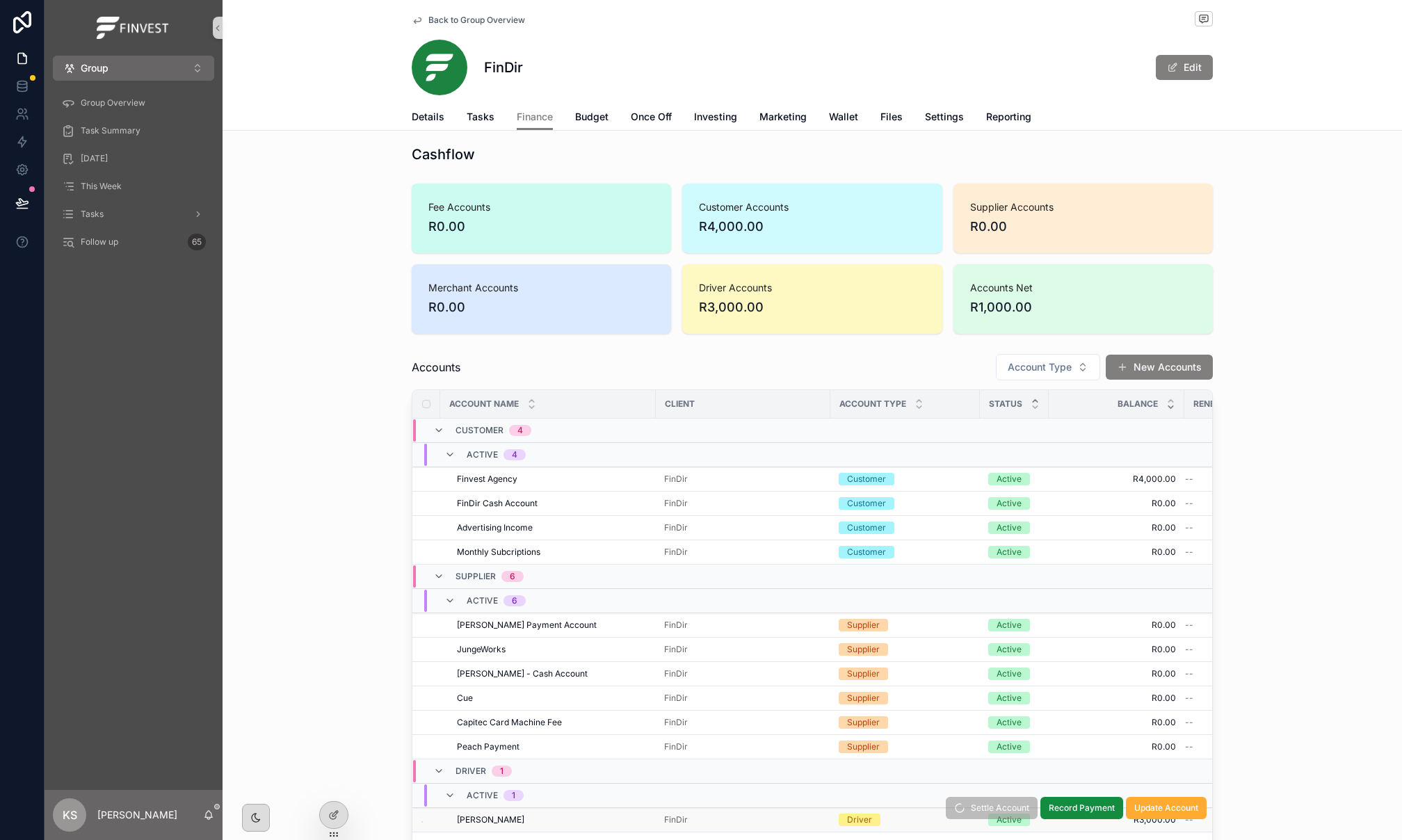
scroll to position [0, 0]
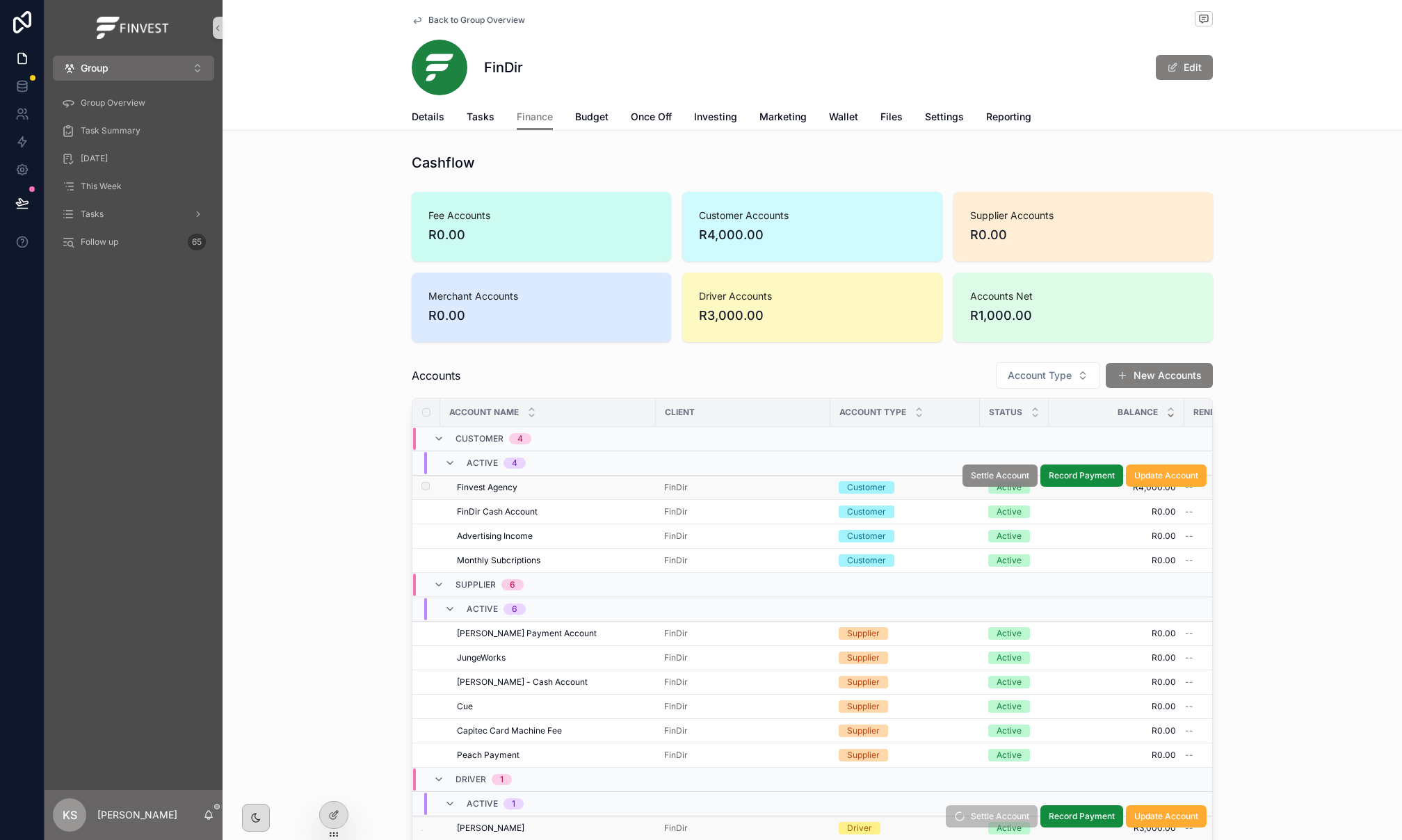
click at [1008, 480] on span "Settle Account" at bounding box center [999, 476] width 58 height 11
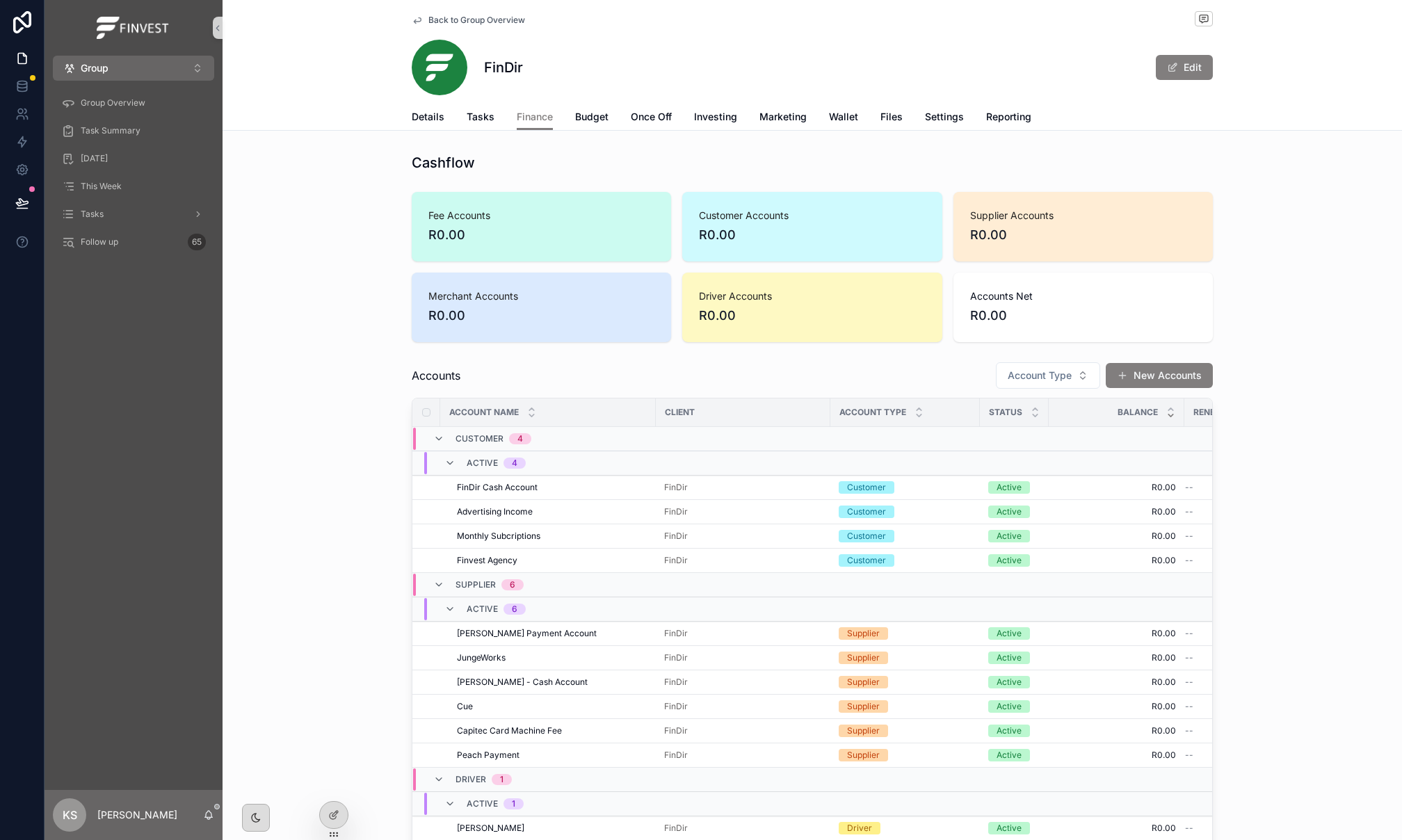
click at [450, 22] on span "Back to Group Overview" at bounding box center [476, 21] width 96 height 11
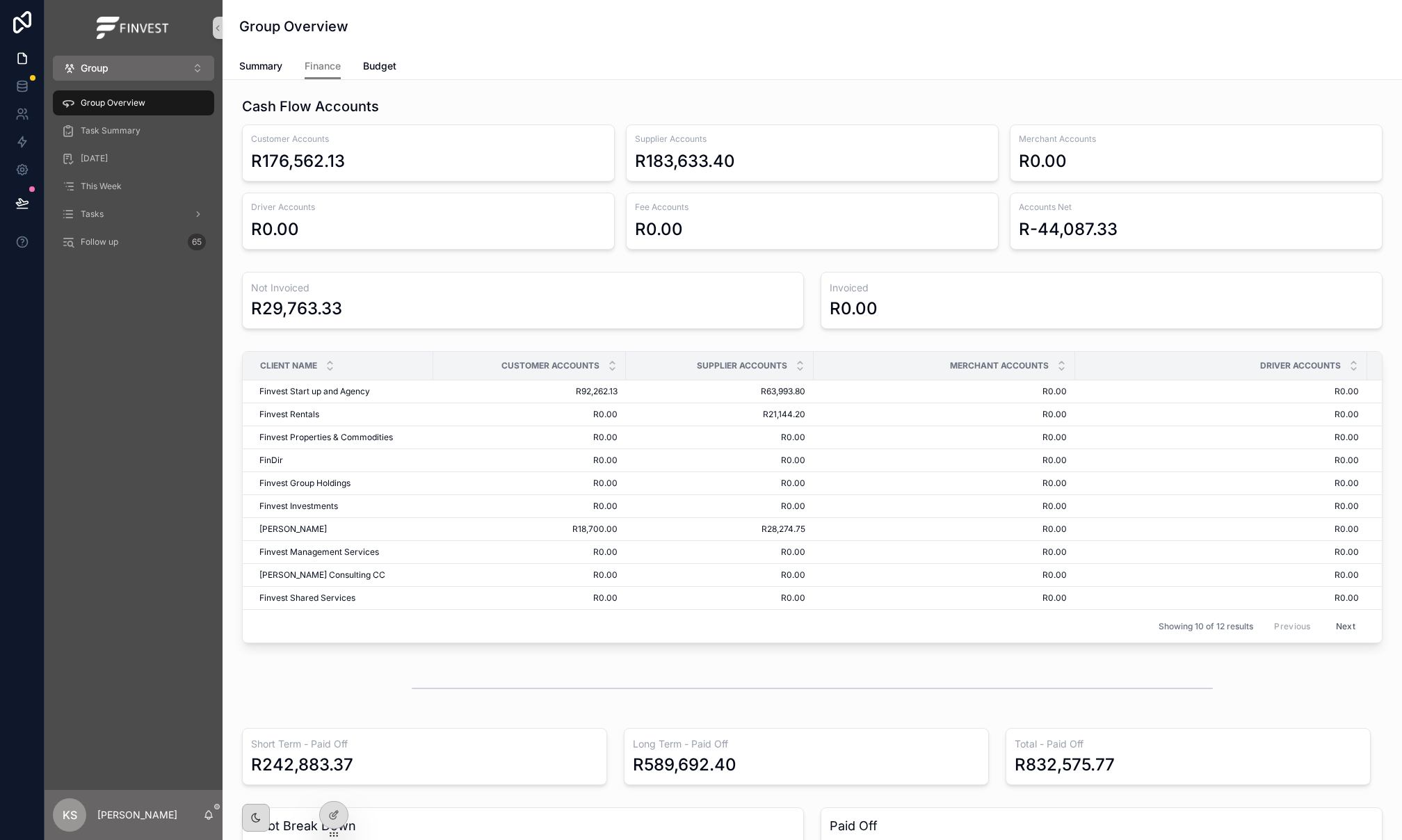
click at [382, 391] on div "Finvest Start up and Agency Finvest Start up and Agency" at bounding box center [342, 391] width 166 height 11
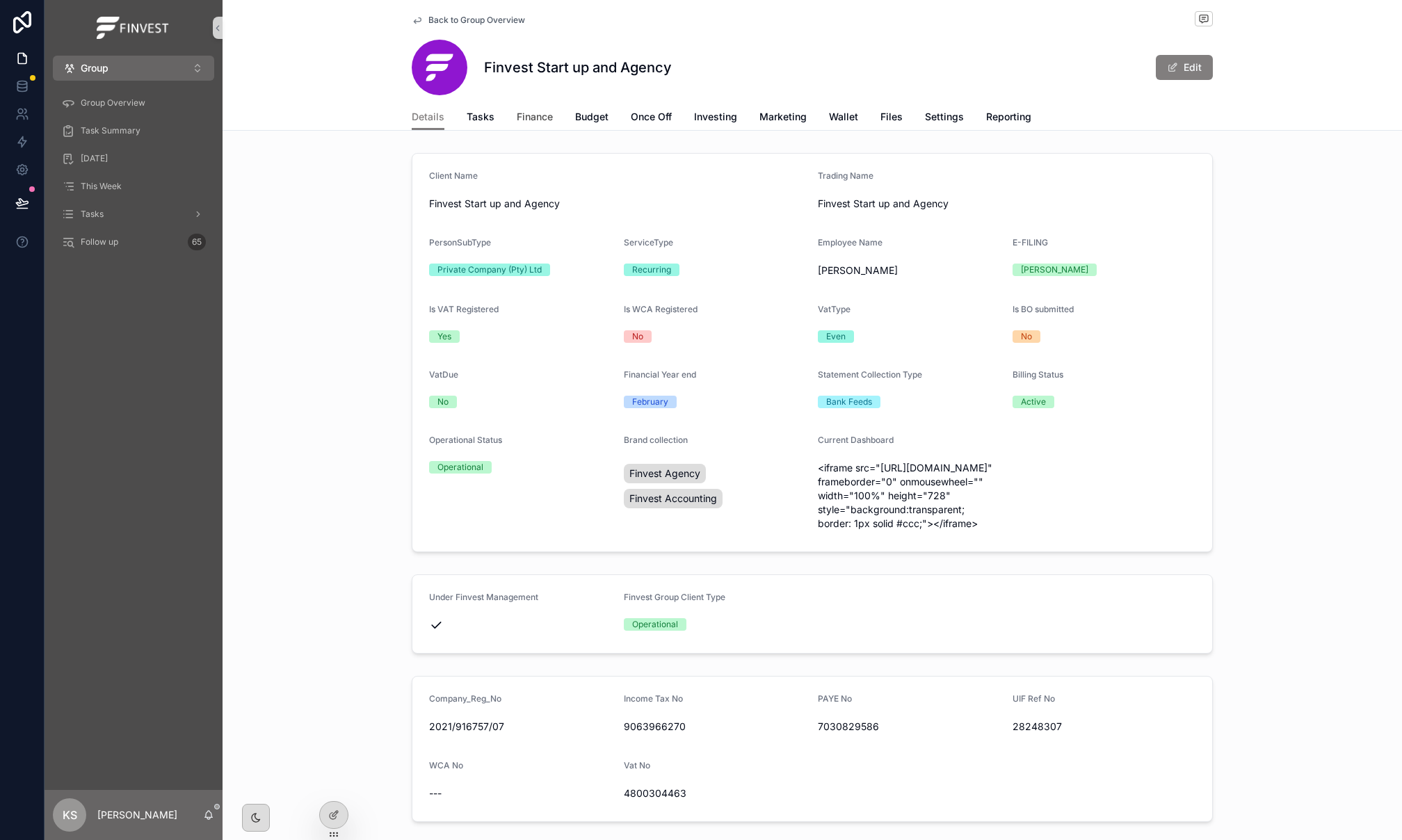
click at [538, 120] on span "Finance" at bounding box center [535, 116] width 37 height 14
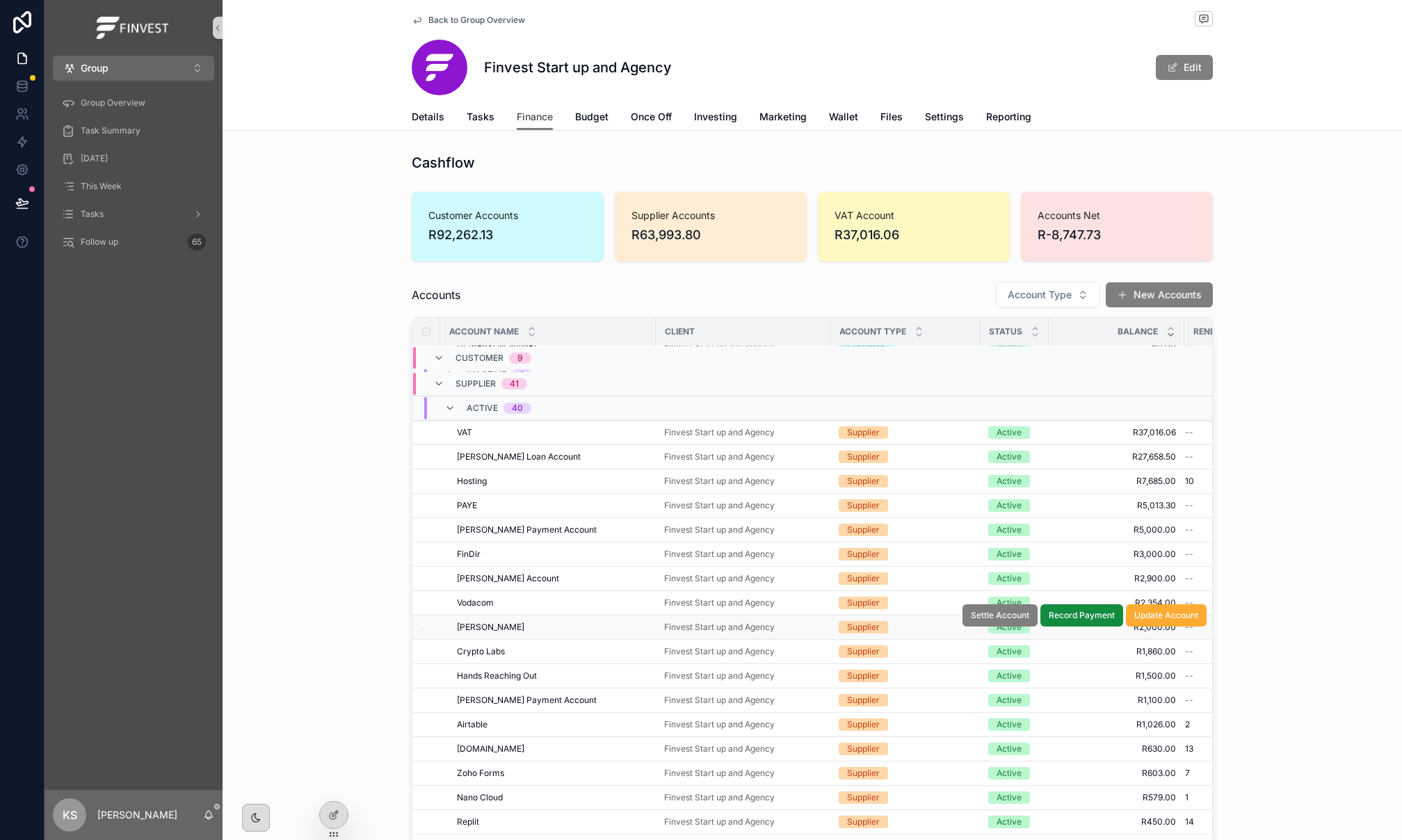
scroll to position [163, 0]
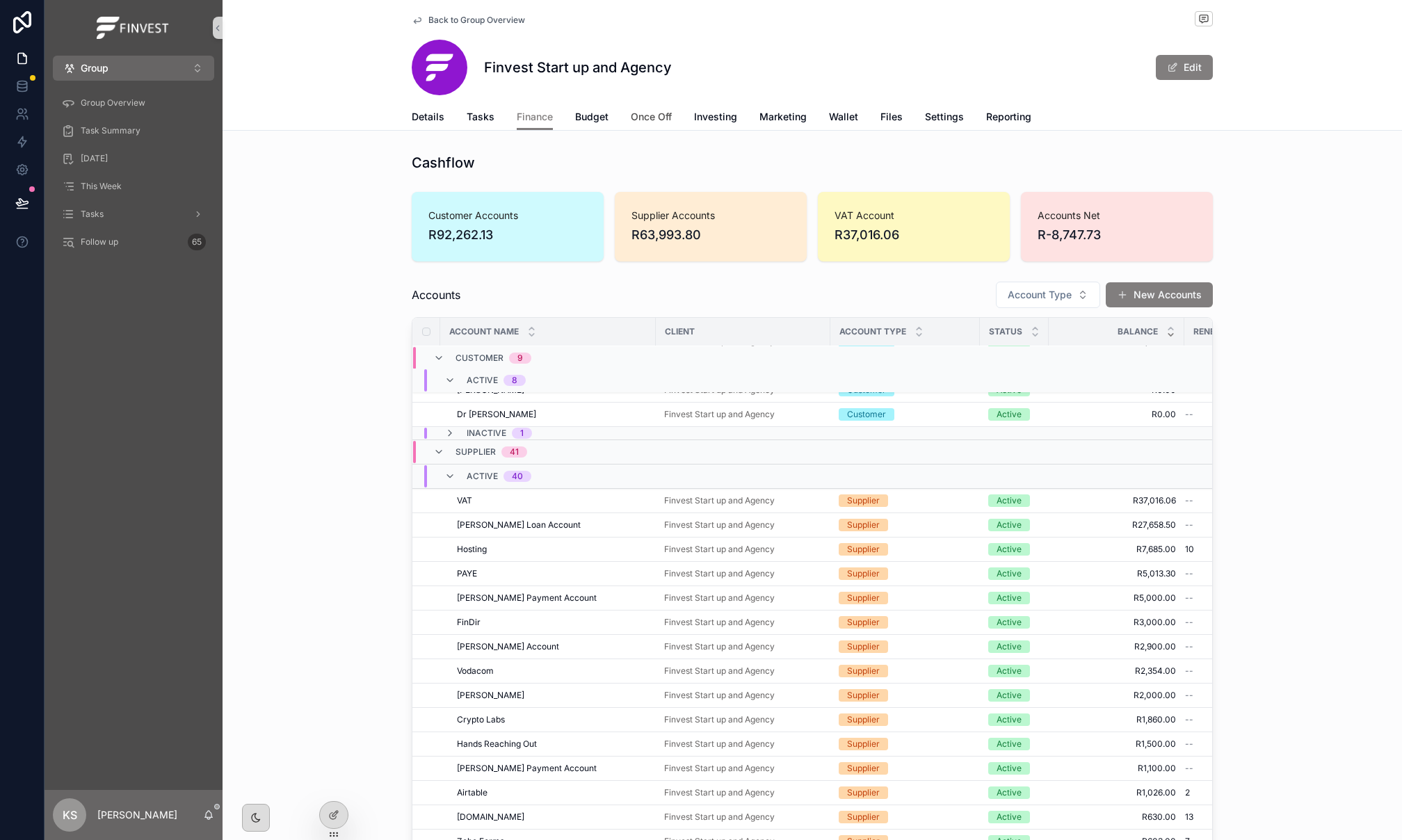
click at [657, 123] on span "Once Off" at bounding box center [651, 116] width 41 height 14
